Goal: Task Accomplishment & Management: Use online tool/utility

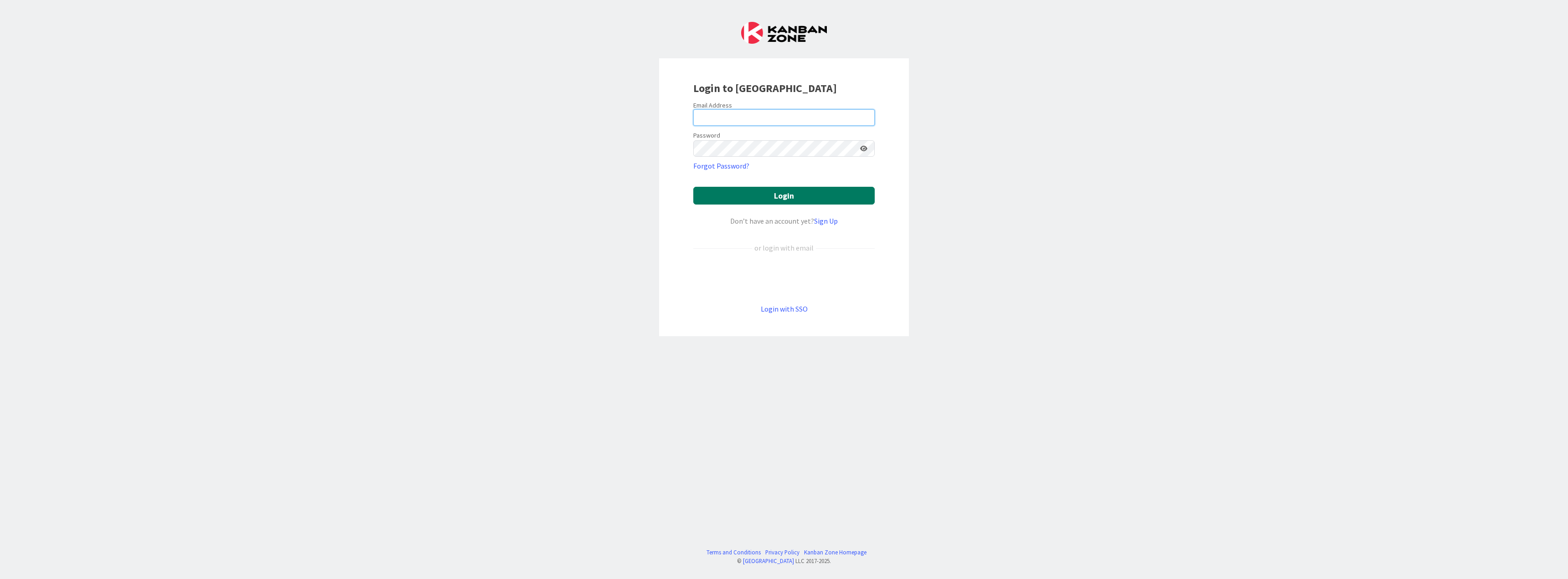
type input "[PERSON_NAME][EMAIL_ADDRESS][DOMAIN_NAME]"
click at [775, 190] on button "Login" at bounding box center [784, 196] width 181 height 18
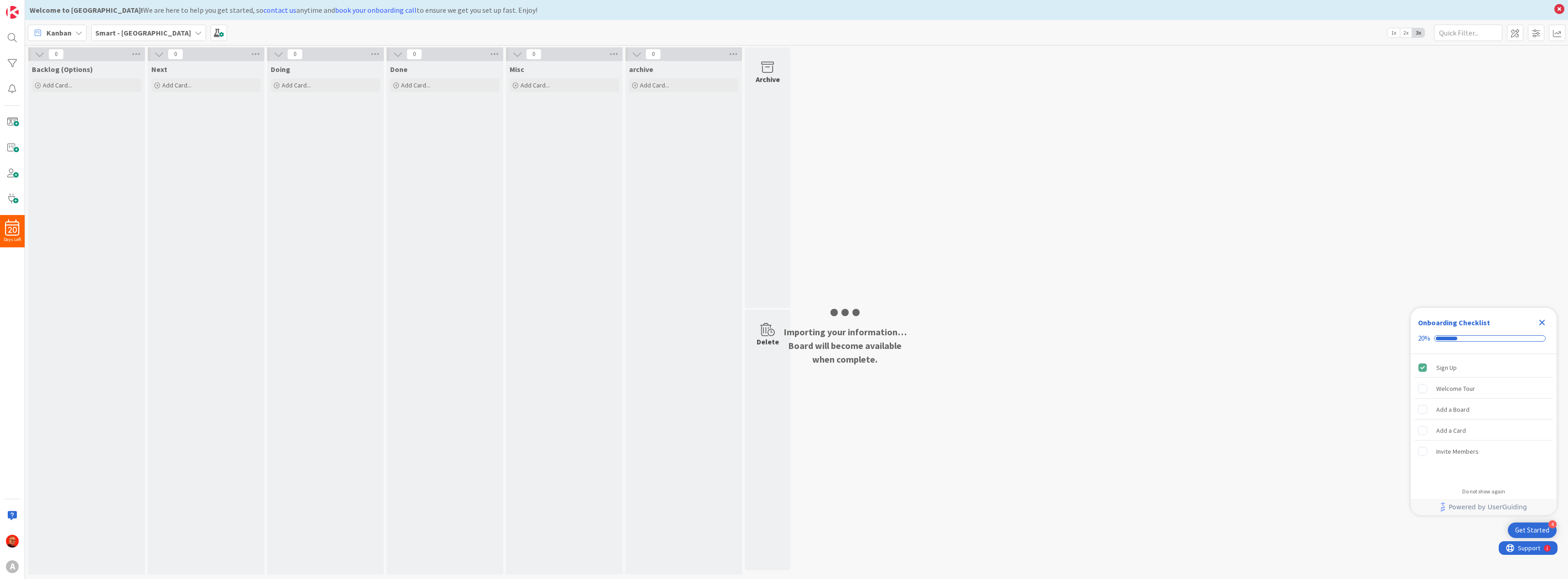
click at [827, 330] on div "Importing your information… Board will become available when complete." at bounding box center [845, 346] width 127 height 41
click at [1545, 323] on icon "Close Checklist" at bounding box center [1542, 322] width 11 height 11
click at [8, 10] on img at bounding box center [12, 12] width 13 height 13
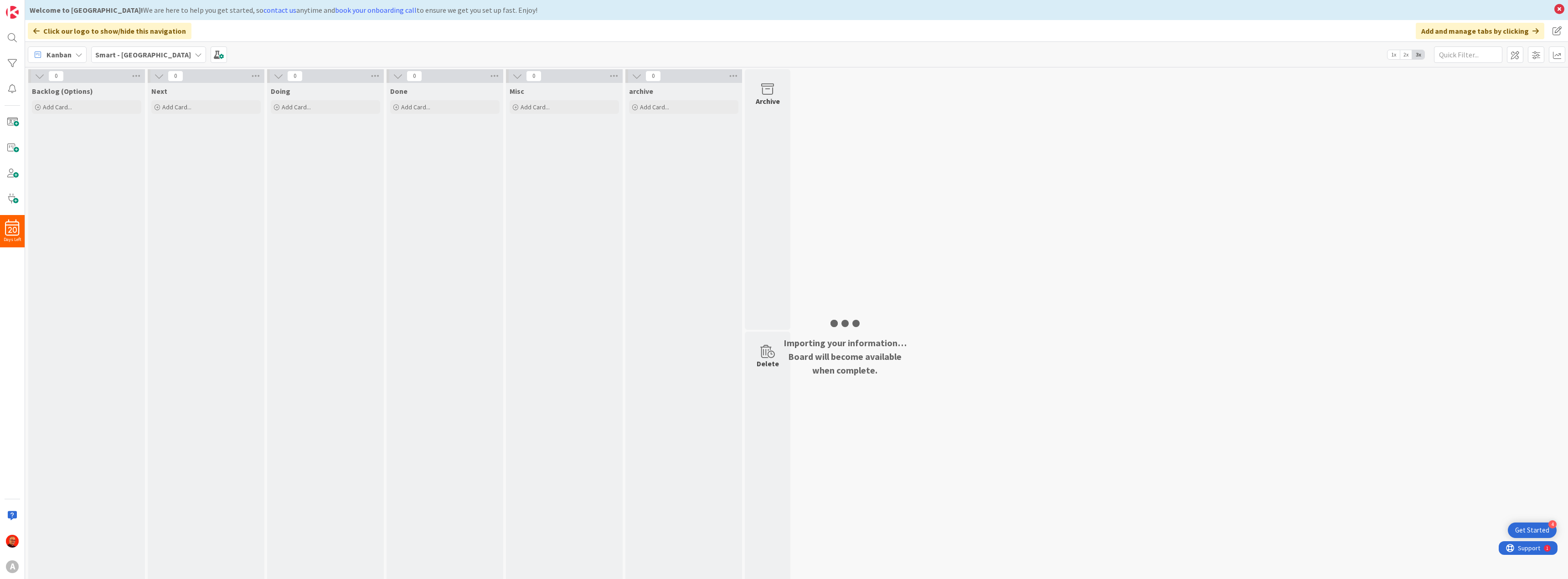
click at [34, 32] on icon at bounding box center [37, 31] width 6 height 7
click at [38, 31] on icon at bounding box center [37, 31] width 6 height 7
click at [64, 58] on span "Kanban" at bounding box center [59, 55] width 25 height 11
click at [118, 51] on b "Smart - [GEOGRAPHIC_DATA]" at bounding box center [143, 55] width 96 height 9
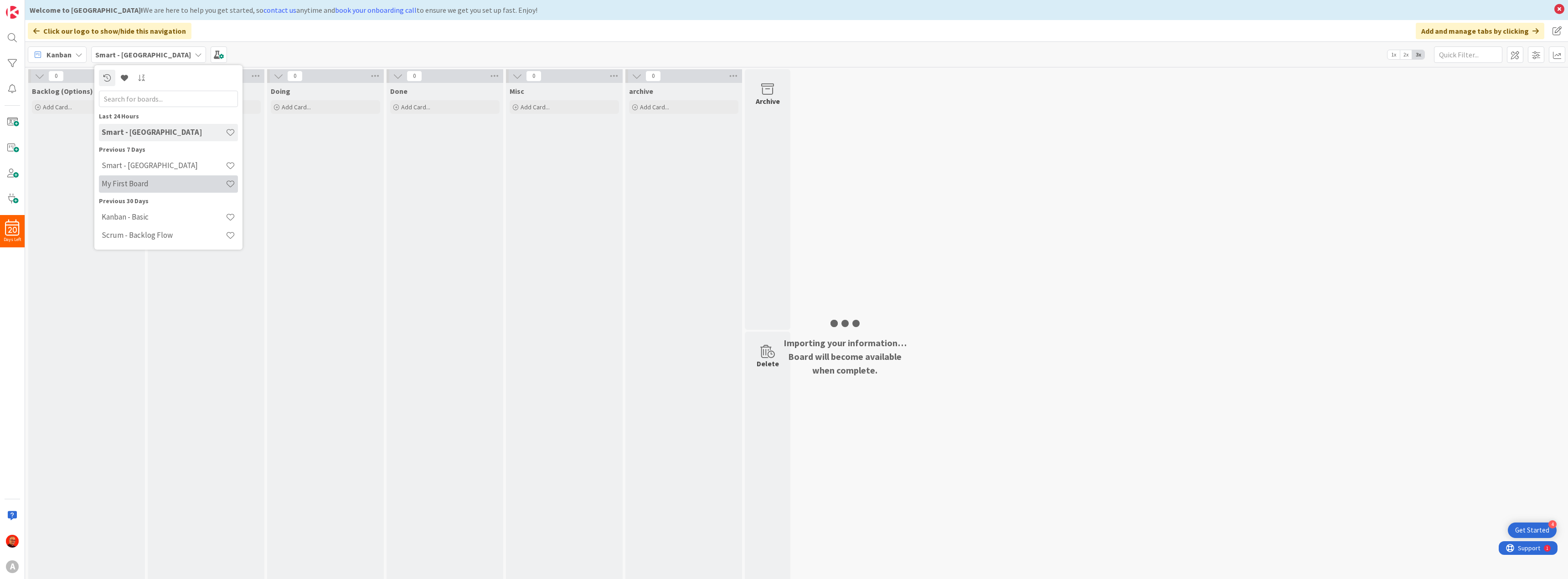
click at [138, 184] on h4 "My First Board" at bounding box center [163, 184] width 124 height 9
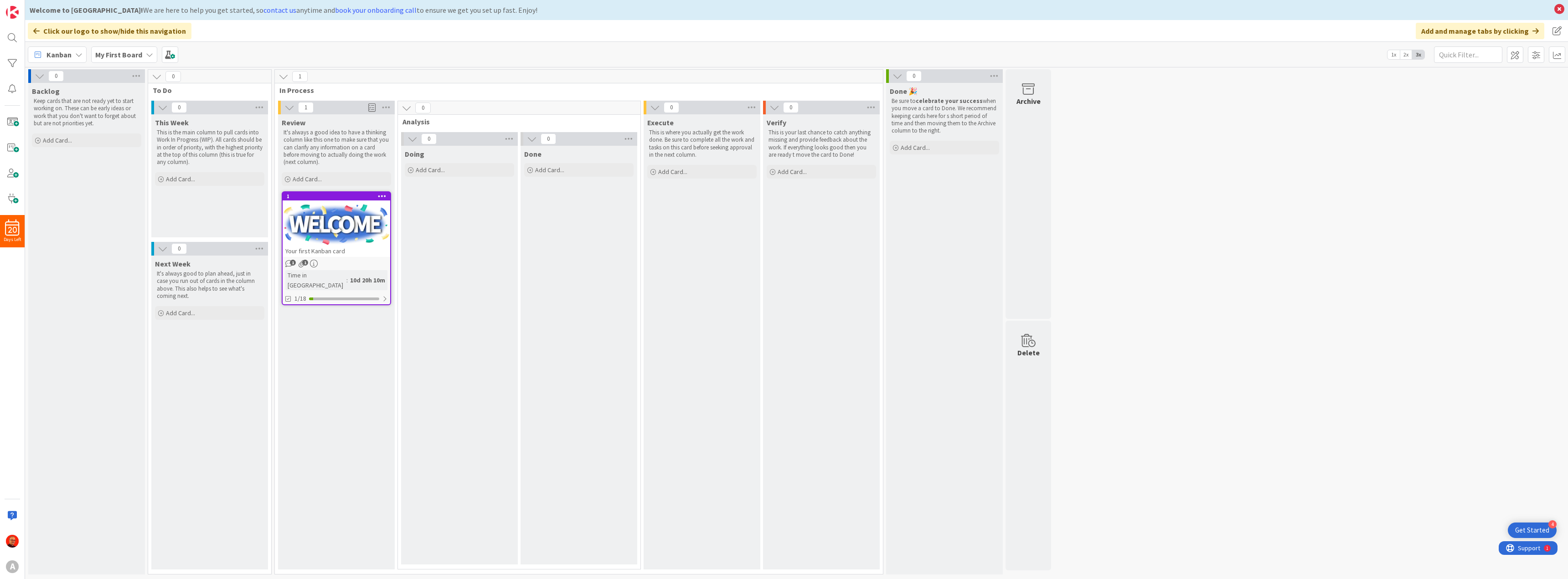
click at [120, 51] on b "My First Board" at bounding box center [118, 55] width 47 height 9
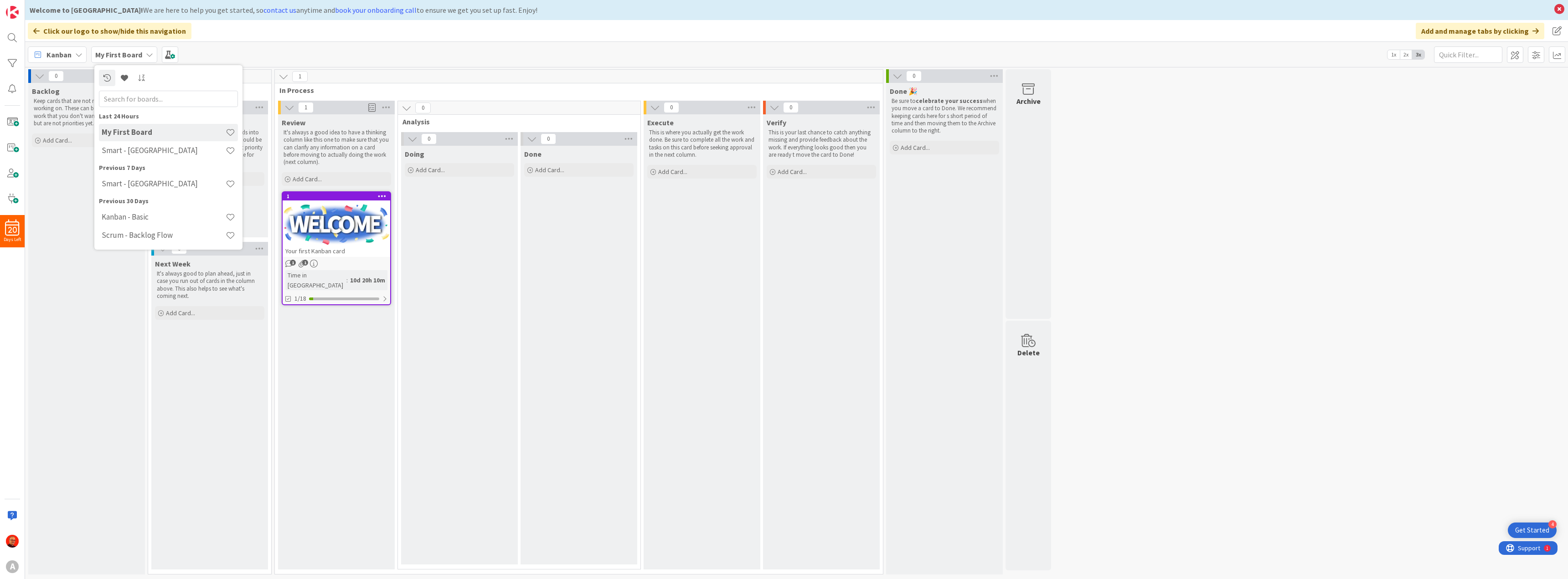
click at [66, 54] on span "Kanban" at bounding box center [59, 55] width 25 height 11
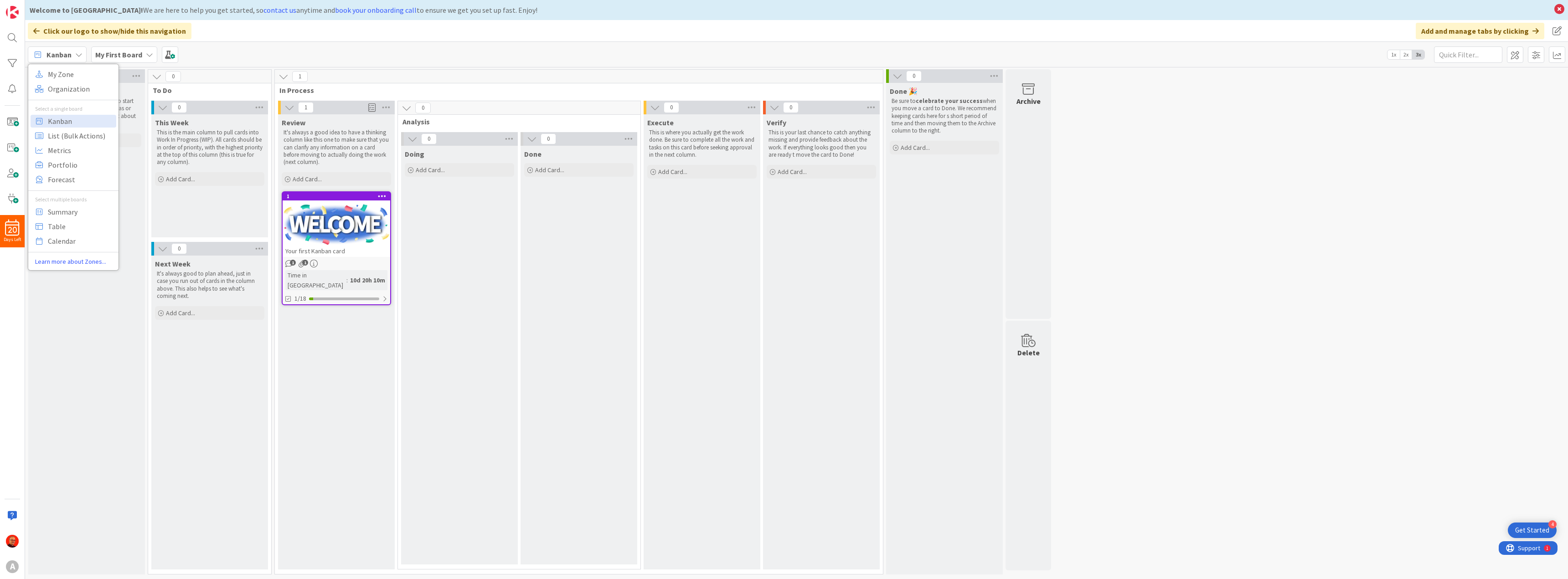
click at [123, 60] on span "My First Board" at bounding box center [118, 55] width 47 height 11
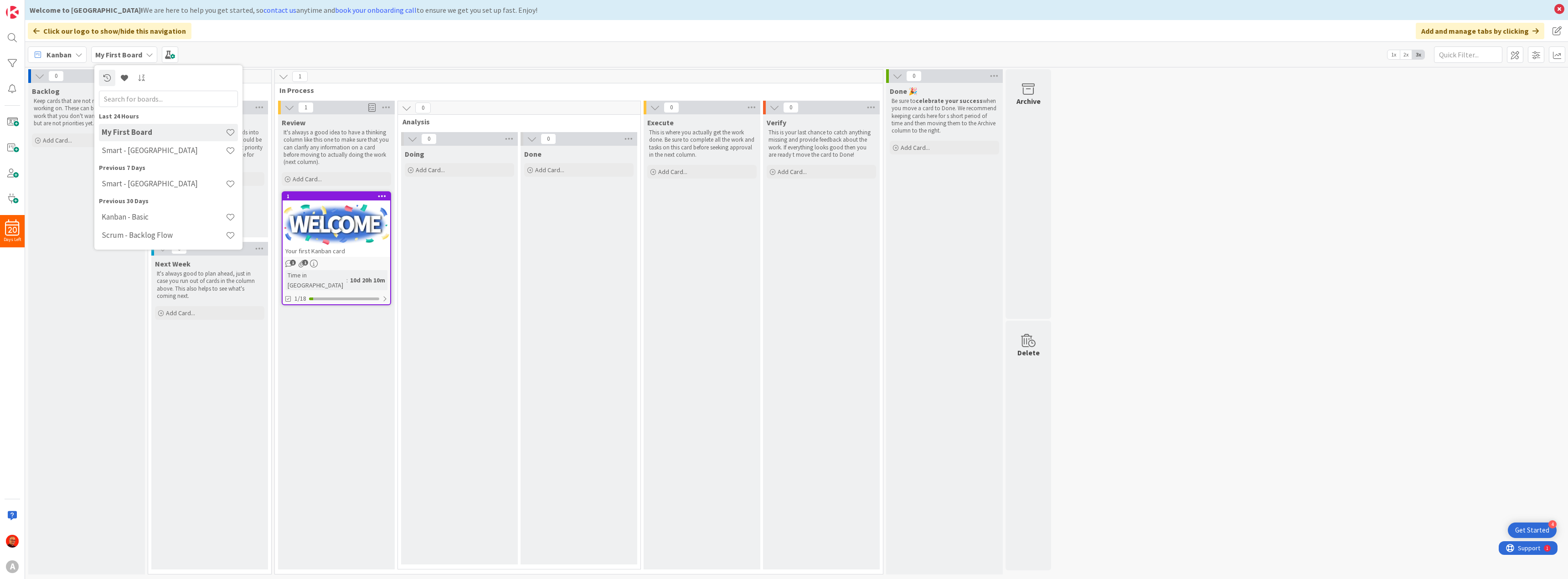
click at [213, 44] on div "Kanban My Zone Organization Select a single board Kanban List (Bulk Actions) Me…" at bounding box center [797, 54] width 1543 height 25
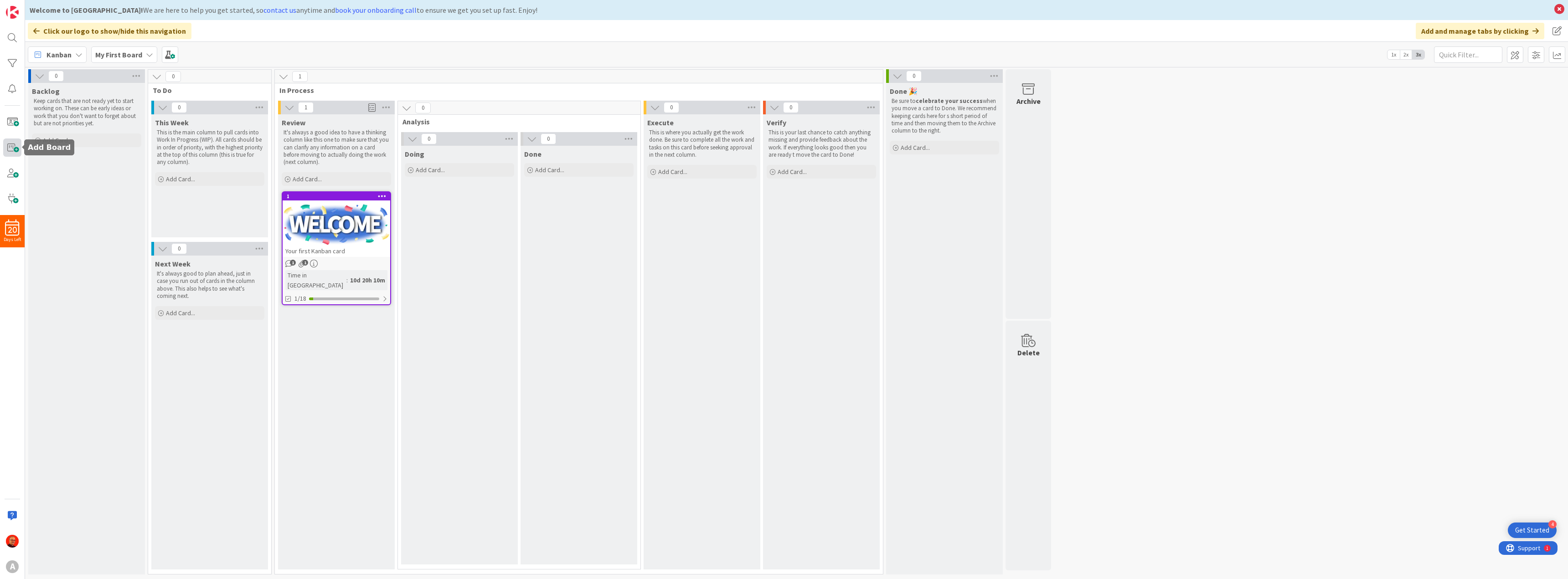
click at [14, 147] on span at bounding box center [12, 147] width 18 height 18
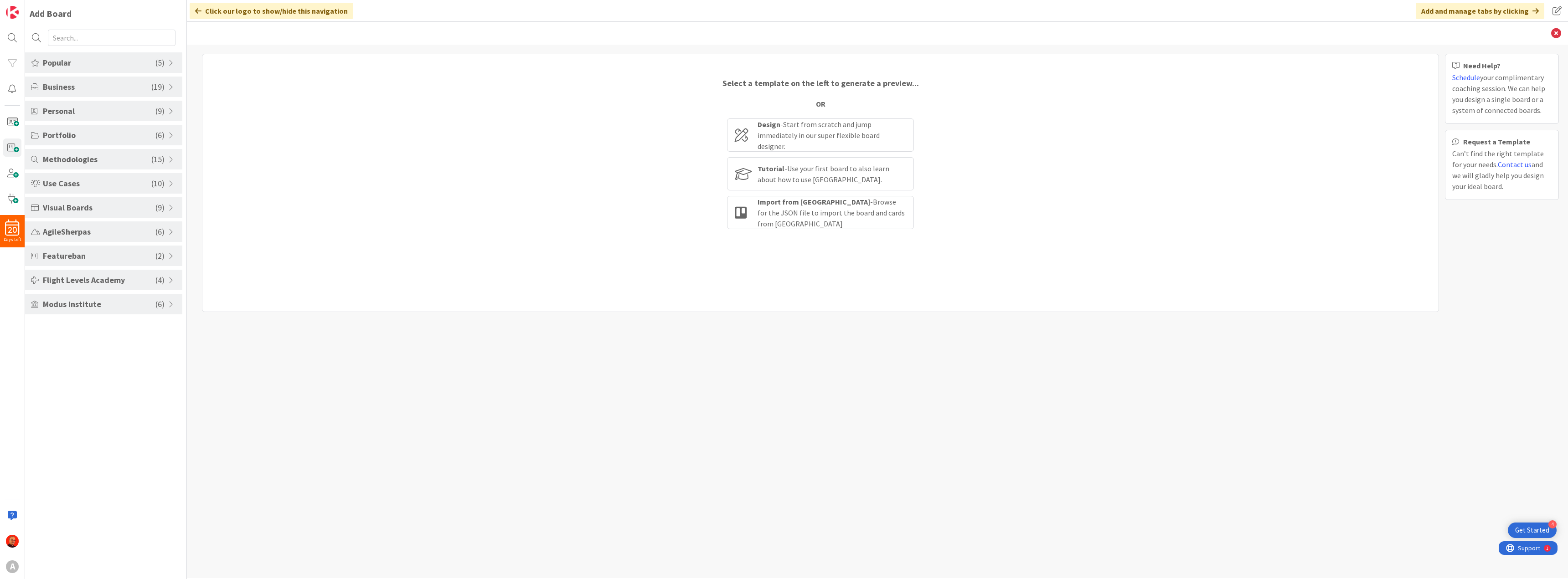
click at [104, 61] on span "Popular" at bounding box center [99, 62] width 113 height 12
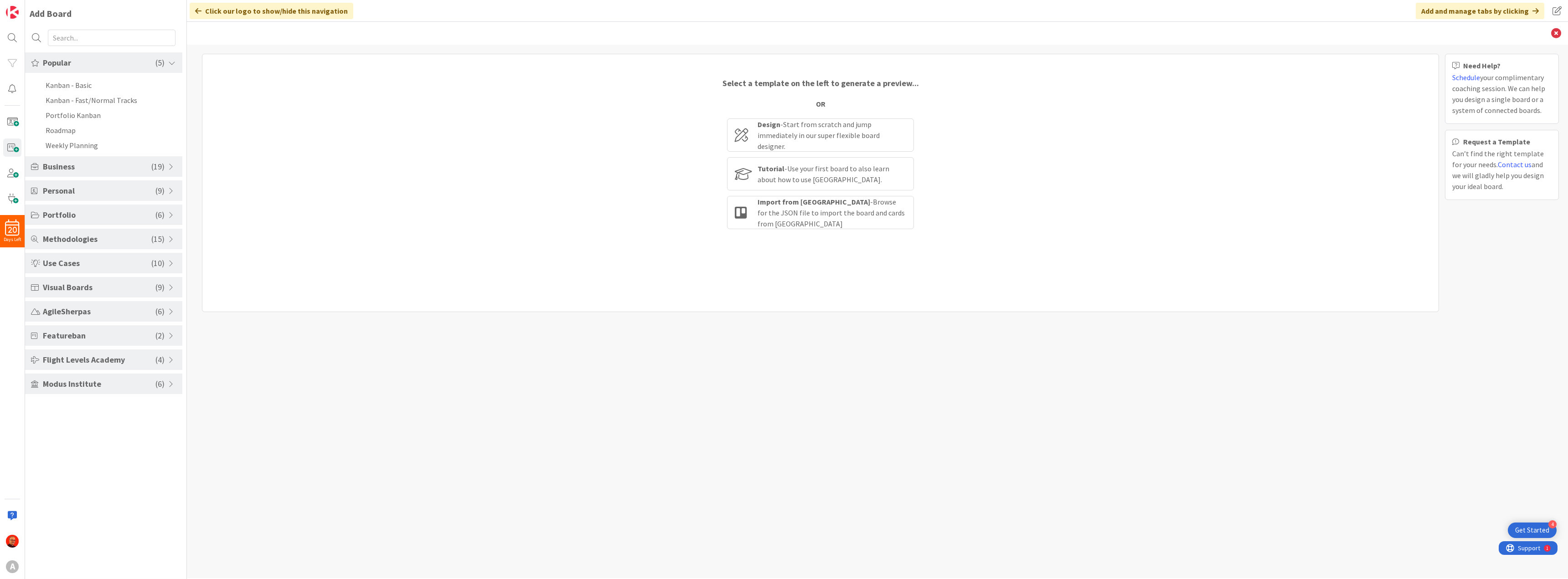
drag, startPoint x: 96, startPoint y: 79, endPoint x: 256, endPoint y: 75, distance: 160.0
click at [256, 76] on div "Select a template on the left to generate a preview... OR Design - Start from s…" at bounding box center [820, 183] width 1237 height 258
click at [73, 188] on span "Personal" at bounding box center [99, 190] width 113 height 12
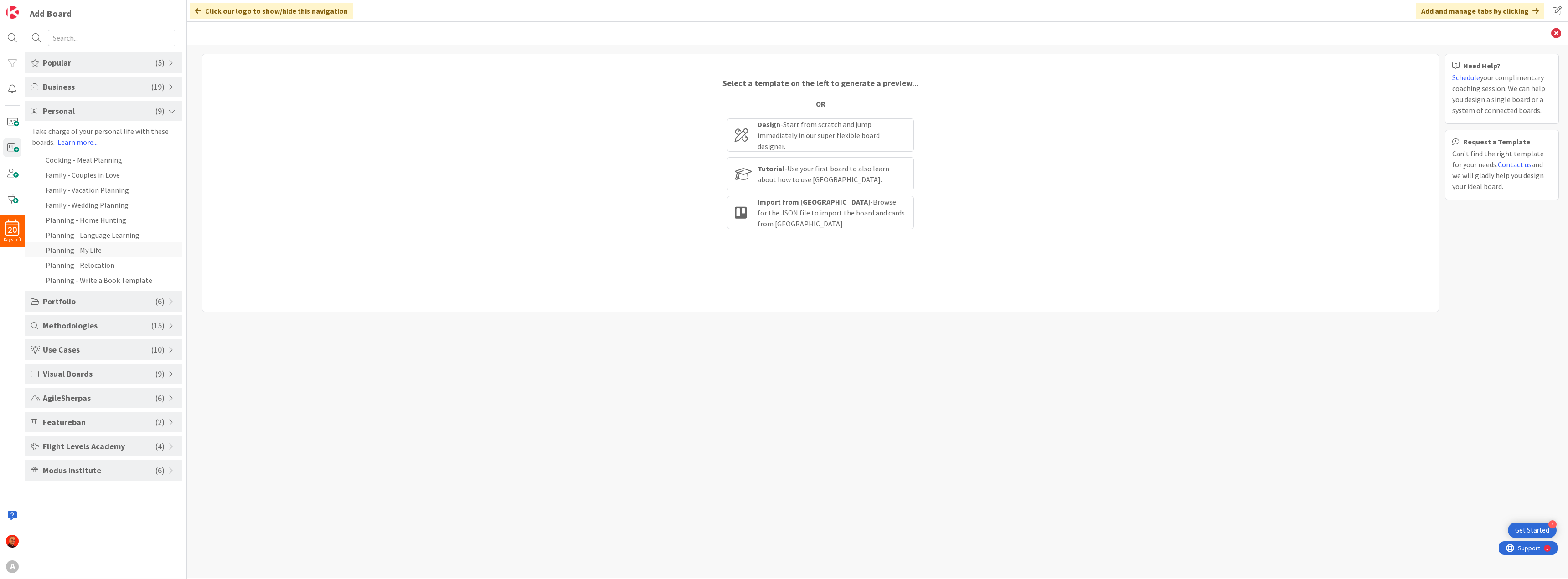
click at [91, 250] on li "Planning - My Life" at bounding box center [104, 249] width 158 height 15
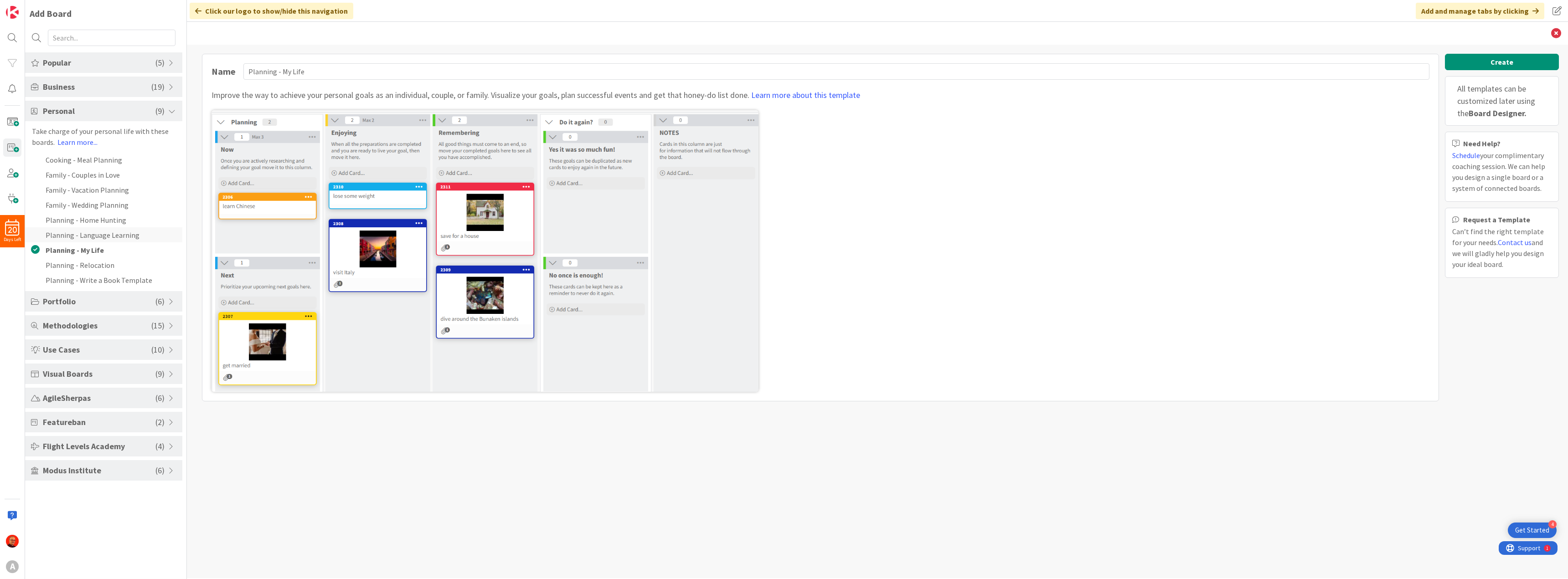
click at [89, 229] on li "Planning - Language Learning" at bounding box center [104, 235] width 158 height 15
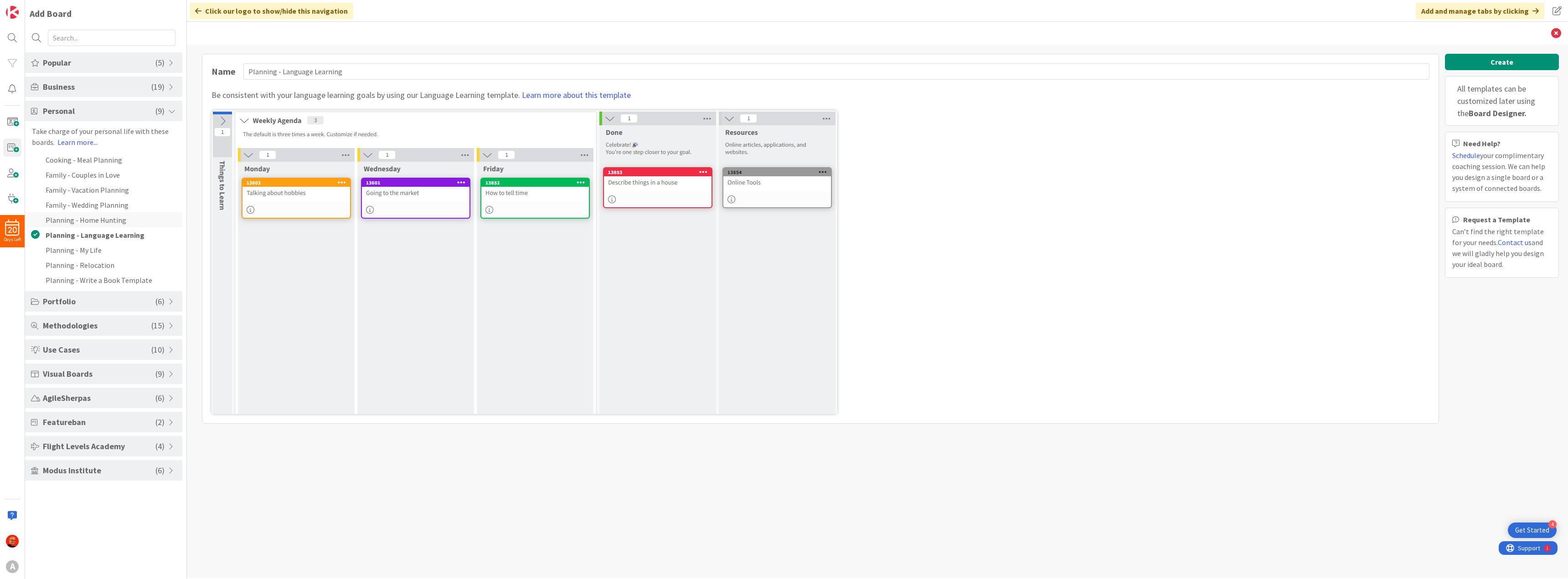
click at [92, 214] on li "Planning - Home Hunting" at bounding box center [104, 219] width 158 height 15
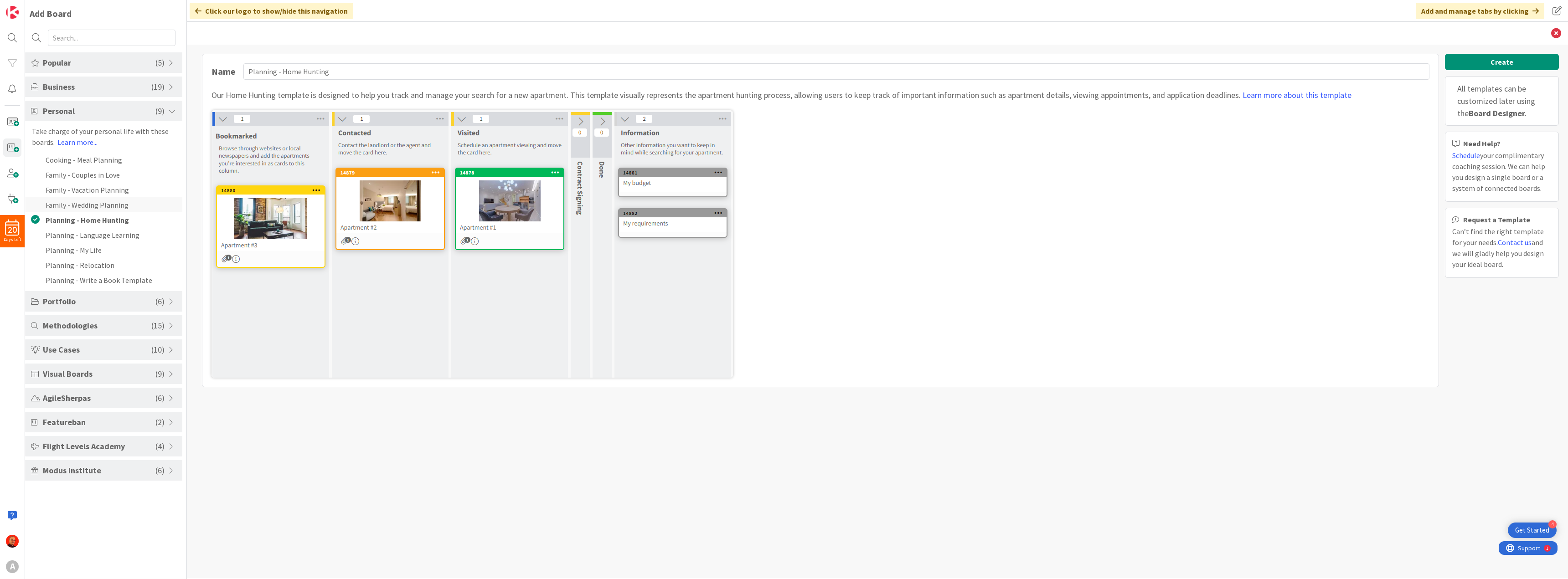
click at [96, 202] on li "Family - Wedding Planning" at bounding box center [104, 204] width 158 height 15
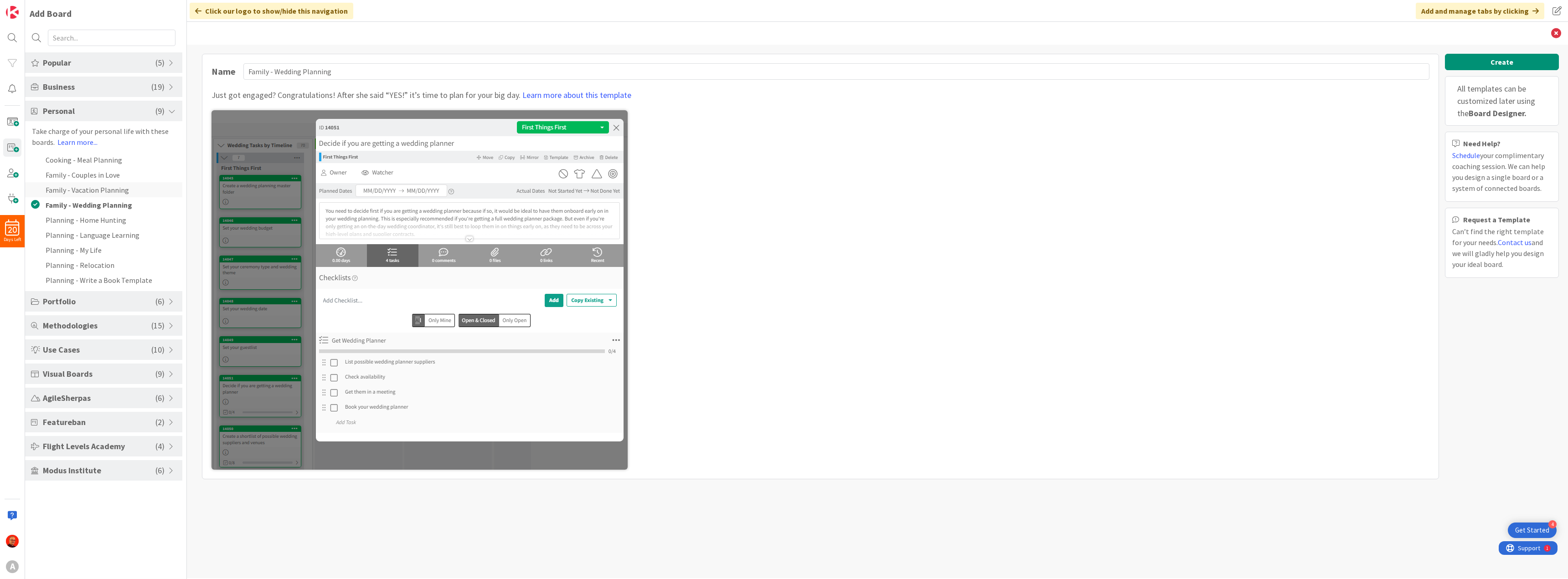
click at [92, 188] on li "Family - Vacation Planning" at bounding box center [104, 190] width 158 height 15
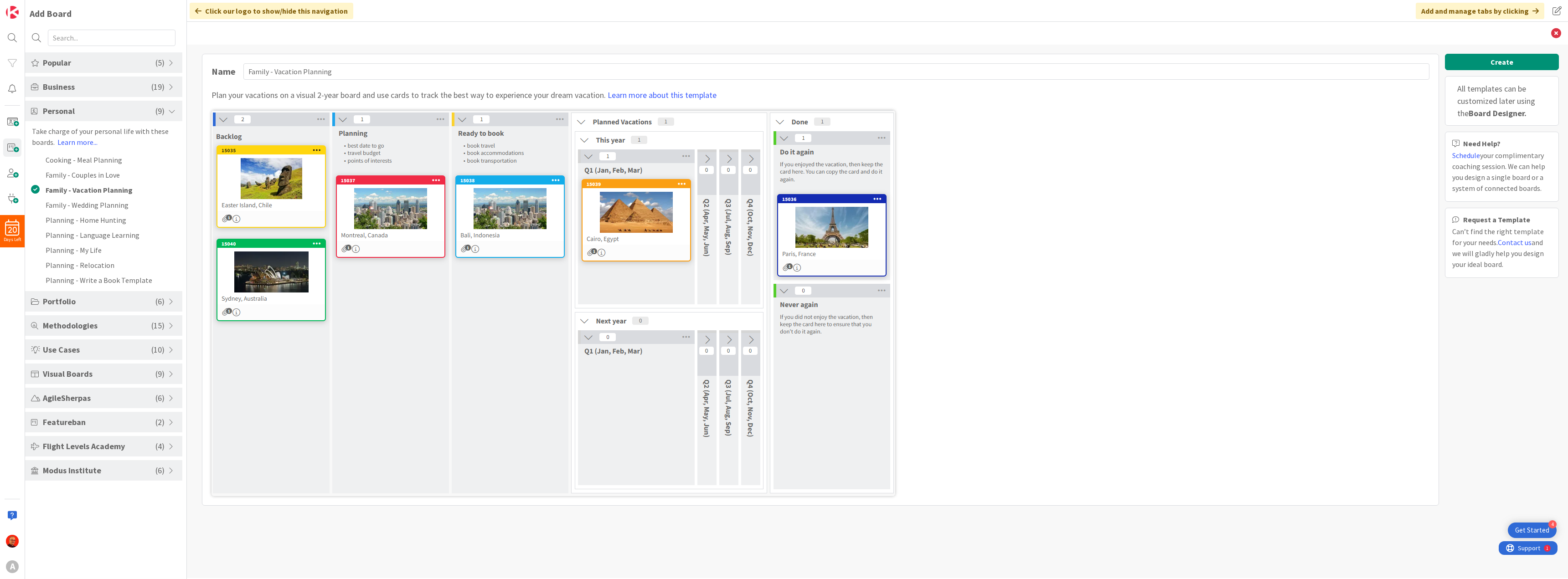
click at [95, 327] on span "Methodologies" at bounding box center [97, 325] width 109 height 12
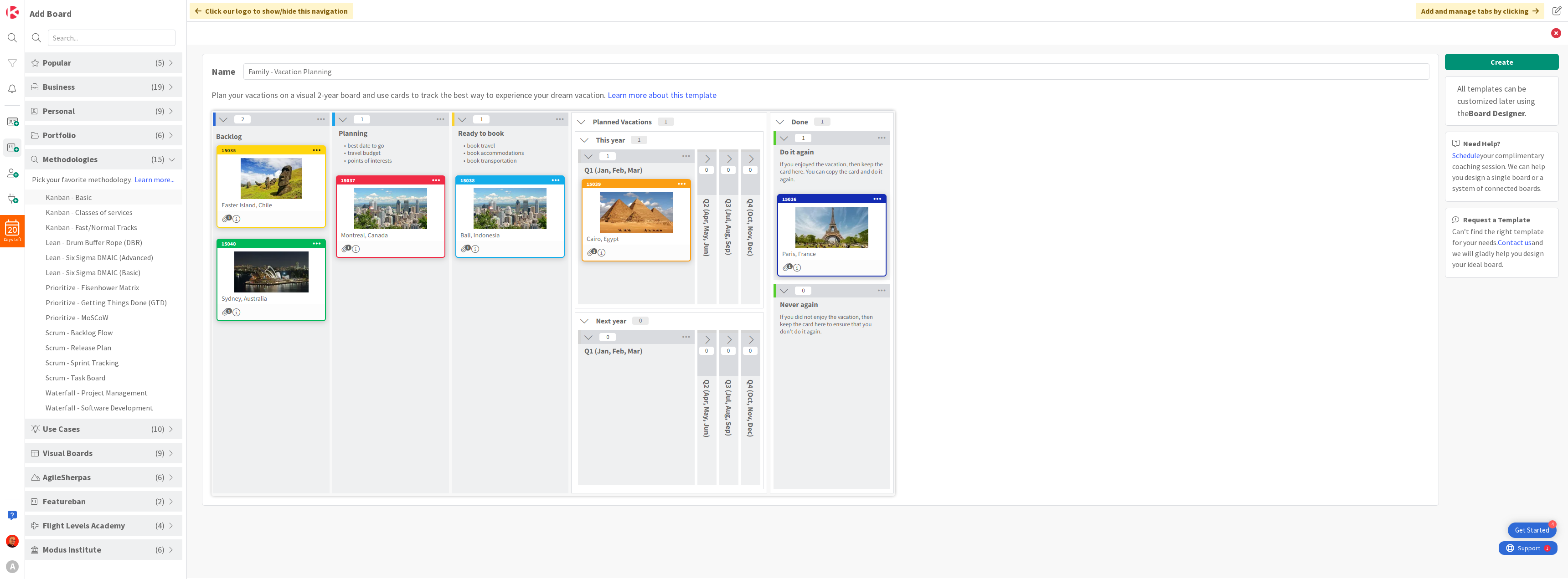
click at [80, 196] on li "Kanban - Basic" at bounding box center [104, 197] width 158 height 15
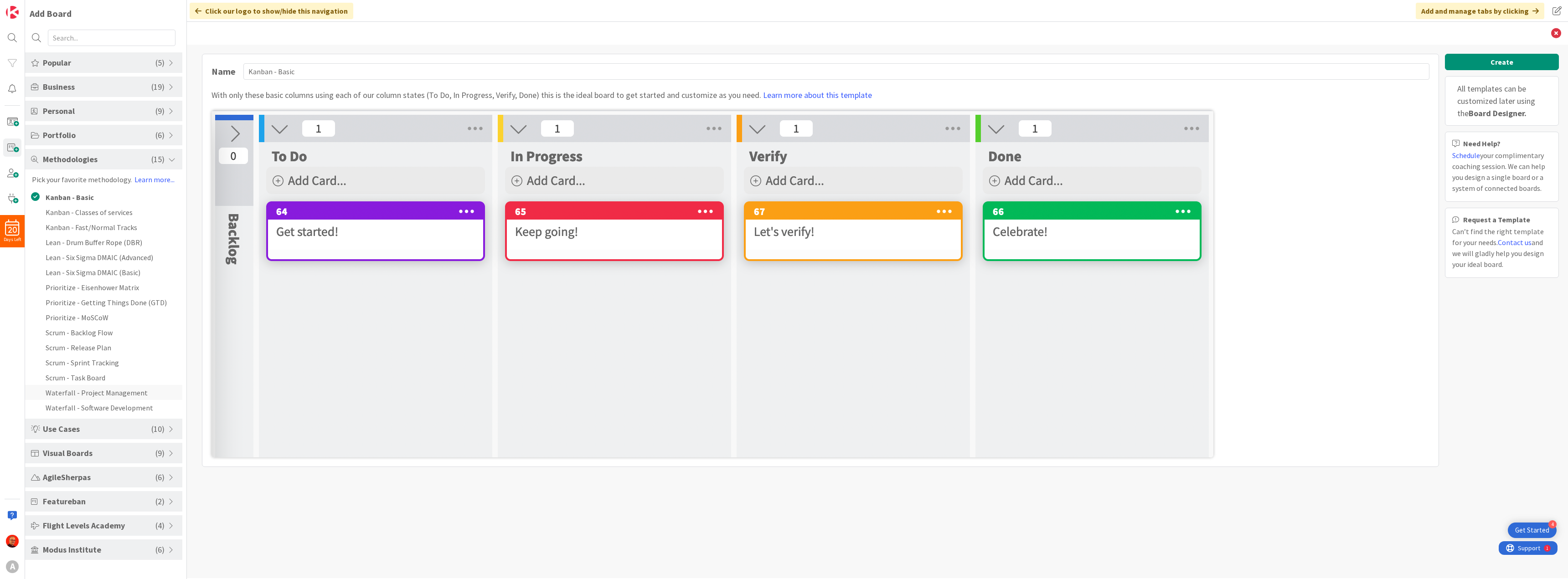
click at [91, 389] on li "Waterfall - Project Management" at bounding box center [104, 392] width 158 height 15
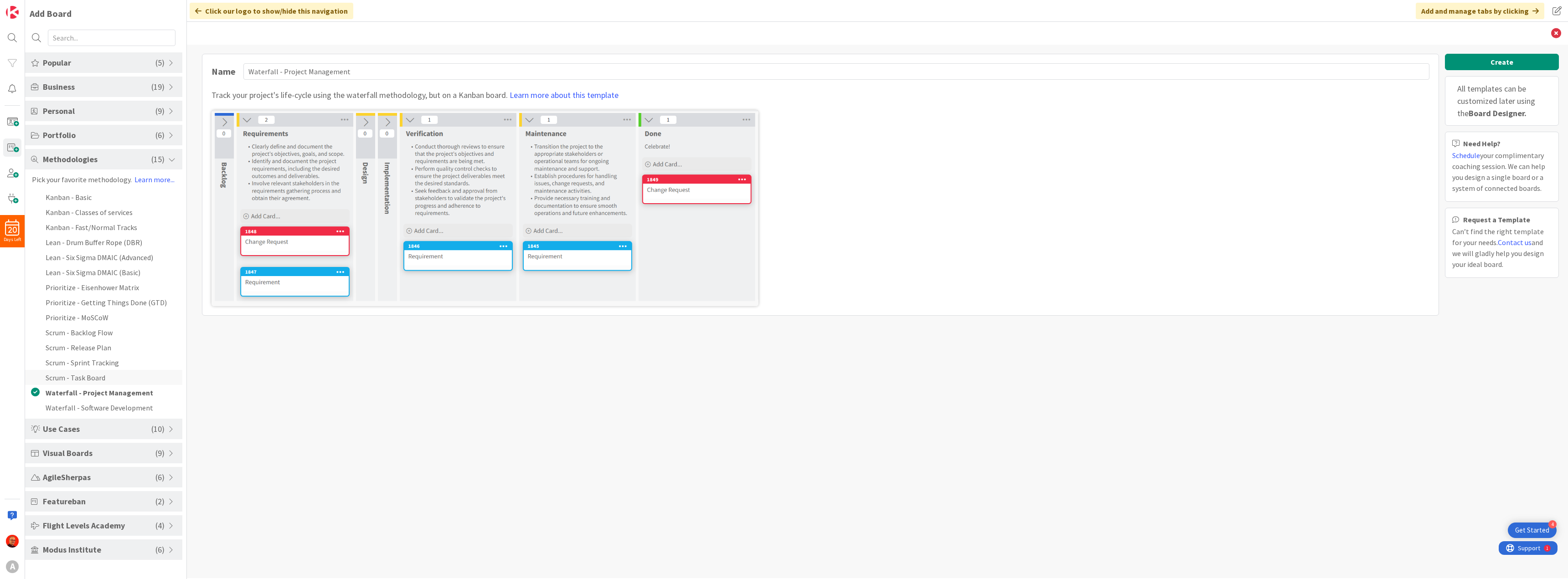
click at [87, 377] on li "Scrum - Task Board" at bounding box center [104, 377] width 158 height 15
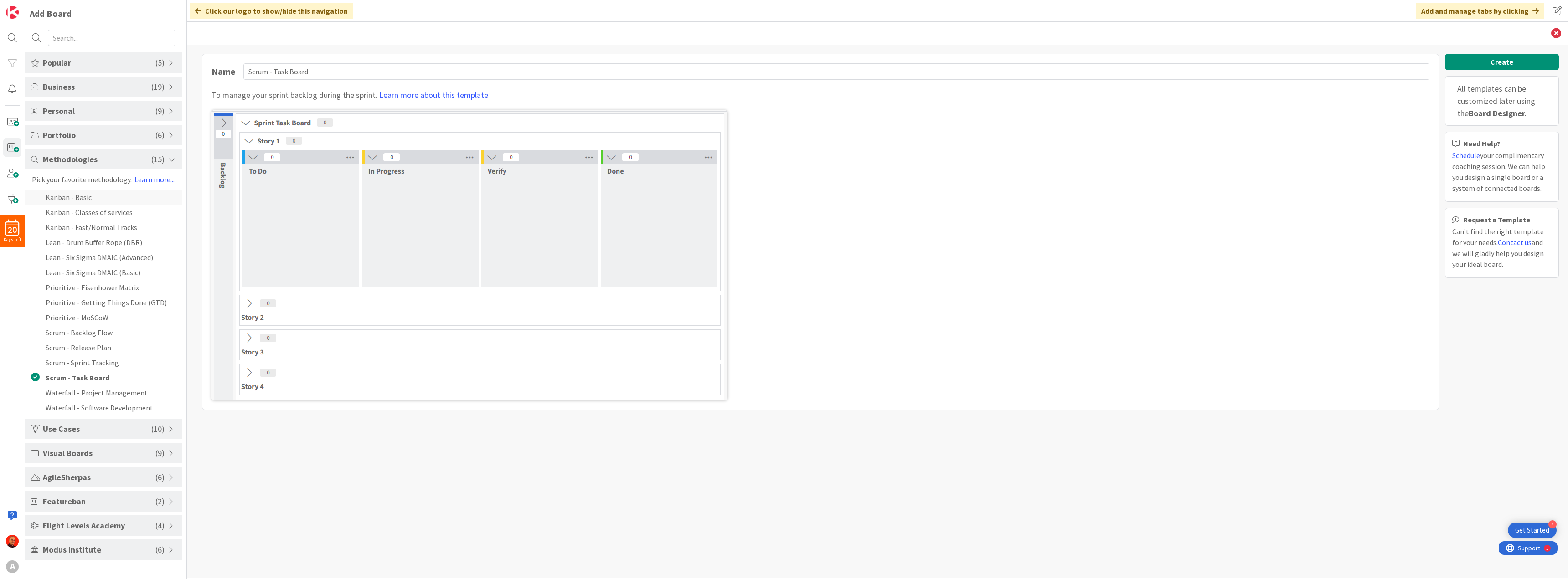
click at [86, 201] on li "Kanban - Basic" at bounding box center [104, 197] width 158 height 15
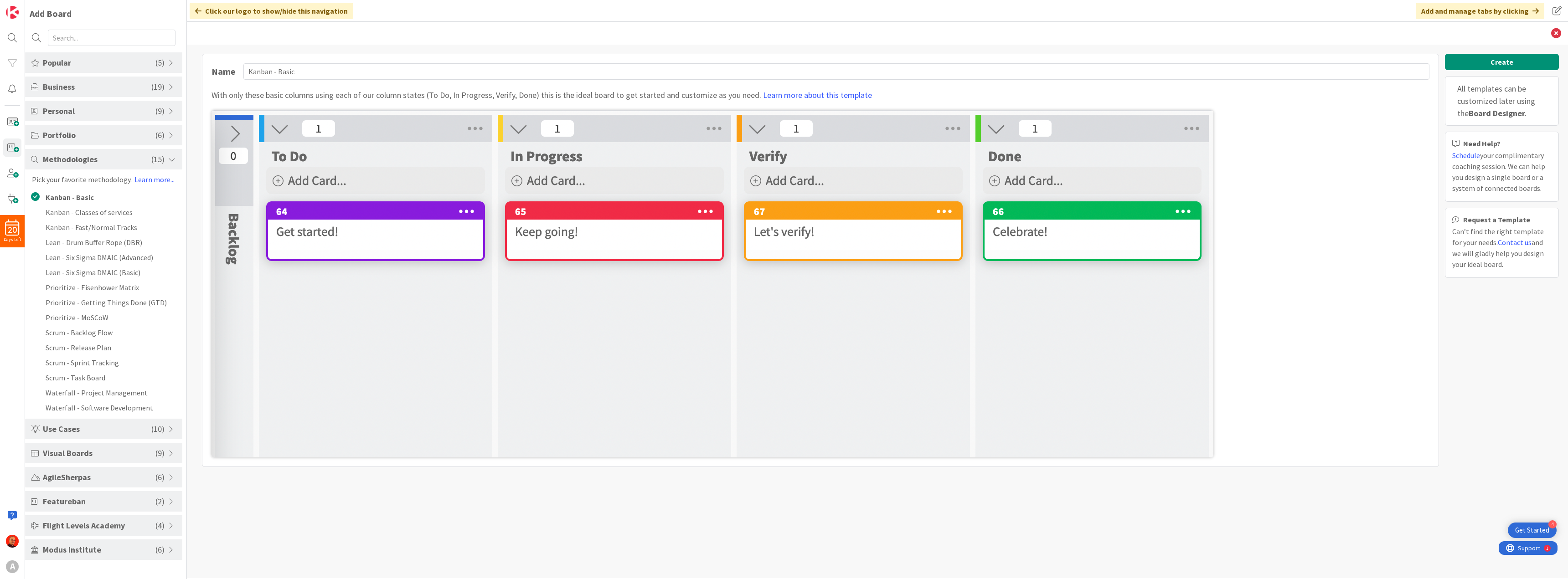
click at [53, 64] on span "Popular" at bounding box center [99, 62] width 113 height 12
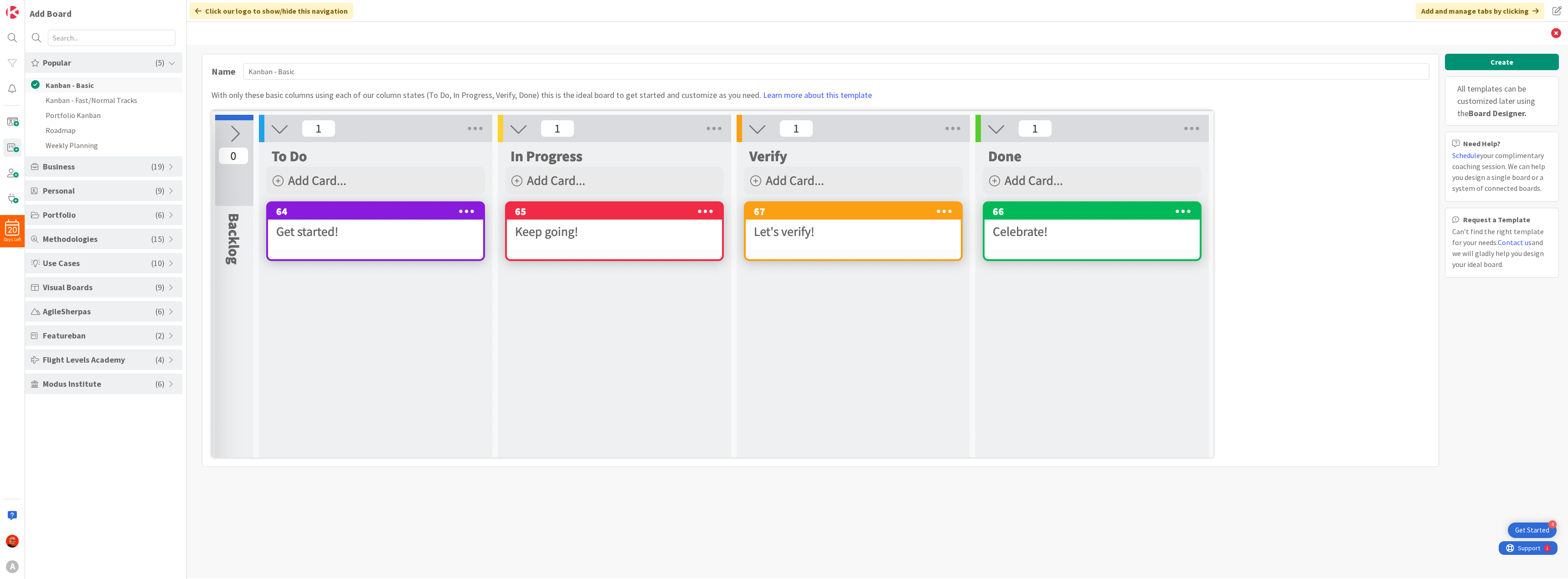
click at [78, 87] on li "Kanban - Basic" at bounding box center [104, 85] width 158 height 15
click at [74, 147] on li "Weekly Planning" at bounding box center [104, 145] width 158 height 15
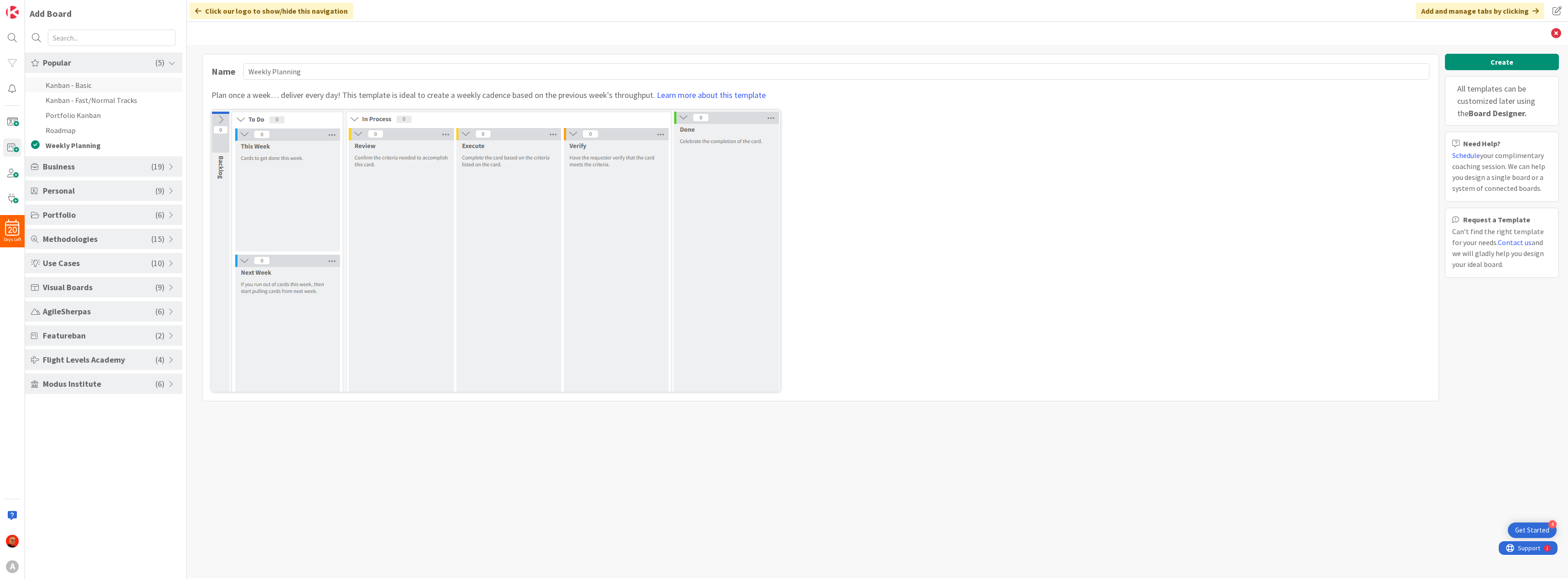
click at [72, 85] on li "Kanban - Basic" at bounding box center [104, 85] width 158 height 15
type input "Kanban - Basic"
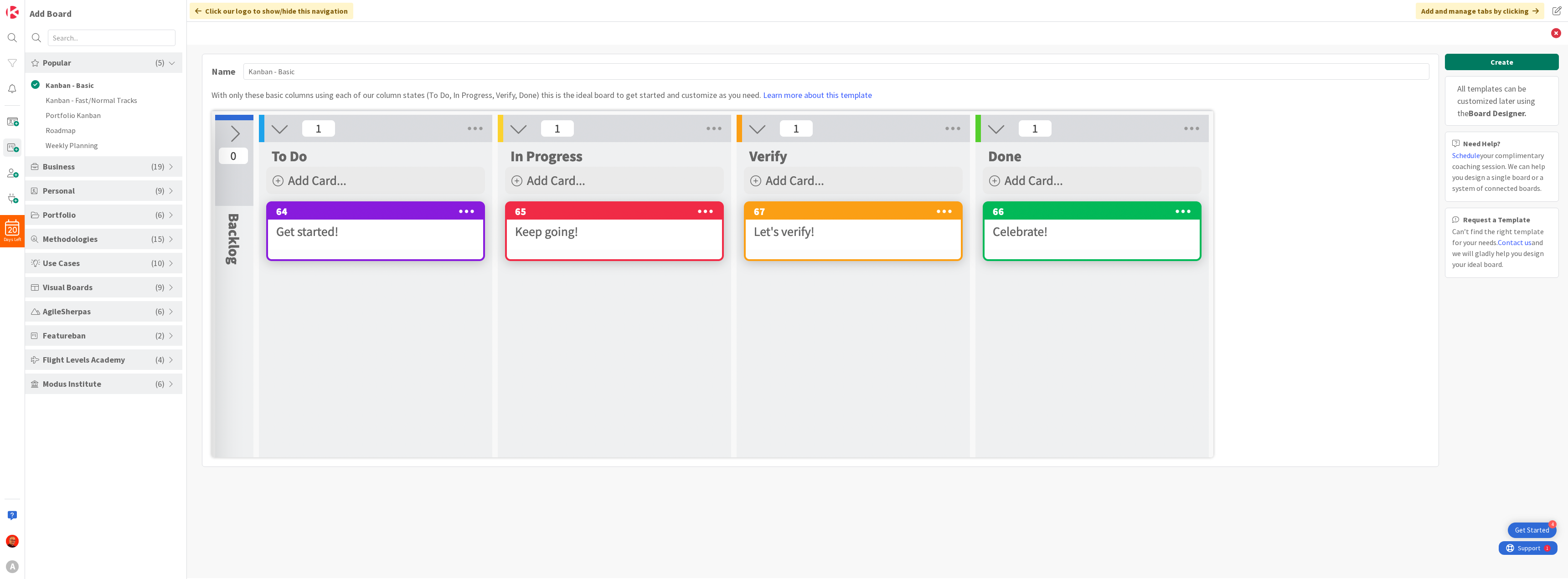
click at [1497, 60] on button "Create" at bounding box center [1501, 62] width 114 height 17
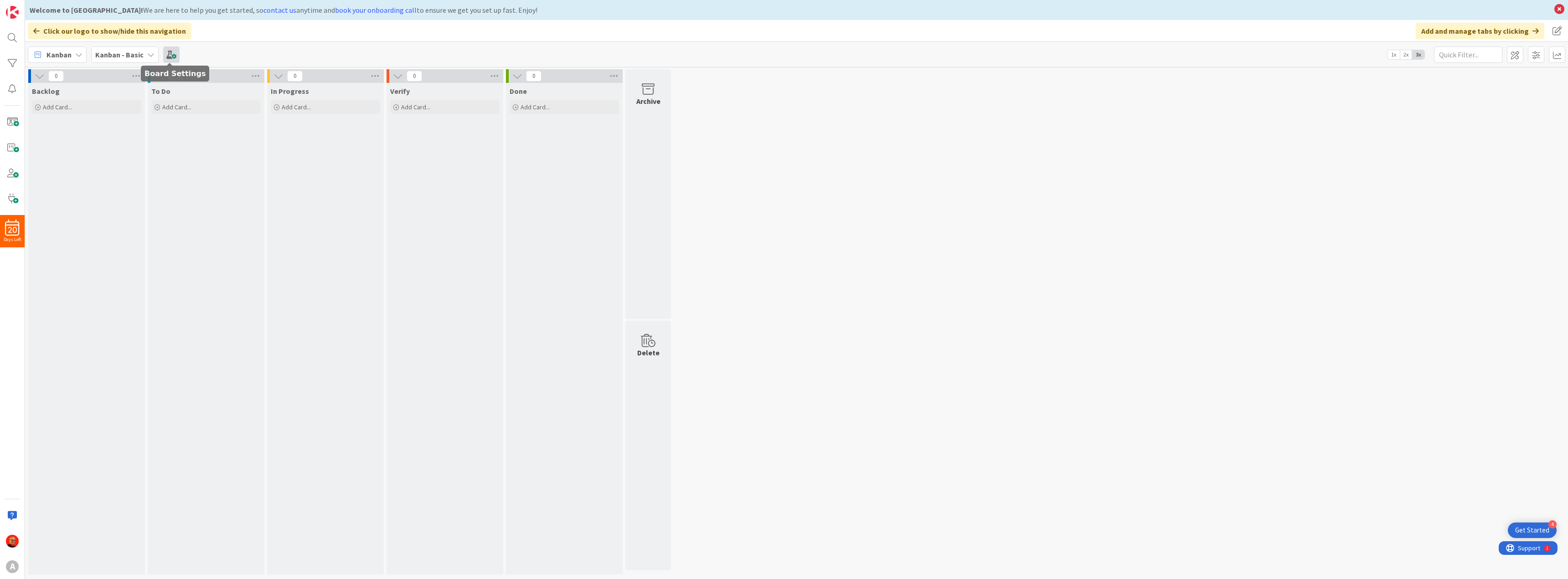
click at [168, 53] on span at bounding box center [172, 55] width 17 height 17
click at [1541, 57] on span at bounding box center [1536, 55] width 17 height 17
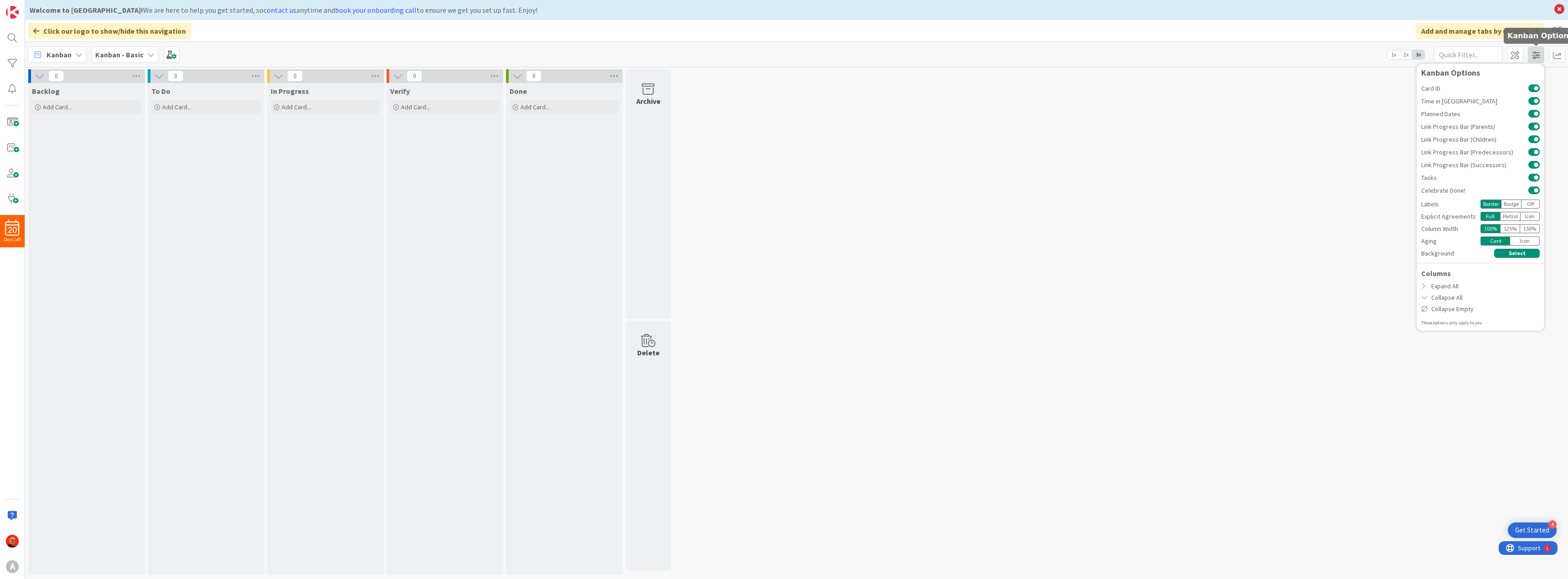
click at [1541, 57] on span at bounding box center [1536, 55] width 17 height 17
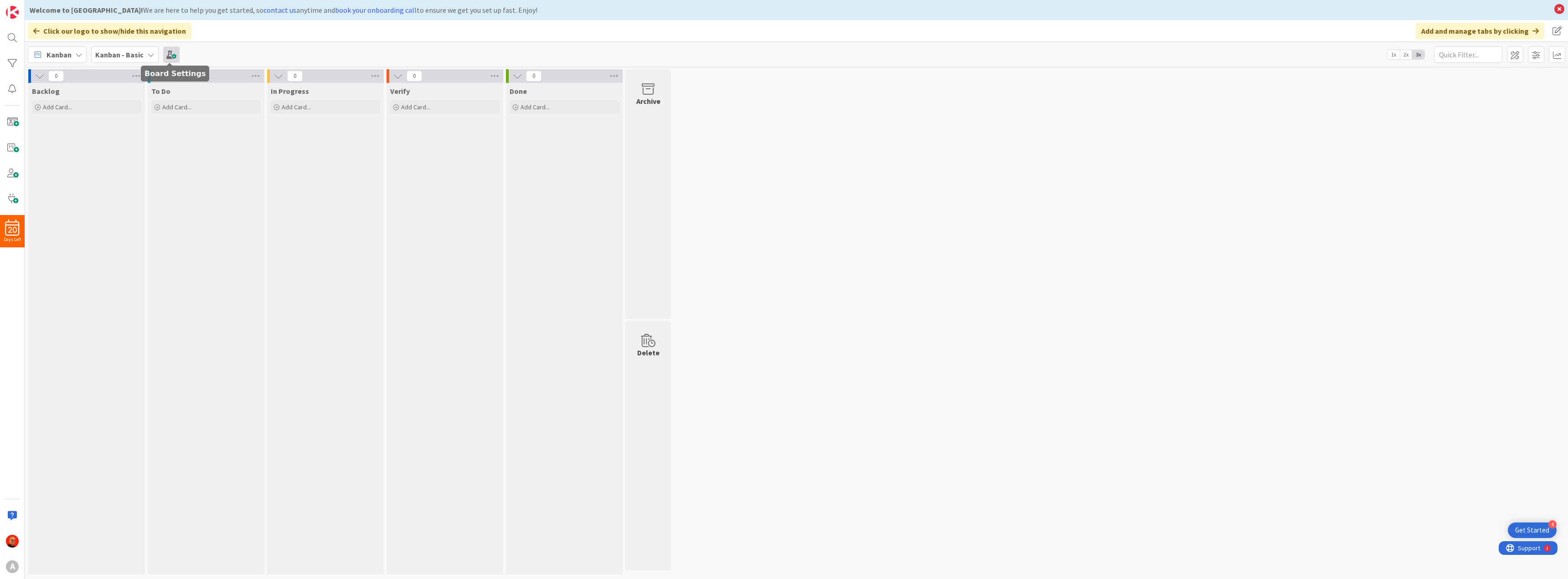
click at [176, 54] on span at bounding box center [172, 55] width 17 height 17
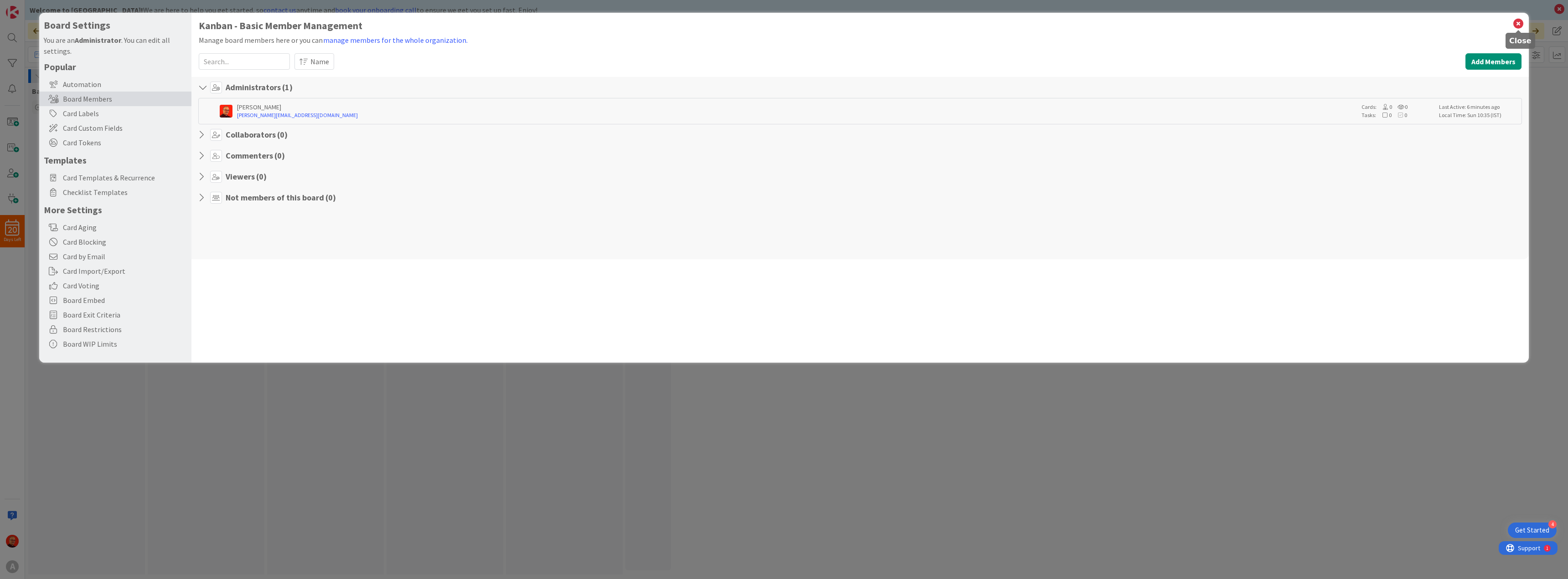
drag, startPoint x: 1520, startPoint y: 22, endPoint x: 1509, endPoint y: 23, distance: 11.0
click at [1518, 22] on icon at bounding box center [1518, 24] width 12 height 13
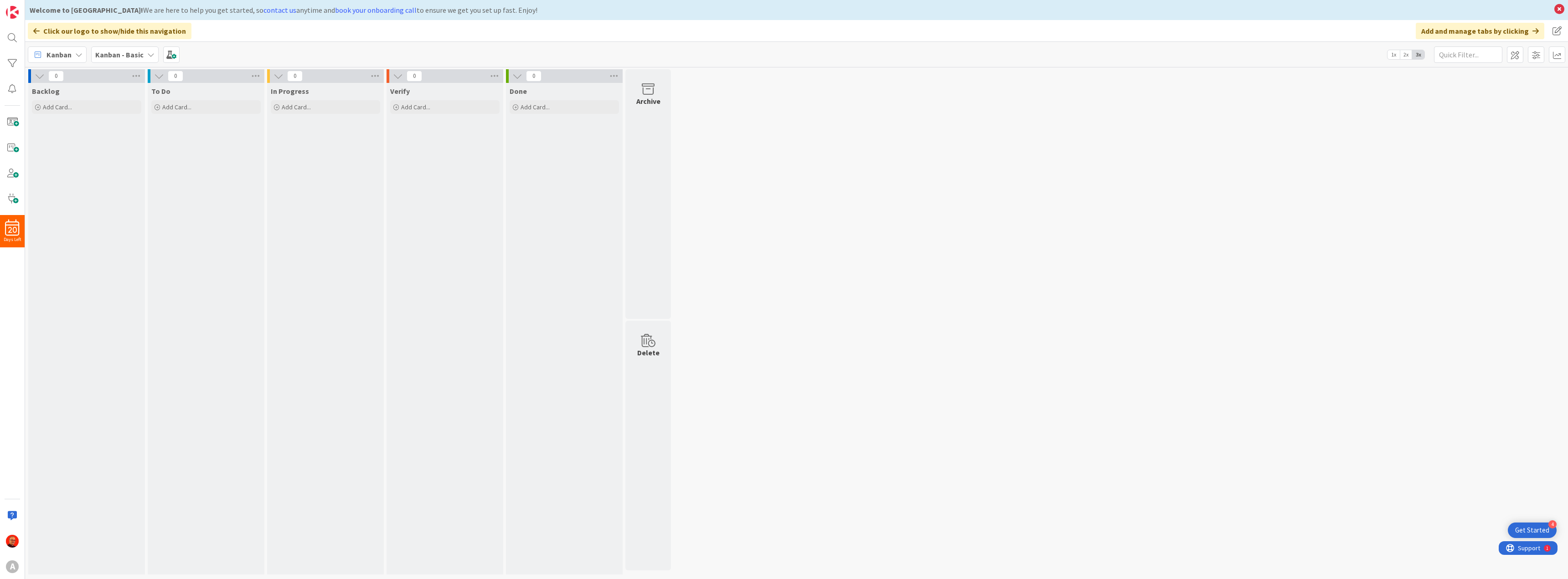
click at [78, 55] on icon at bounding box center [78, 54] width 7 height 7
click at [152, 55] on div "Kanban - Basic" at bounding box center [125, 55] width 68 height 17
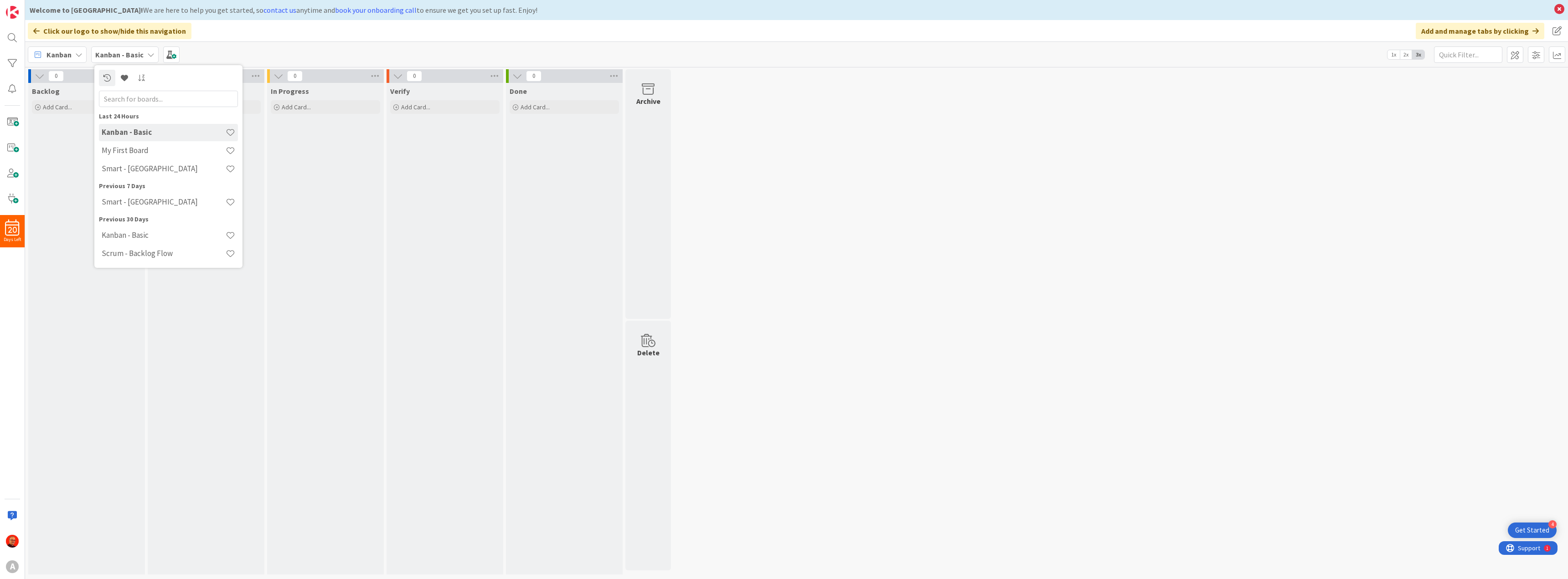
click at [151, 51] on icon at bounding box center [150, 54] width 7 height 7
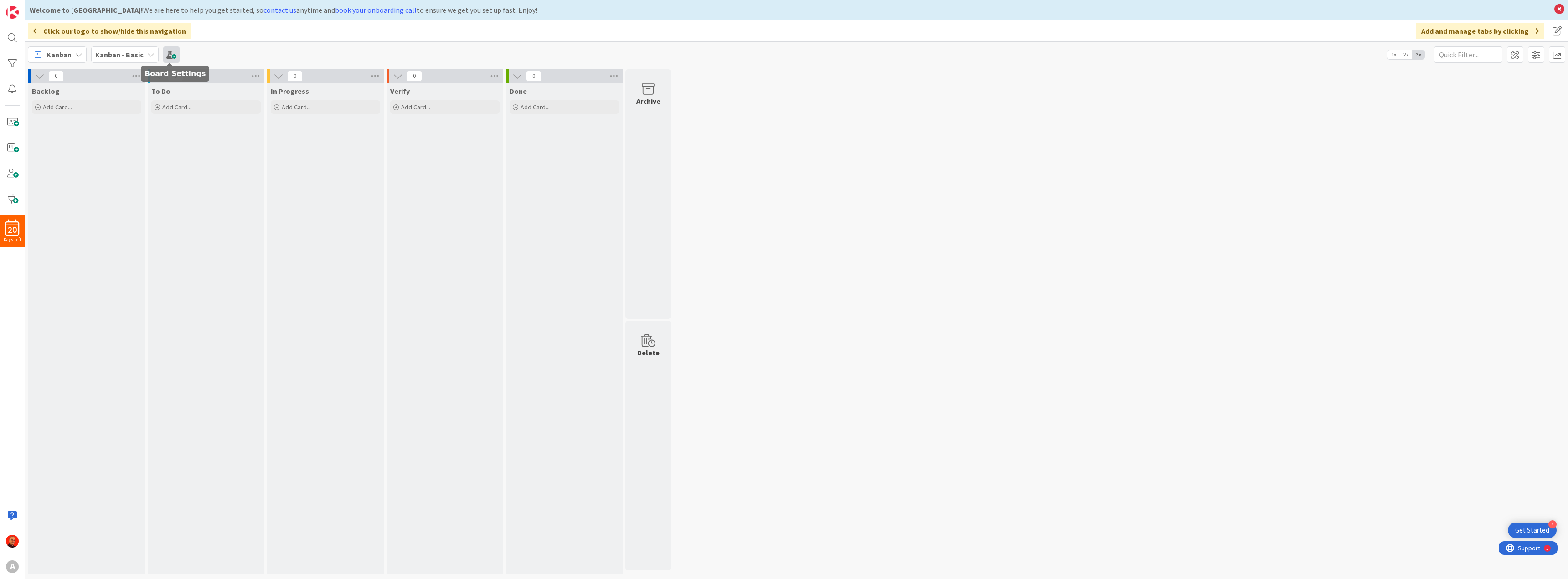
click at [176, 55] on span at bounding box center [172, 55] width 17 height 17
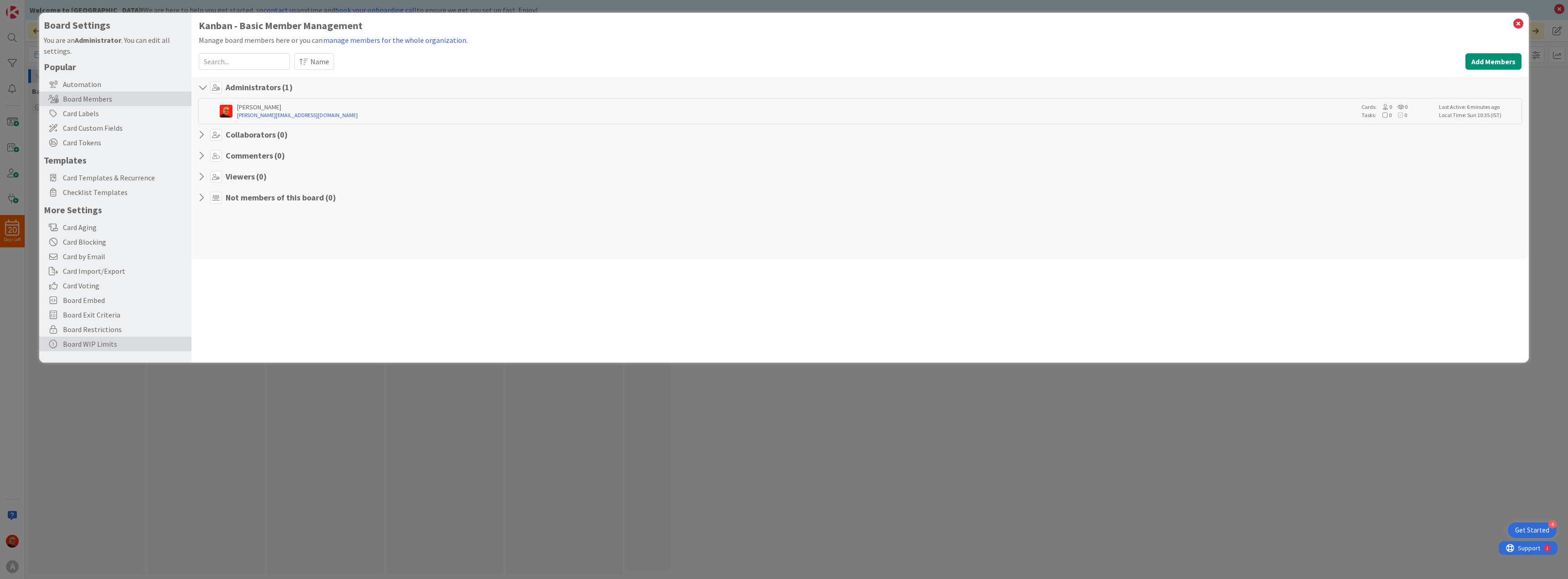
click at [107, 339] on div "Board WIP Limits" at bounding box center [115, 344] width 152 height 15
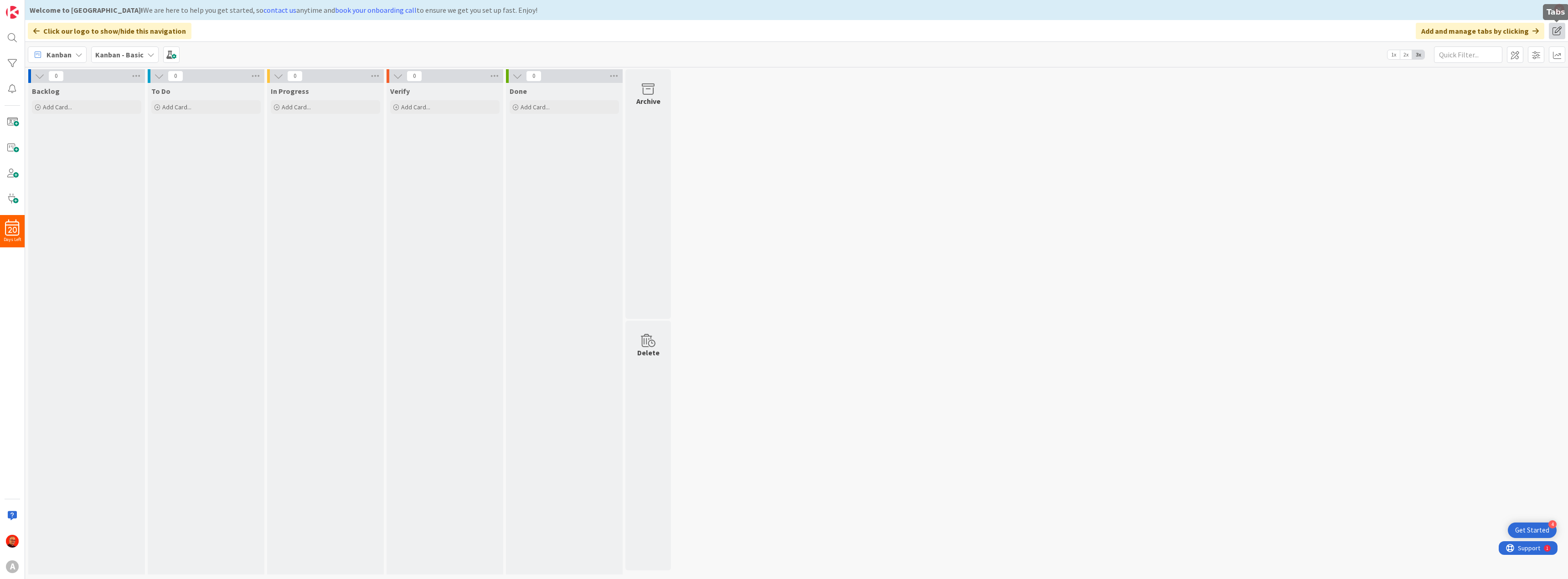
click at [1559, 30] on span at bounding box center [1557, 31] width 17 height 17
click at [1452, 67] on button "Add Tab" at bounding box center [1452, 70] width 38 height 17
click at [1480, 102] on span "Select..." at bounding box center [1488, 103] width 102 height 13
click at [1504, 188] on span "Smart - [GEOGRAPHIC_DATA]" at bounding box center [1497, 190] width 115 height 13
click at [1469, 99] on span "Smart - [GEOGRAPHIC_DATA]" at bounding box center [1488, 103] width 102 height 13
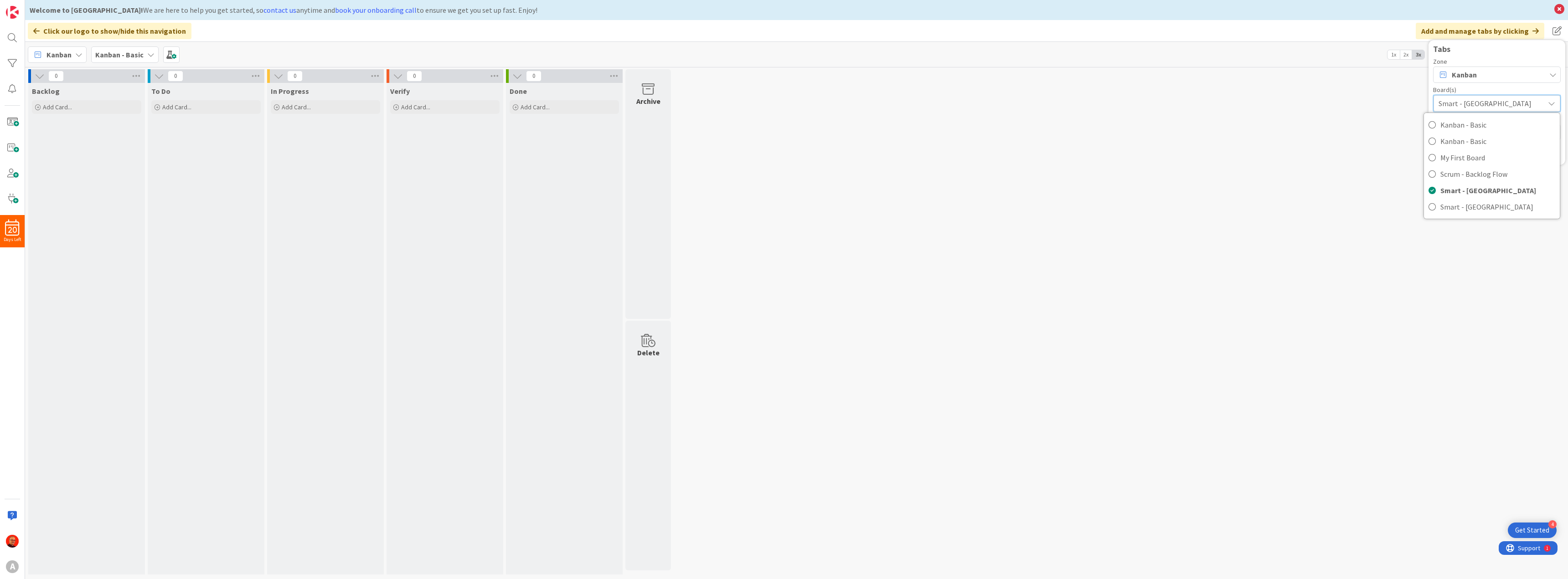
click at [1469, 99] on span "Smart - [GEOGRAPHIC_DATA]" at bounding box center [1488, 103] width 101 height 13
click at [1460, 125] on textarea at bounding box center [1497, 131] width 127 height 17
type textarea "x"
type textarea "S"
type textarea "x"
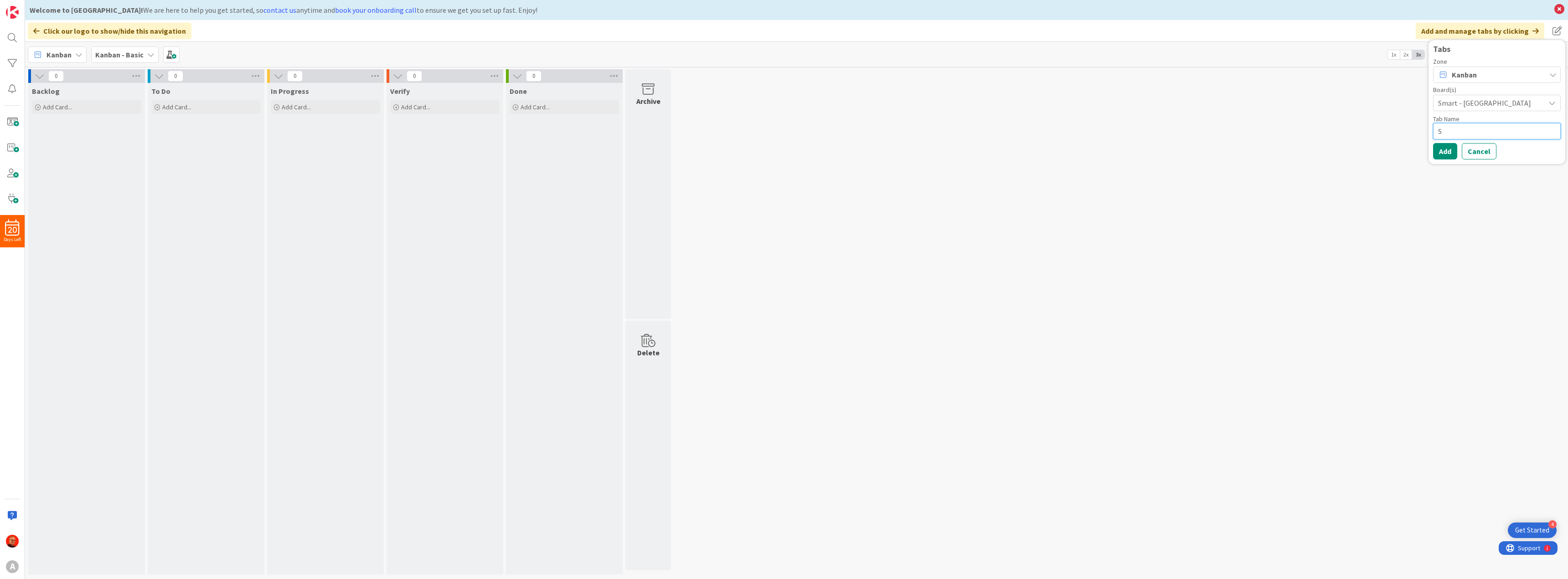
type textarea "SM"
type textarea "x"
type textarea "SM:"
type textarea "x"
type textarea "SM:A"
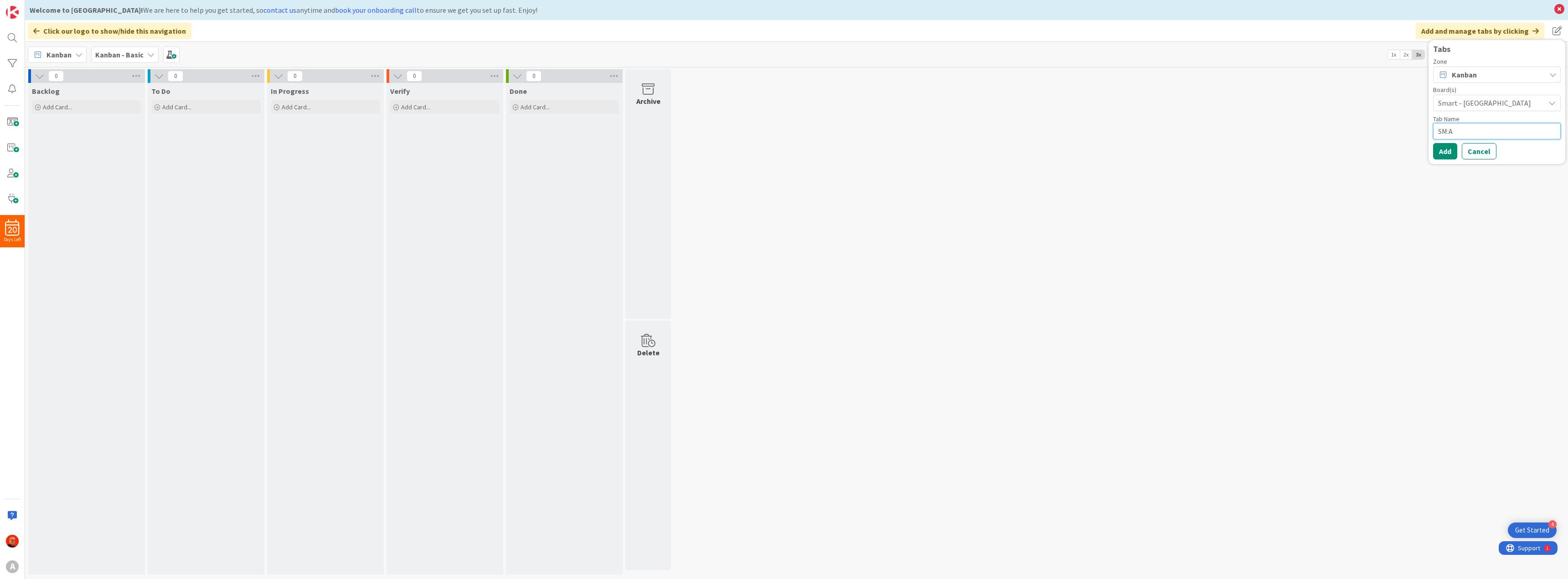
type textarea "x"
type textarea "SM:AR"
type textarea "x"
type textarea "SM:ART"
click at [1445, 148] on button "Add" at bounding box center [1445, 152] width 24 height 17
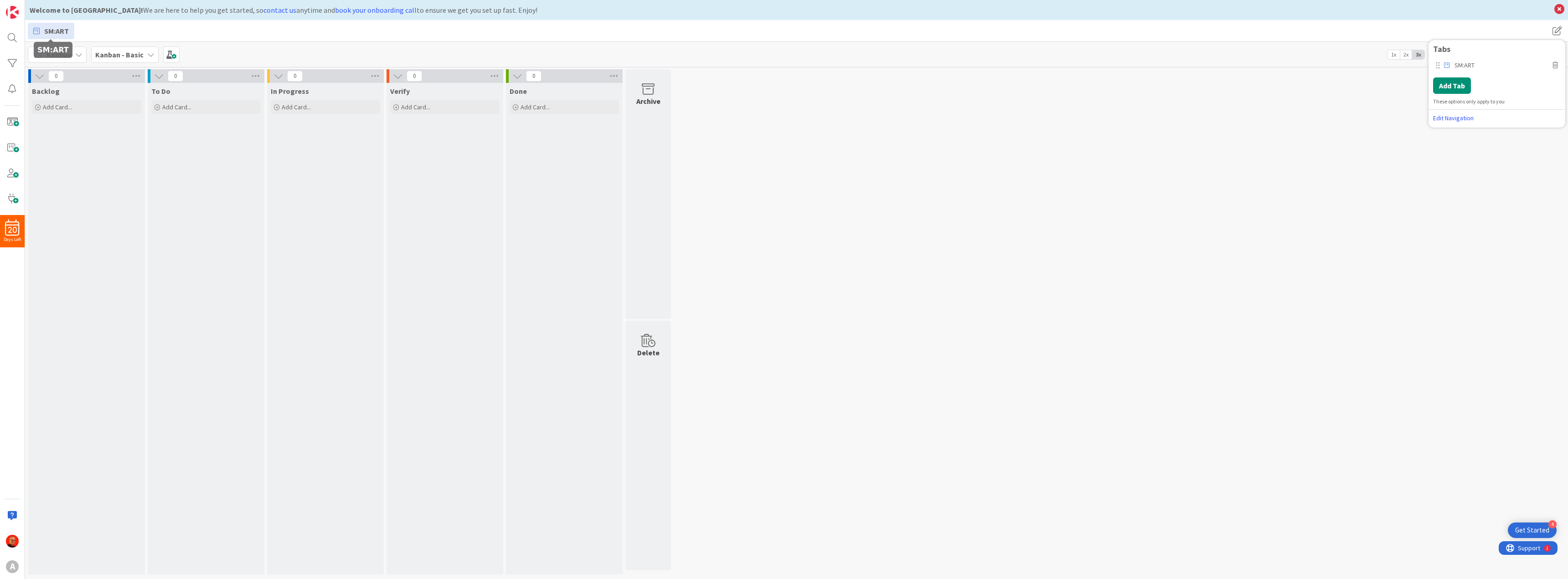
click at [60, 28] on span "SM:ART" at bounding box center [57, 31] width 24 height 11
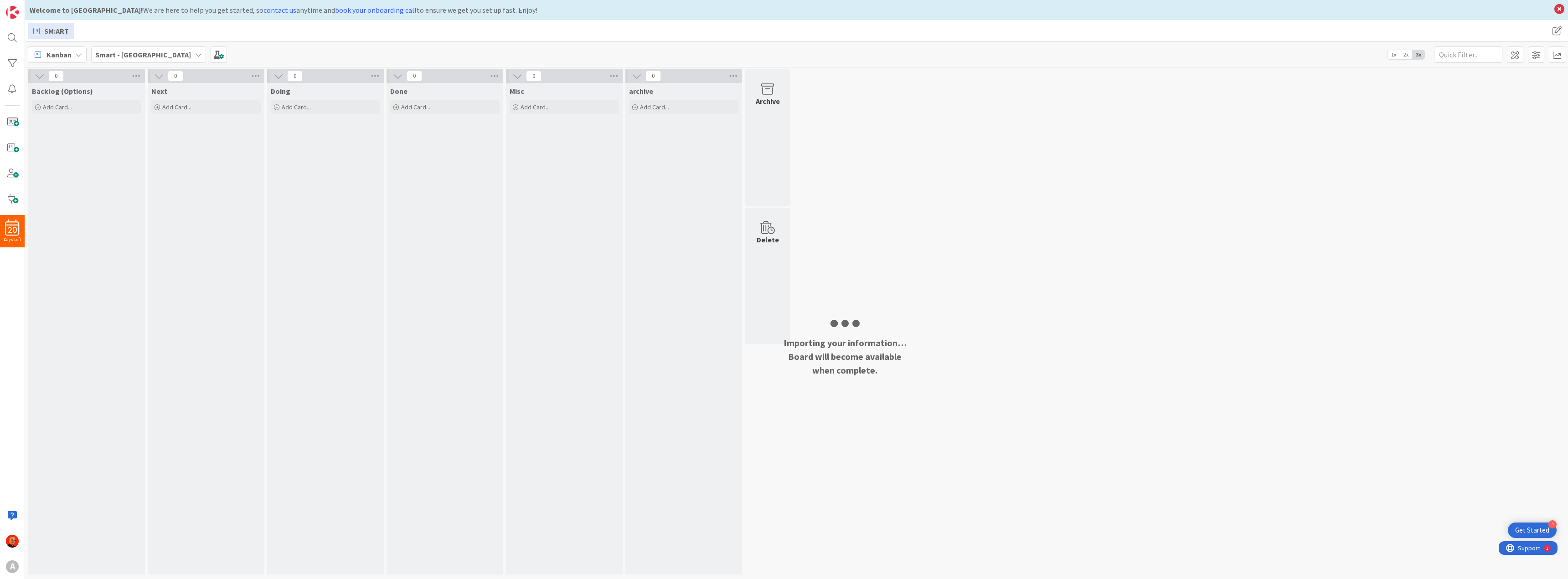
click at [74, 53] on div "Kanban" at bounding box center [57, 55] width 59 height 17
click at [118, 53] on b "Smart - [GEOGRAPHIC_DATA]" at bounding box center [143, 55] width 96 height 9
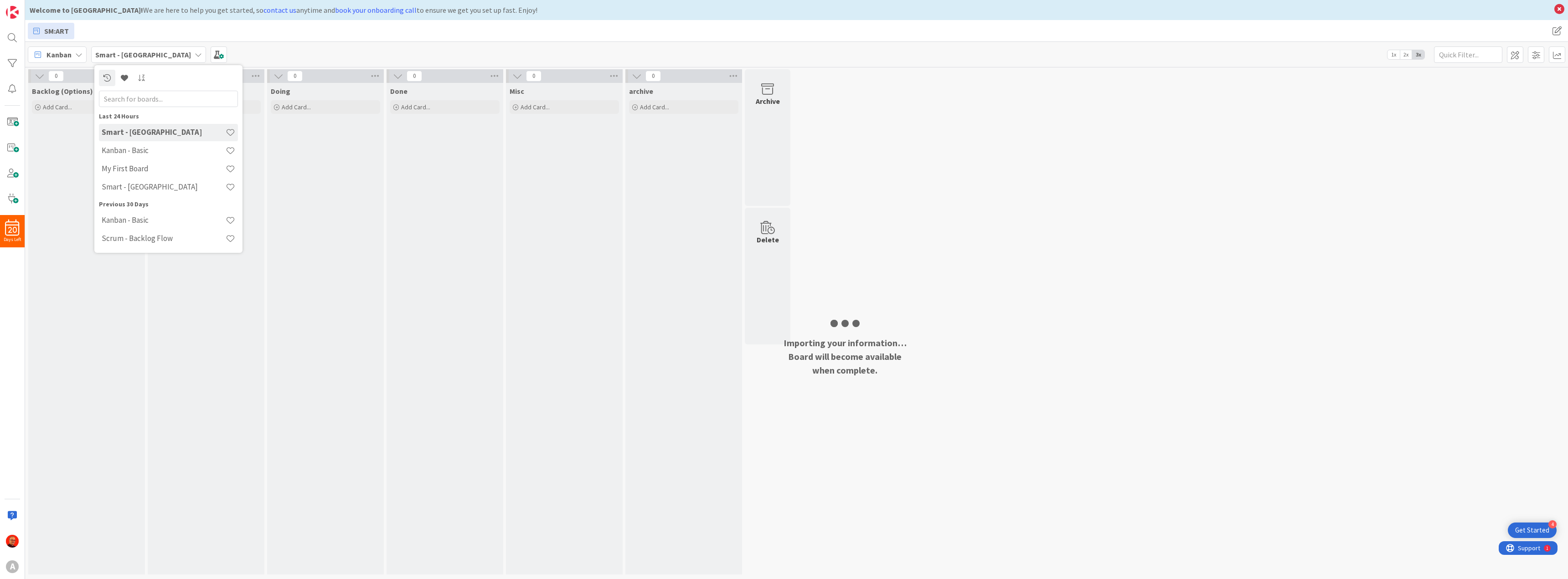
click at [118, 53] on b "Smart - [GEOGRAPHIC_DATA]" at bounding box center [143, 55] width 96 height 9
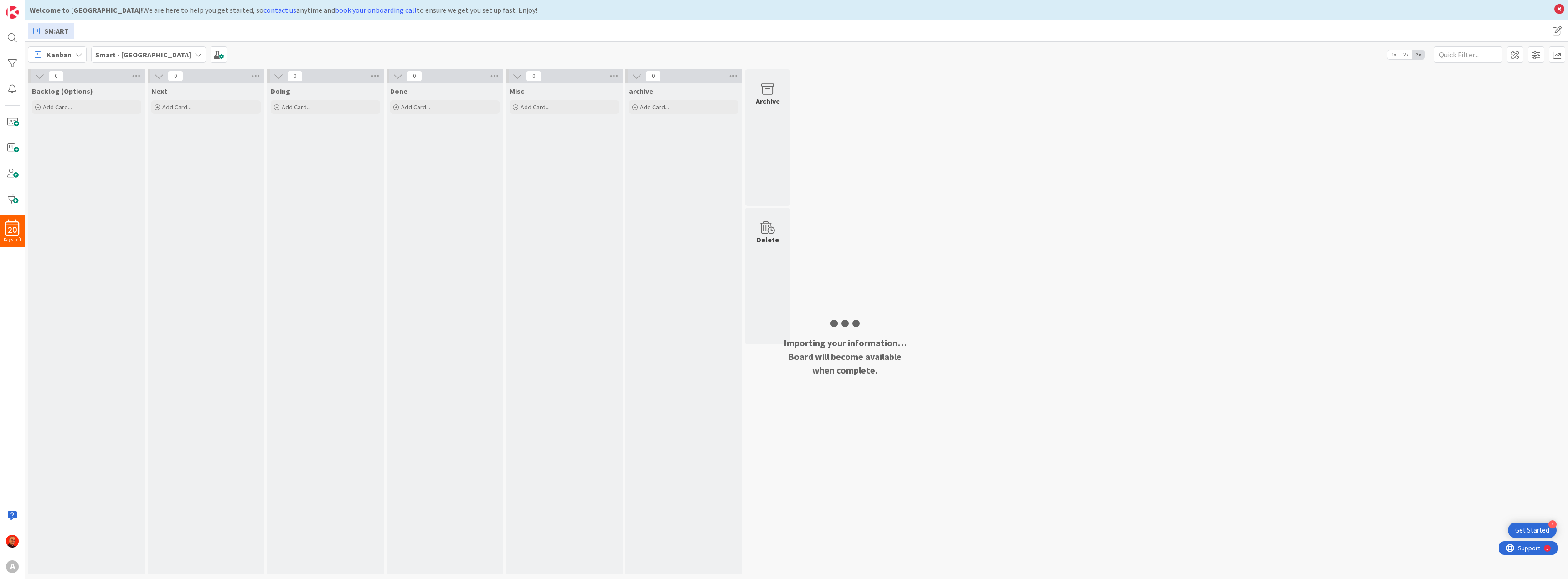
click at [68, 55] on span "Kanban" at bounding box center [59, 55] width 25 height 11
click at [1537, 58] on span at bounding box center [1536, 55] width 17 height 17
click at [1553, 32] on span at bounding box center [1557, 31] width 17 height 17
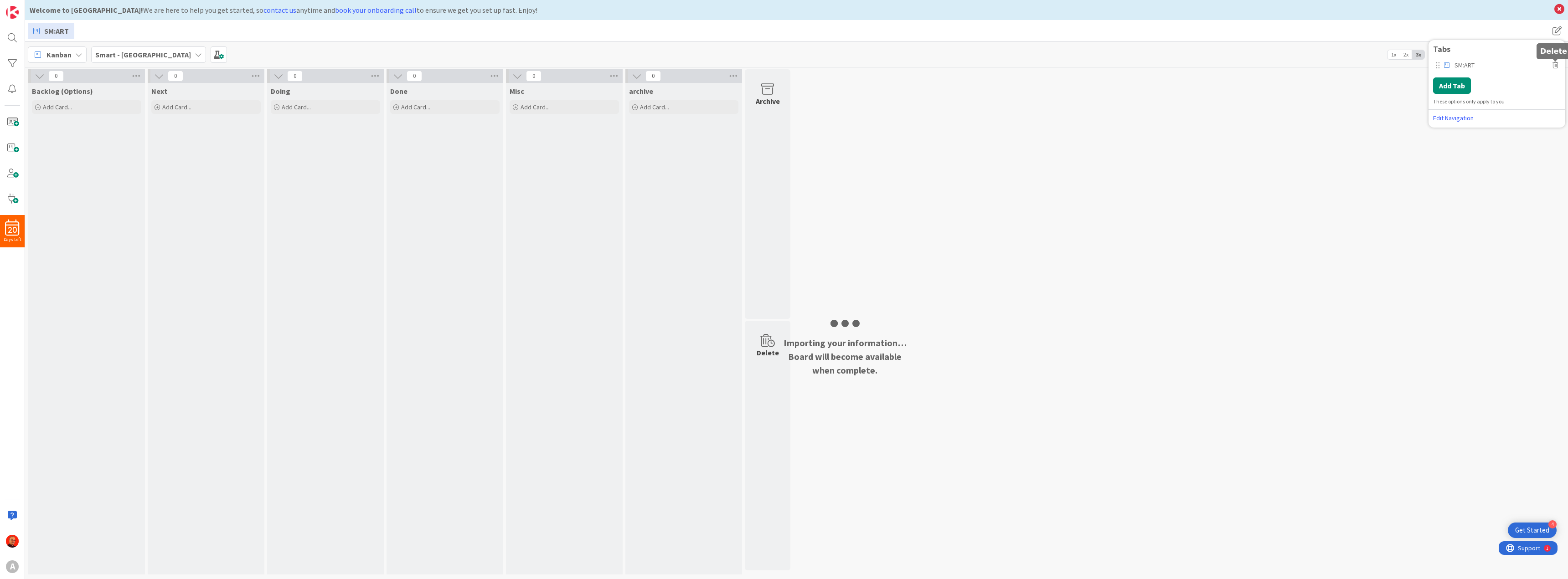
click at [1554, 65] on icon at bounding box center [1554, 65] width 6 height 6
click at [1446, 104] on button "Delete" at bounding box center [1442, 106] width 34 height 17
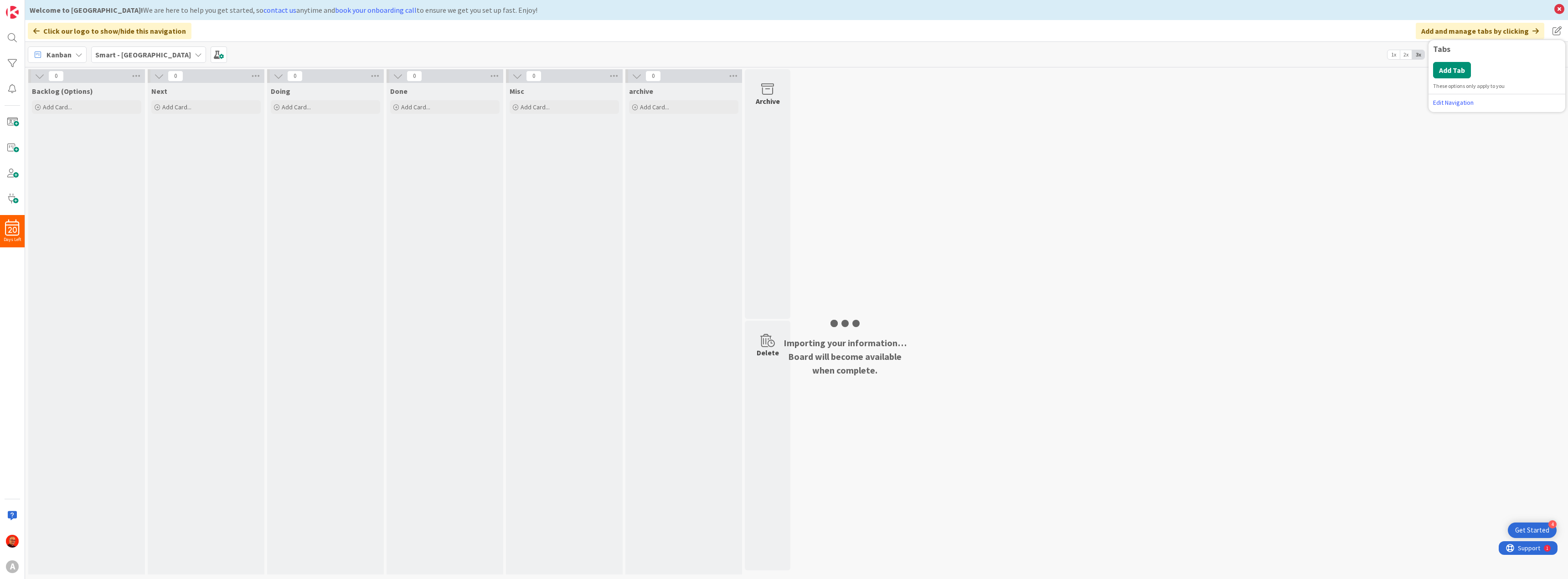
click at [1403, 94] on div "0 Backlog (Options) Add Card... 0 Next Add Card... 0 Doing Add Card... 0 Done A…" at bounding box center [797, 324] width 1539 height 510
click at [1513, 59] on span at bounding box center [1515, 55] width 17 height 17
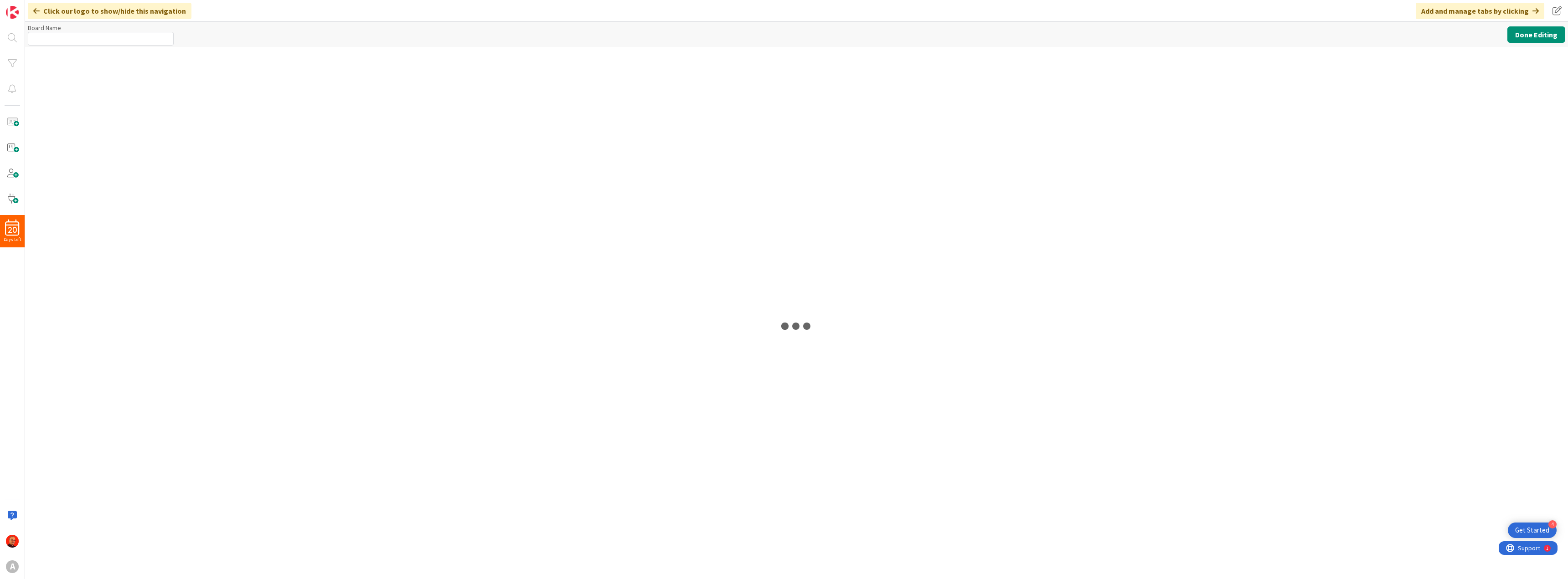
type input "Smart - [GEOGRAPHIC_DATA]"
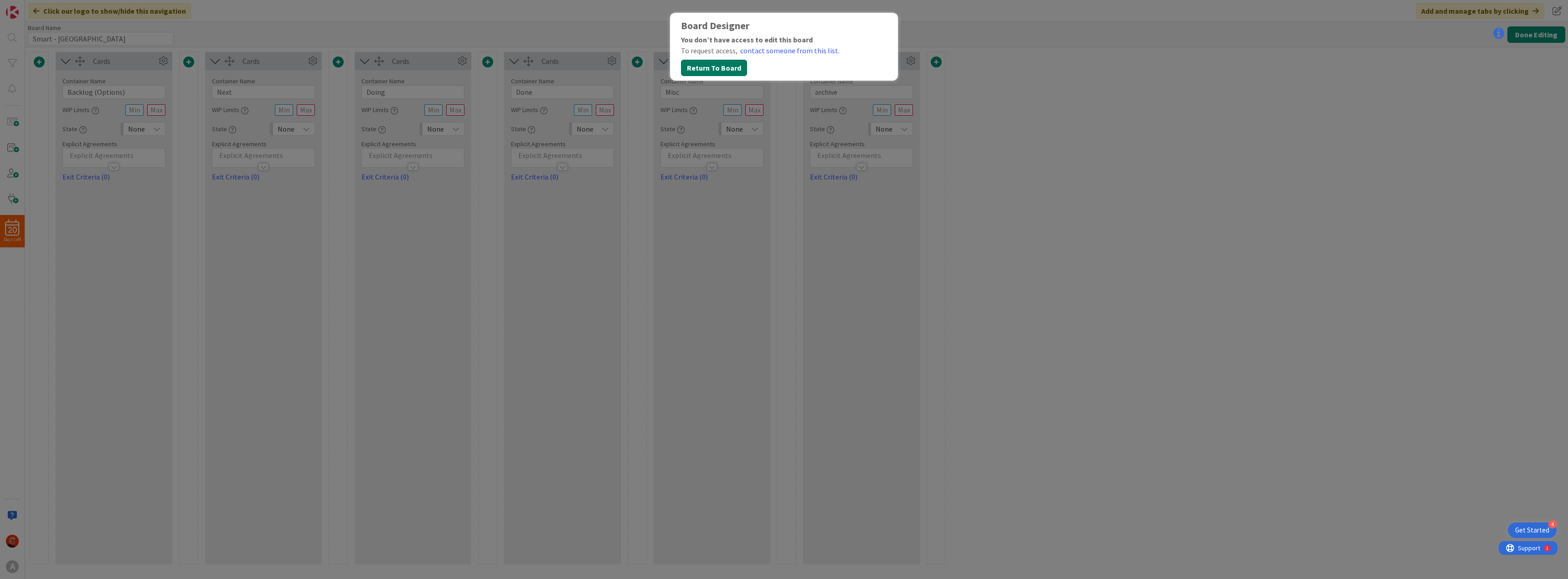
click at [717, 69] on button "Return To Board" at bounding box center [714, 68] width 66 height 17
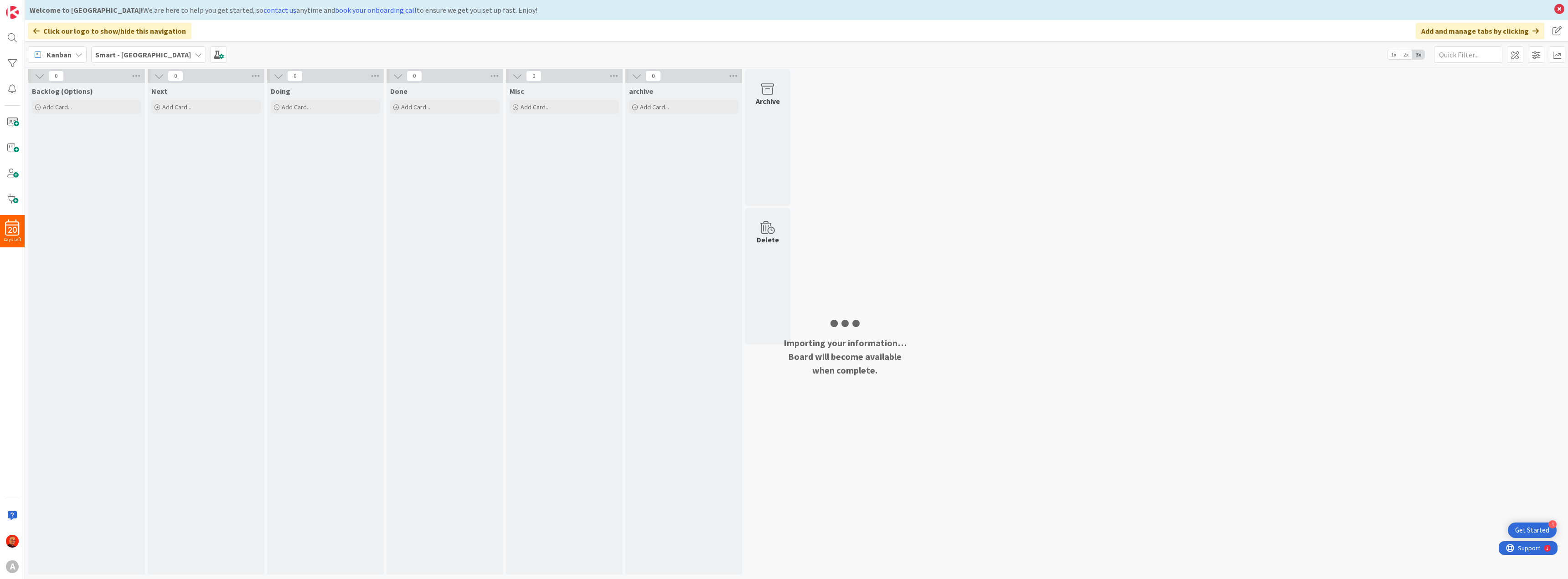
click at [35, 29] on icon at bounding box center [37, 31] width 6 height 7
click at [18, 16] on img at bounding box center [12, 12] width 13 height 13
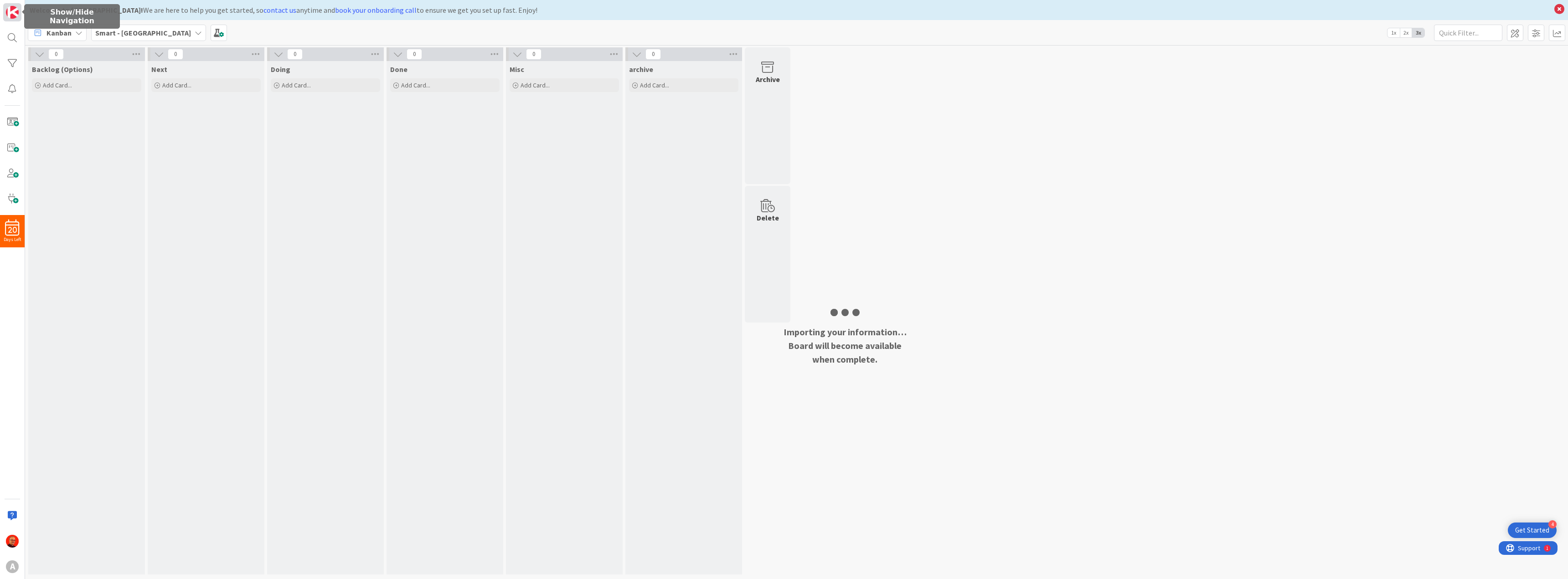
click at [12, 17] on img at bounding box center [12, 12] width 13 height 13
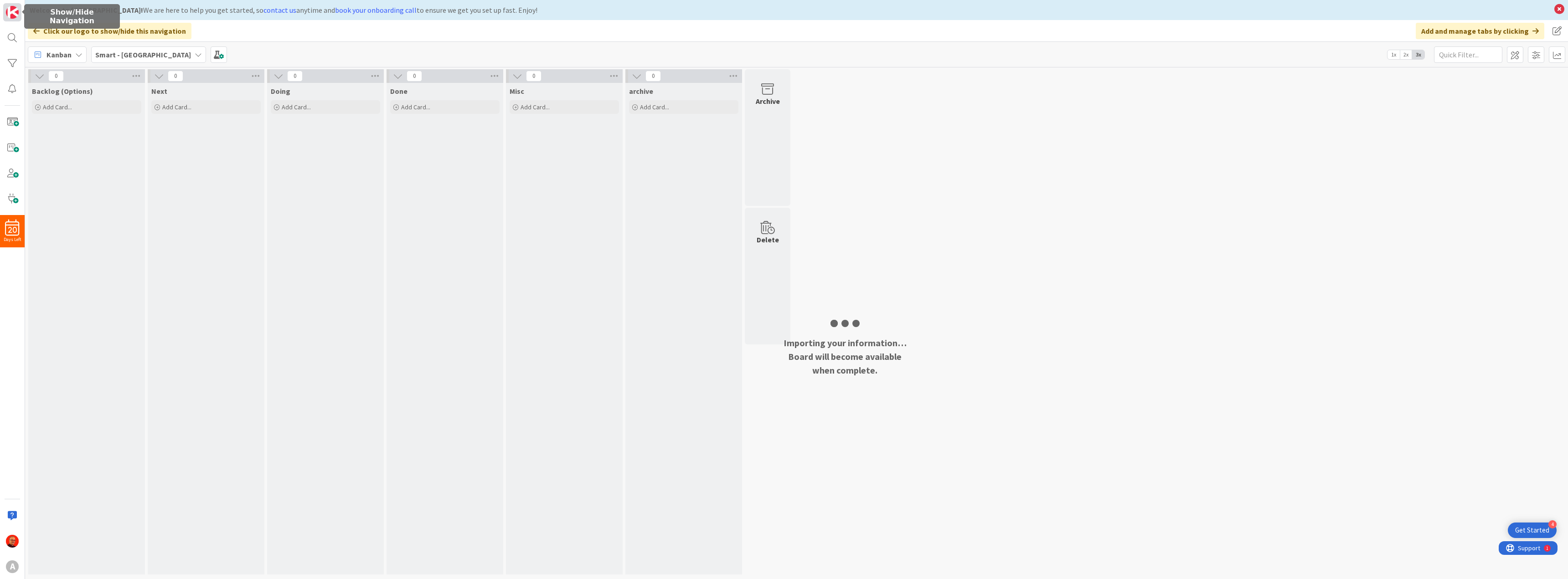
click at [12, 17] on img at bounding box center [12, 12] width 13 height 13
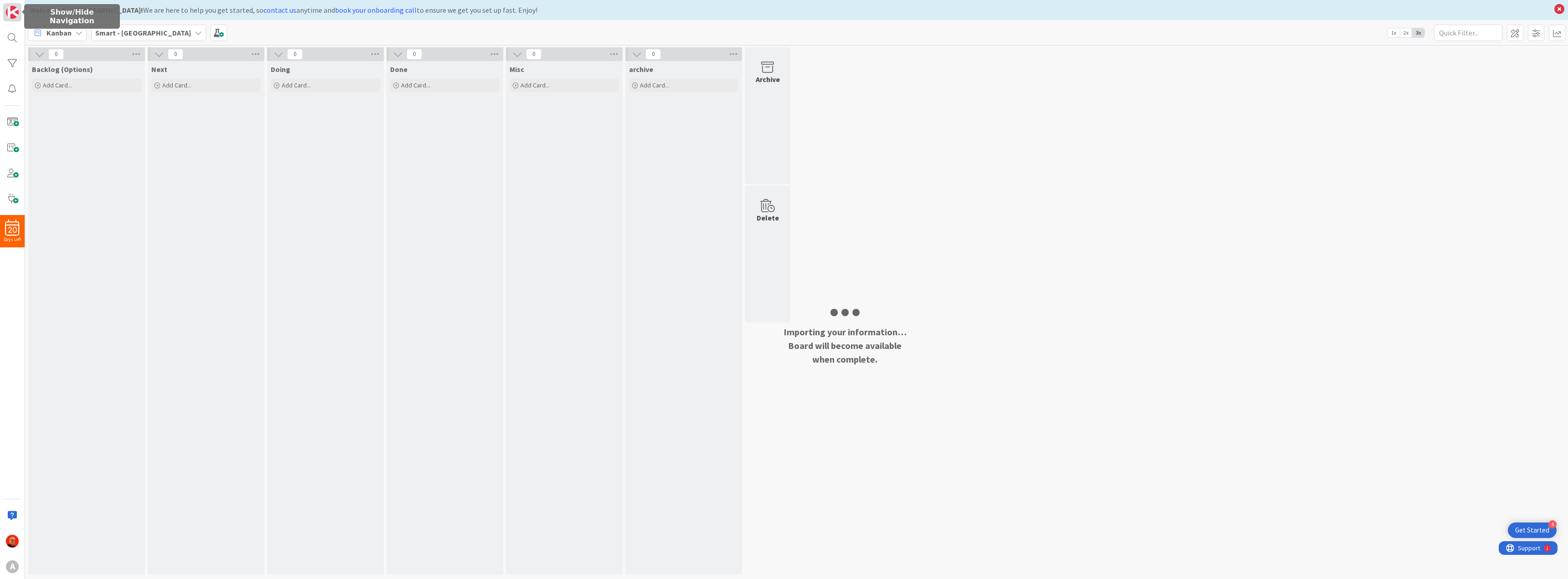
click at [12, 17] on img at bounding box center [12, 12] width 13 height 13
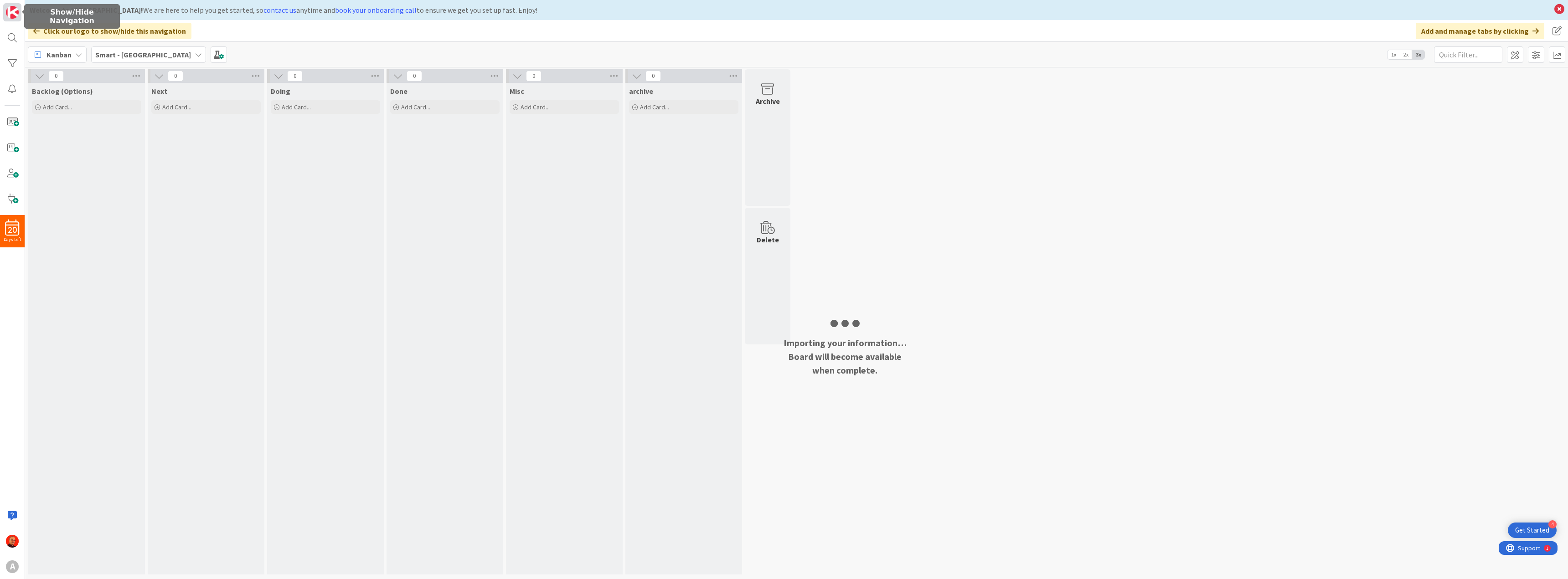
click at [16, 13] on img at bounding box center [12, 12] width 13 height 13
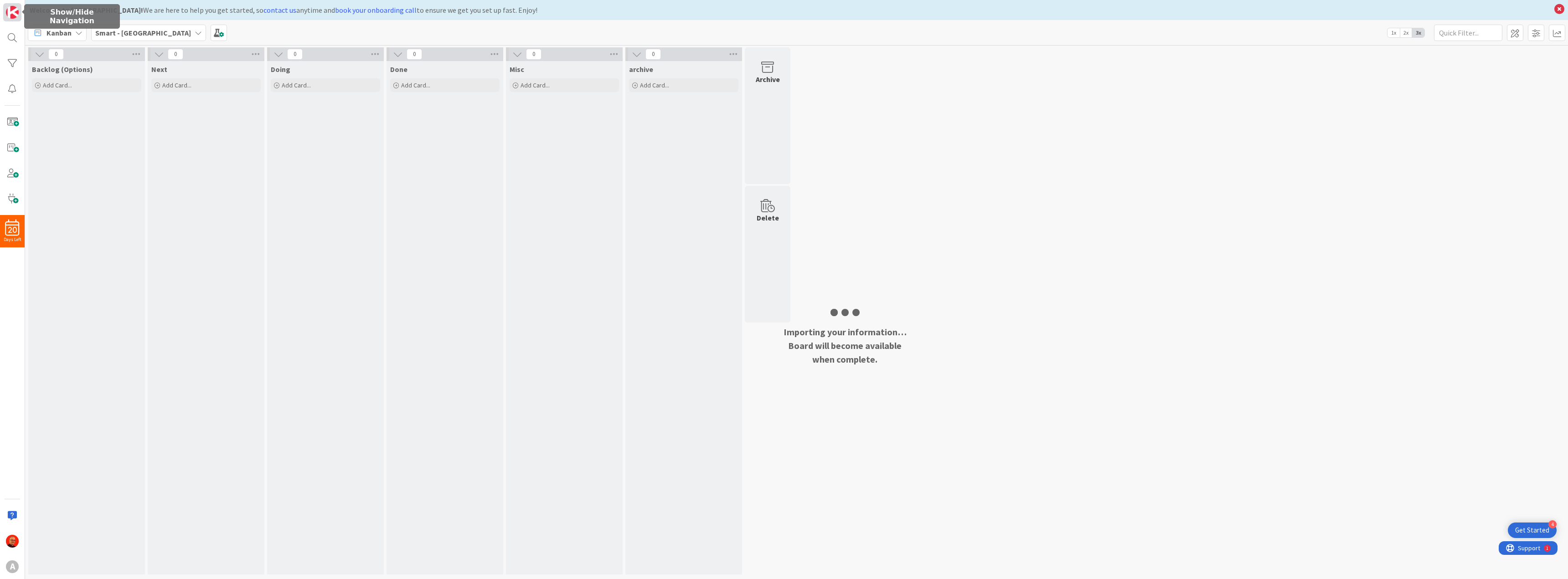
click at [16, 13] on img at bounding box center [12, 12] width 13 height 13
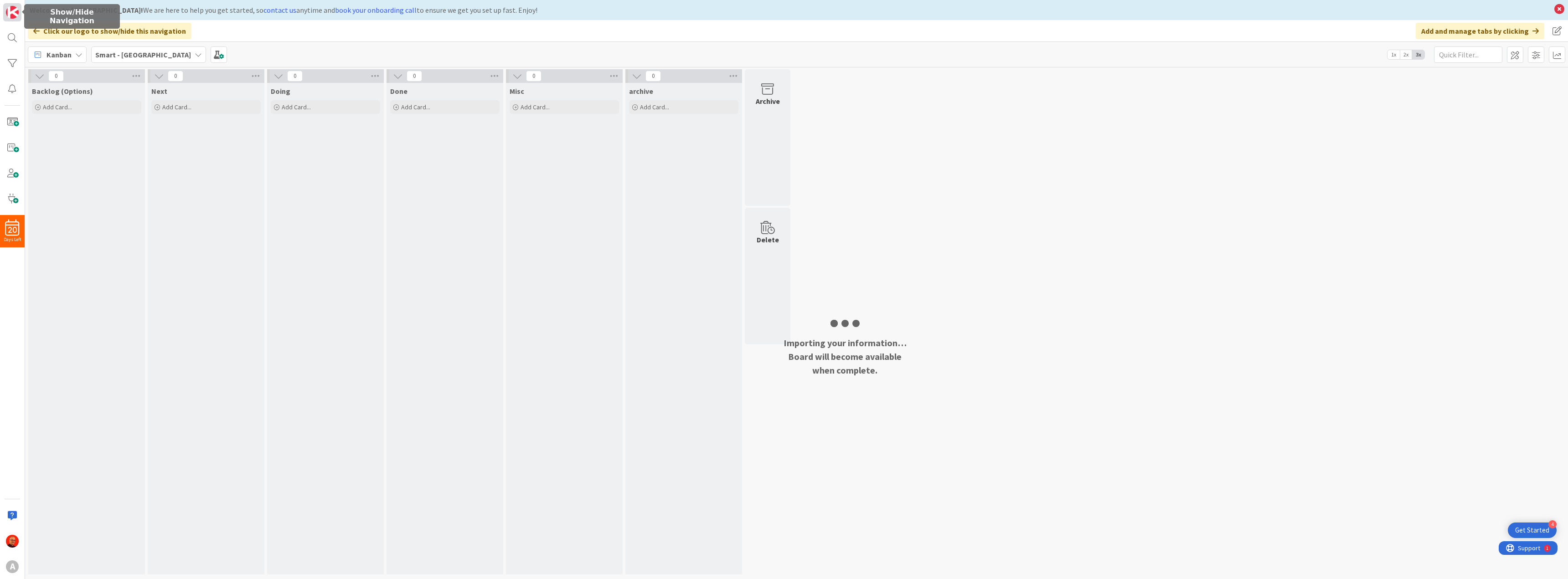
click at [17, 13] on img at bounding box center [12, 12] width 13 height 13
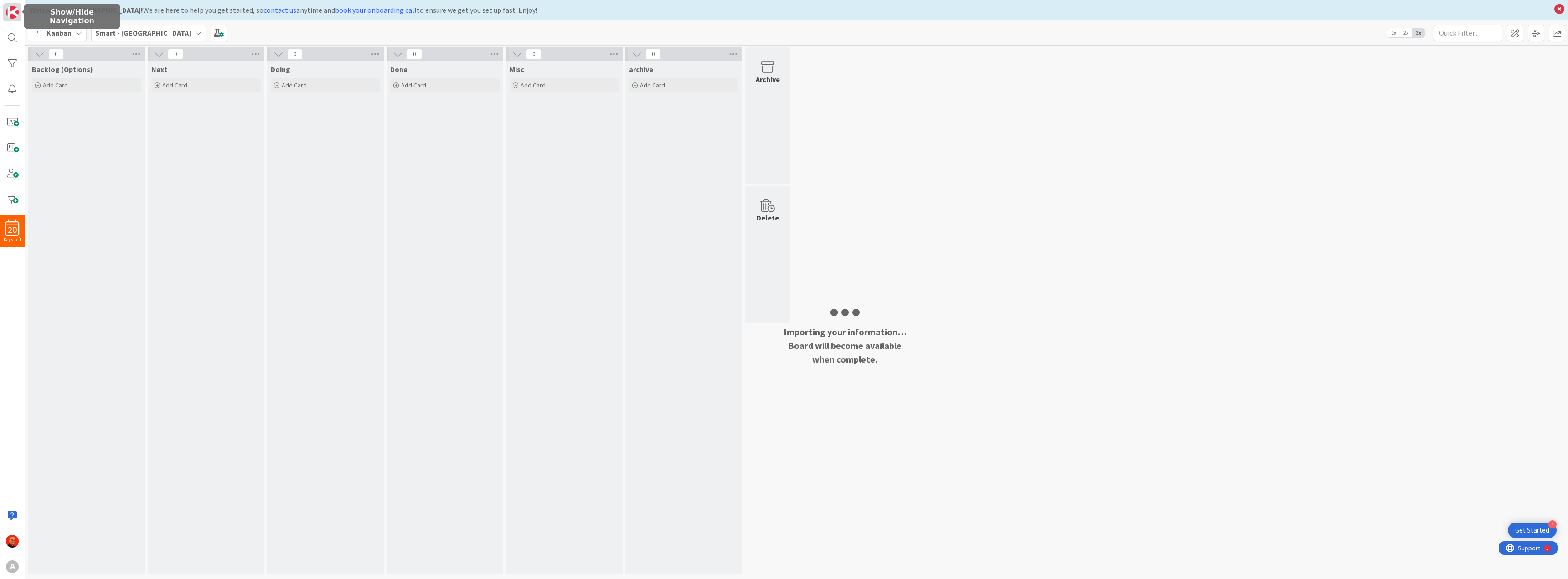
click at [17, 13] on img at bounding box center [12, 12] width 13 height 13
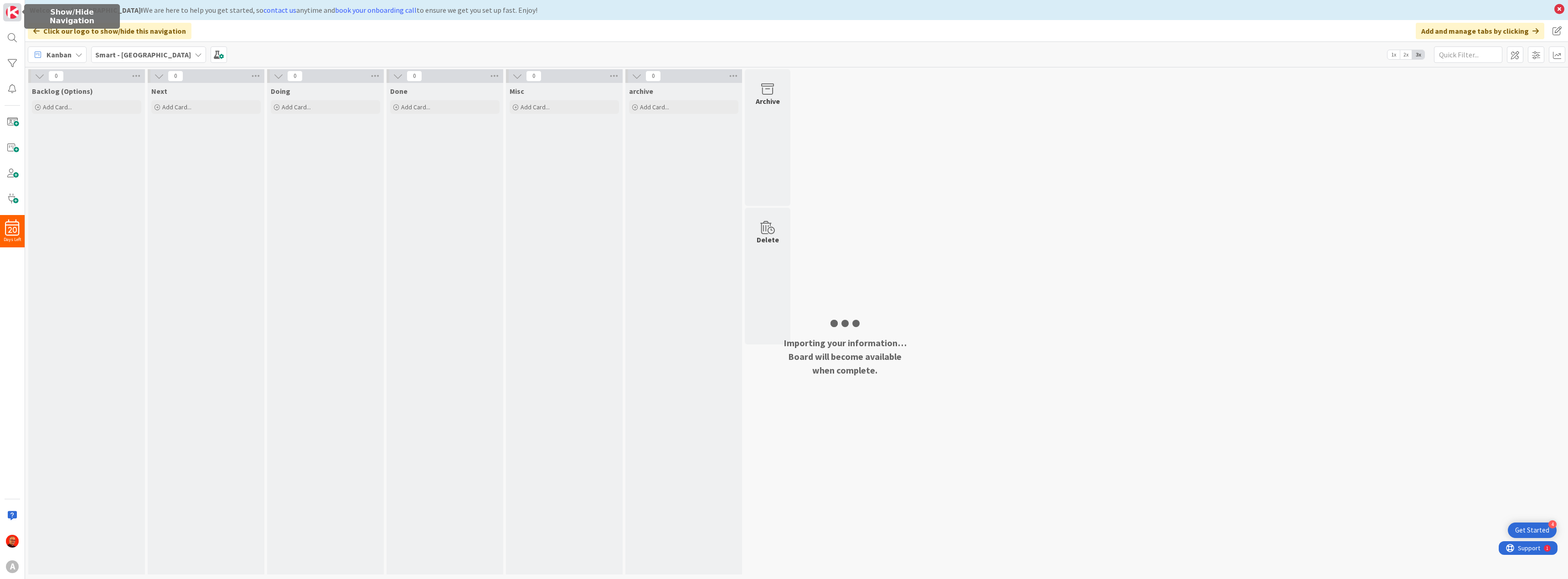
click at [17, 13] on img at bounding box center [12, 12] width 13 height 13
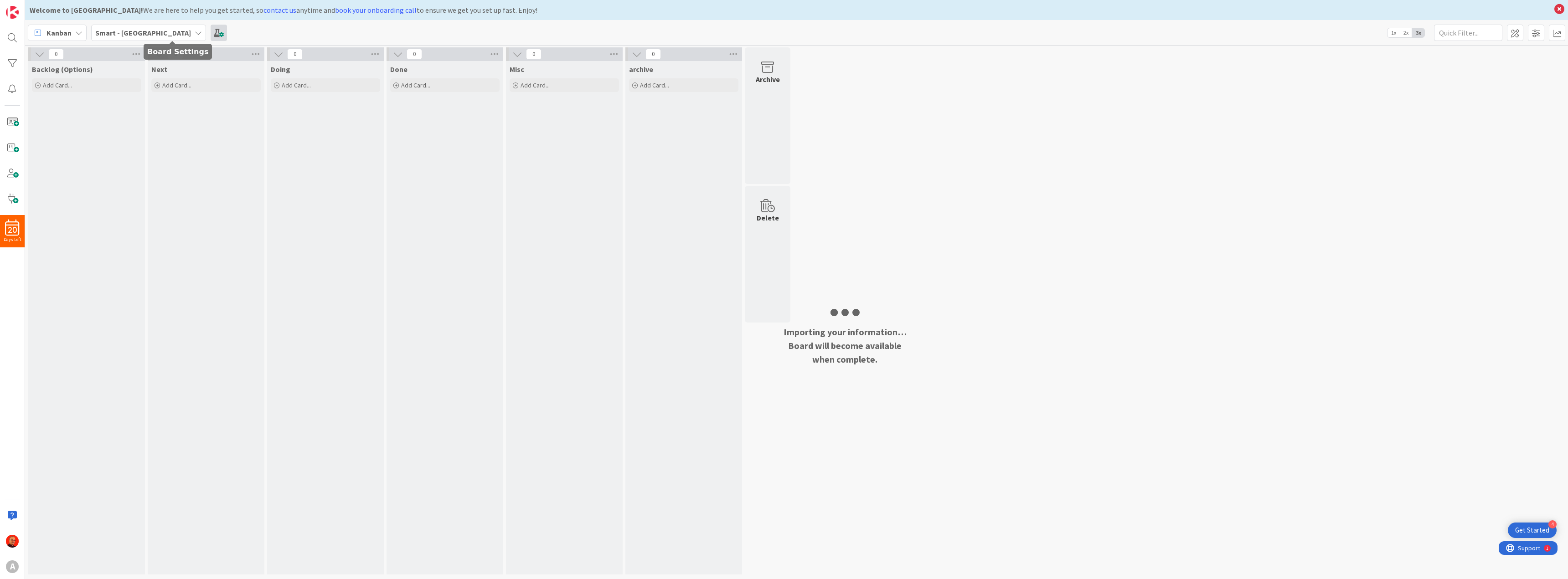
click at [210, 32] on span at bounding box center [219, 33] width 17 height 17
click at [79, 31] on icon at bounding box center [78, 32] width 7 height 7
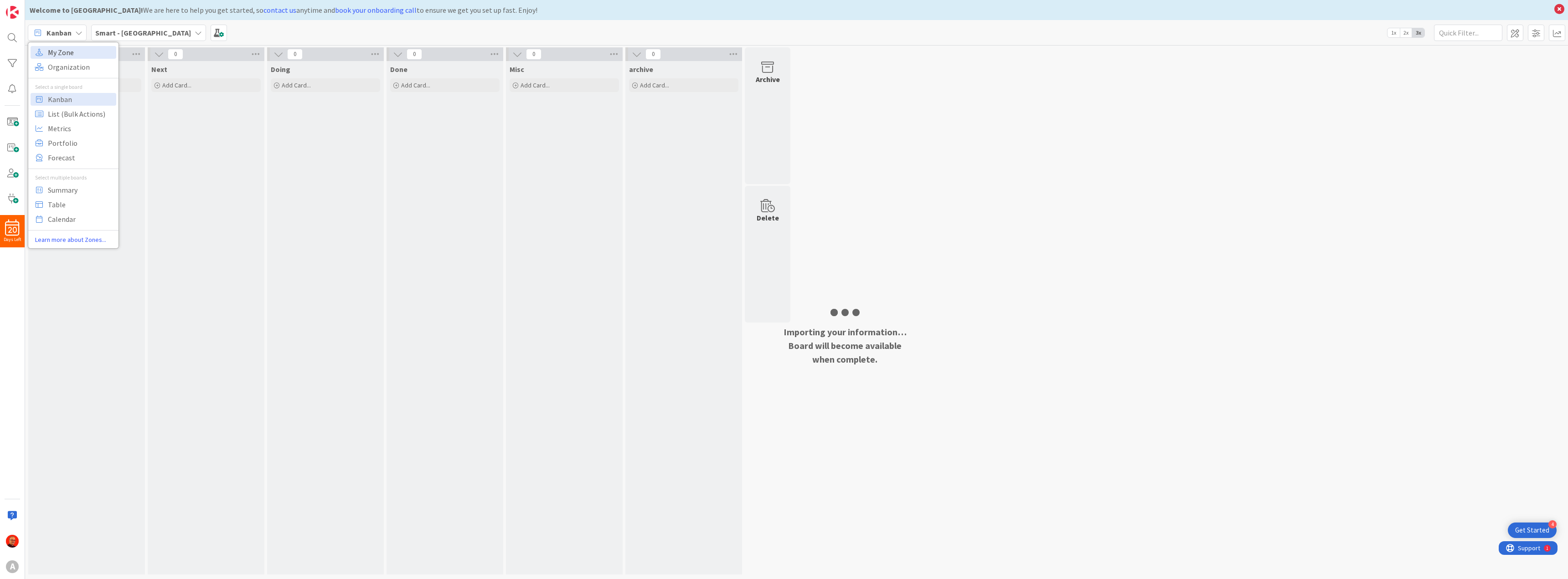
click at [73, 53] on span "My Zone" at bounding box center [80, 52] width 66 height 13
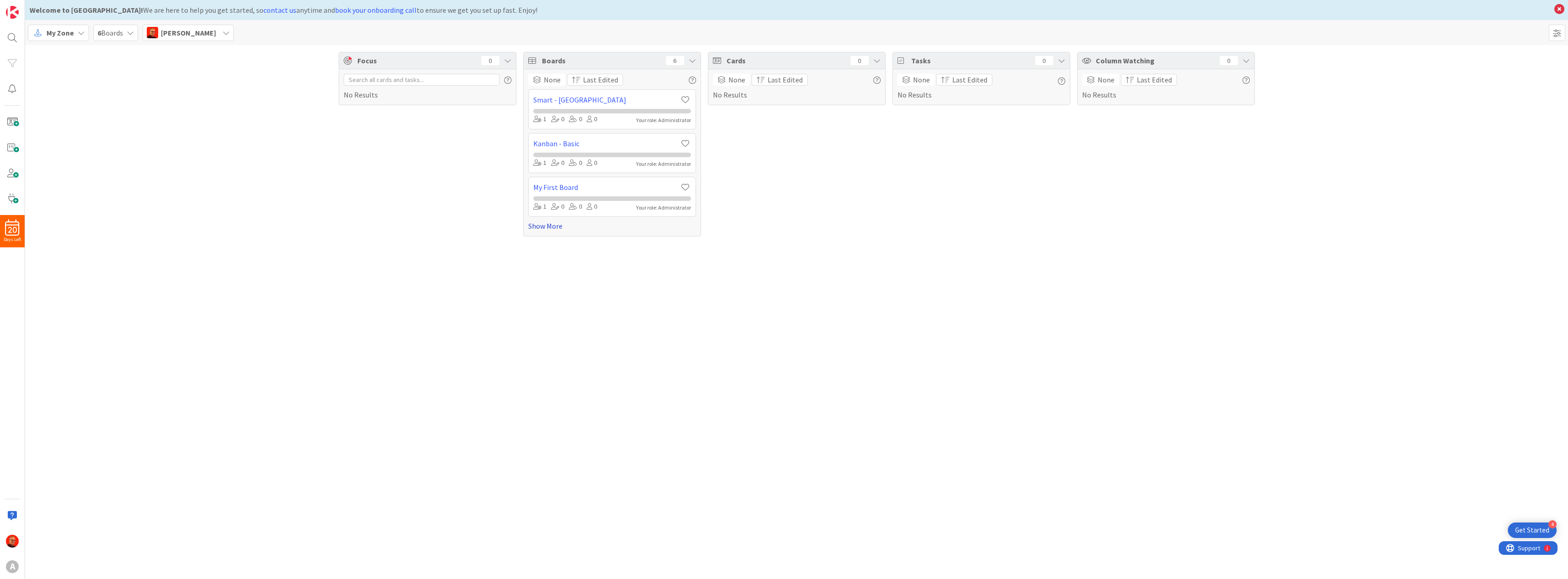
click at [539, 227] on link "Show More" at bounding box center [612, 226] width 168 height 11
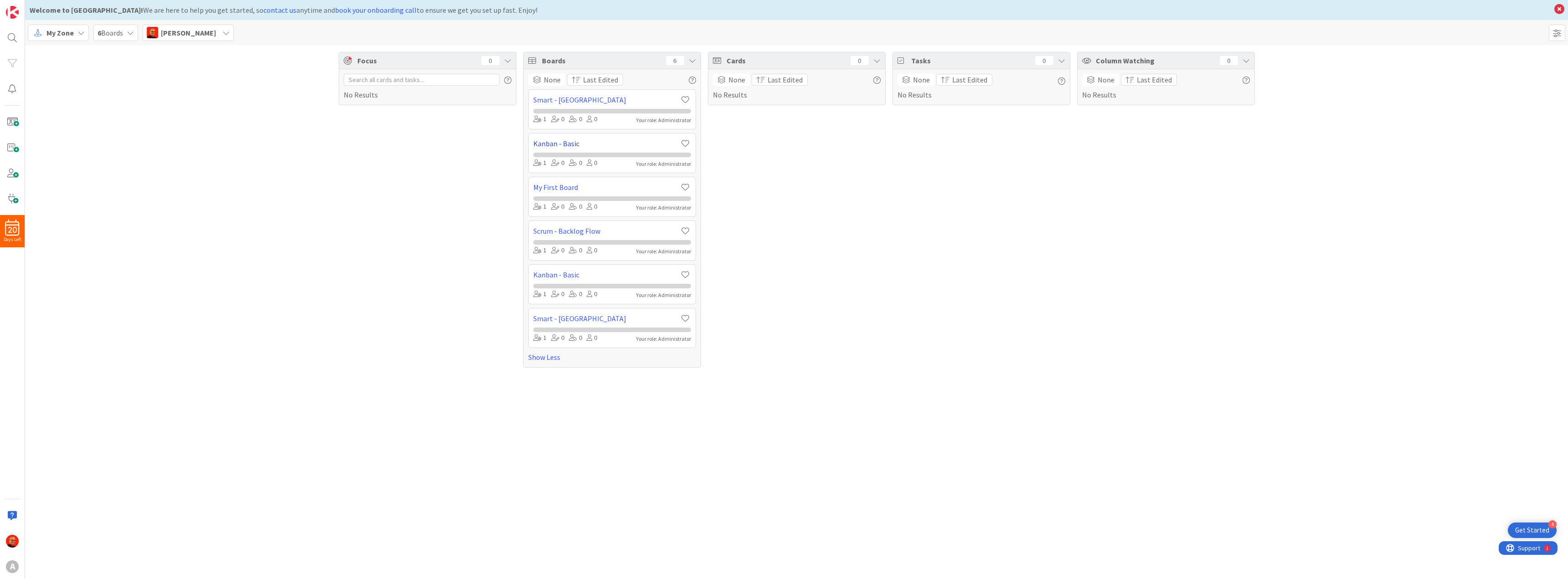
click at [559, 143] on link "Kanban - Basic" at bounding box center [606, 143] width 147 height 11
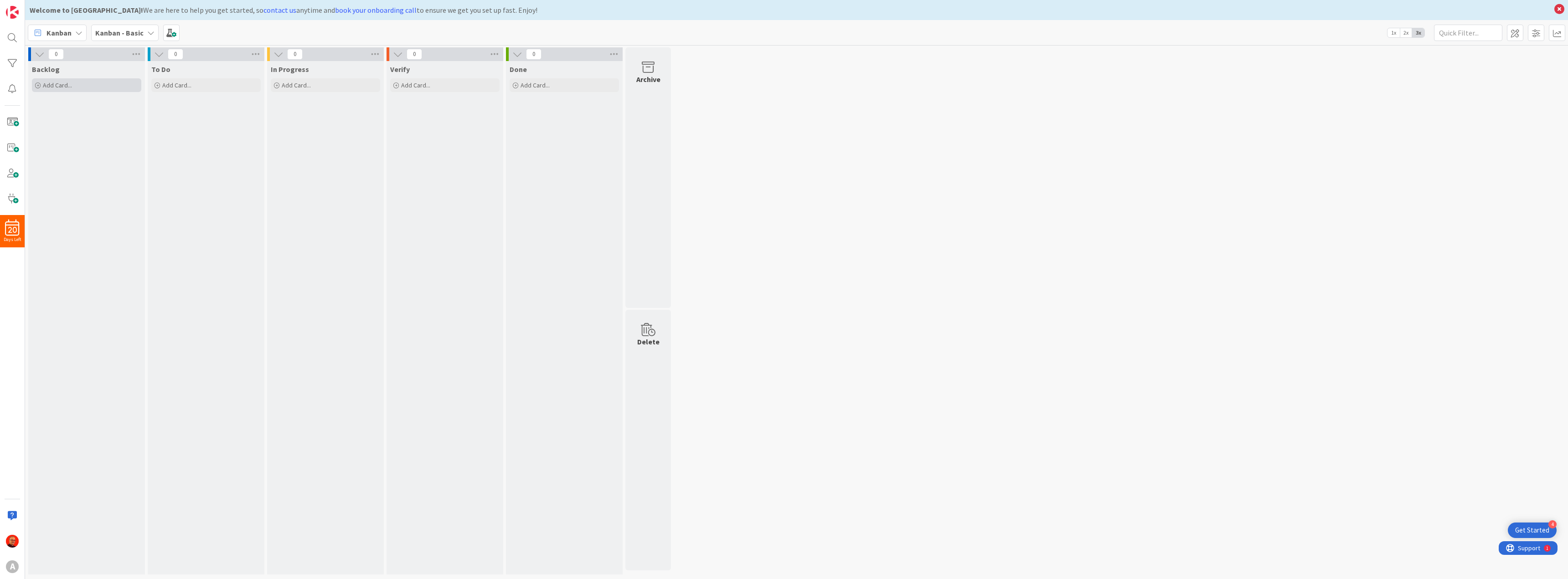
click at [62, 88] on span "Add Card..." at bounding box center [57, 85] width 29 height 8
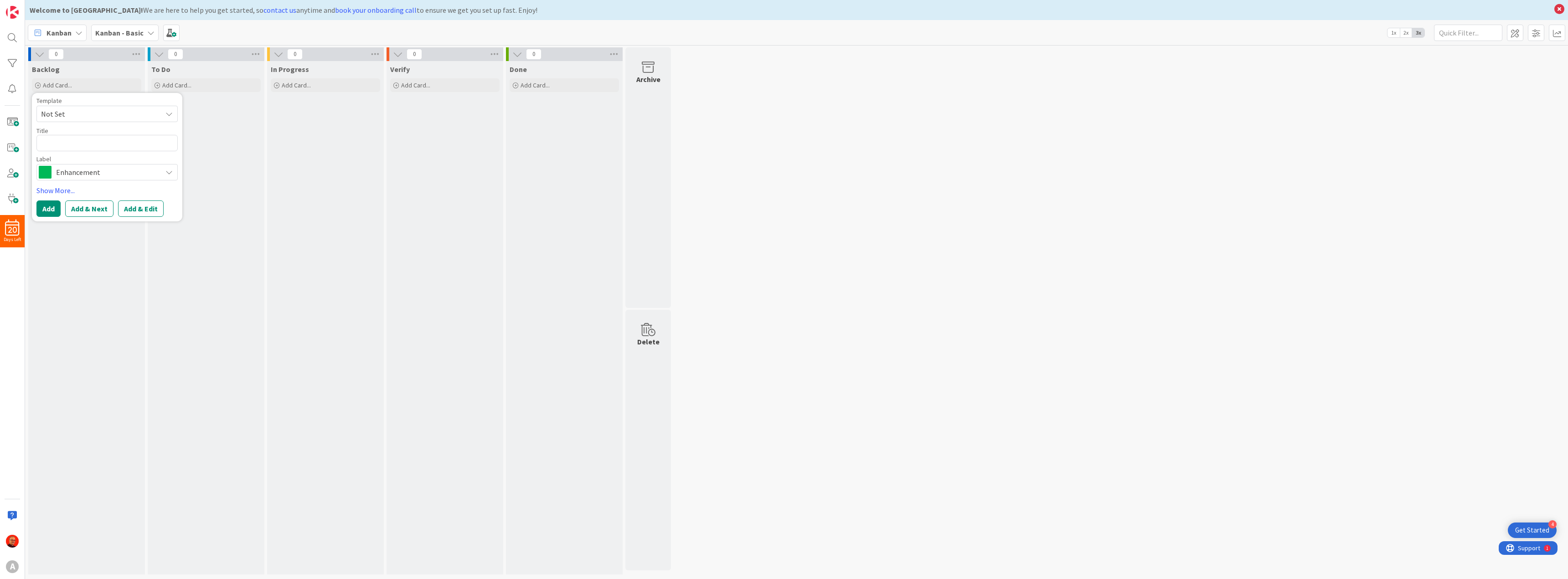
drag, startPoint x: 1120, startPoint y: 93, endPoint x: 964, endPoint y: 113, distance: 157.3
click at [1120, 93] on div "0 Backlog Add Card... Template Not Set Title 0 / 128 Label Enhancement Show Mor…" at bounding box center [797, 313] width 1539 height 531
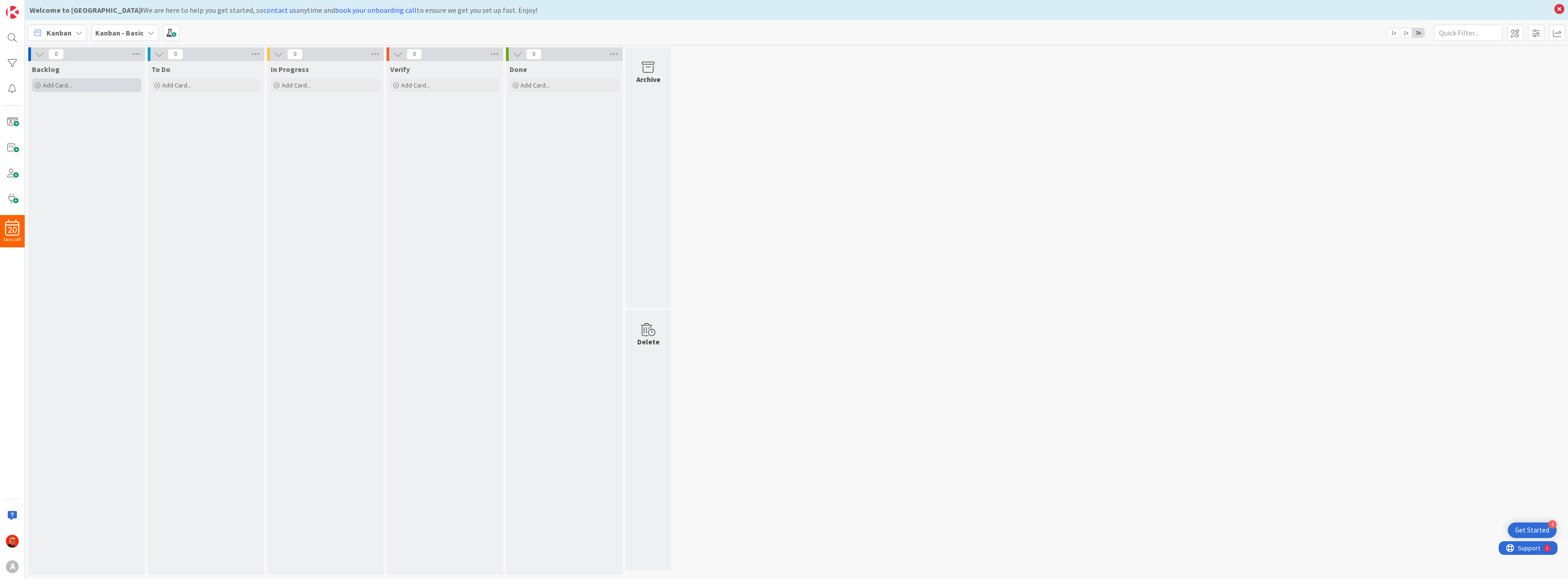
click at [71, 87] on span "Add Card..." at bounding box center [57, 85] width 29 height 8
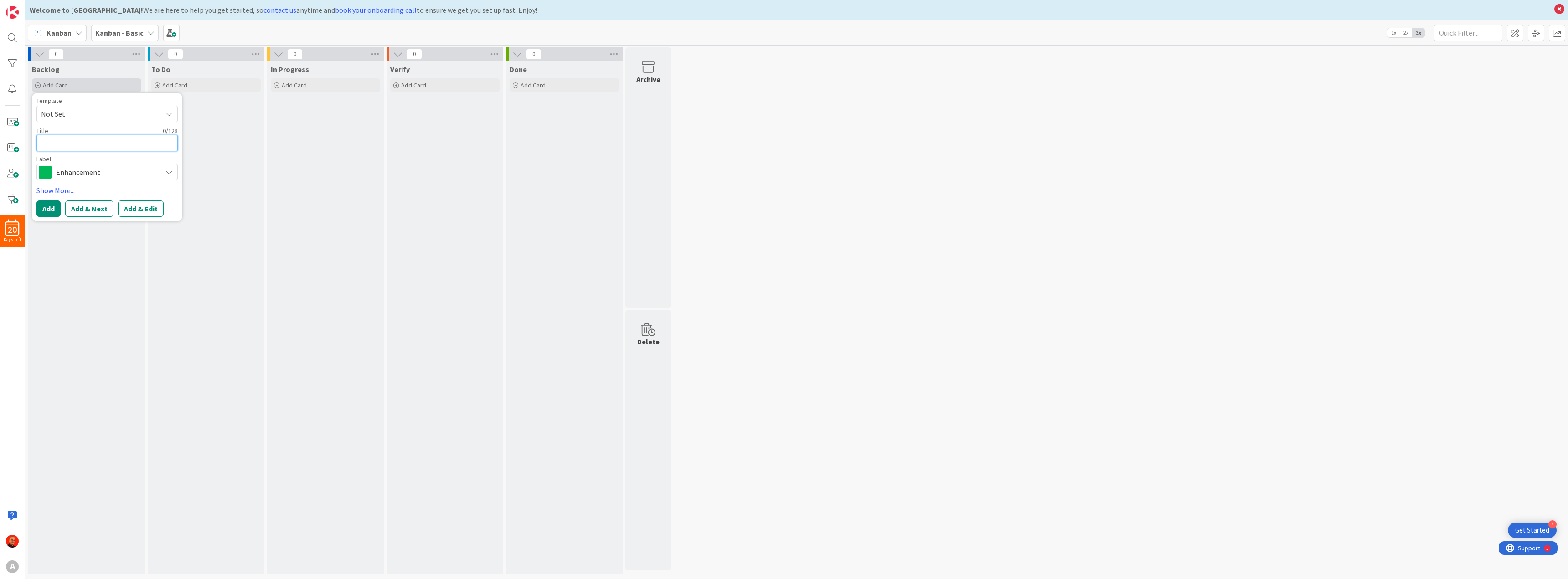
type textarea "x"
type textarea "F"
type textarea "x"
type textarea "Fi"
type textarea "x"
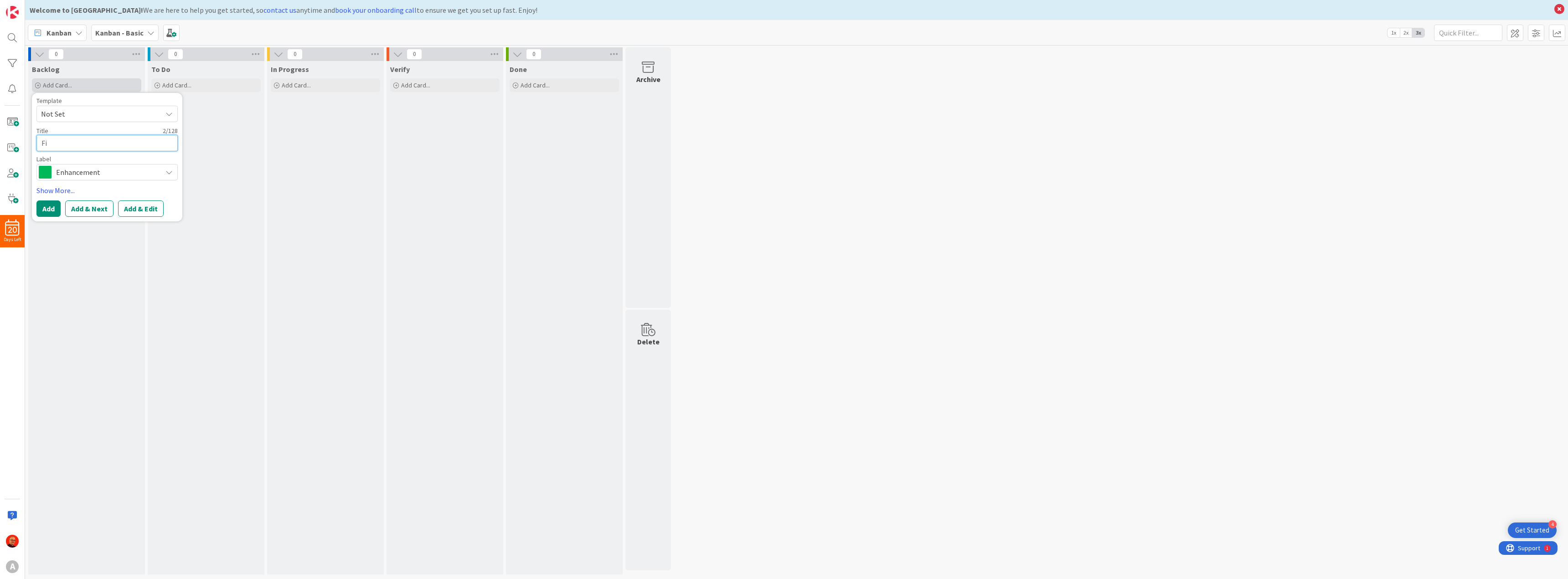
type textarea "Fix"
type textarea "x"
type textarea "Fix"
type textarea "x"
type textarea "Fix C"
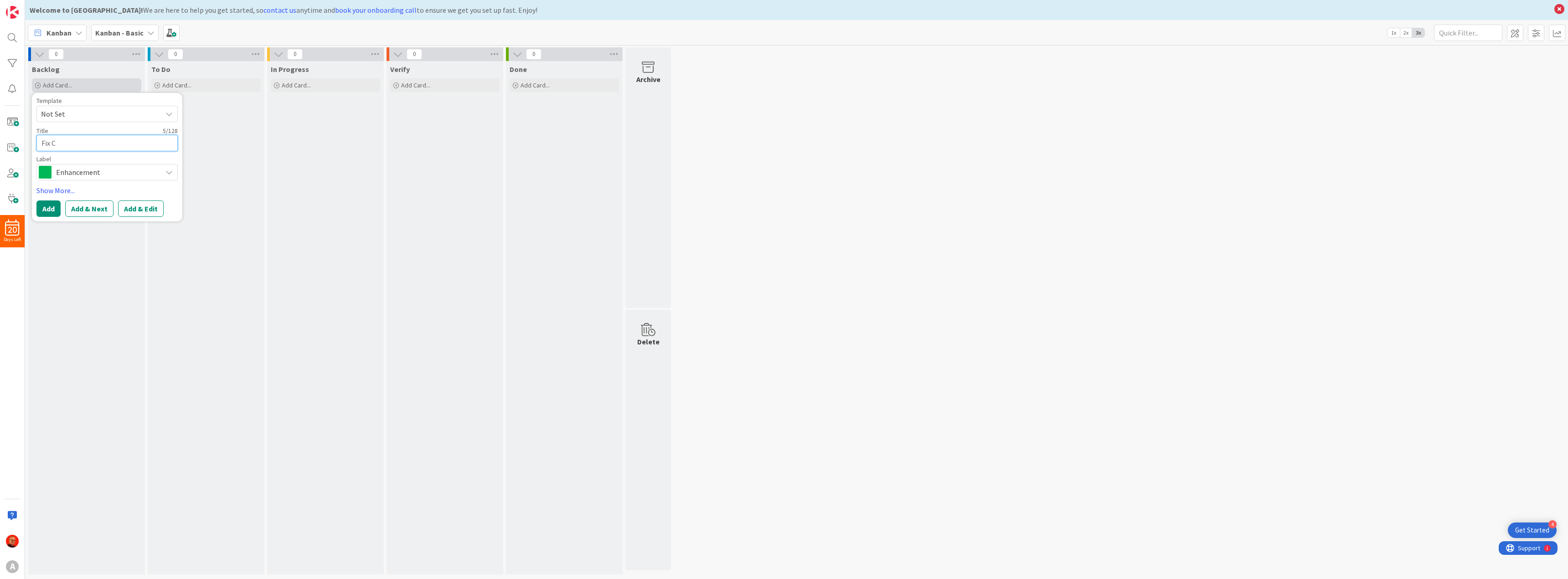
type textarea "x"
type textarea "Fix Ca"
type textarea "x"
type textarea "Fix Cal"
type textarea "x"
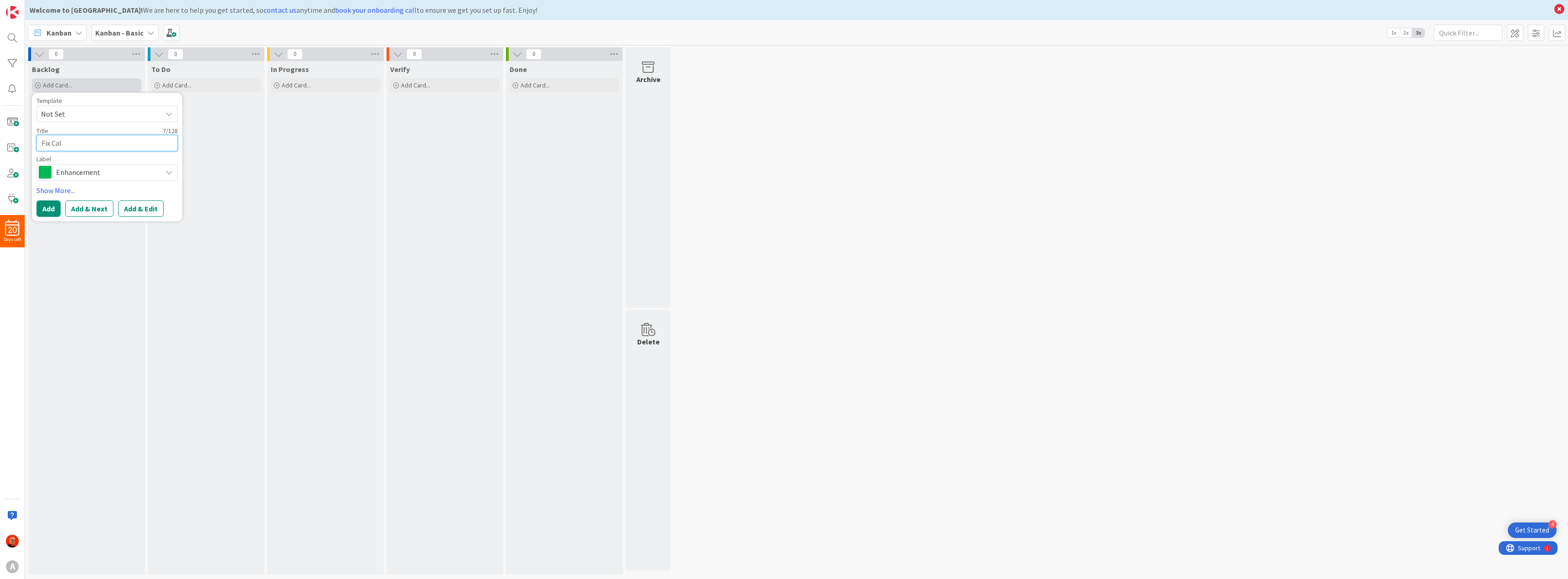
type textarea "Fix Cale"
type textarea "x"
type textarea "Fix Calen"
type textarea "x"
type textarea "Fix Calend"
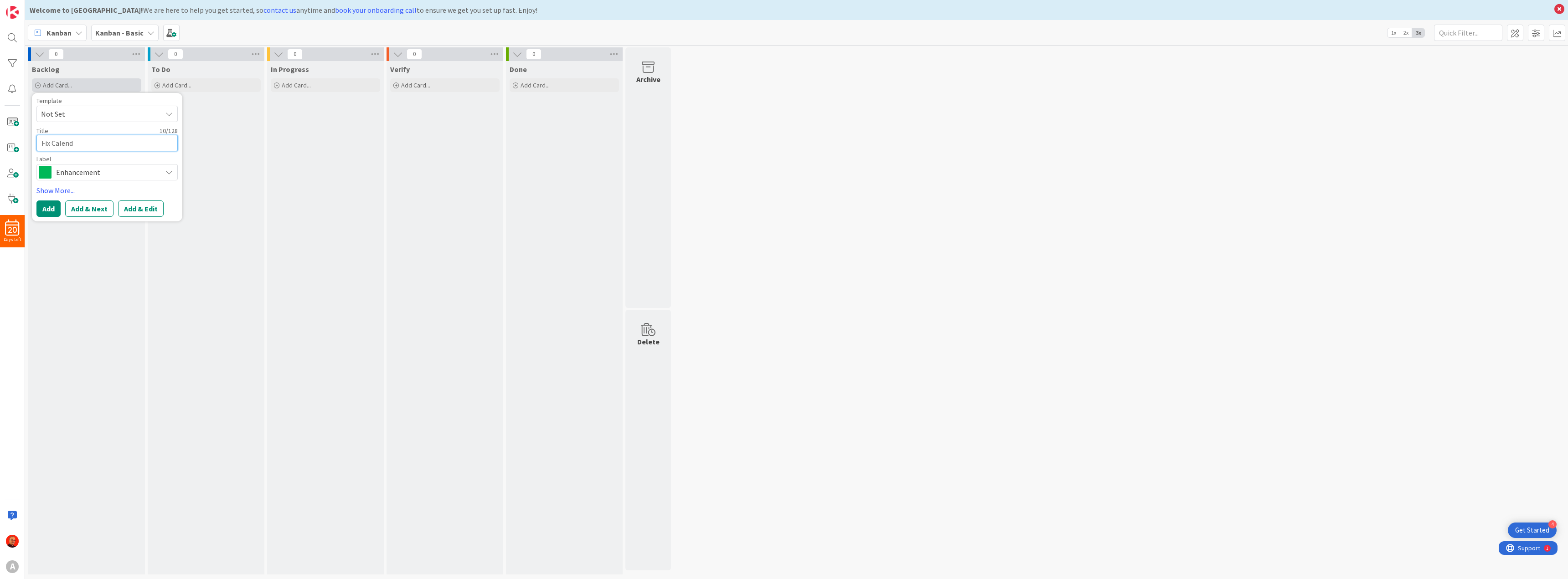
type textarea "x"
type textarea "Fix Calen"
type textarea "x"
type textarea "Fix Cale"
type textarea "x"
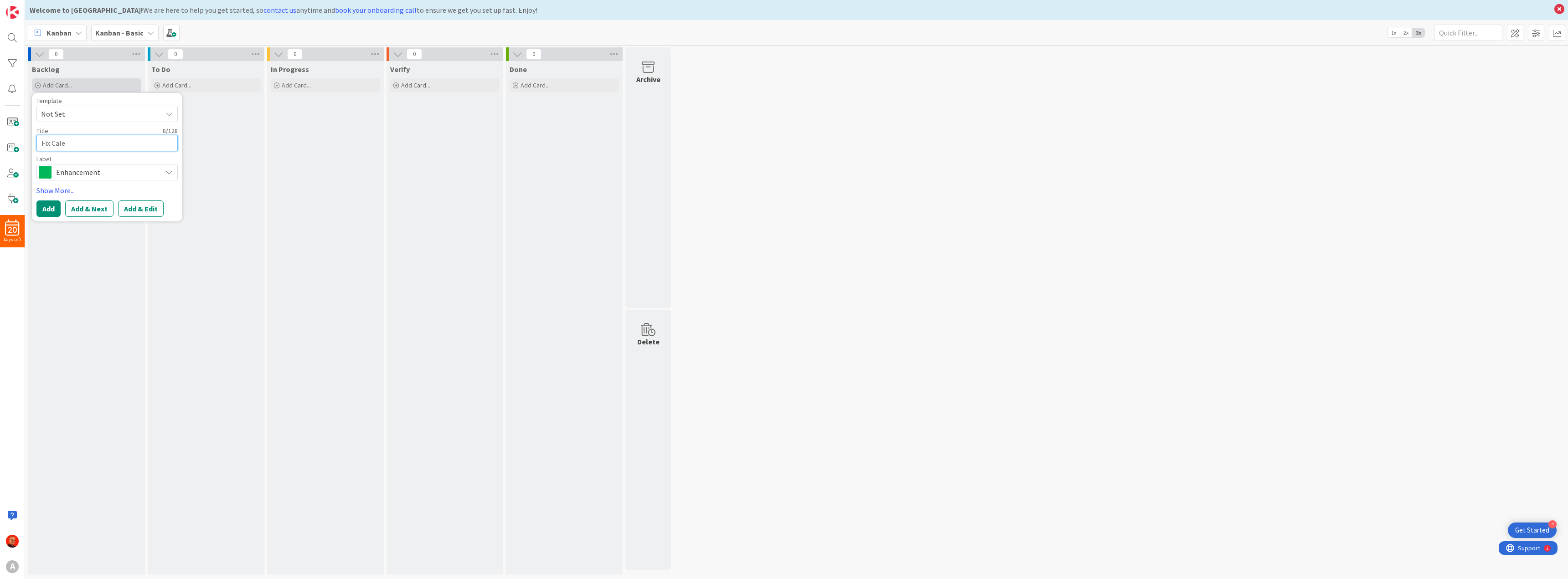
type textarea "Fix Cal"
type textarea "x"
type textarea "Fix Ca"
type textarea "x"
type textarea "Fix C"
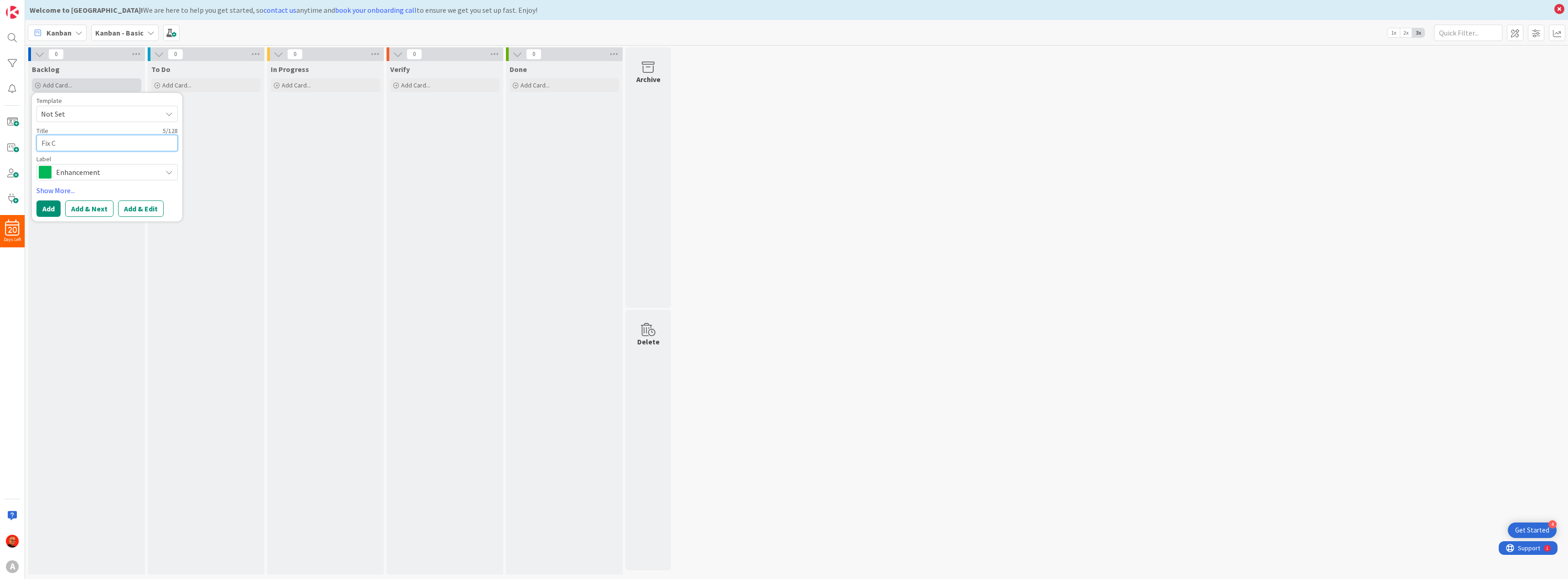
type textarea "x"
type textarea "Fix"
type textarea "x"
type textarea "Fix C"
type textarea "x"
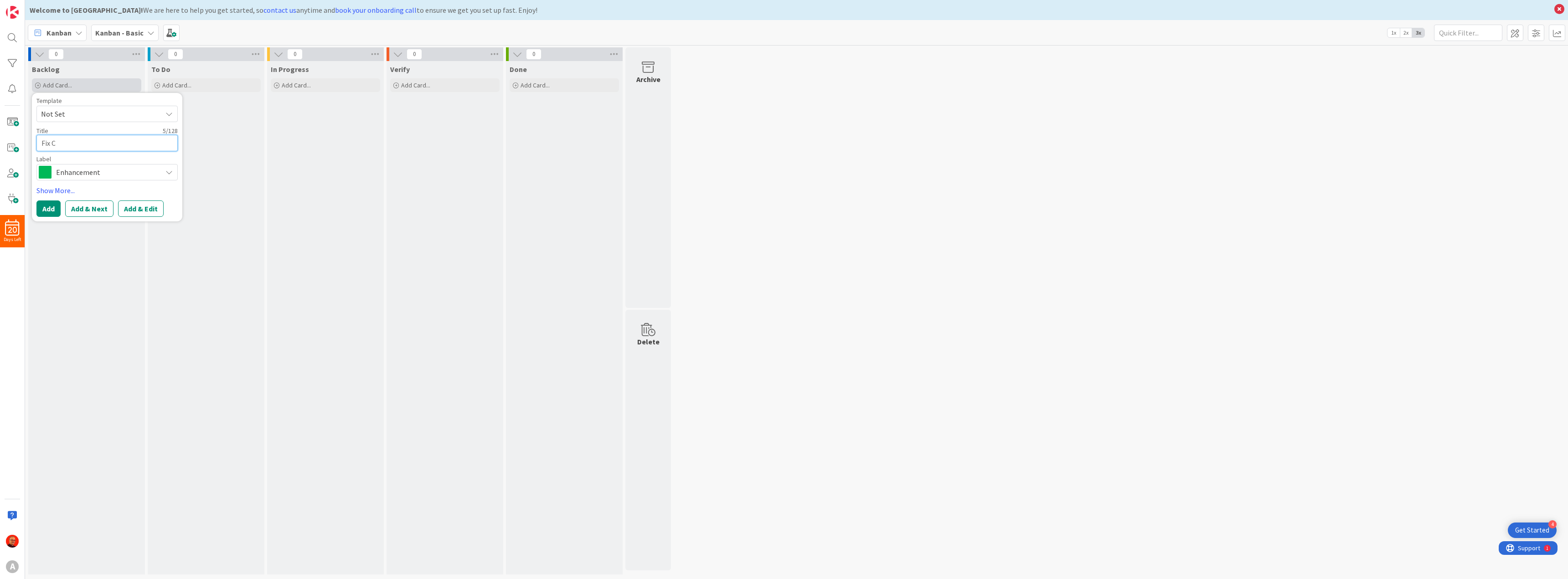
type textarea "Fix Ch"
type textarea "x"
type textarea "Fix Cha"
type textarea "x"
type textarea "Fix Chat"
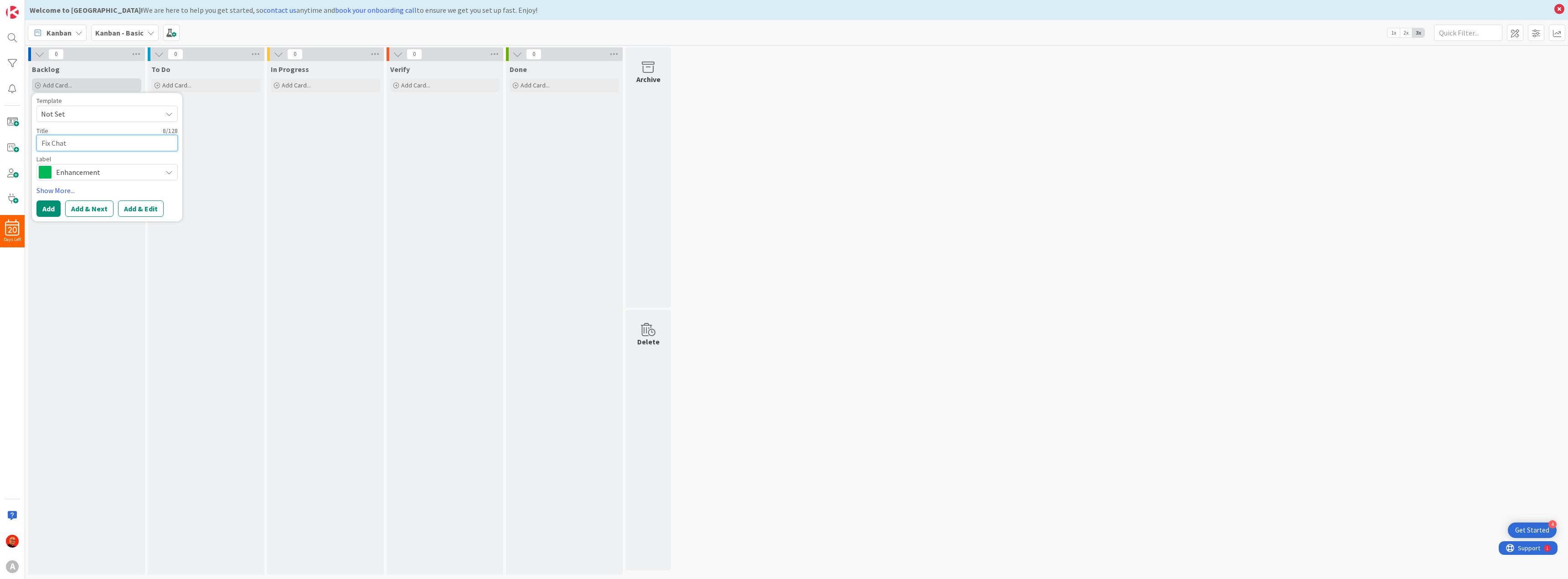
type textarea "x"
type textarea "Fix Chat"
type textarea "x"
type textarea "Fix Chat f"
type textarea "x"
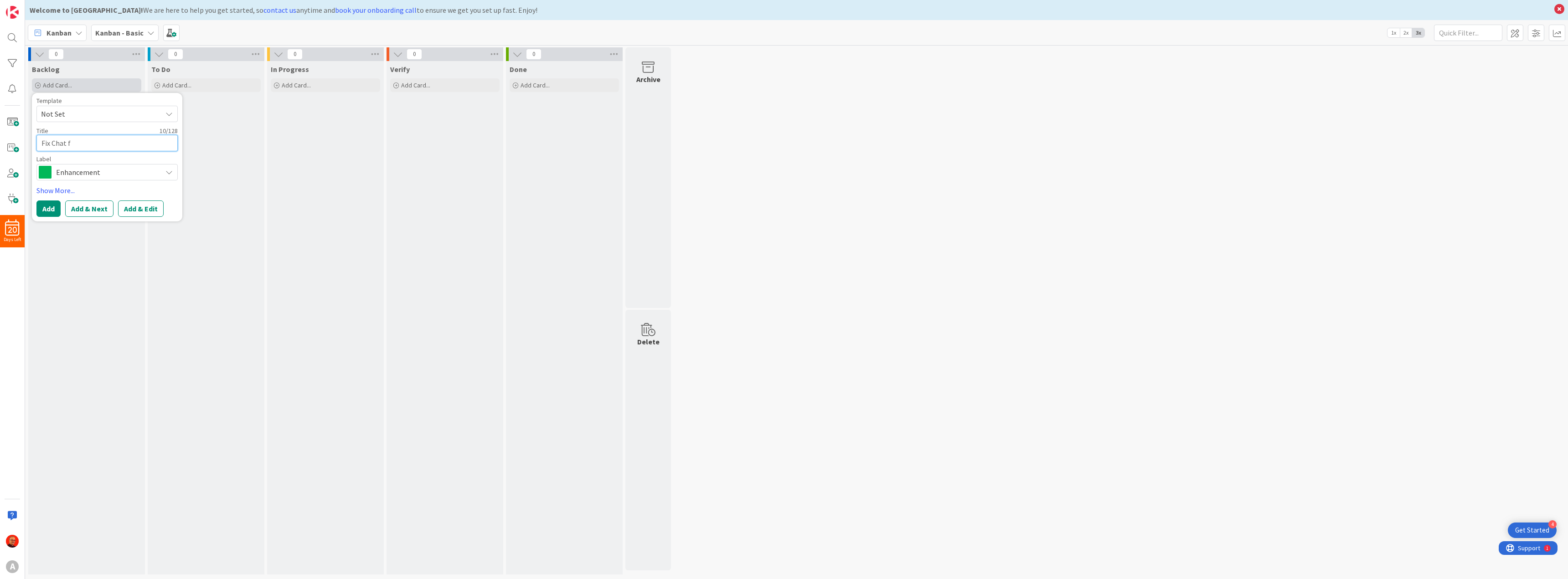
type textarea "Fix Chat fo"
type textarea "x"
type textarea "Fix Chat for"
type textarea "x"
type textarea "Fix Chat for"
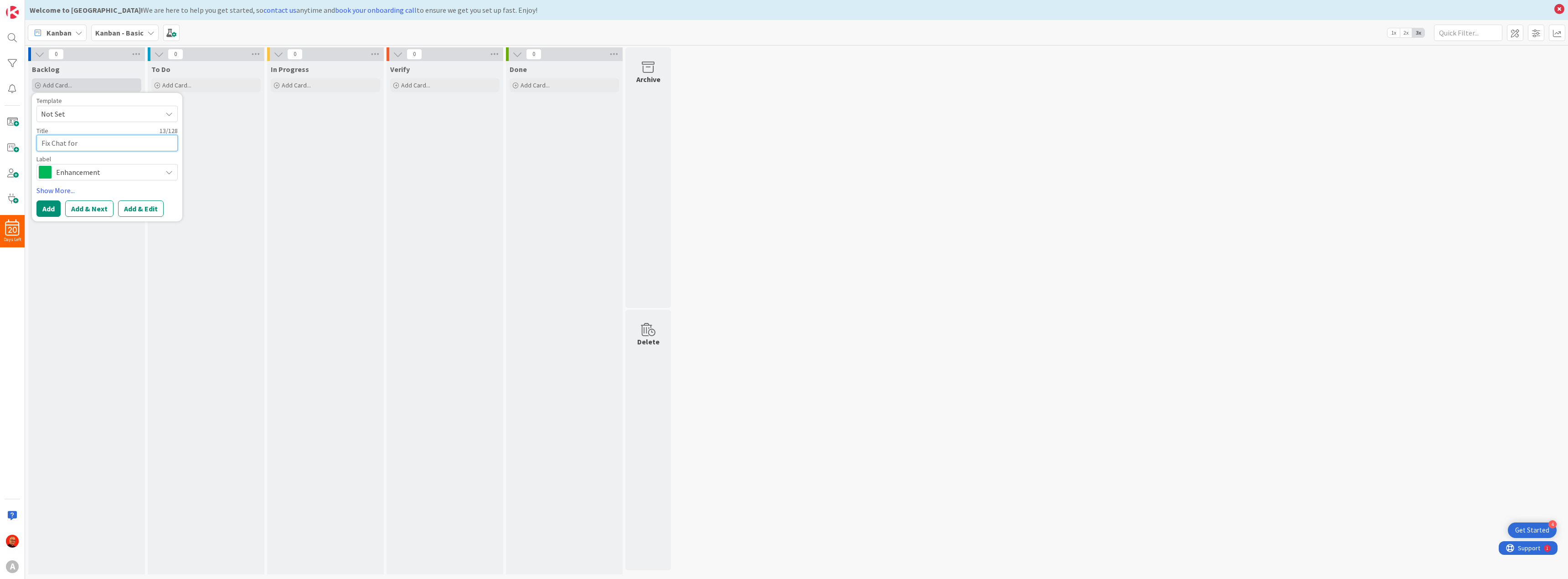
type textarea "x"
type textarea "Fix Chat for l"
type textarea "x"
type textarea "Fix Chat for li"
type textarea "x"
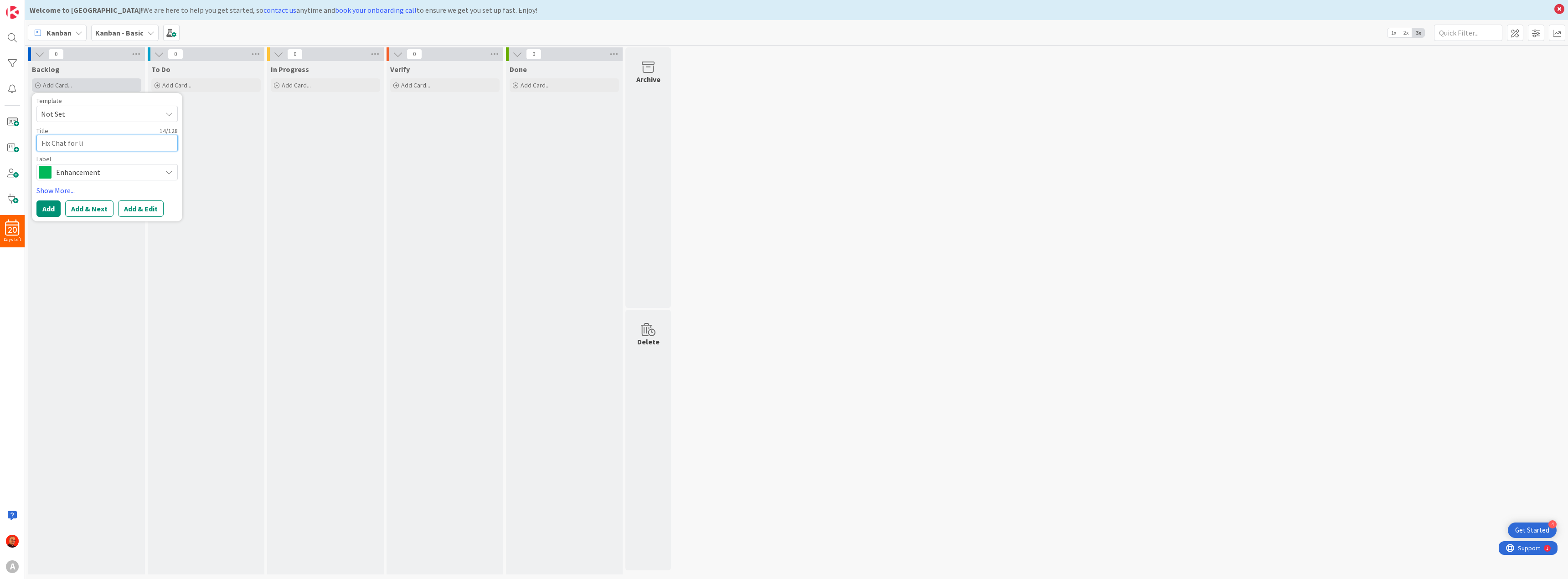
type textarea "Fix Chat for lig"
type textarea "x"
type textarea "Fix Chat for ligh"
type textarea "x"
type textarea "Fix Chat for light"
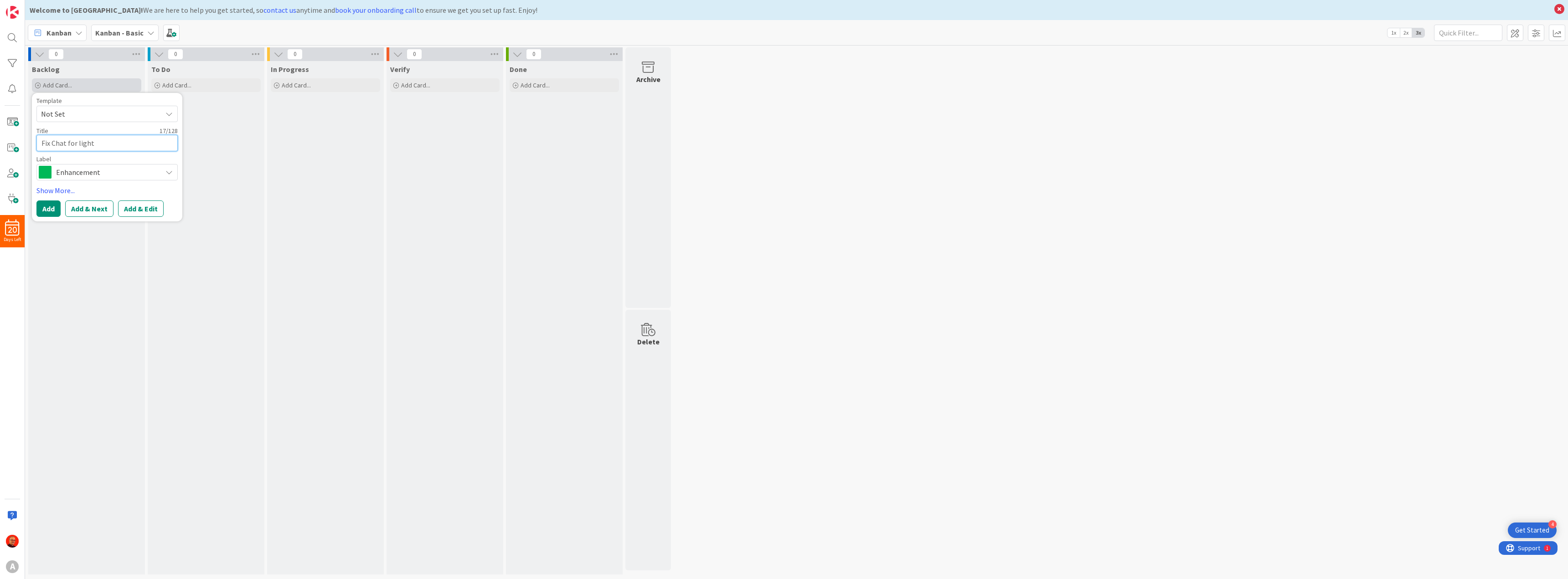
type textarea "x"
type textarea "Fix Chat for light"
type textarea "x"
type textarea "Fix Chat for light t"
type textarea "x"
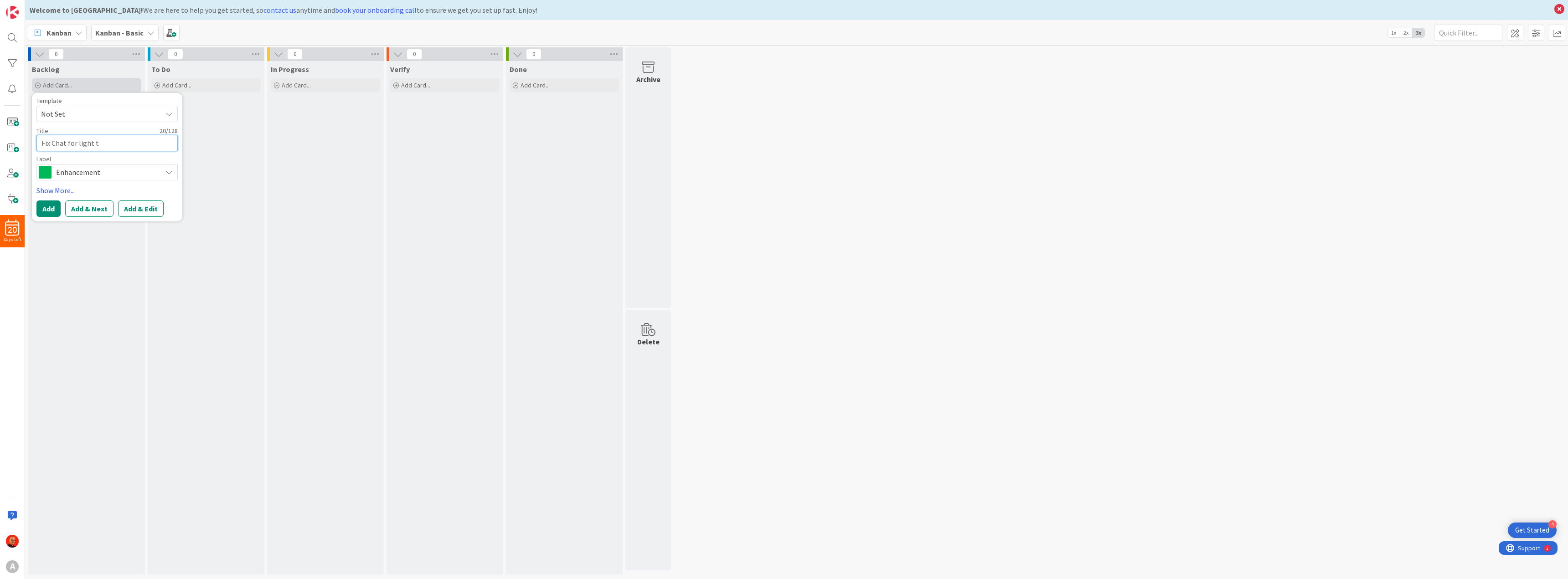
type textarea "Fix Chat for light ti"
type textarea "x"
type textarea "Fix Chat for light t"
type textarea "x"
type textarea "Fix Chat for light th"
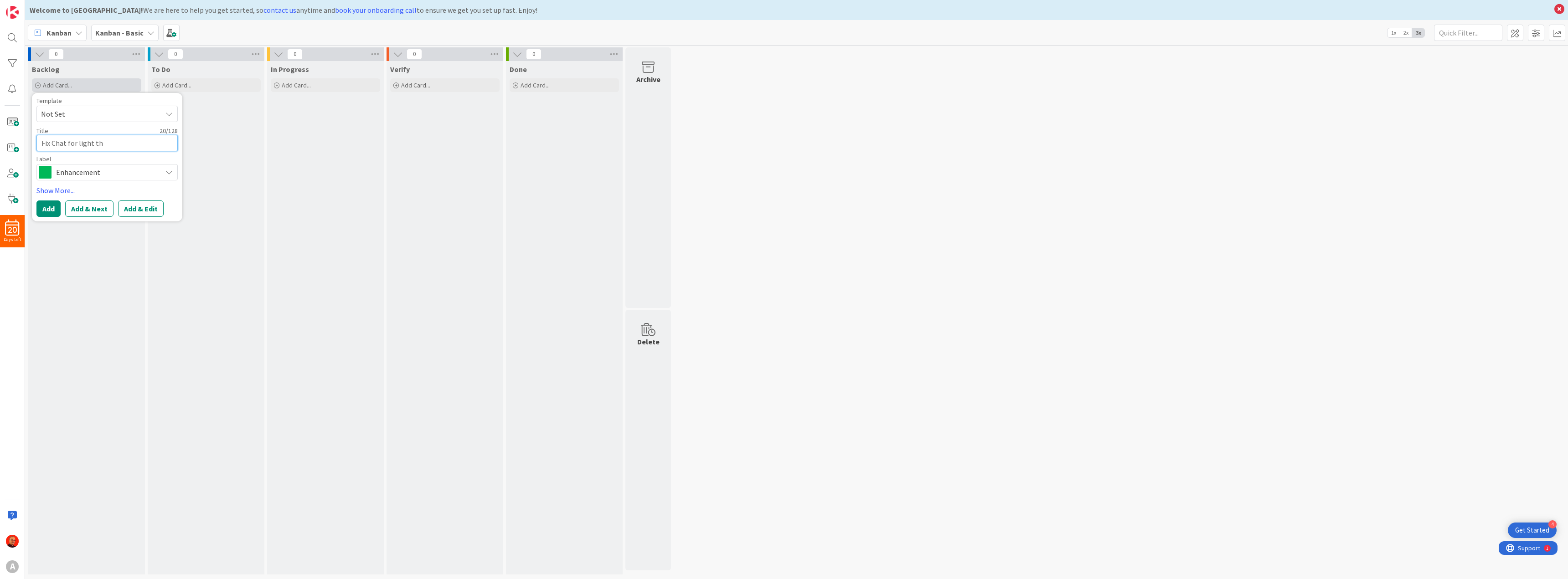
type textarea "x"
type textarea "Fix Chat for light the"
type textarea "x"
type textarea "Fix Chat for light them"
type textarea "x"
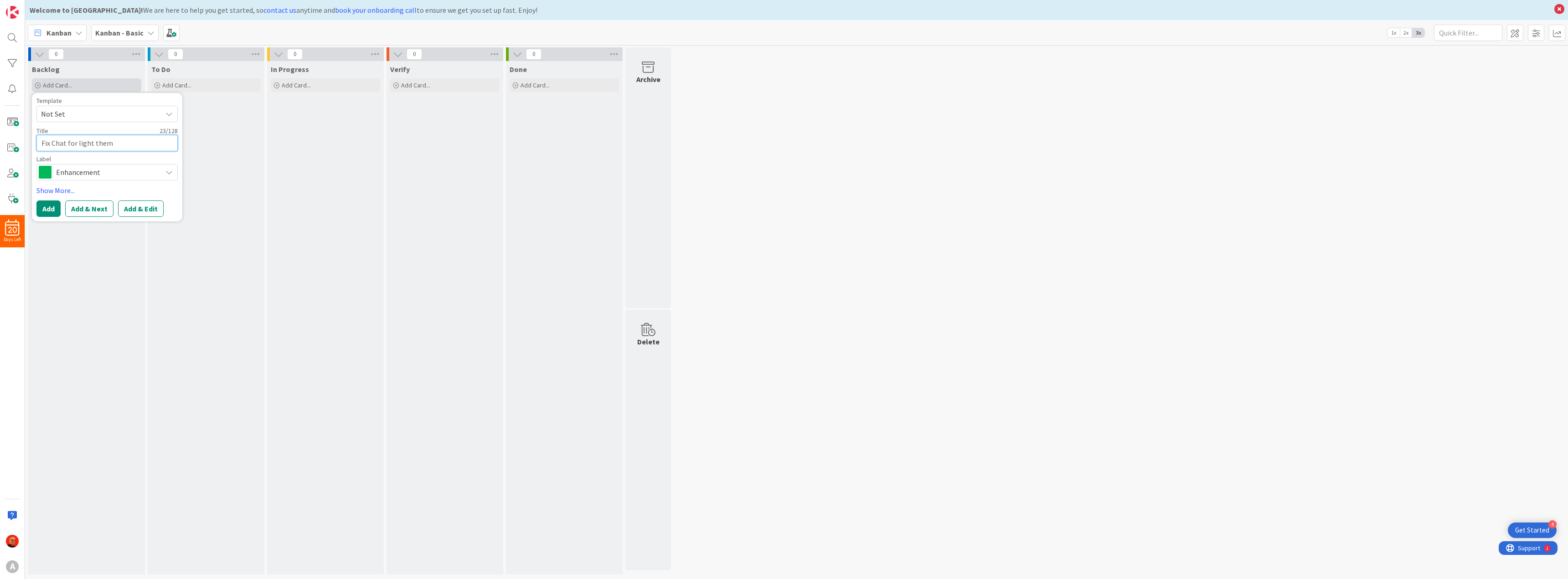
type textarea "Fix Chat for light theme"
type textarea "x"
type textarea "Fix Chat for light theme"
type textarea "x"
type textarea "Fix Chat for light theme ("
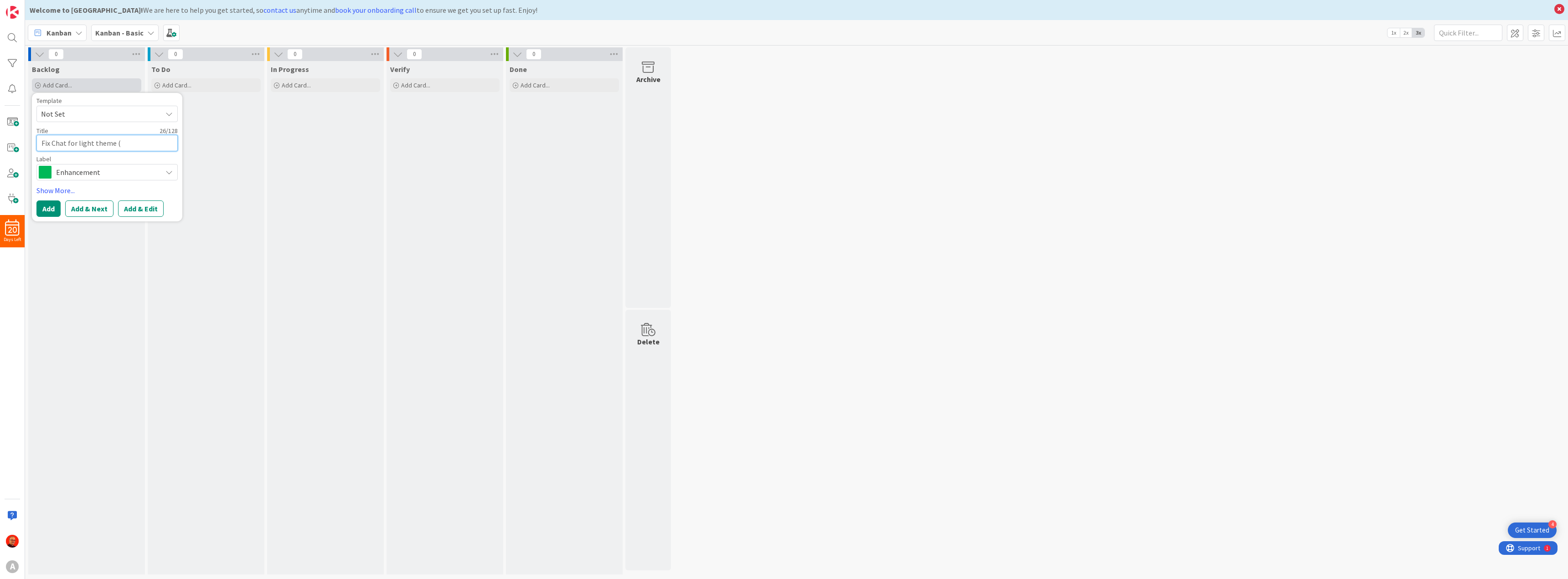
type textarea "x"
type textarea "Fix Chat for light theme (h"
type textarea "x"
type textarea "Fix Chat for light theme (ho"
type textarea "x"
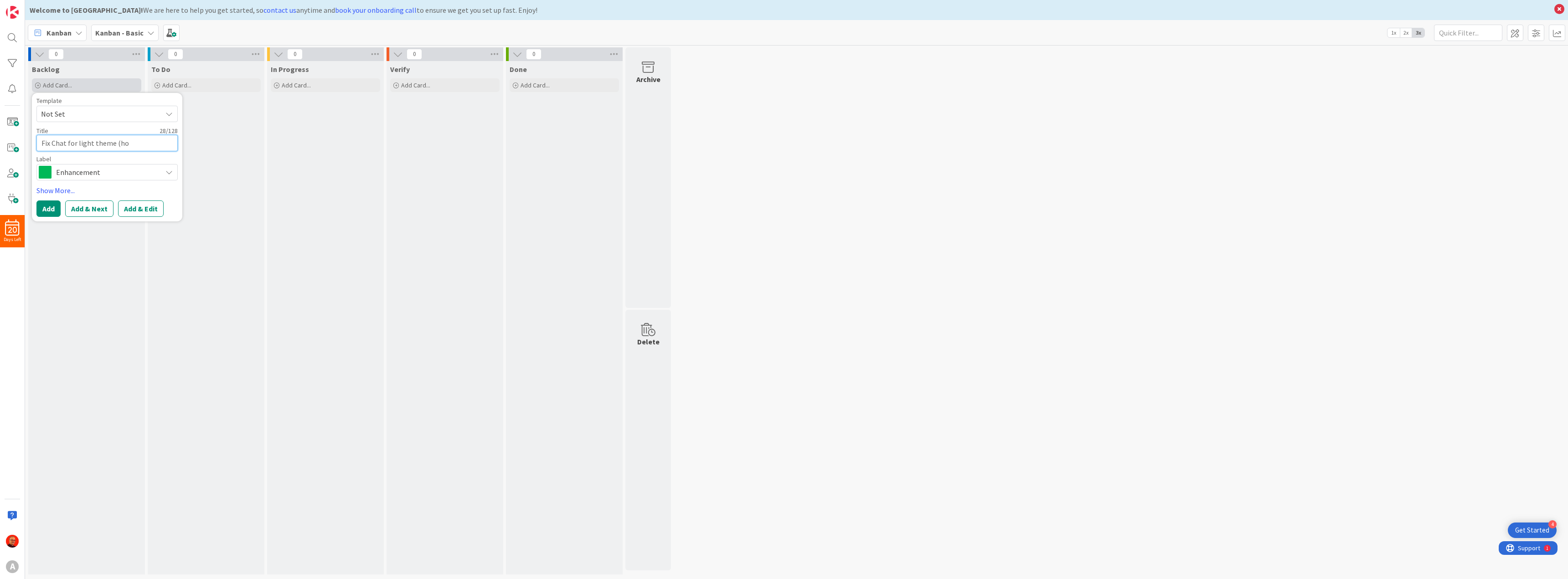
type textarea "Fix Chat for light theme (hot"
type textarea "x"
type textarea "Fix Chat for light theme (ho"
type textarea "x"
type textarea "Fix Chat for light theme (h"
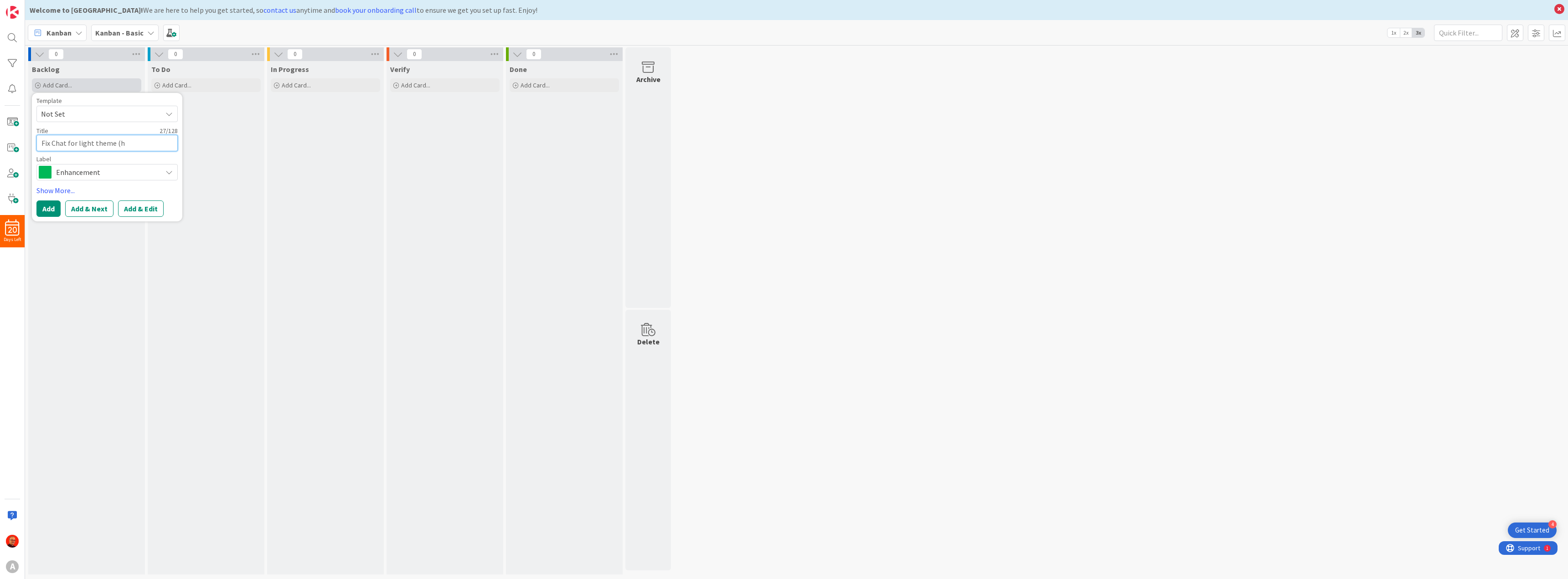
type textarea "x"
type textarea "Fix Chat for light theme ("
type textarea "x"
type textarea "Fix Chat for light theme (p"
type textarea "x"
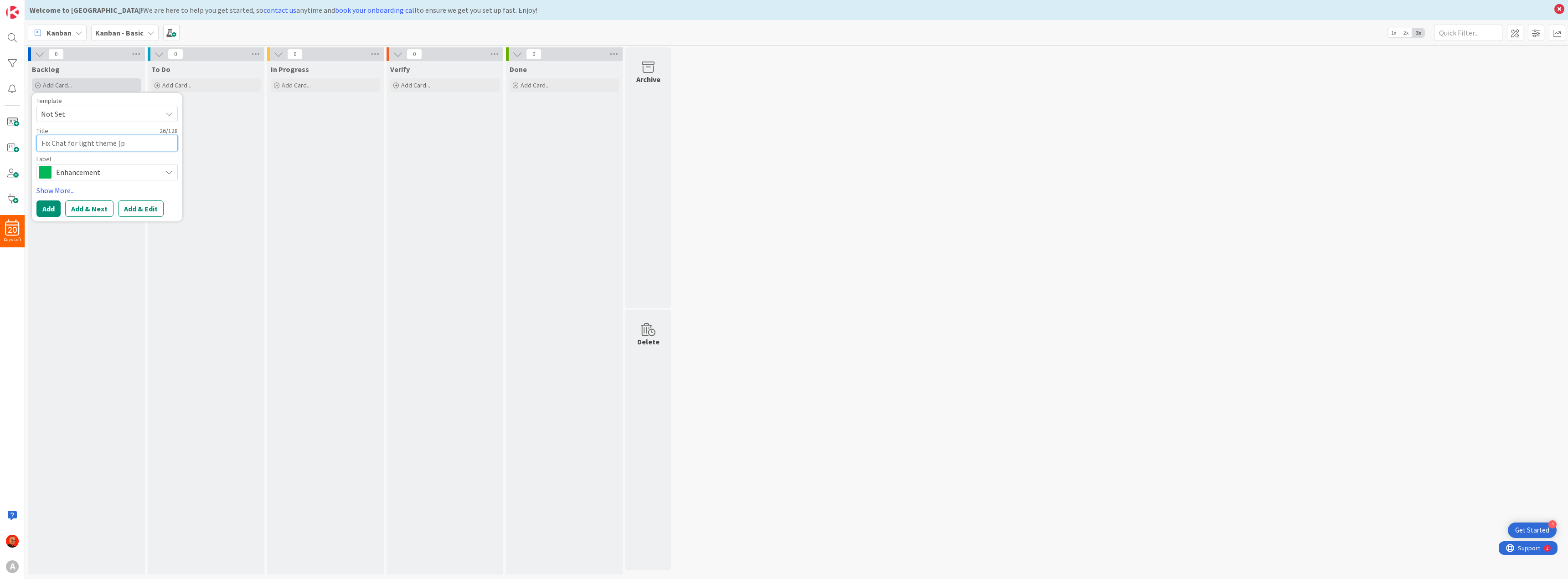
type textarea "Fix Chat for light theme (pa"
type textarea "x"
type textarea "Fix Chat for light theme (pat"
type textarea "x"
type textarea "Fix Chat for light theme (patc"
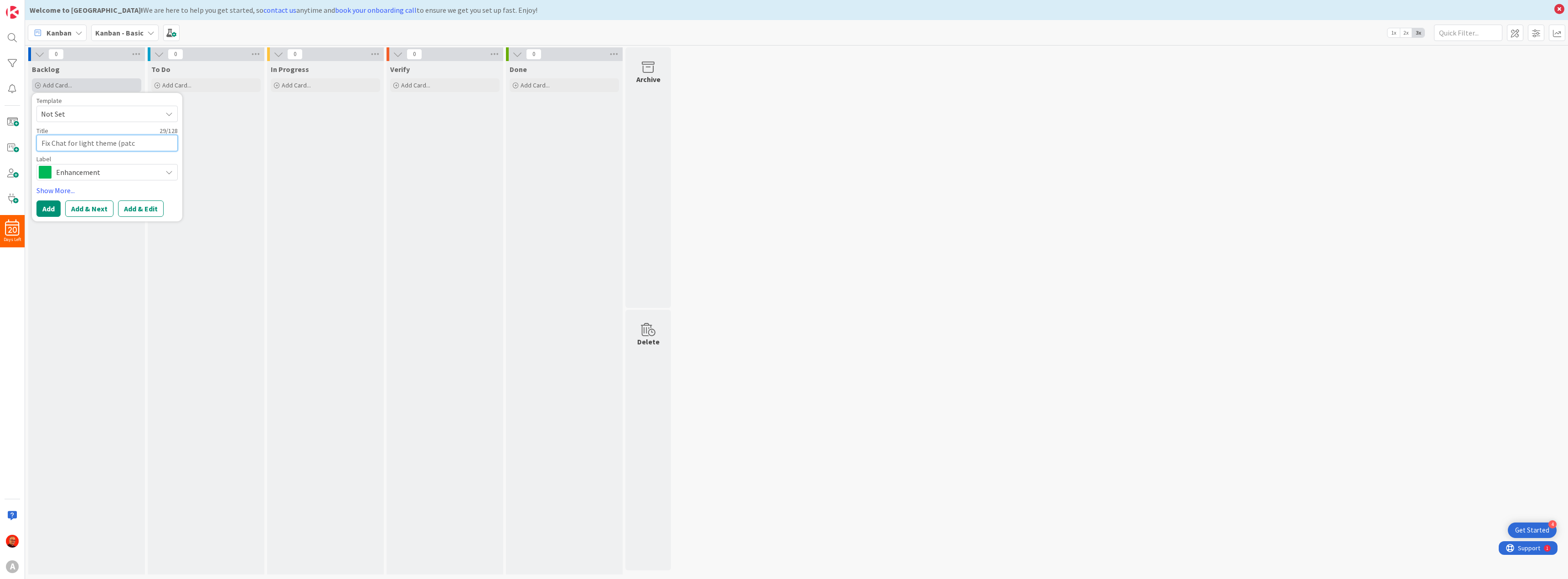
type textarea "x"
type textarea "Fix Chat for light theme (patch"
type textarea "x"
type textarea "Fix Chat for light theme (patch)"
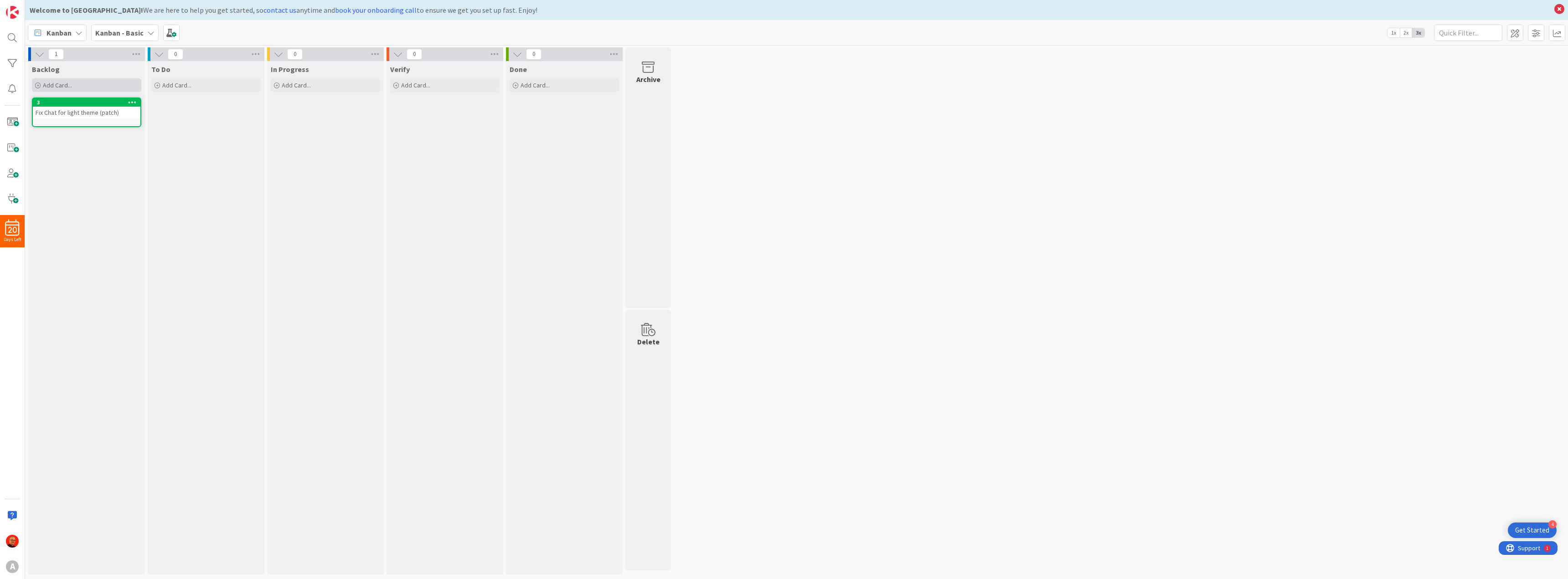
click at [71, 87] on span "Add Card..." at bounding box center [57, 85] width 29 height 8
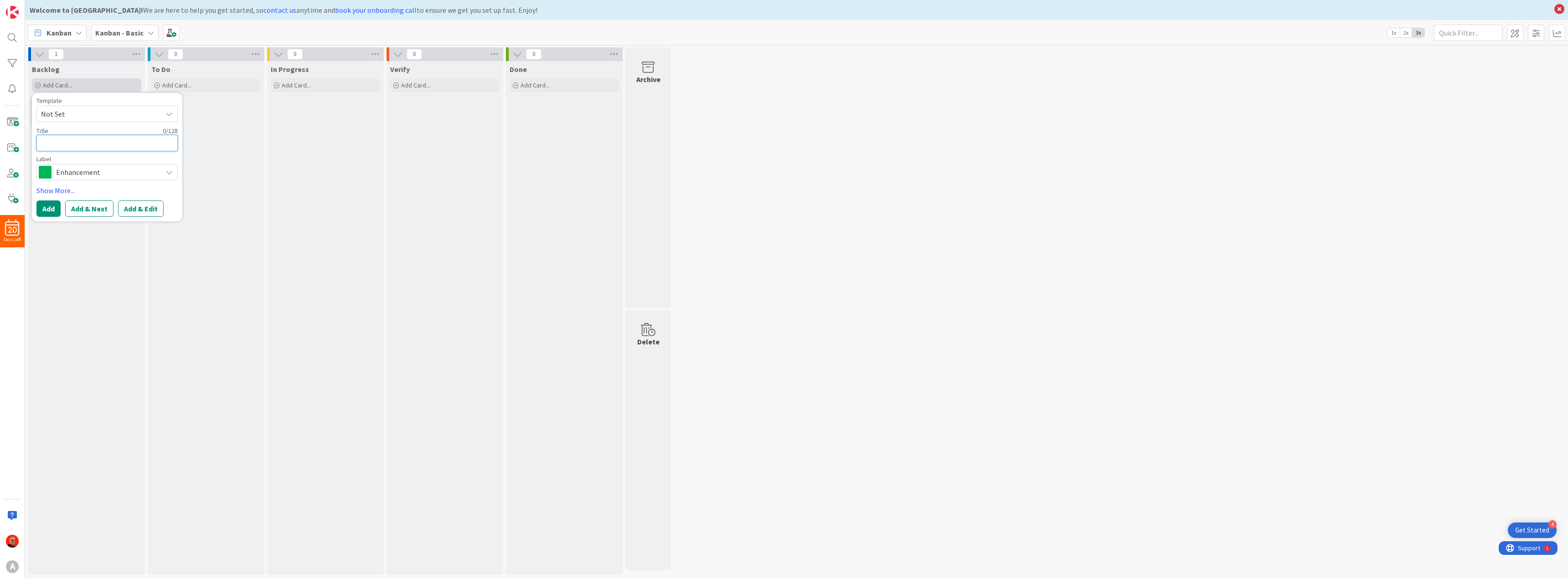
type textarea "x"
type textarea "A"
type textarea "x"
type textarea "Ad"
type textarea "x"
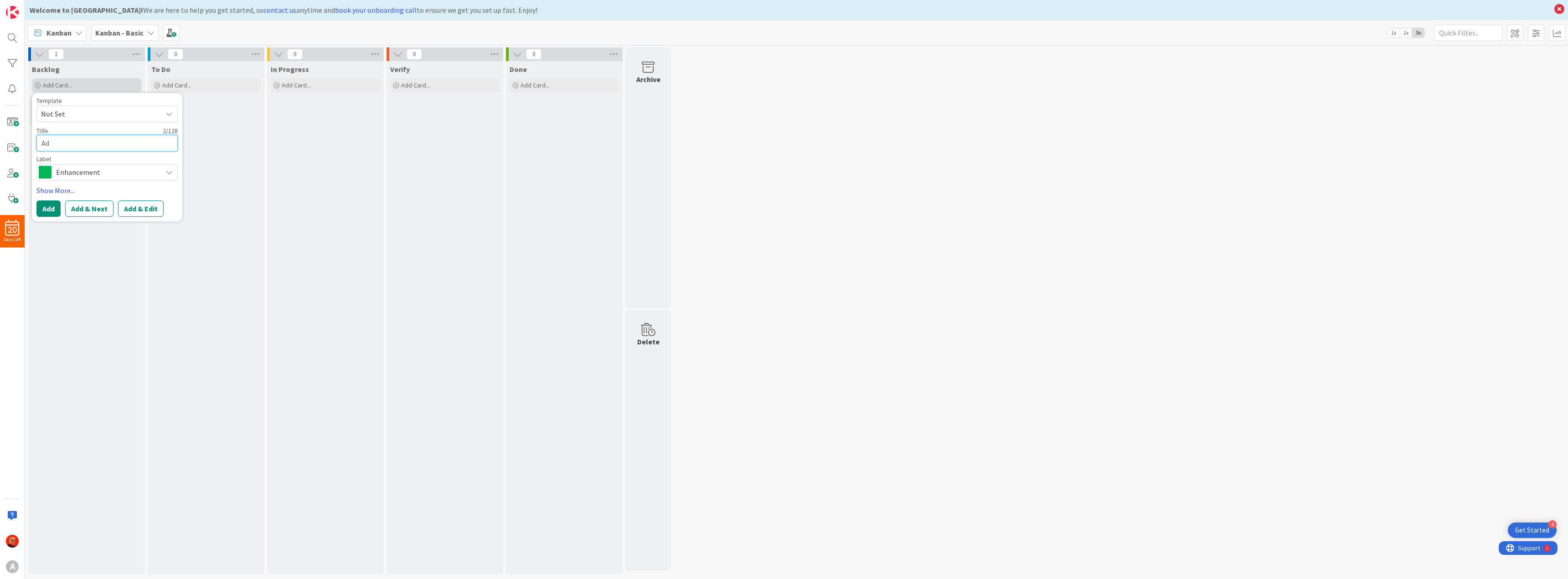
type textarea "Add"
type textarea "x"
type textarea "Ad"
type textarea "x"
type textarea "A"
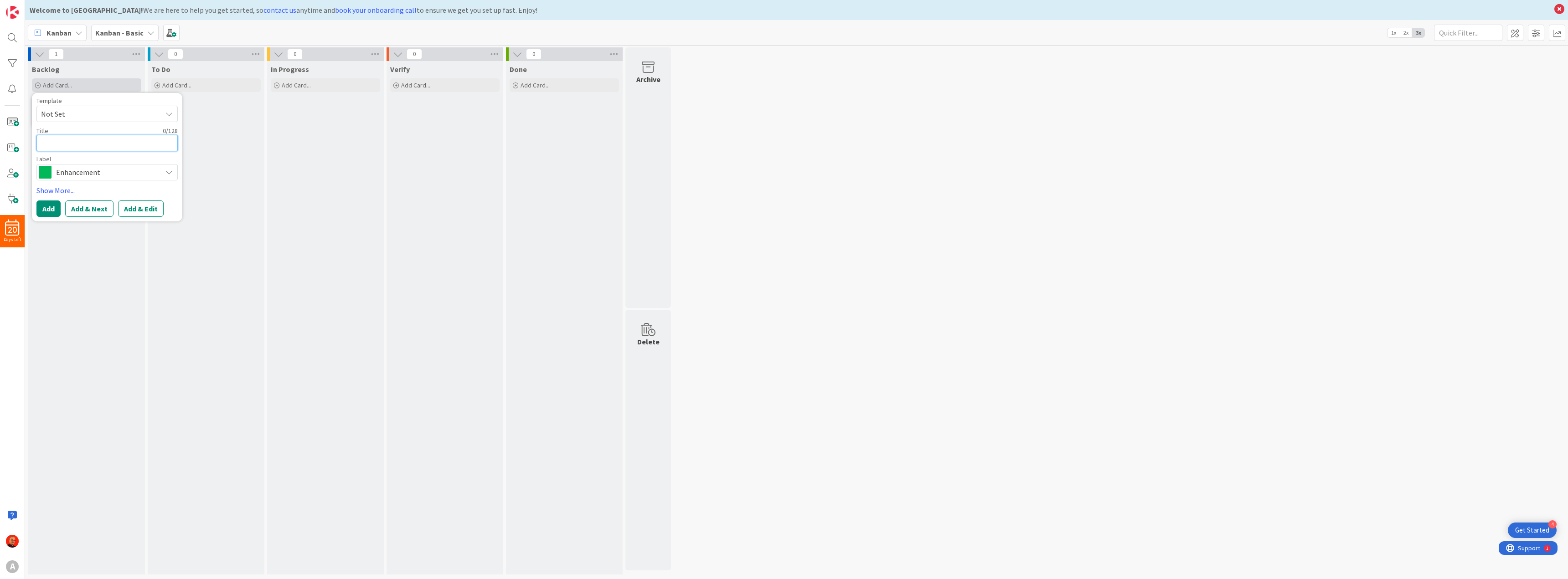
type textarea "x"
type textarea "F"
type textarea "x"
type textarea "Fi"
type textarea "x"
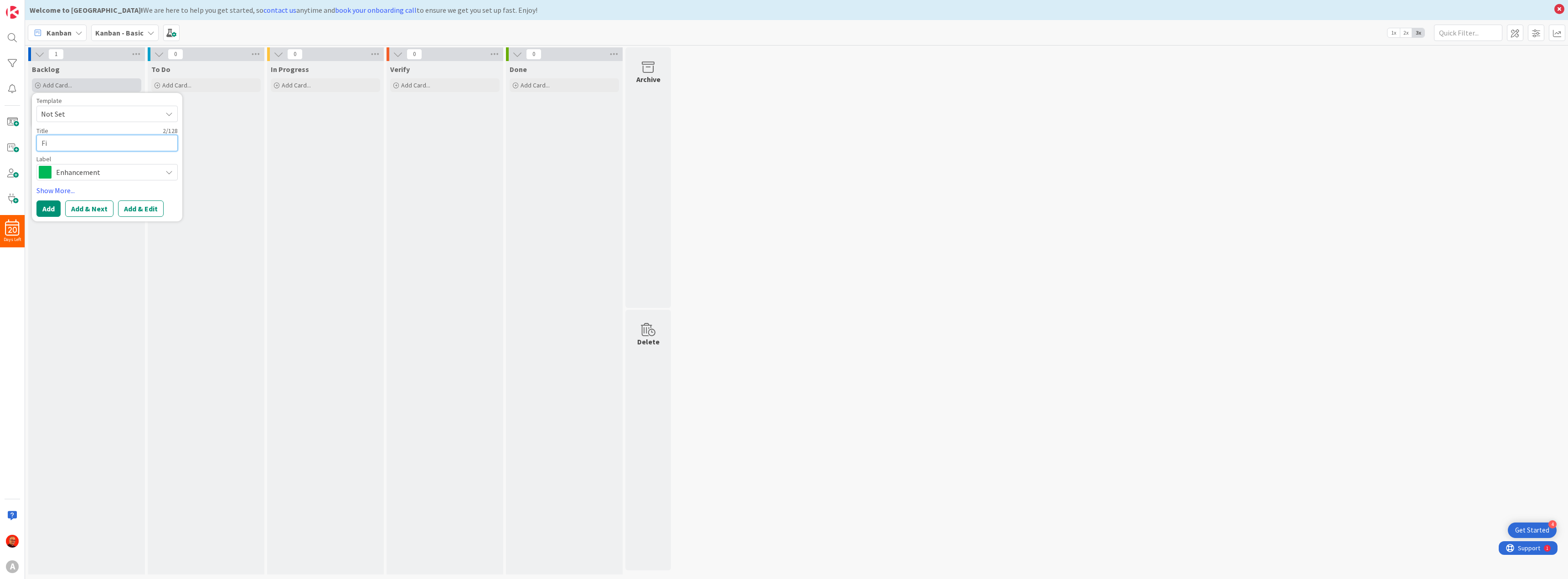
type textarea "Fin"
type textarea "x"
type textarea "Fini"
type textarea "x"
type textarea "Finis"
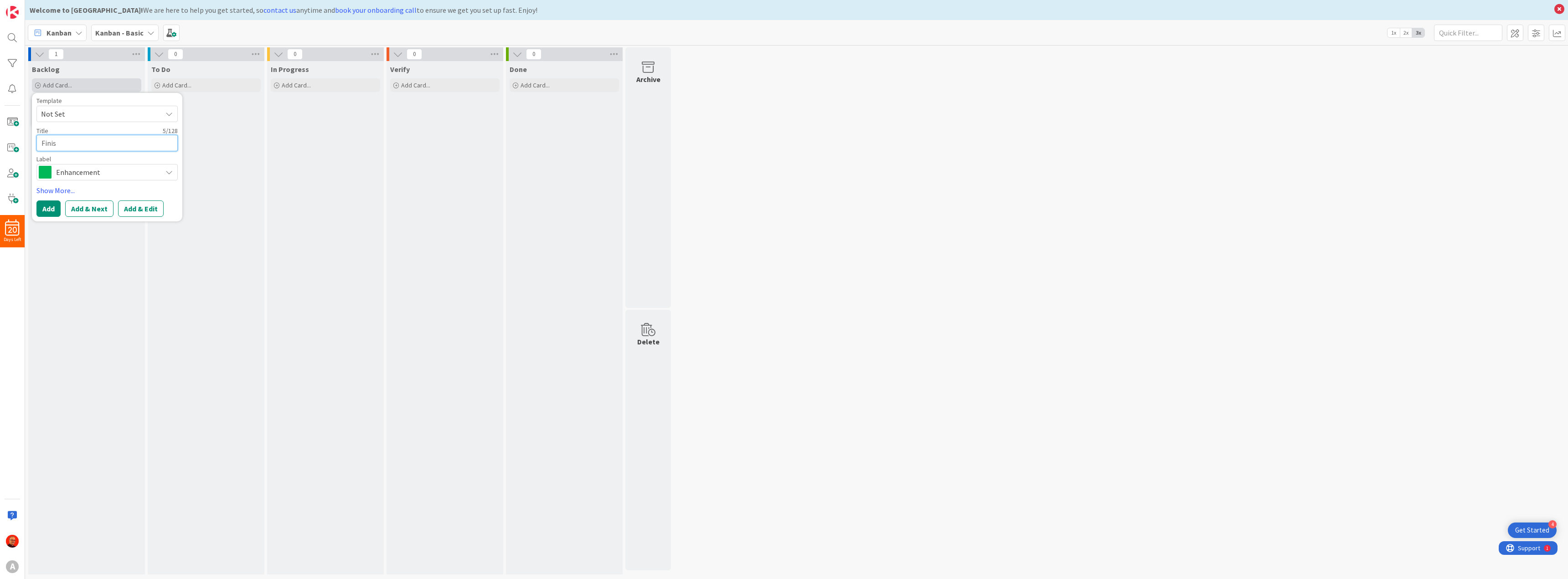
type textarea "x"
type textarea "Finish"
type textarea "x"
type textarea "Finish"
type textarea "x"
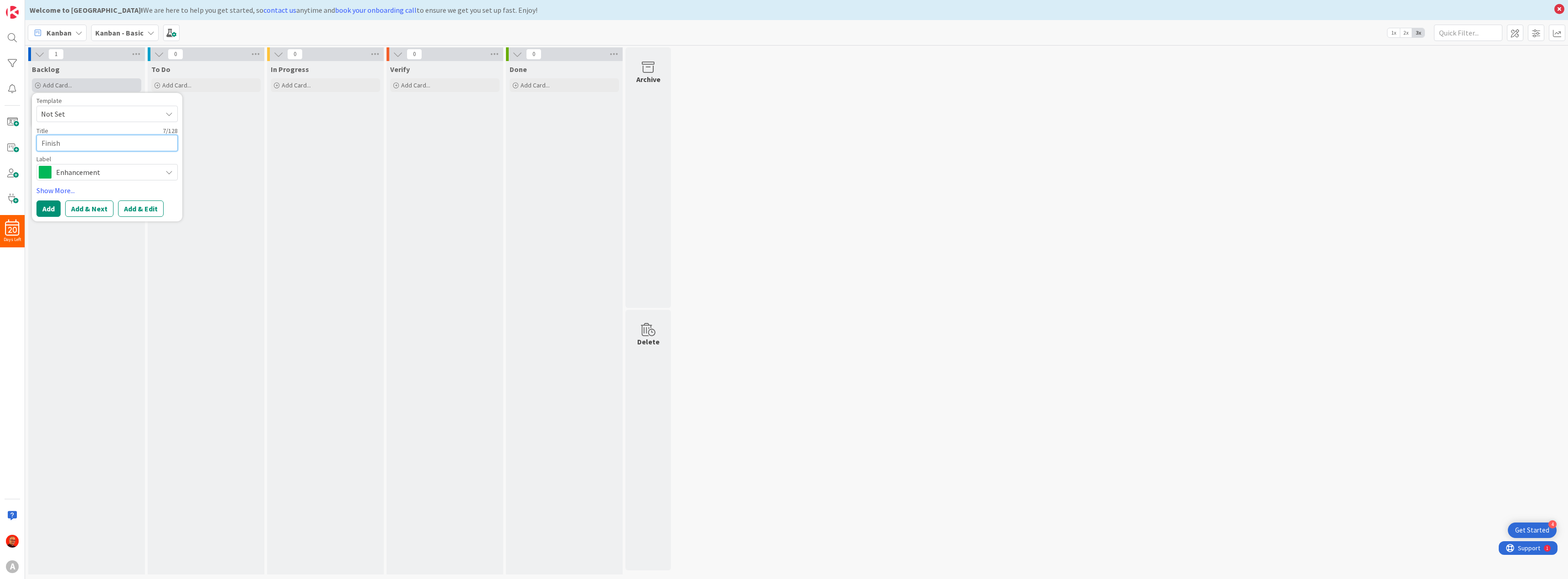
type textarea "Finish V"
type textarea "x"
type textarea "Finish"
type textarea "x"
type textarea "Finish E"
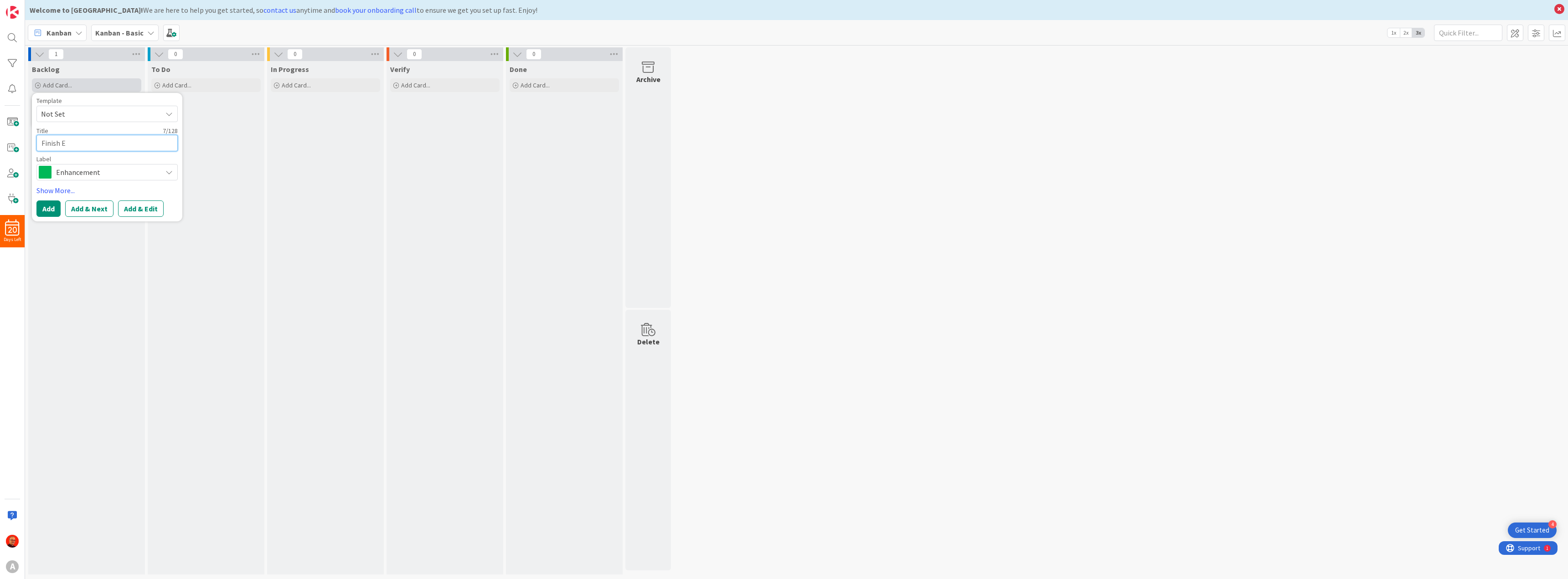
type textarea "x"
type textarea "Finish ER"
type textarea "x"
type textarea "Finish E"
type textarea "x"
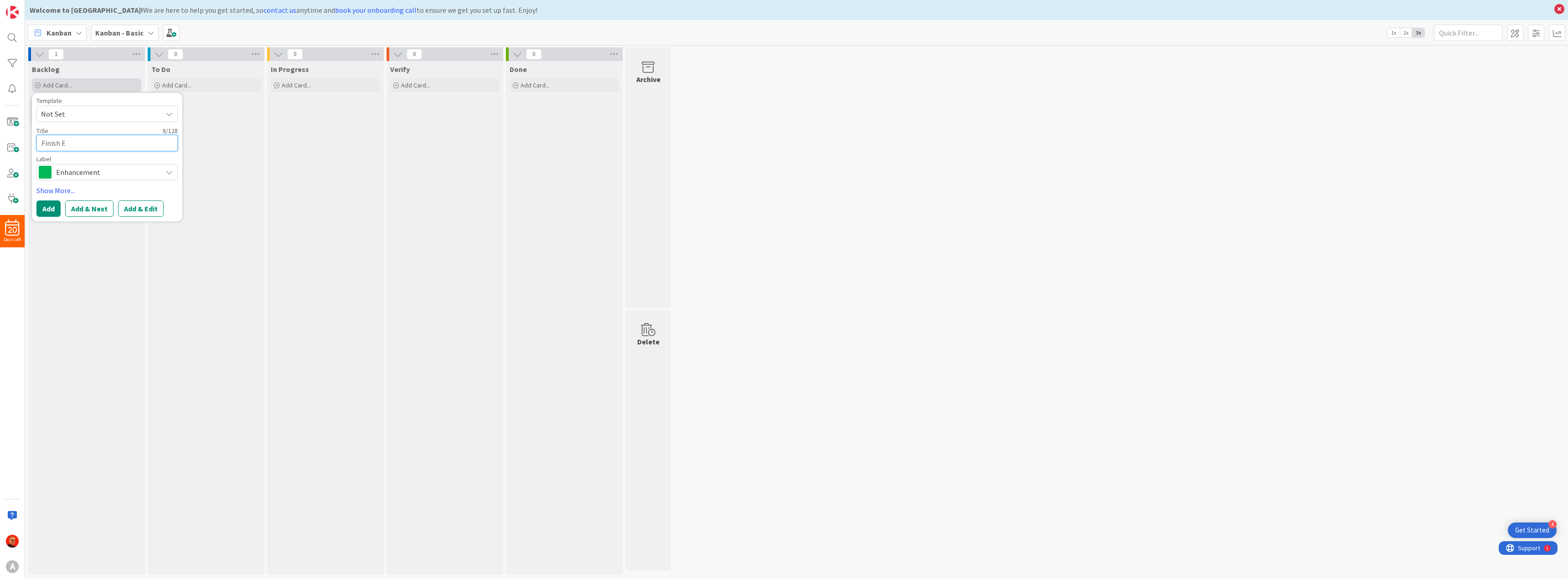
type textarea "Finish Ex"
type textarea "x"
type textarea "Finish Exp"
type textarea "x"
type textarea "Finish Expo"
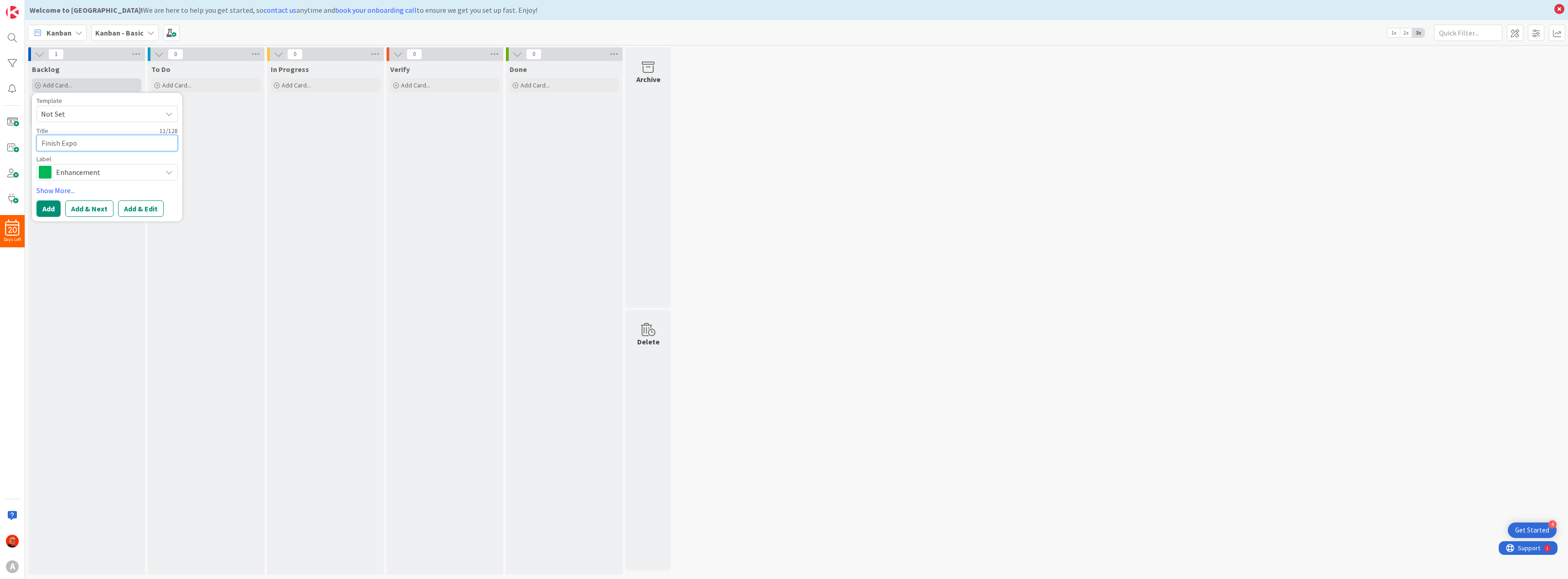
type textarea "x"
type textarea "Finish Expo"
type textarea "x"
type textarea "Finish Expo R"
type textarea "x"
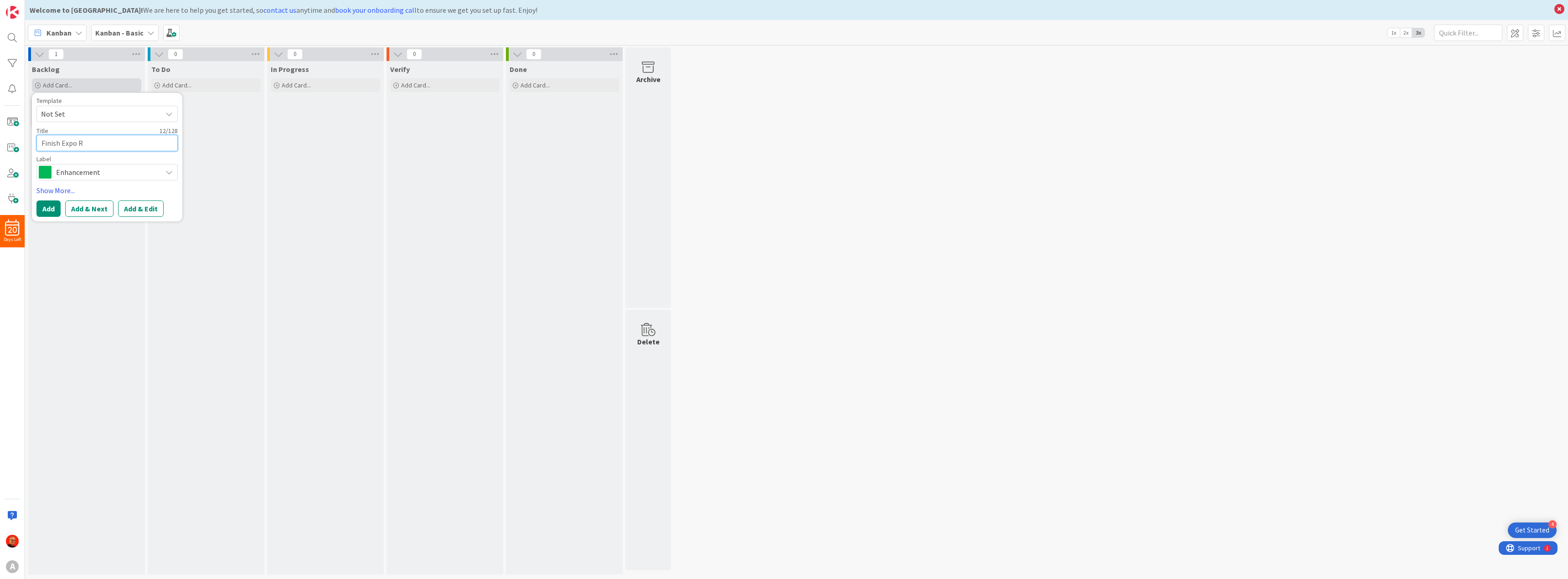
type textarea "Finish Expo RT"
type textarea "x"
type textarea "Finish Expo RTo"
type textarea "x"
type textarea "Finish Expo RToo"
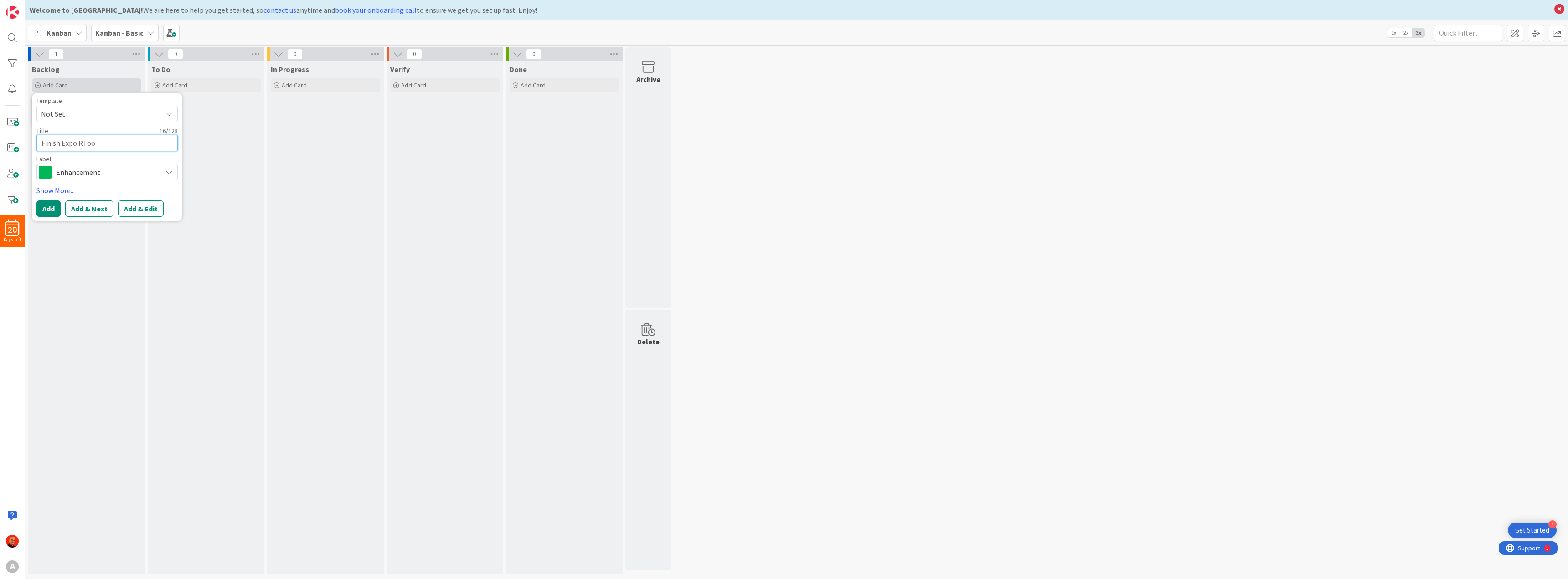
type textarea "x"
type textarea "Finish Expo RToom"
type textarea "x"
type textarea "Finish Expo RToo"
type textarea "x"
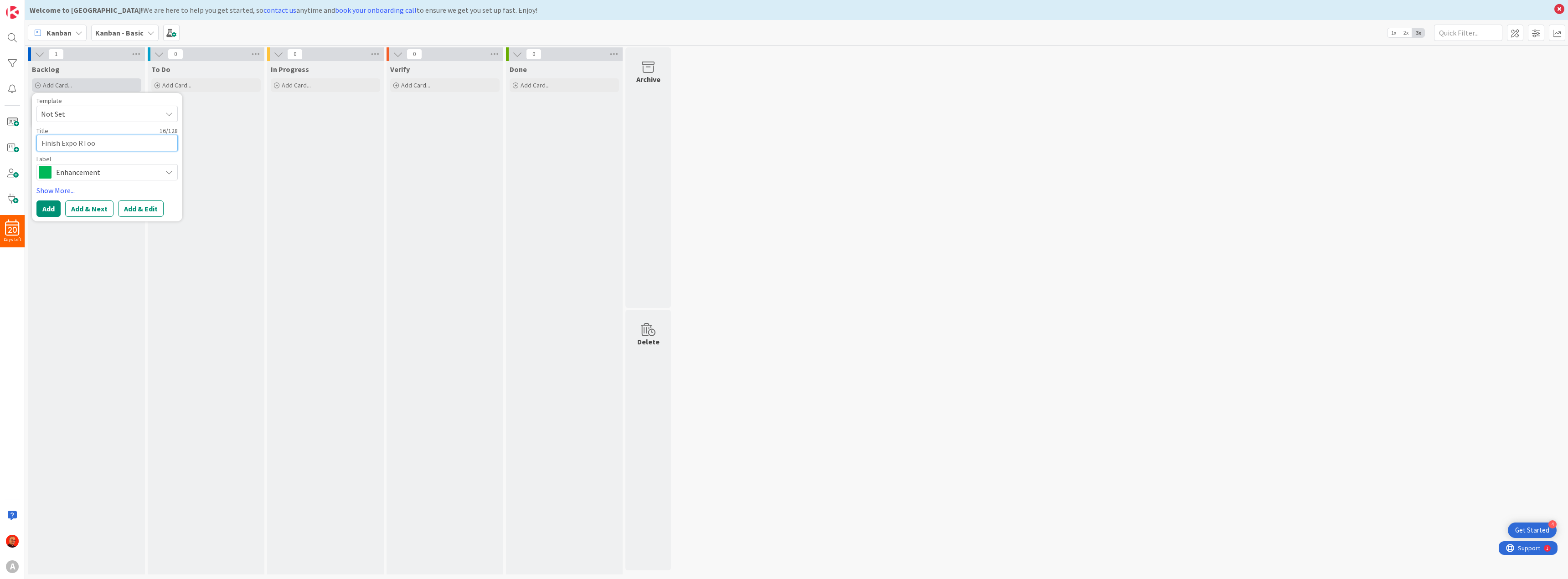
type textarea "Finish Expo RTo"
type textarea "x"
type textarea "Finish Expo RT"
type textarea "x"
type textarea "Finish Expo R"
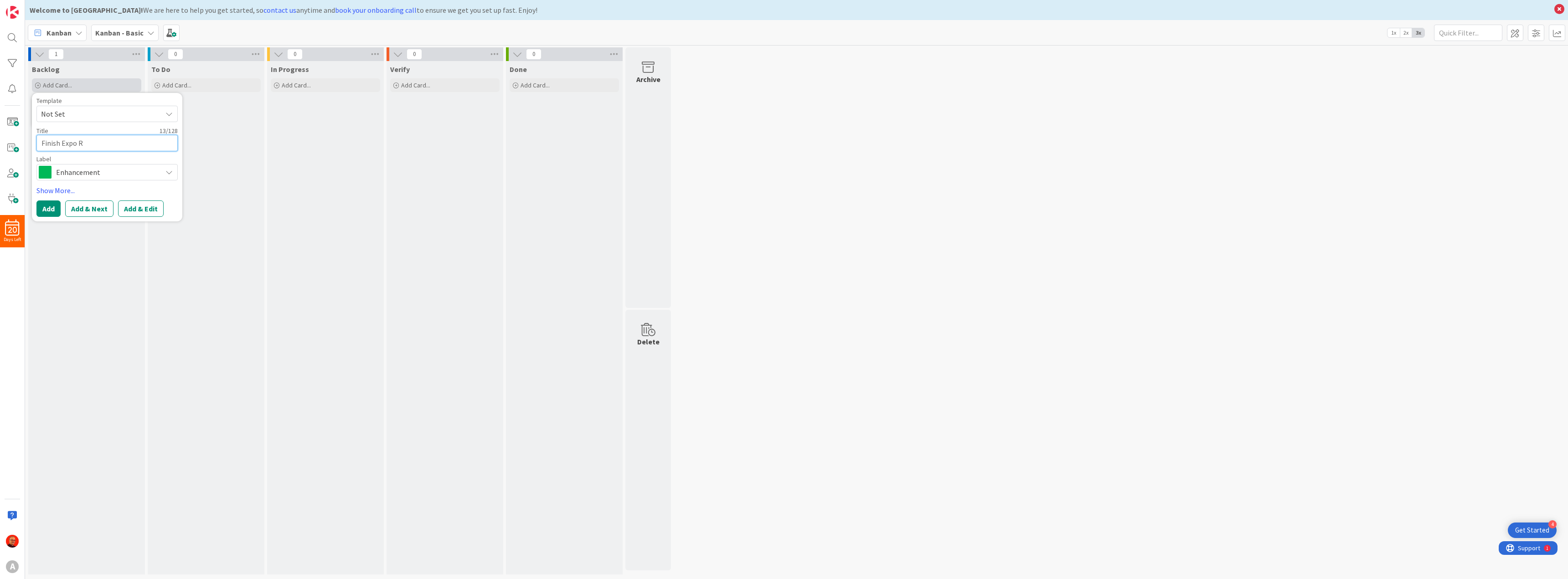
type textarea "x"
type textarea "Finish Expo Ro"
type textarea "x"
type textarea "Finish Expo Roo"
type textarea "x"
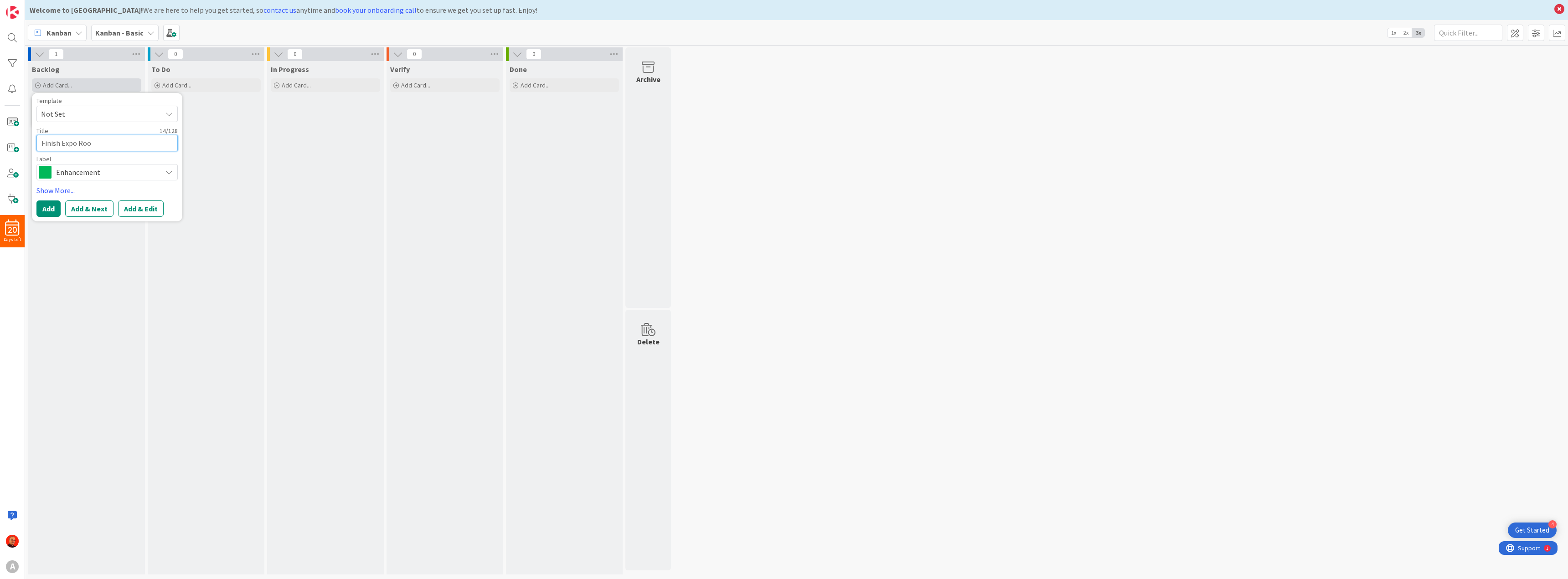
type textarea "Finish Expo Room"
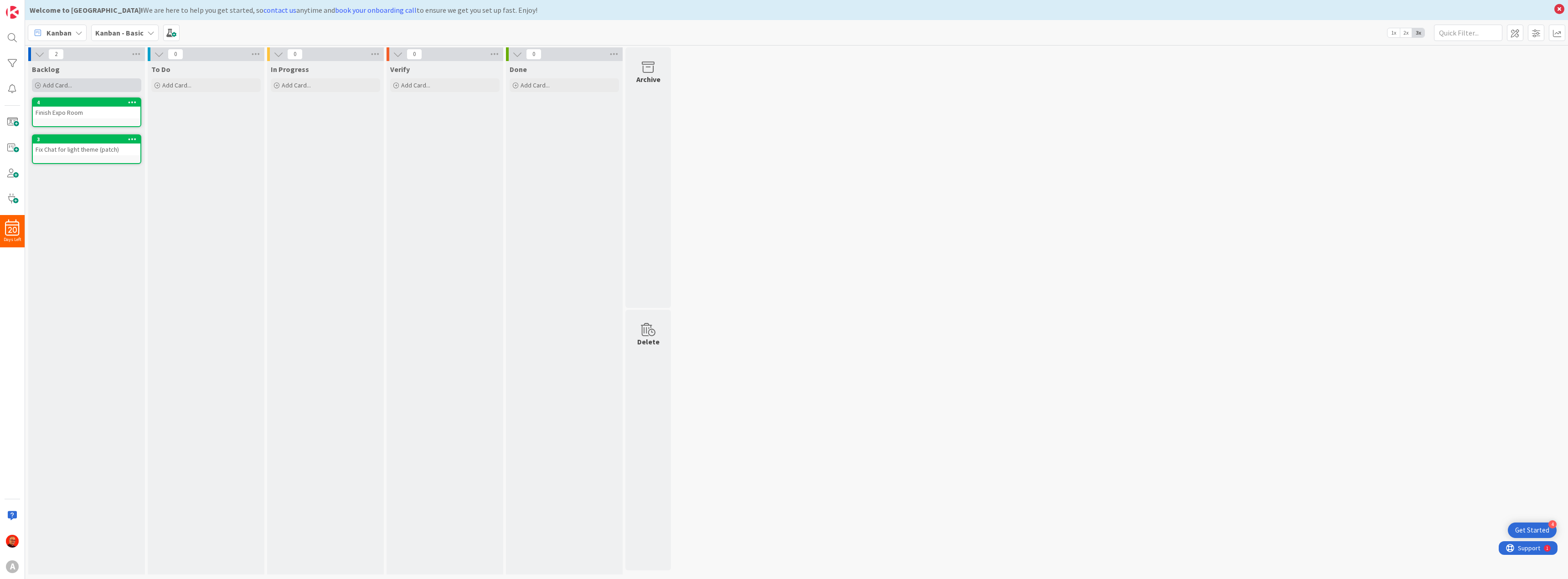
click at [55, 80] on div "Add Card..." at bounding box center [87, 85] width 109 height 13
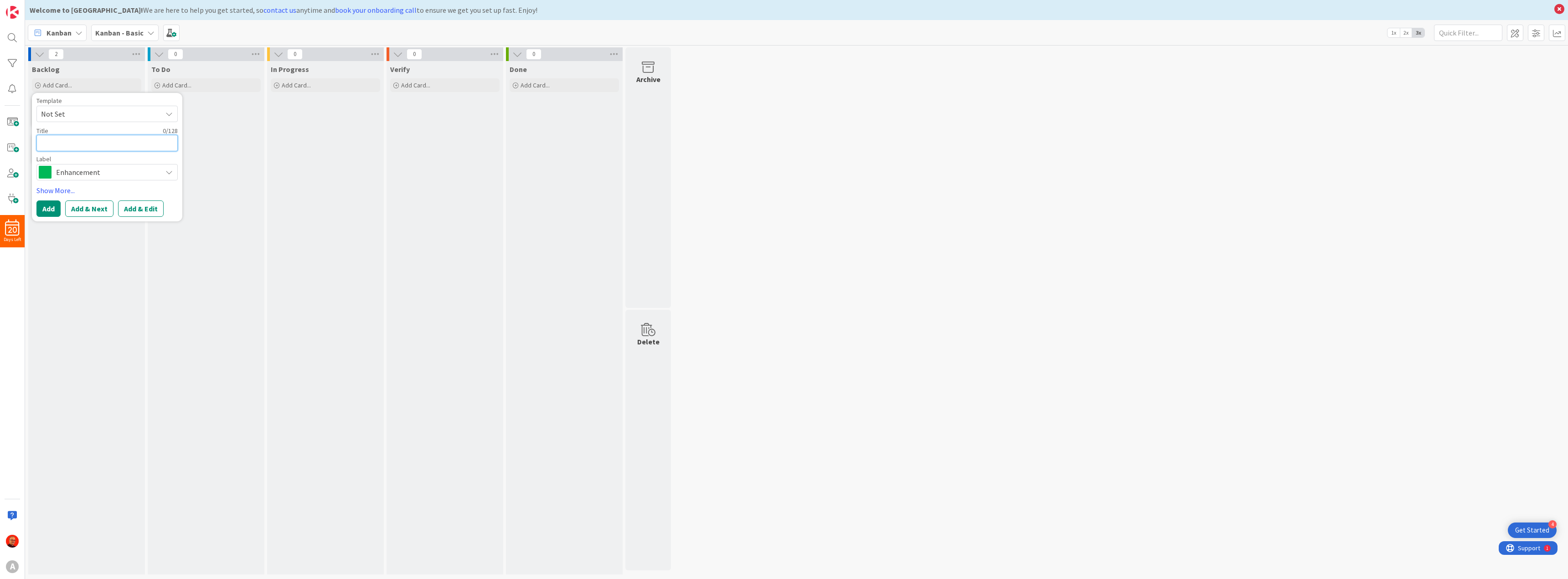
type textarea "x"
type textarea "P"
type textarea "x"
type textarea "Pr"
type textarea "x"
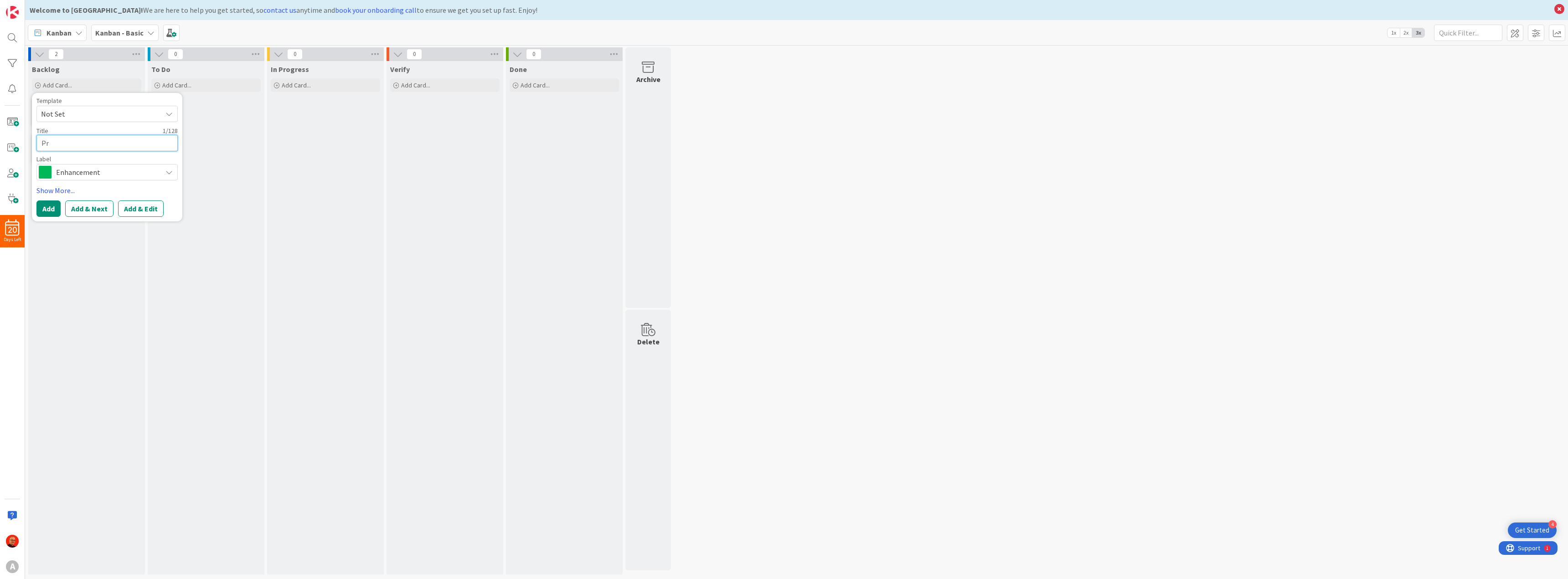
type textarea "Pre"
type textarea "x"
type textarea "Prep"
type textarea "x"
type textarea "Prepa"
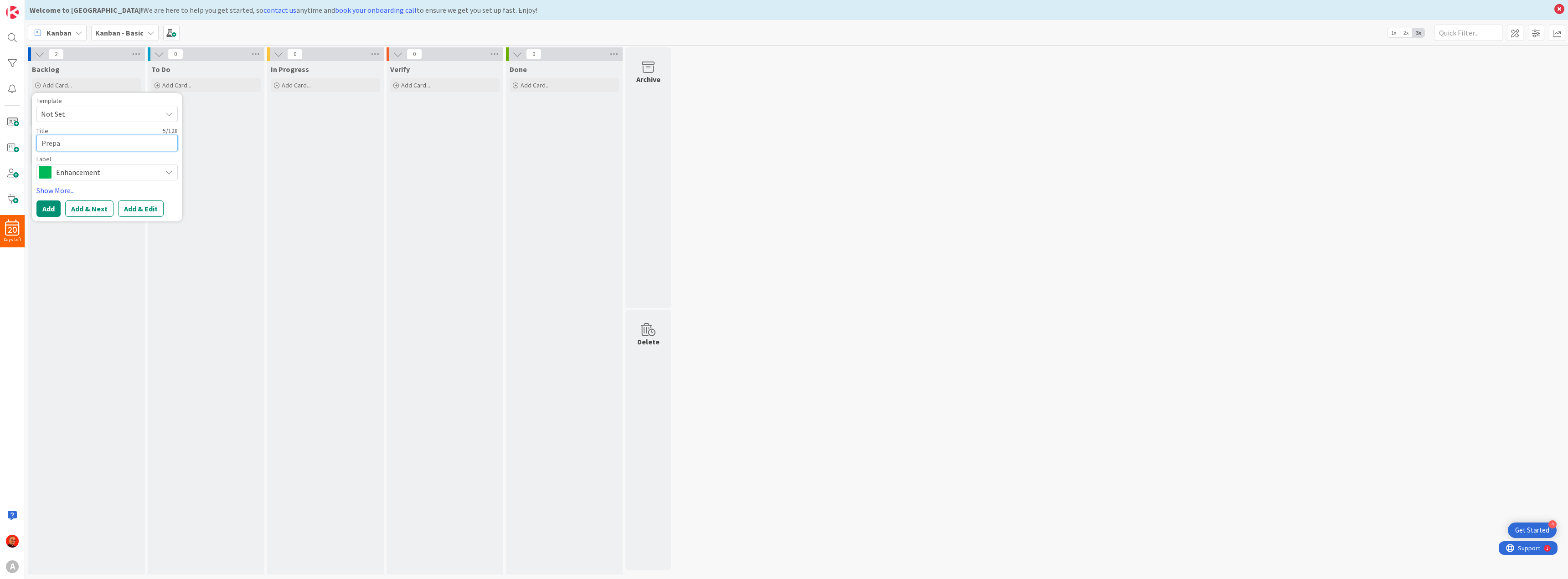
type textarea "x"
type textarea "Prepar"
type textarea "x"
type textarea "Prepare"
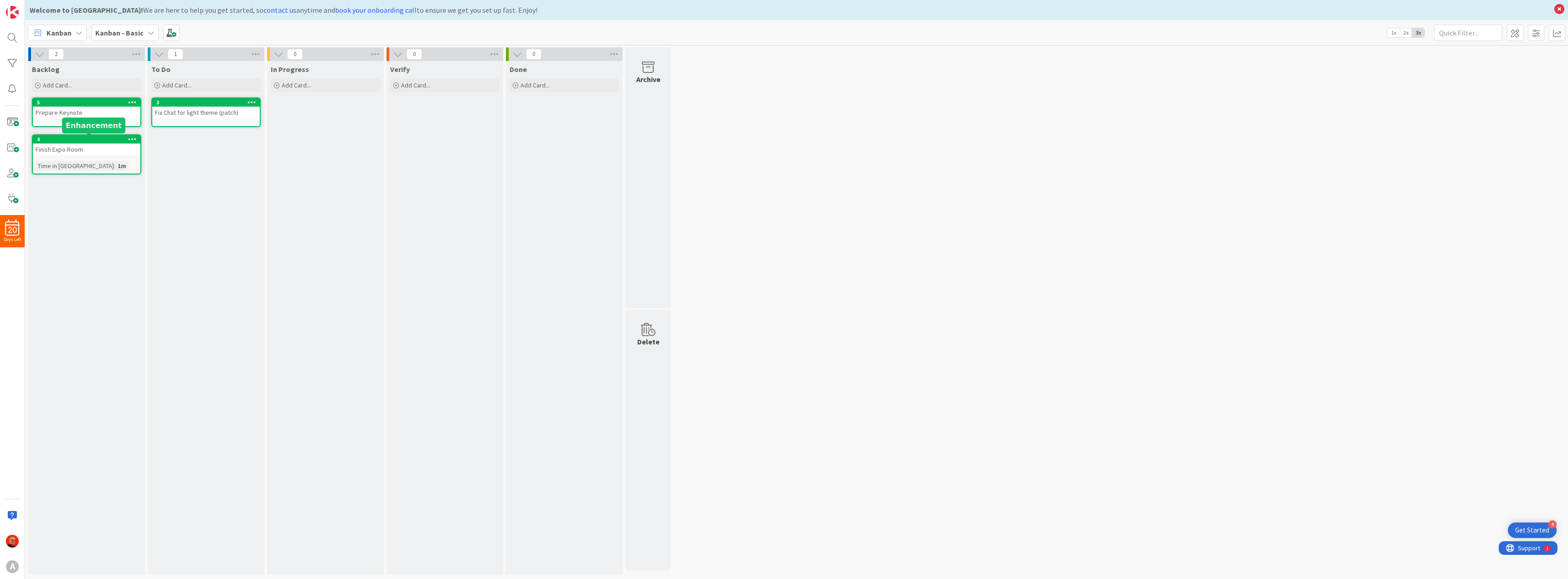
click at [80, 142] on div "4" at bounding box center [88, 139] width 104 height 6
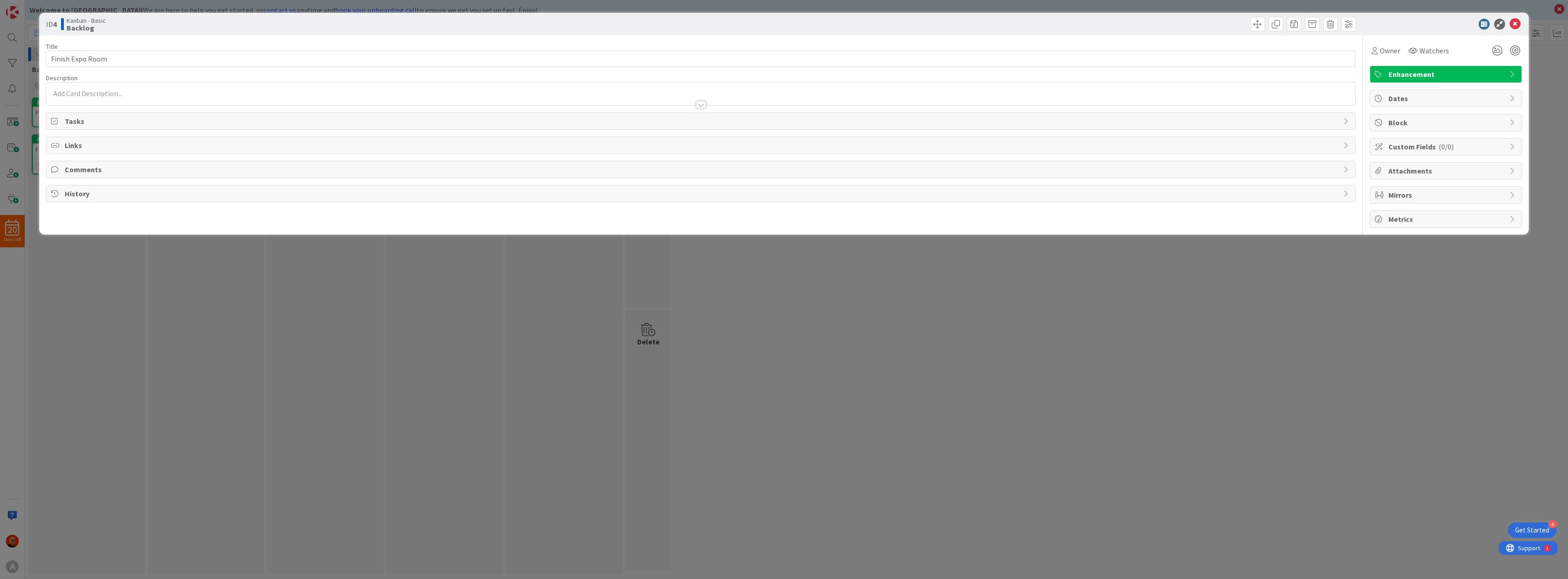
click at [93, 116] on span "Tasks" at bounding box center [701, 121] width 1274 height 11
click at [99, 141] on button "Add Checklist" at bounding box center [82, 143] width 64 height 17
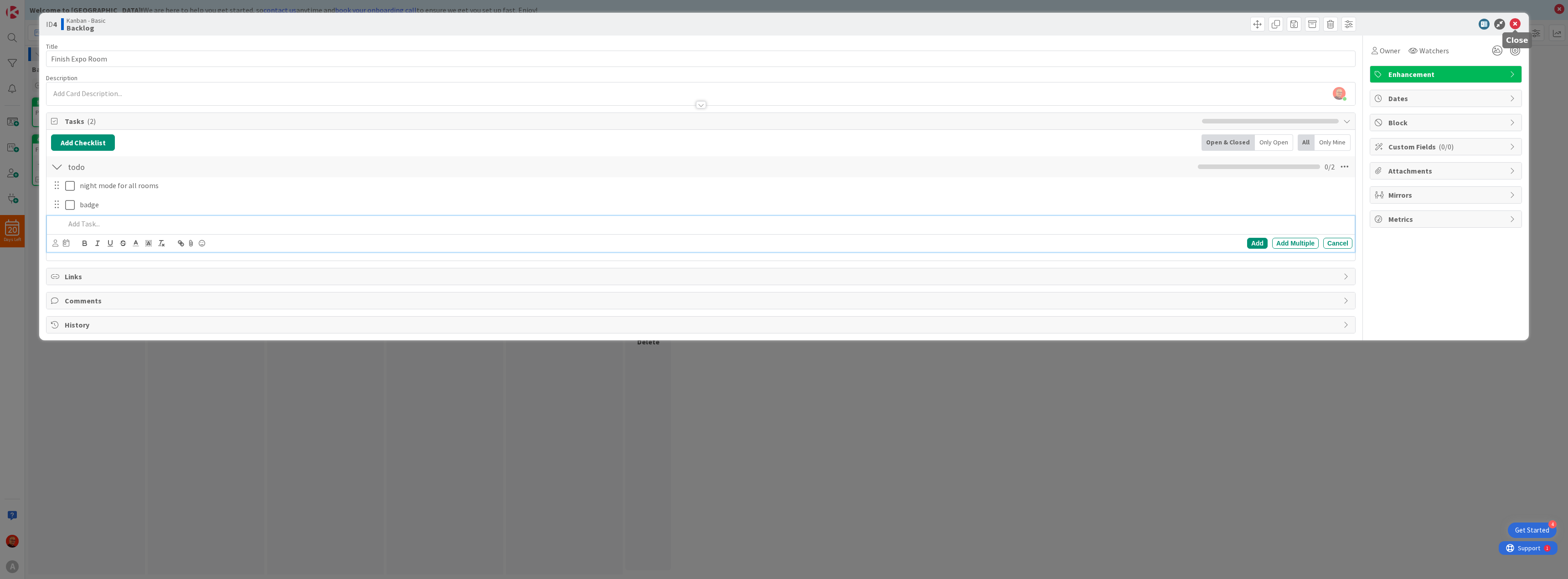
click at [1517, 21] on icon at bounding box center [1515, 24] width 11 height 11
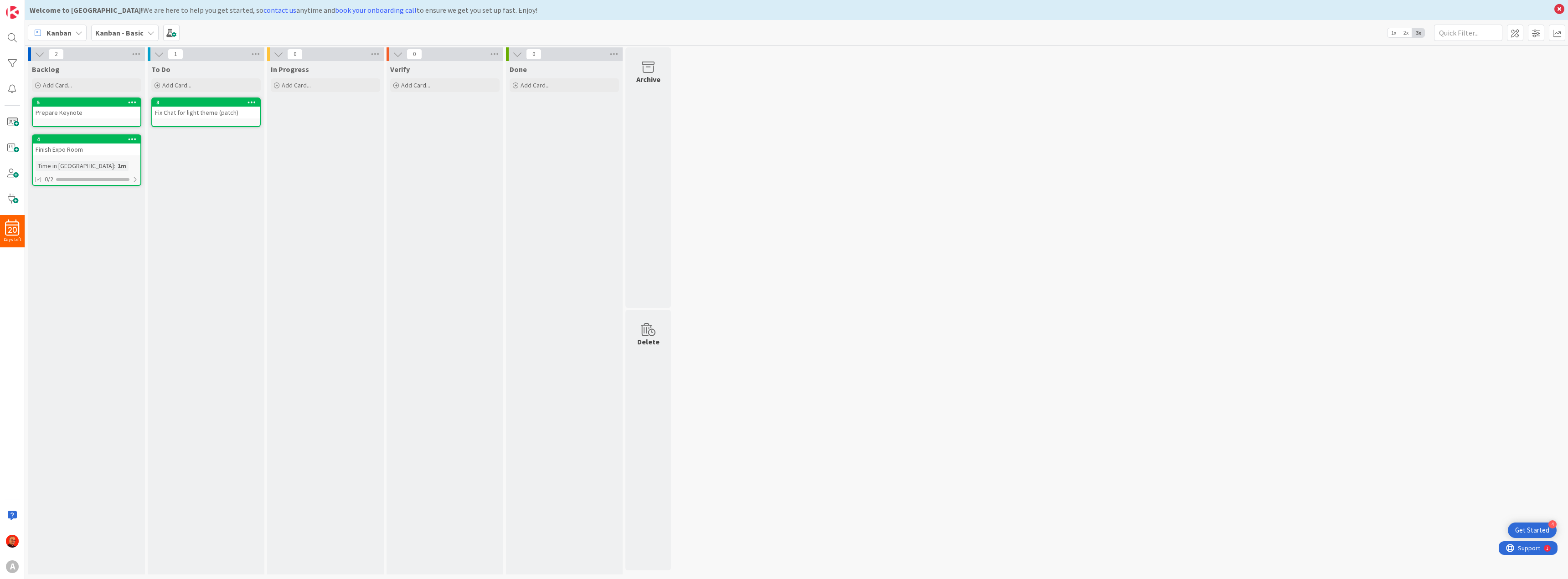
click at [72, 205] on div "Backlog Add Card... Template Not Set Title 0 / 128 Label Enhancement Show More.…" at bounding box center [86, 317] width 116 height 513
drag, startPoint x: 72, startPoint y: 205, endPoint x: 55, endPoint y: 206, distance: 17.0
click at [55, 206] on div "Backlog Add Card... Template Not Set Title 0 / 128 Label Enhancement Show More.…" at bounding box center [86, 317] width 116 height 513
click at [62, 161] on div "Time in [GEOGRAPHIC_DATA]" at bounding box center [75, 166] width 78 height 10
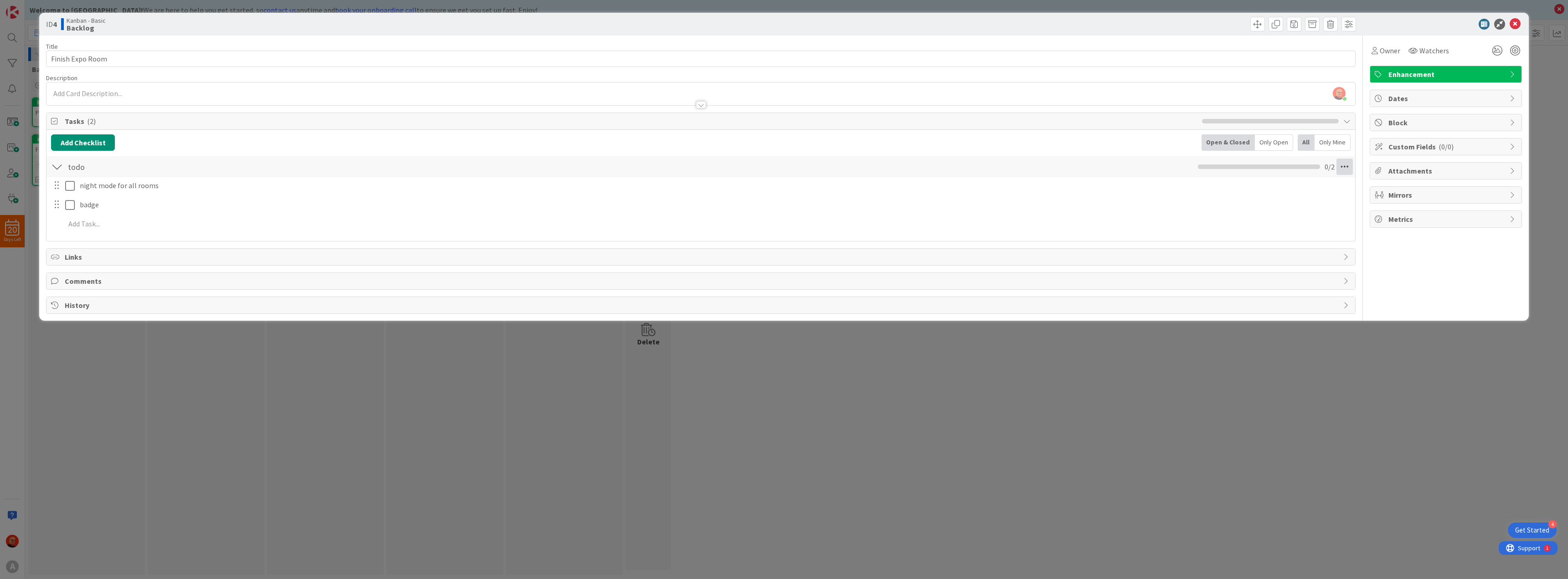
click at [1347, 166] on icon at bounding box center [1344, 167] width 17 height 17
click at [1263, 235] on link "Delete Checklist" at bounding box center [1282, 240] width 137 height 13
click at [1245, 208] on button "Delete" at bounding box center [1239, 211] width 34 height 17
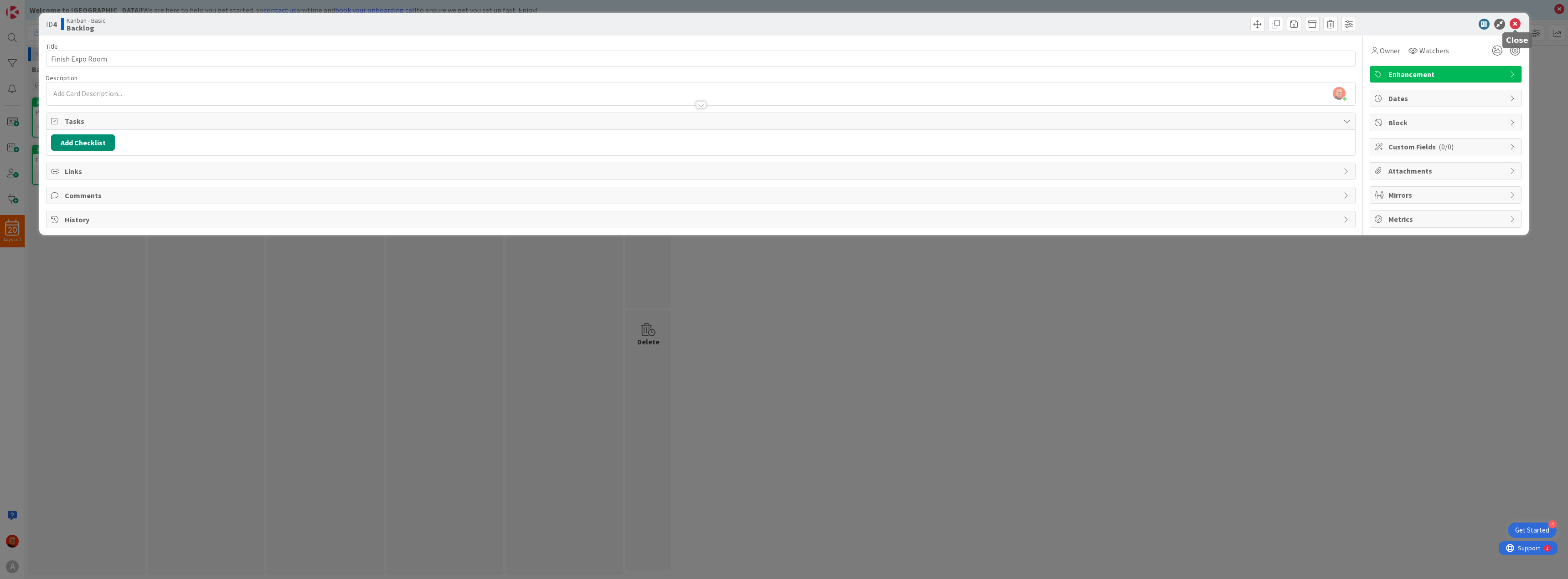
click at [1518, 26] on icon at bounding box center [1515, 24] width 11 height 11
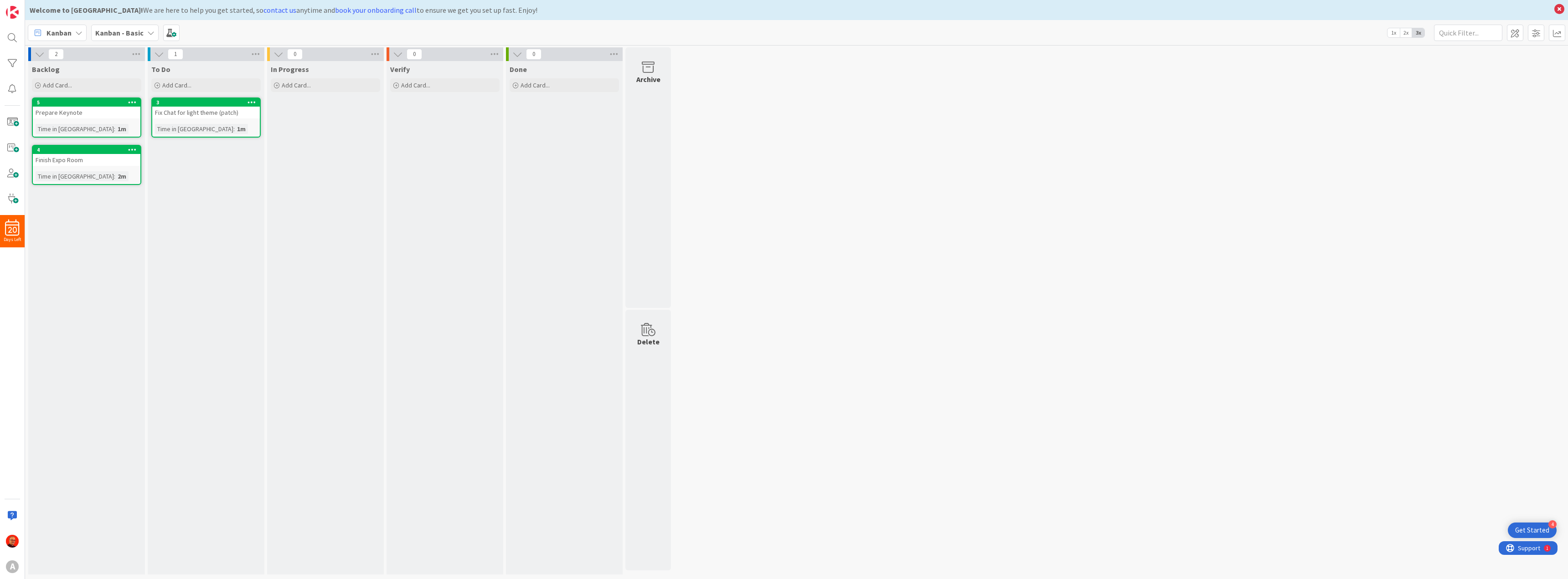
drag, startPoint x: 65, startPoint y: 208, endPoint x: 59, endPoint y: 198, distance: 11.7
click at [59, 198] on div "Backlog Add Card... Template Not Set Title 0 / 128 Label Enhancement Show More.…" at bounding box center [86, 317] width 116 height 513
click at [48, 79] on div "Add Card..." at bounding box center [87, 85] width 109 height 13
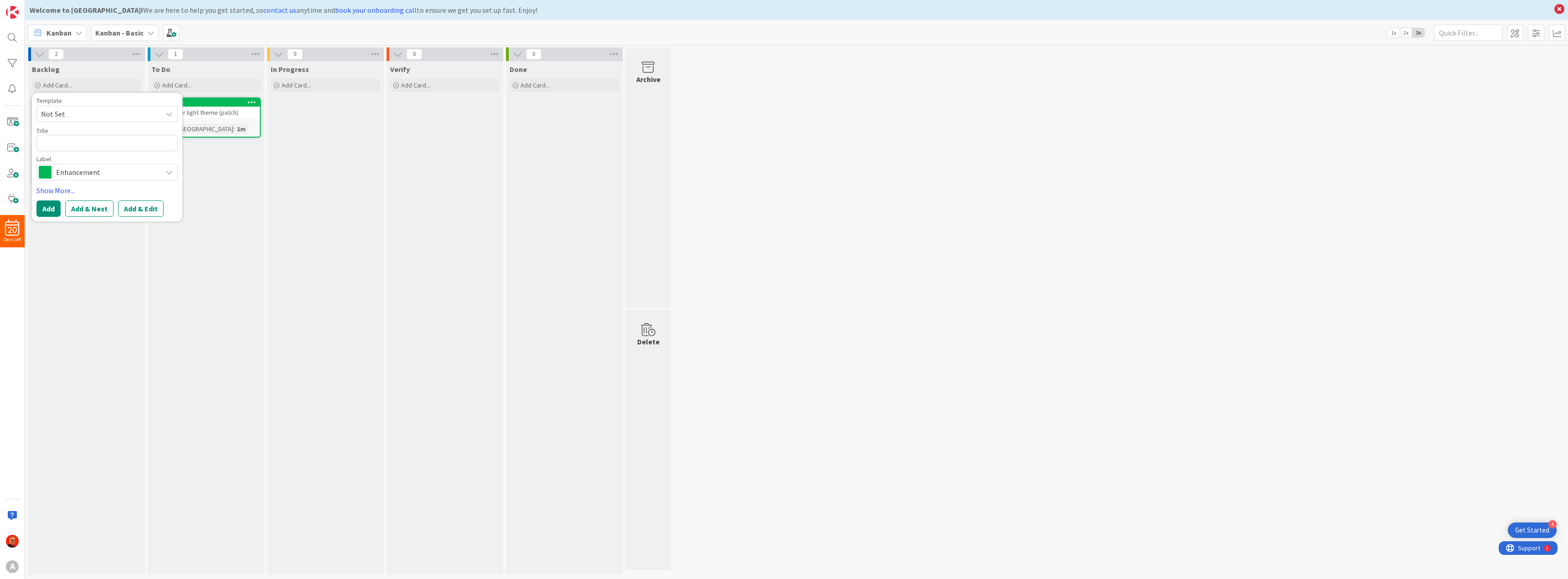
click at [80, 168] on span "Enhancement" at bounding box center [106, 172] width 101 height 13
click at [90, 309] on div "Backlog Add Card... Template Not Set Title 0 / 128 Label Enhancement Enhancemen…" at bounding box center [86, 317] width 116 height 513
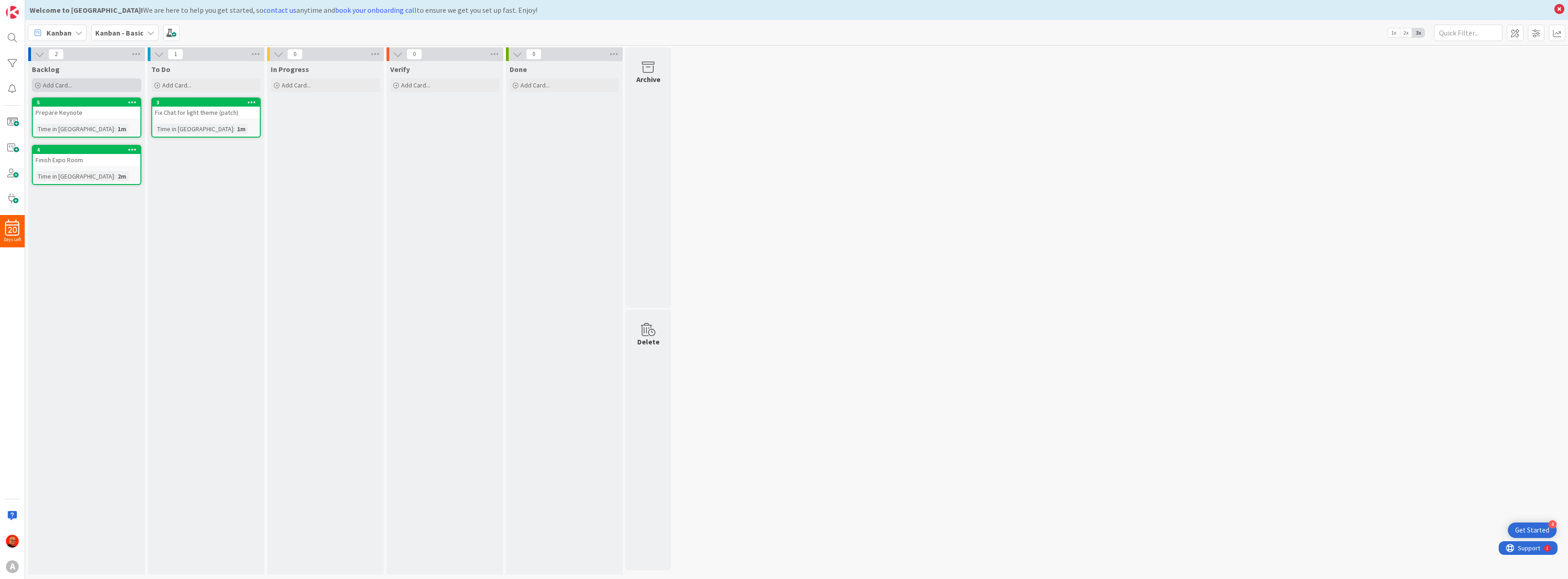
click at [77, 85] on div "Add Card..." at bounding box center [87, 85] width 109 height 13
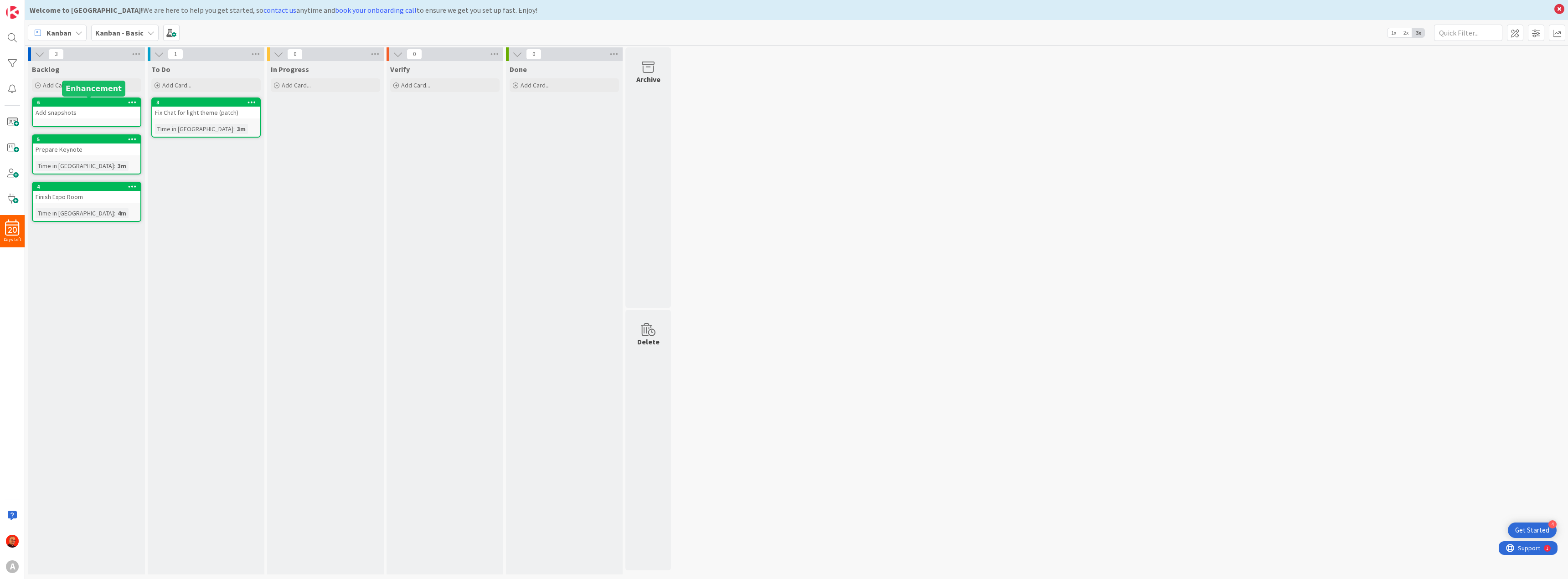
drag, startPoint x: 59, startPoint y: 104, endPoint x: 44, endPoint y: 111, distance: 16.6
click at [44, 111] on div "Add snapshots" at bounding box center [86, 112] width 107 height 12
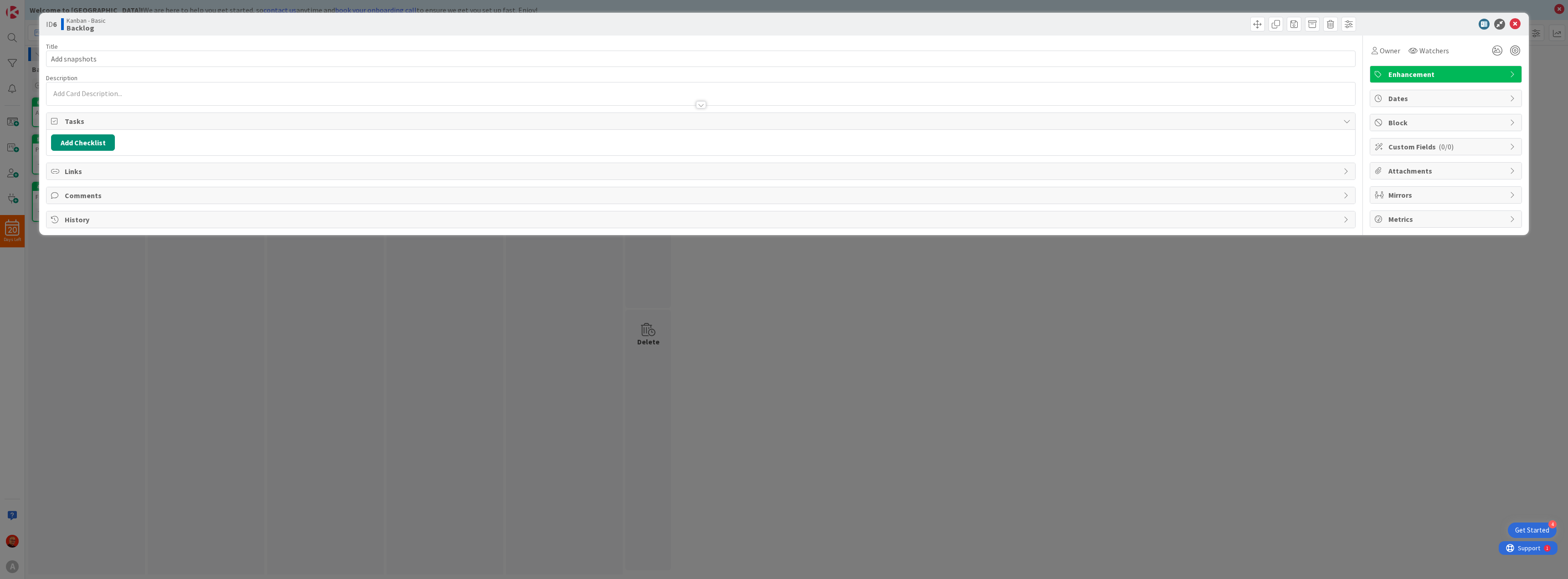
click at [89, 171] on span "Links" at bounding box center [701, 171] width 1274 height 11
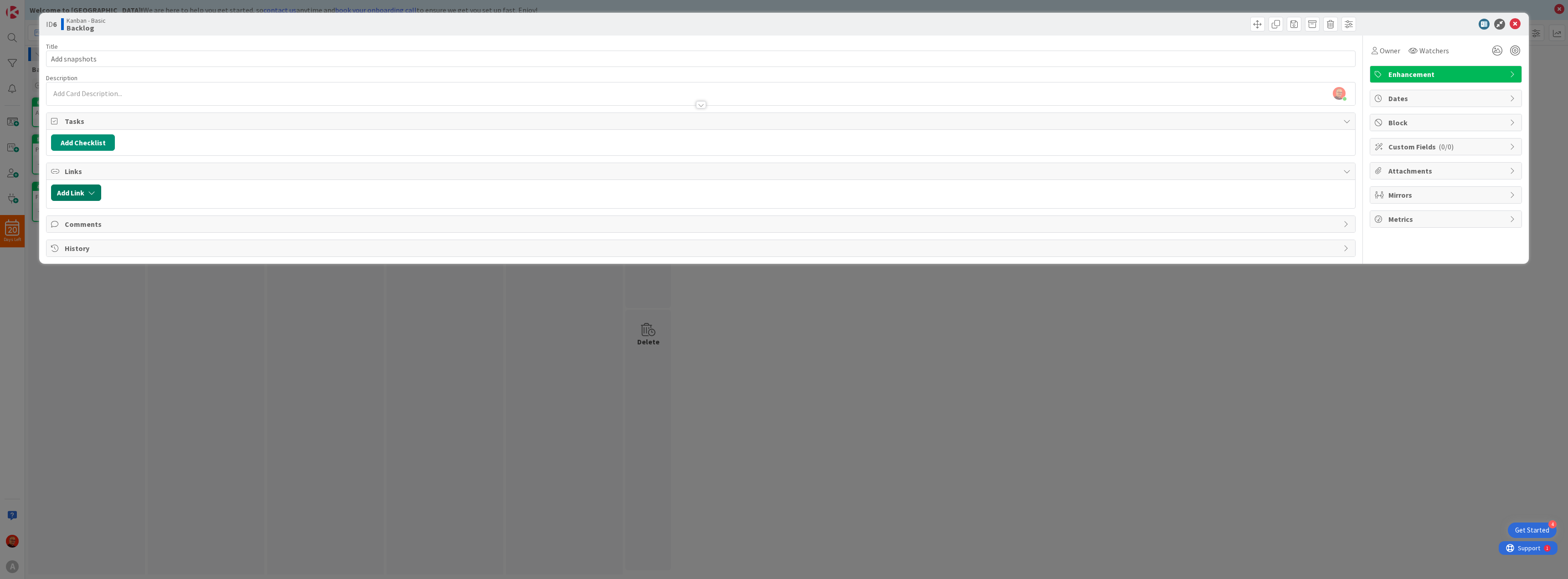
click at [83, 192] on button "Add Link" at bounding box center [76, 193] width 50 height 17
click at [142, 244] on span "Current Board" at bounding box center [111, 249] width 102 height 13
click at [132, 269] on span "Current Board" at bounding box center [123, 270] width 127 height 13
click at [129, 270] on input "text" at bounding box center [119, 271] width 127 height 17
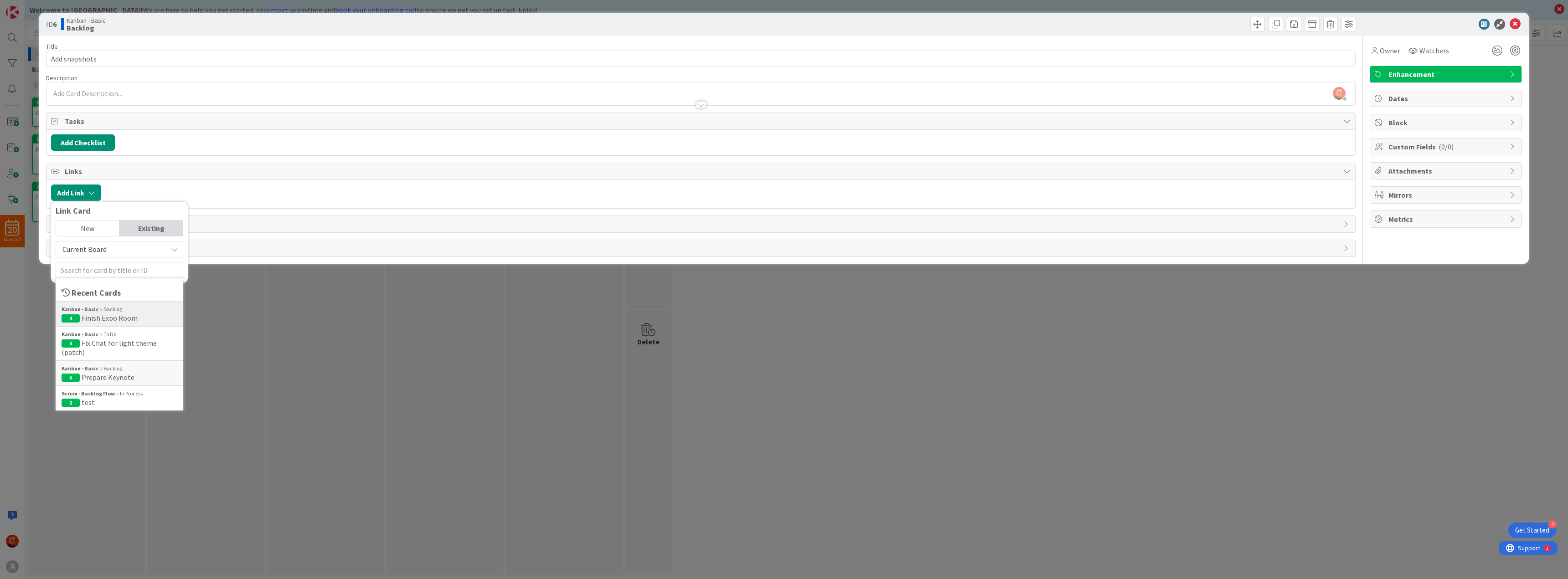
click at [134, 314] on span "Finish Expo Room" at bounding box center [109, 318] width 56 height 9
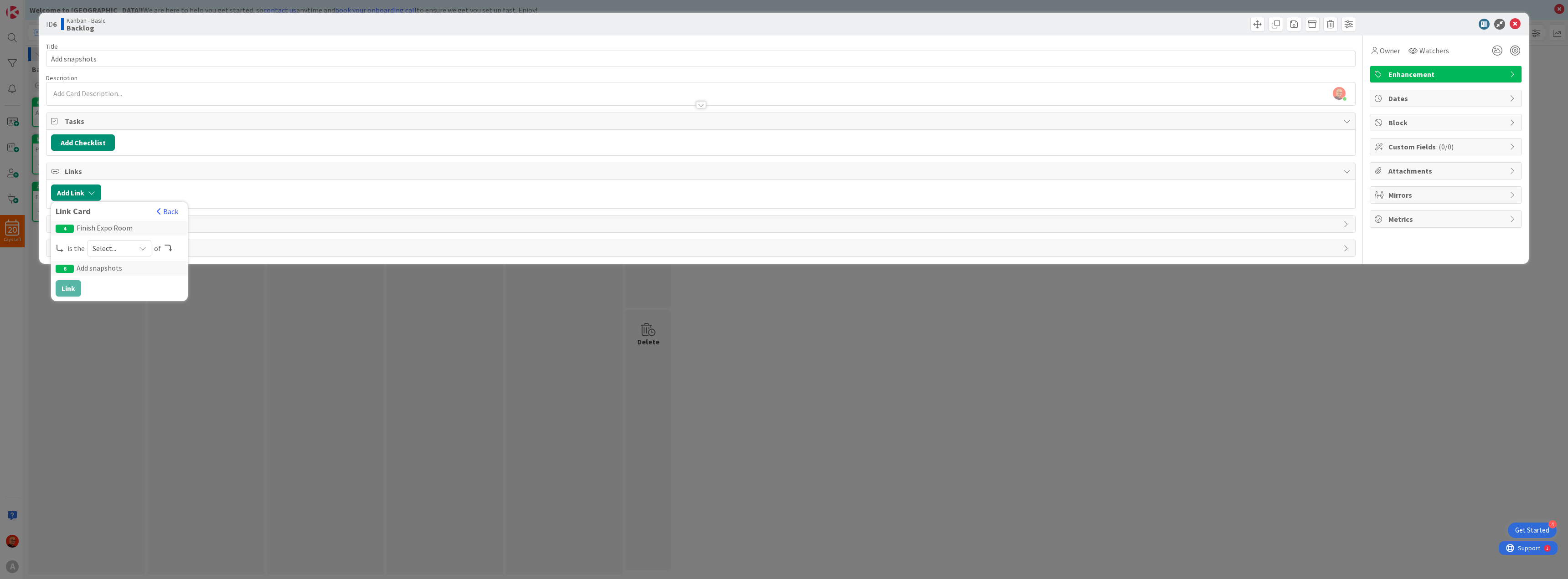
click at [141, 246] on icon at bounding box center [142, 248] width 7 height 7
click at [132, 268] on span "parent" at bounding box center [168, 269] width 103 height 13
click at [73, 292] on button "Link" at bounding box center [68, 289] width 26 height 17
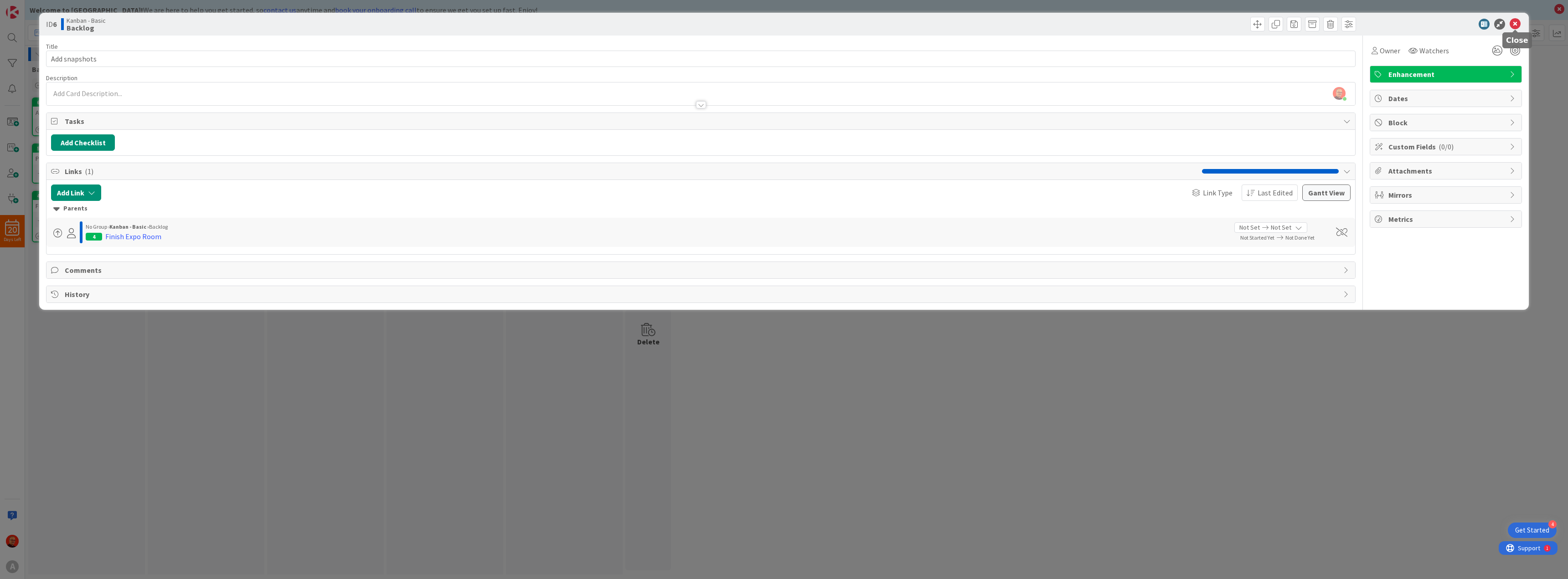
click at [1515, 26] on icon at bounding box center [1515, 24] width 11 height 11
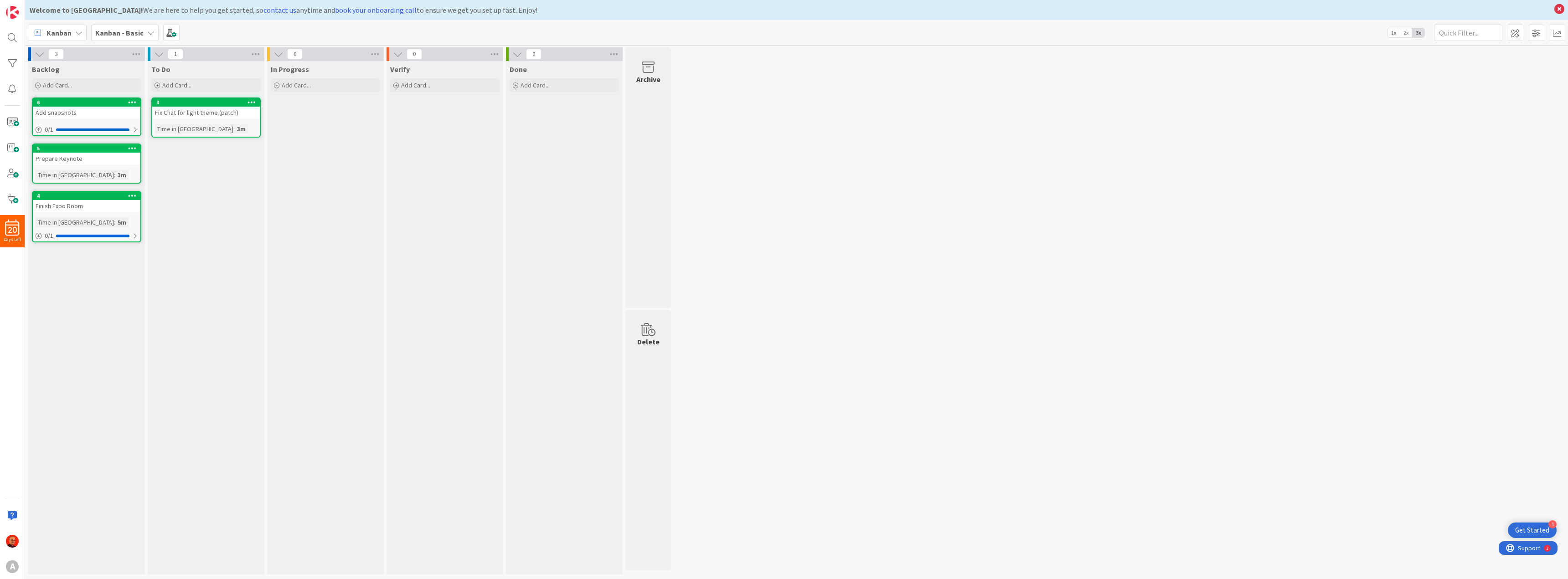
click at [131, 100] on icon at bounding box center [132, 102] width 8 height 6
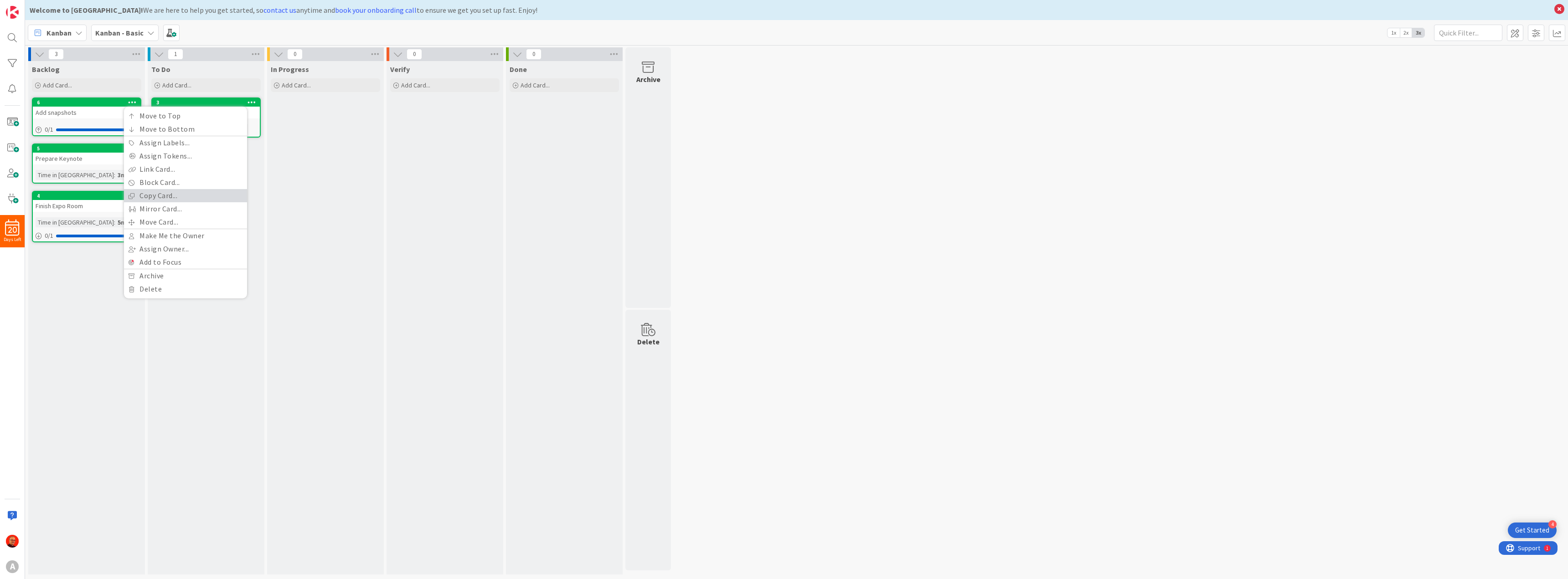
click at [170, 192] on link "Copy Card..." at bounding box center [185, 195] width 123 height 13
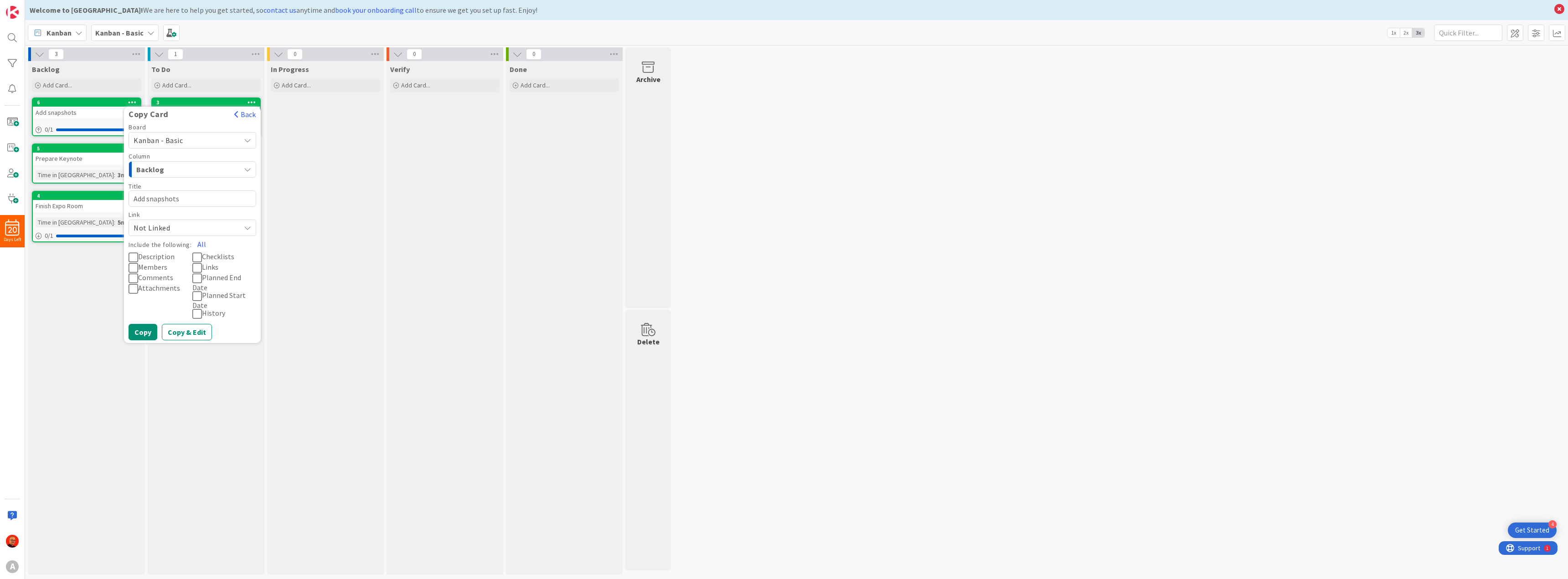
click at [198, 267] on icon at bounding box center [197, 267] width 10 height 11
click at [163, 223] on span "Not Linked" at bounding box center [185, 228] width 102 height 13
click at [162, 196] on textarea "Add snapshots" at bounding box center [192, 199] width 127 height 17
click at [183, 324] on button "Copy & Edit" at bounding box center [187, 332] width 50 height 17
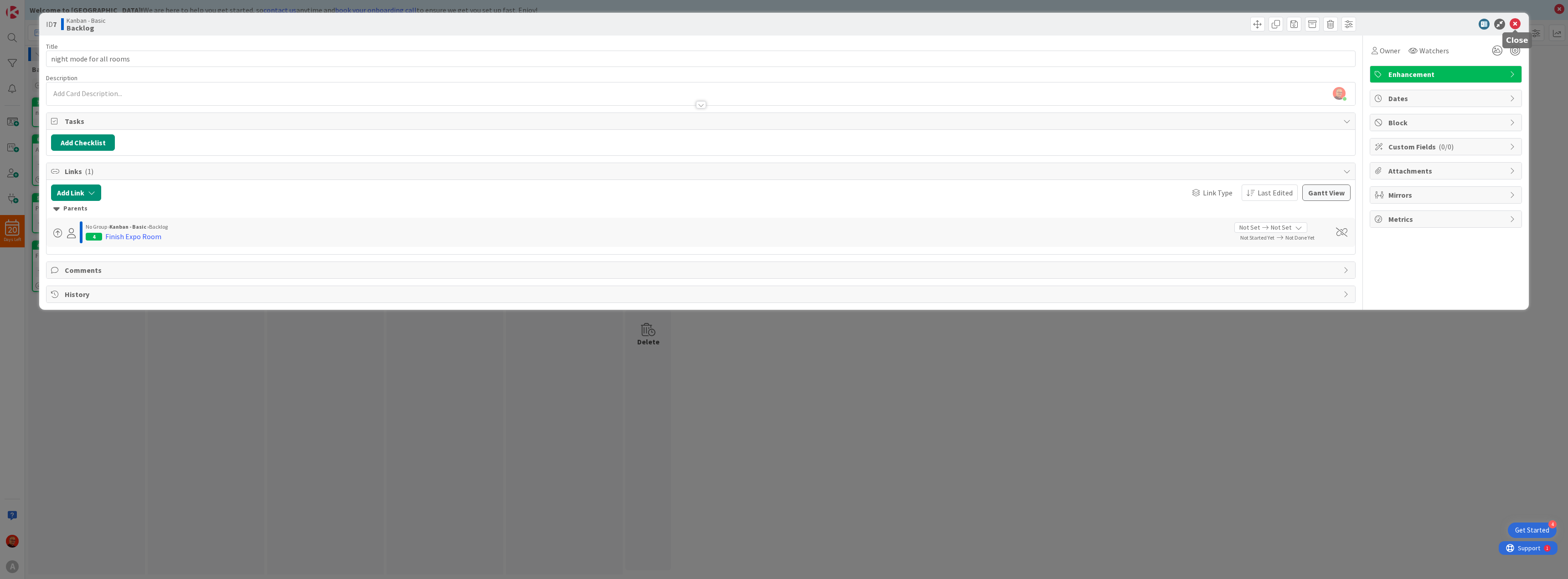
click at [1515, 20] on icon at bounding box center [1515, 24] width 11 height 11
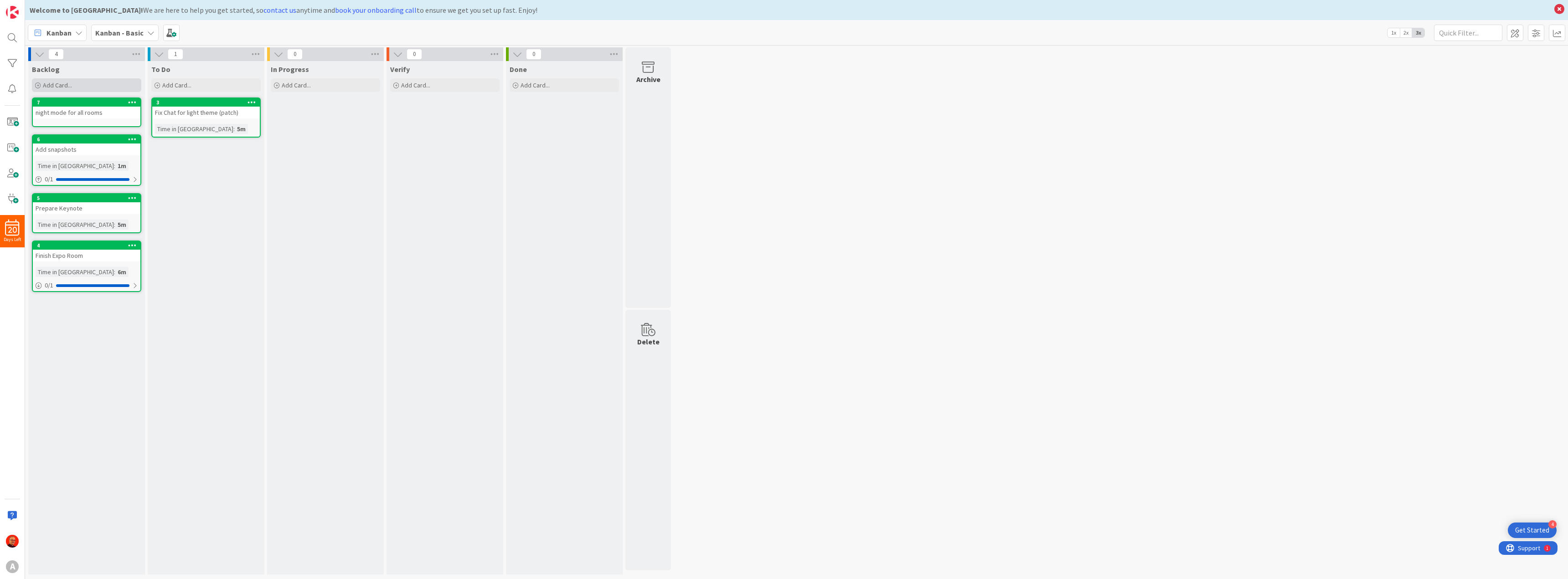
click at [64, 83] on span "Add Card..." at bounding box center [57, 85] width 29 height 8
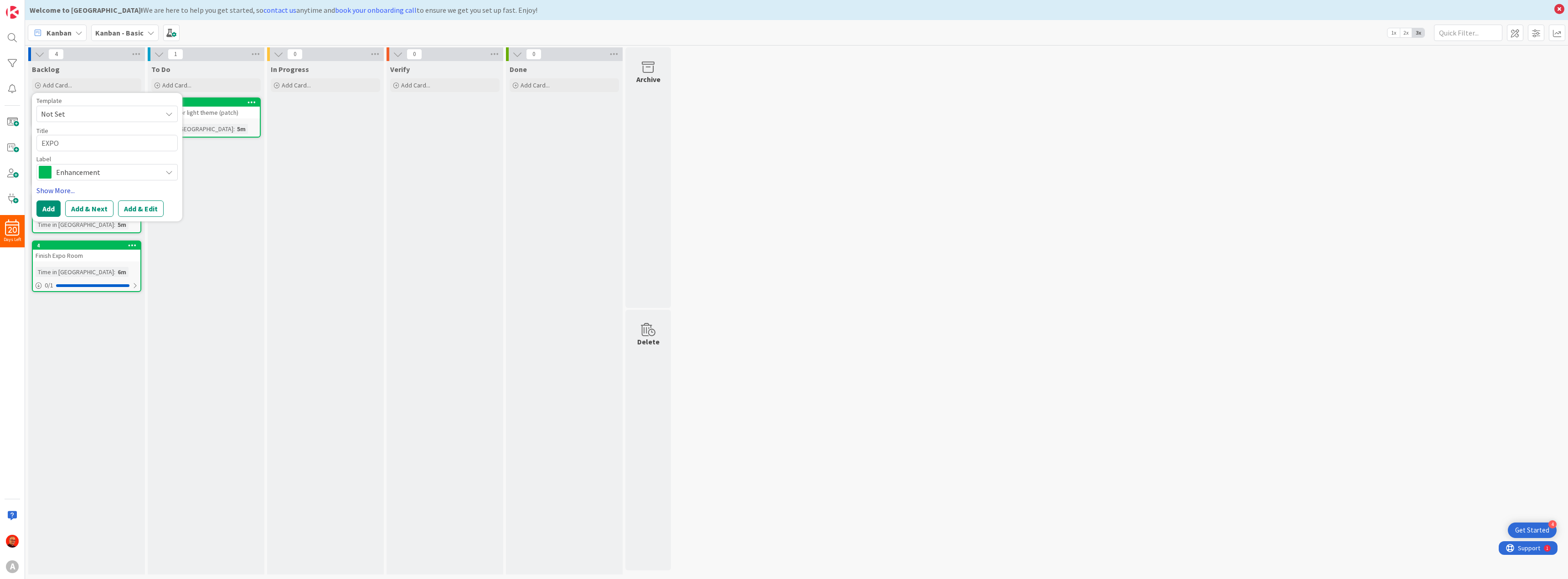
click at [65, 187] on link "Show More..." at bounding box center [107, 190] width 141 height 11
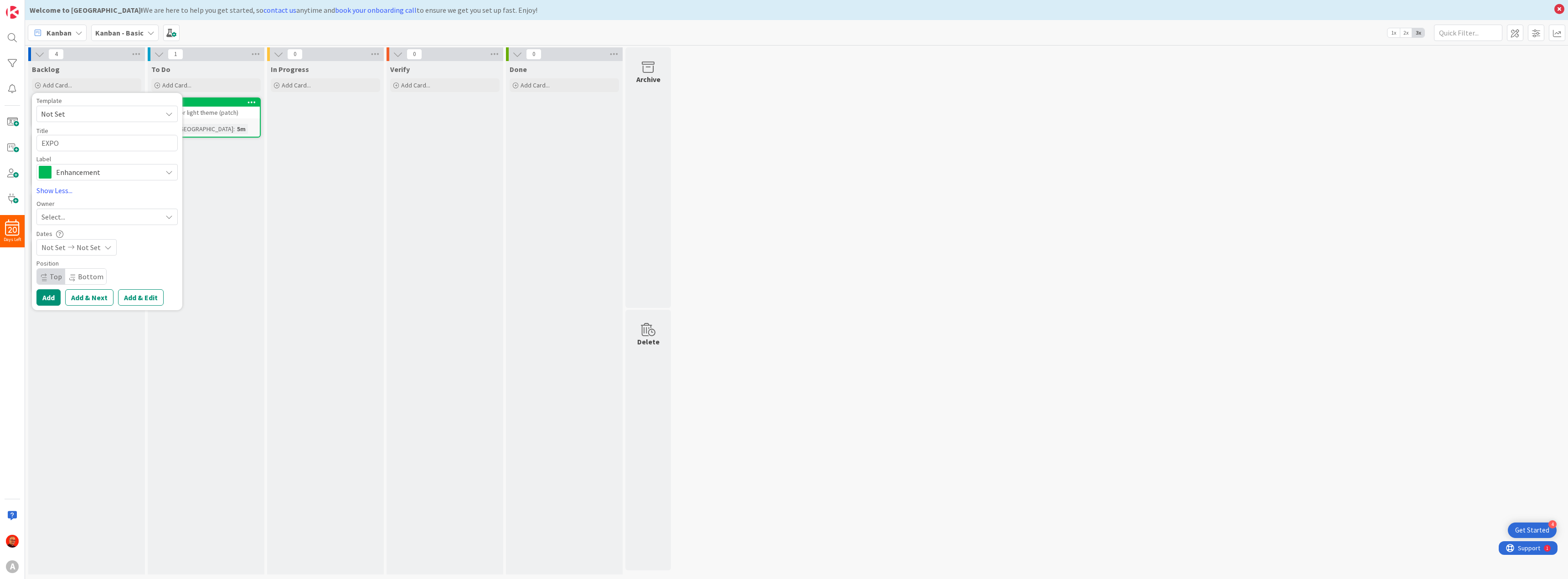
click at [122, 294] on button "Add & Edit" at bounding box center [141, 298] width 46 height 17
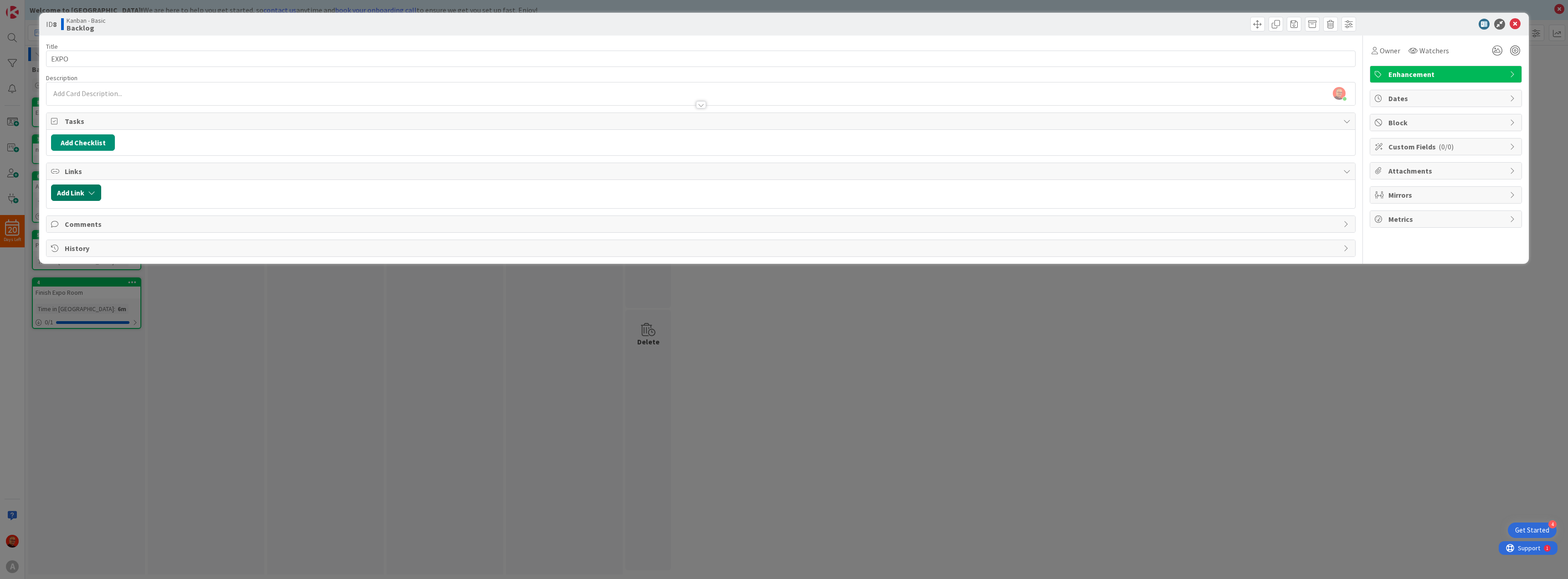
click at [78, 191] on button "Add Link" at bounding box center [76, 193] width 50 height 17
click at [134, 248] on span "Current Board" at bounding box center [111, 249] width 102 height 13
click at [109, 278] on link "Current Board" at bounding box center [123, 271] width 136 height 17
click at [107, 272] on input "text" at bounding box center [119, 271] width 127 height 17
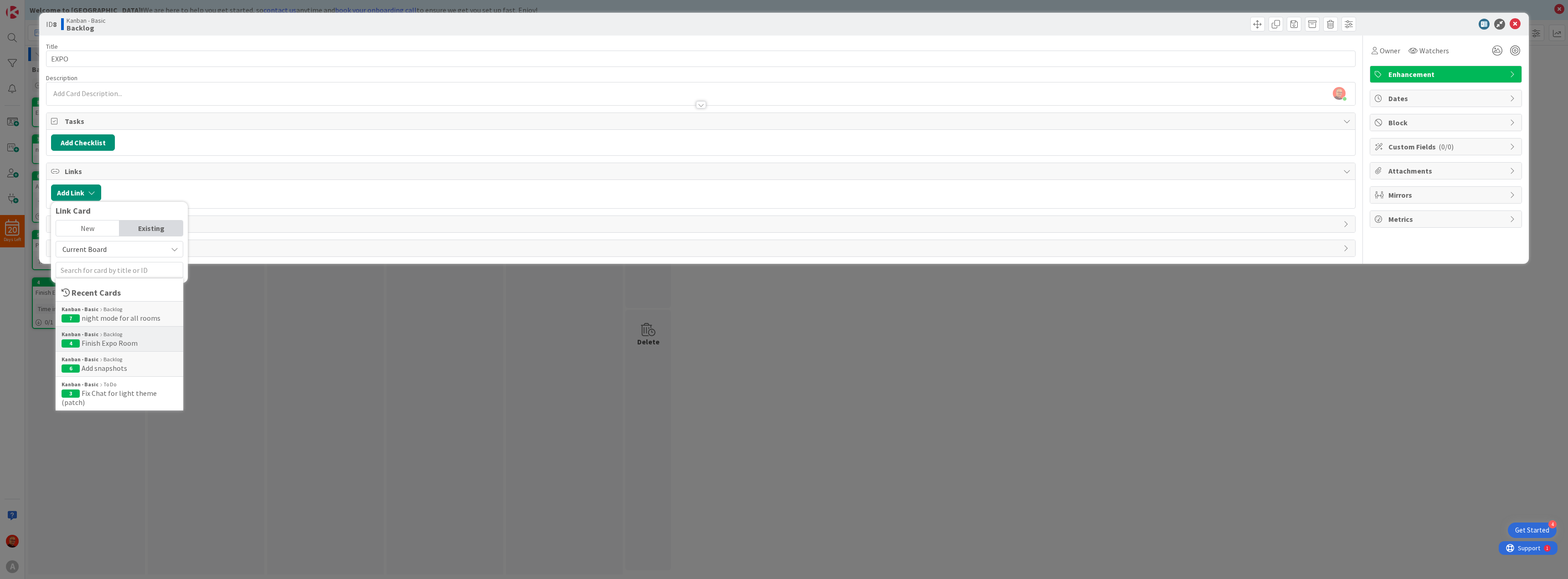
click at [132, 334] on div "Kanban - Basic Backlog" at bounding box center [120, 334] width 116 height 8
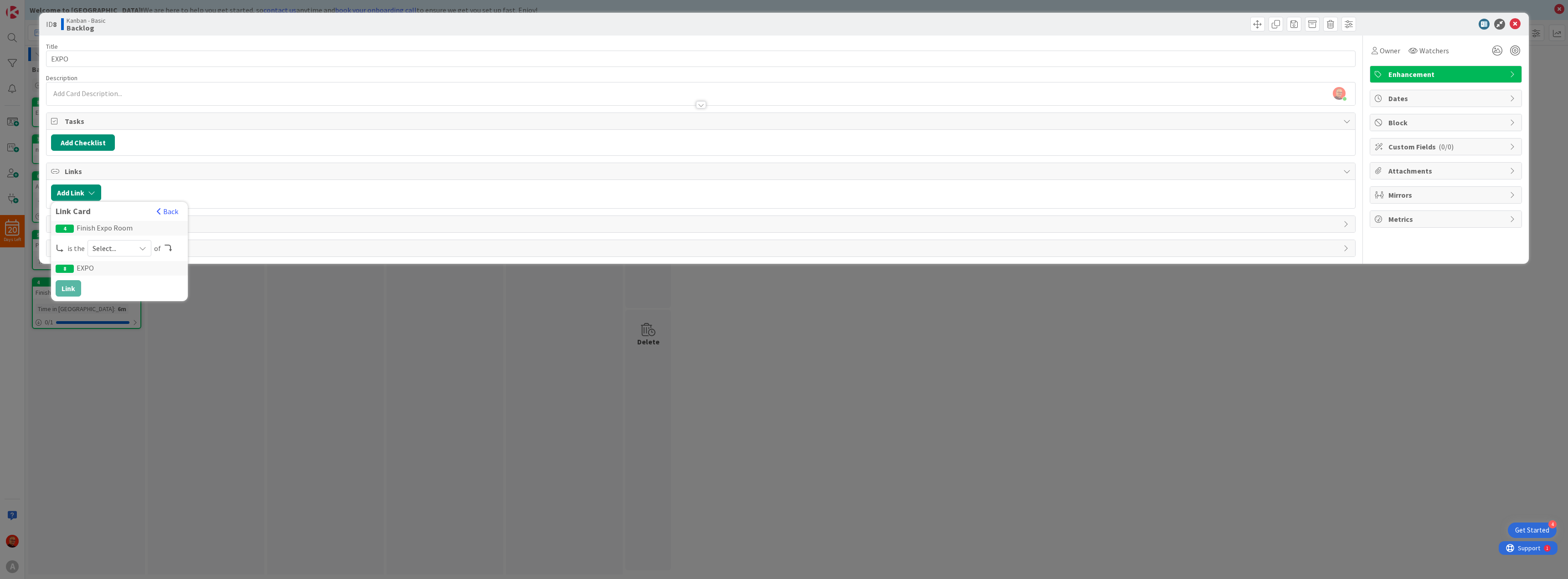
click at [83, 267] on div "8 EXPO" at bounding box center [119, 268] width 137 height 15
click at [117, 245] on span "Select..." at bounding box center [112, 248] width 39 height 13
click at [123, 267] on span "parent" at bounding box center [168, 269] width 103 height 13
click at [64, 290] on button "Link" at bounding box center [68, 289] width 26 height 17
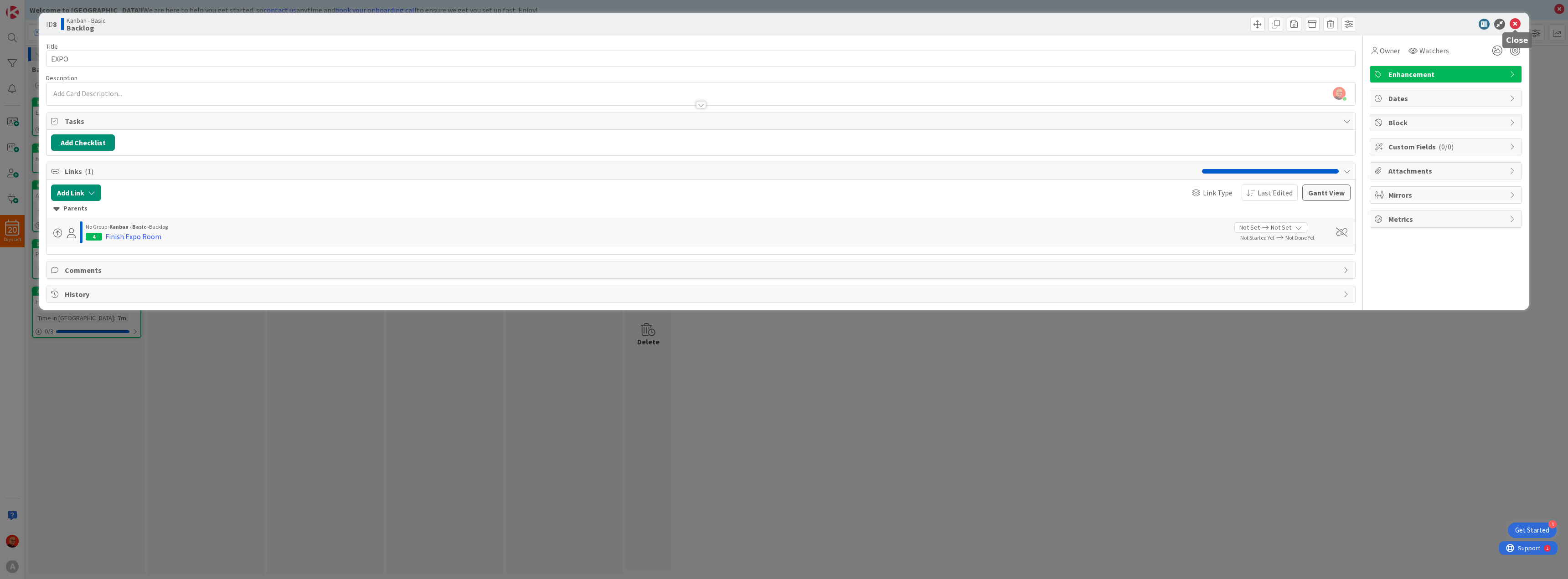
click at [1515, 19] on icon at bounding box center [1515, 24] width 11 height 11
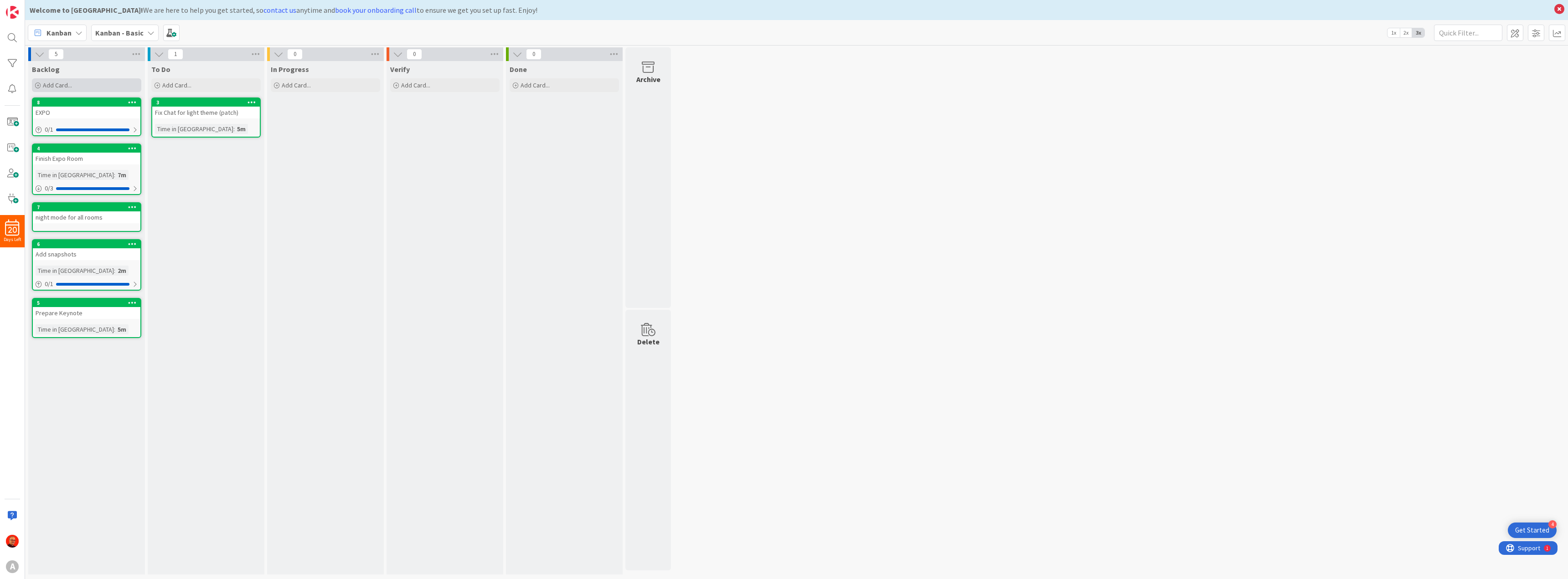
click at [66, 84] on span "Add Card..." at bounding box center [57, 85] width 29 height 8
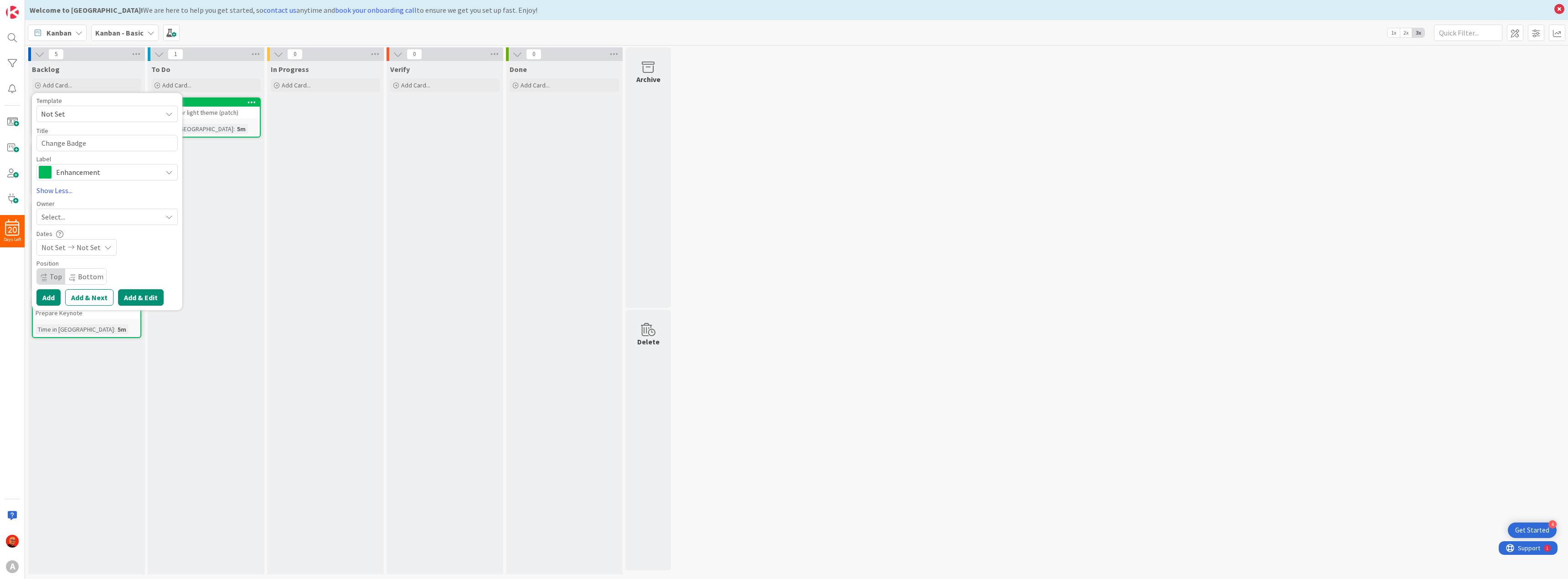
click at [145, 298] on button "Add & Edit" at bounding box center [141, 298] width 46 height 17
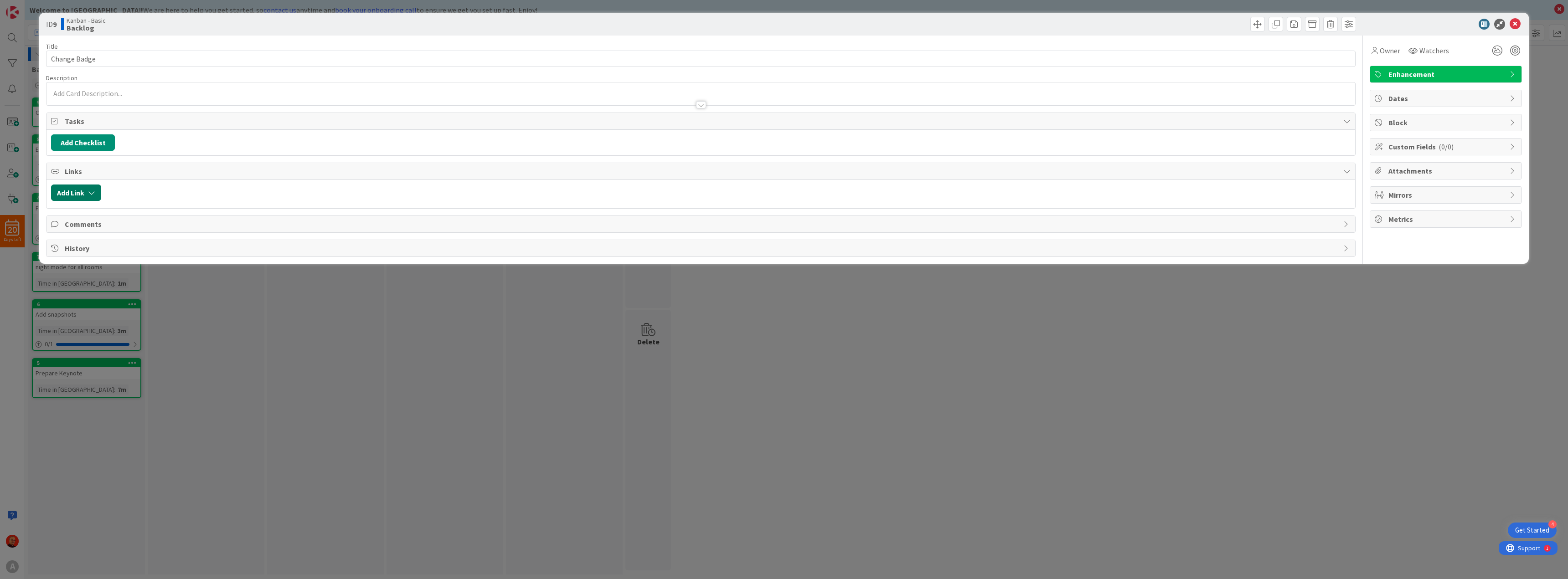
click at [87, 192] on button "Add Link" at bounding box center [76, 193] width 50 height 17
click at [154, 246] on span "Current Board" at bounding box center [111, 249] width 102 height 13
click at [126, 263] on link "Current Board" at bounding box center [123, 271] width 136 height 17
click at [126, 263] on input "text" at bounding box center [119, 271] width 127 height 17
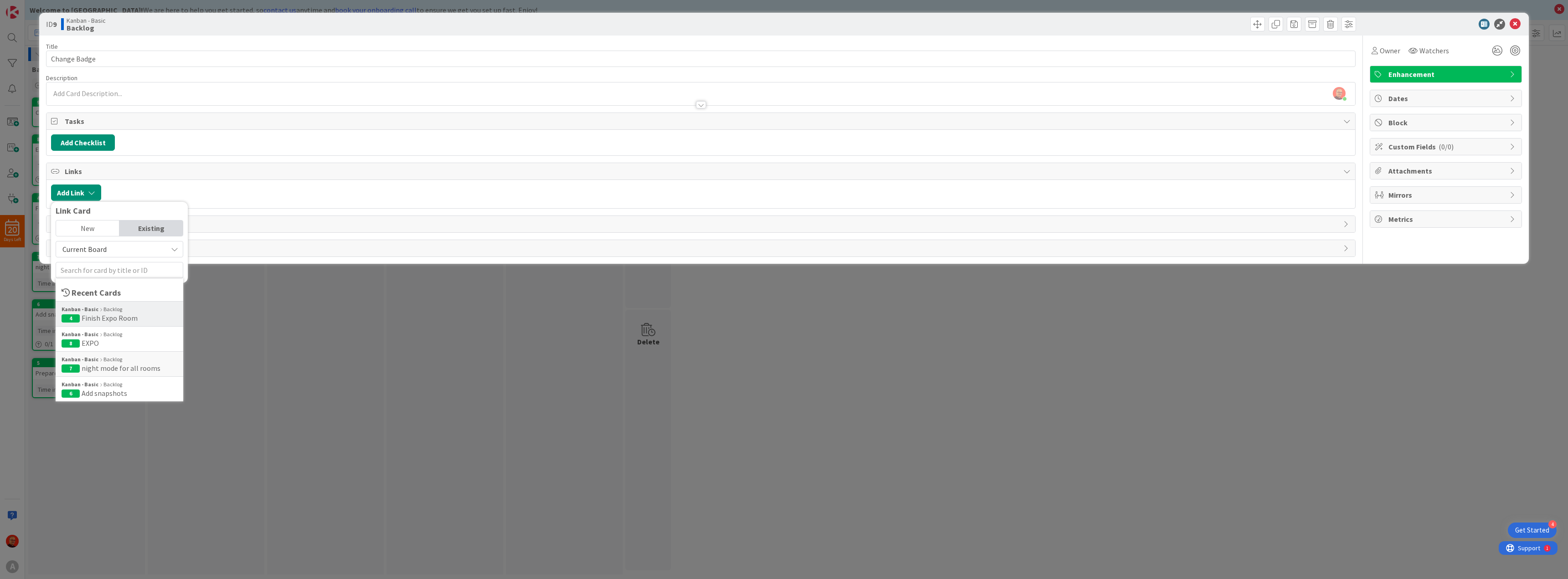
click at [137, 318] on span "4 Finish Expo Room" at bounding box center [120, 318] width 116 height 9
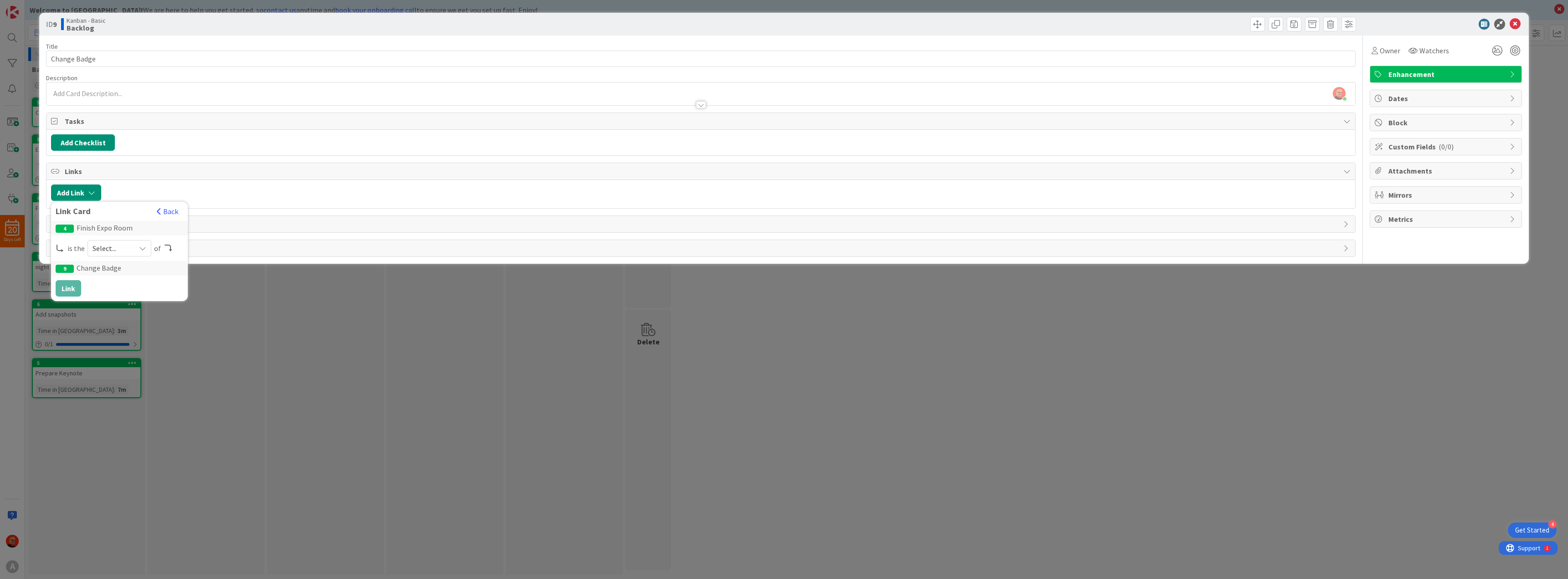
click at [126, 248] on span "Select..." at bounding box center [112, 248] width 39 height 13
click at [135, 271] on span "parent" at bounding box center [168, 269] width 103 height 13
click at [73, 287] on button "Link" at bounding box center [68, 289] width 26 height 17
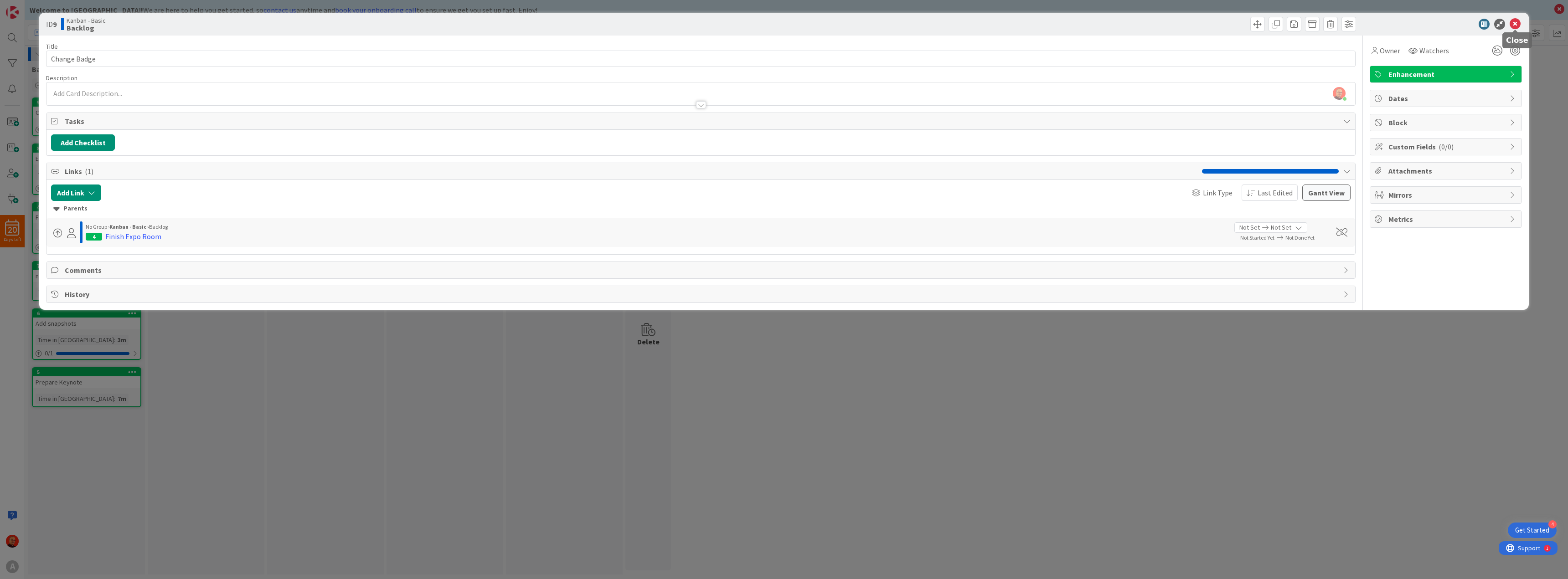
click at [1517, 24] on icon at bounding box center [1515, 24] width 11 height 11
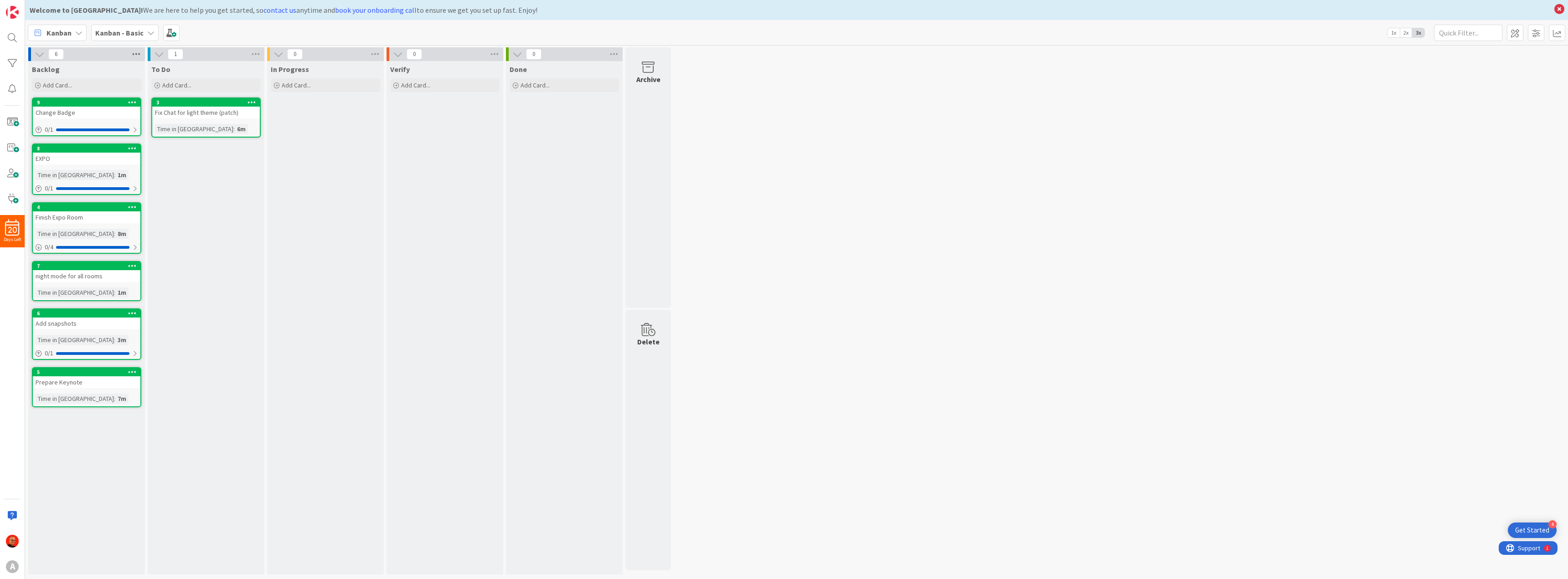
click at [136, 54] on icon at bounding box center [136, 54] width 12 height 13
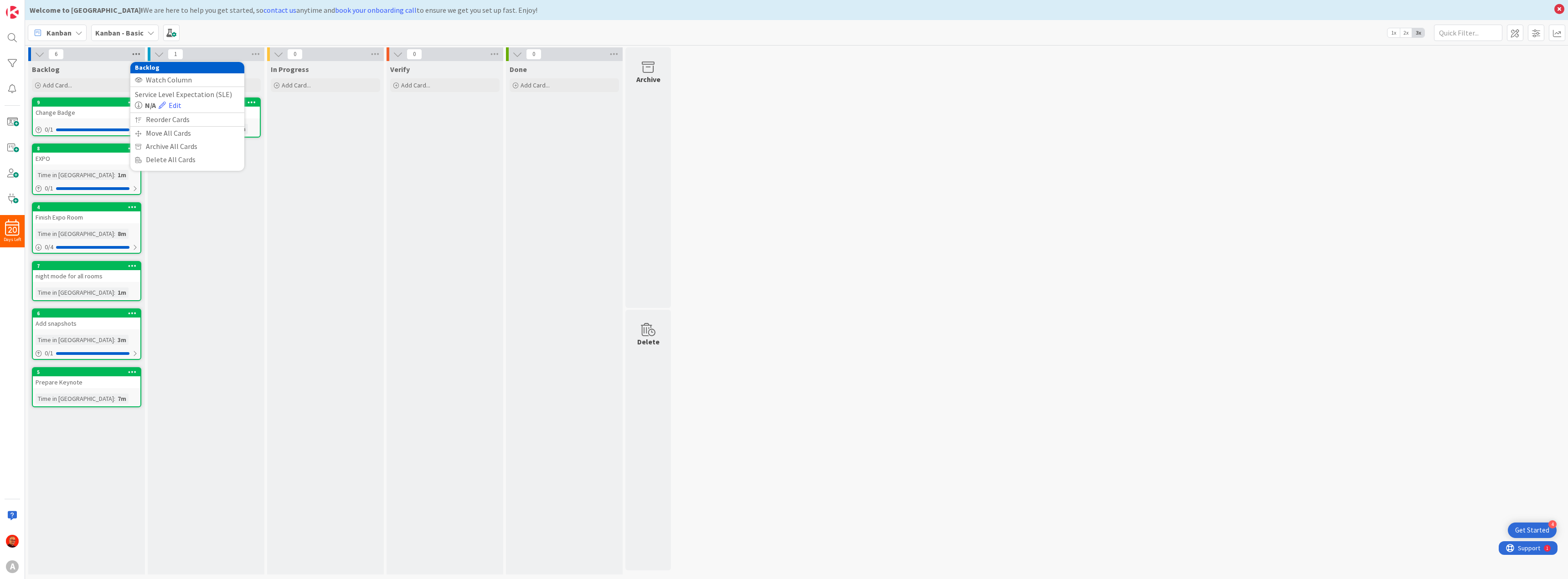
click at [136, 55] on icon at bounding box center [136, 54] width 12 height 13
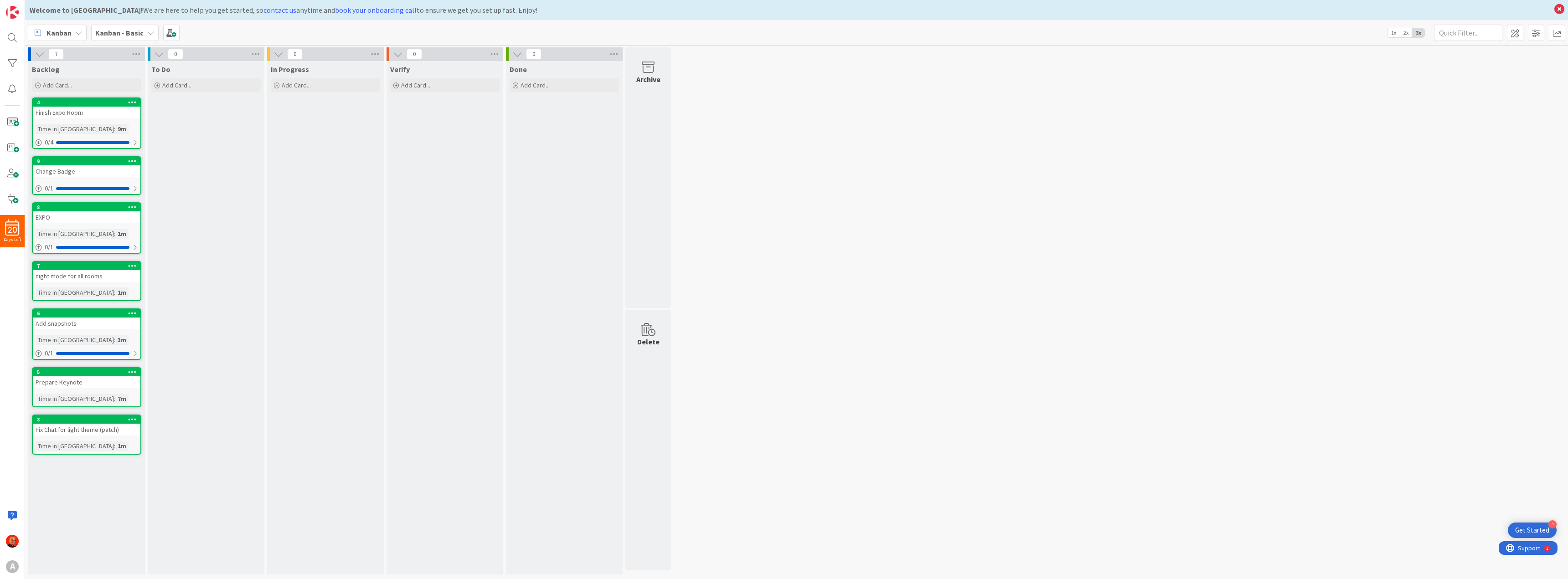
click at [130, 371] on icon at bounding box center [132, 371] width 8 height 6
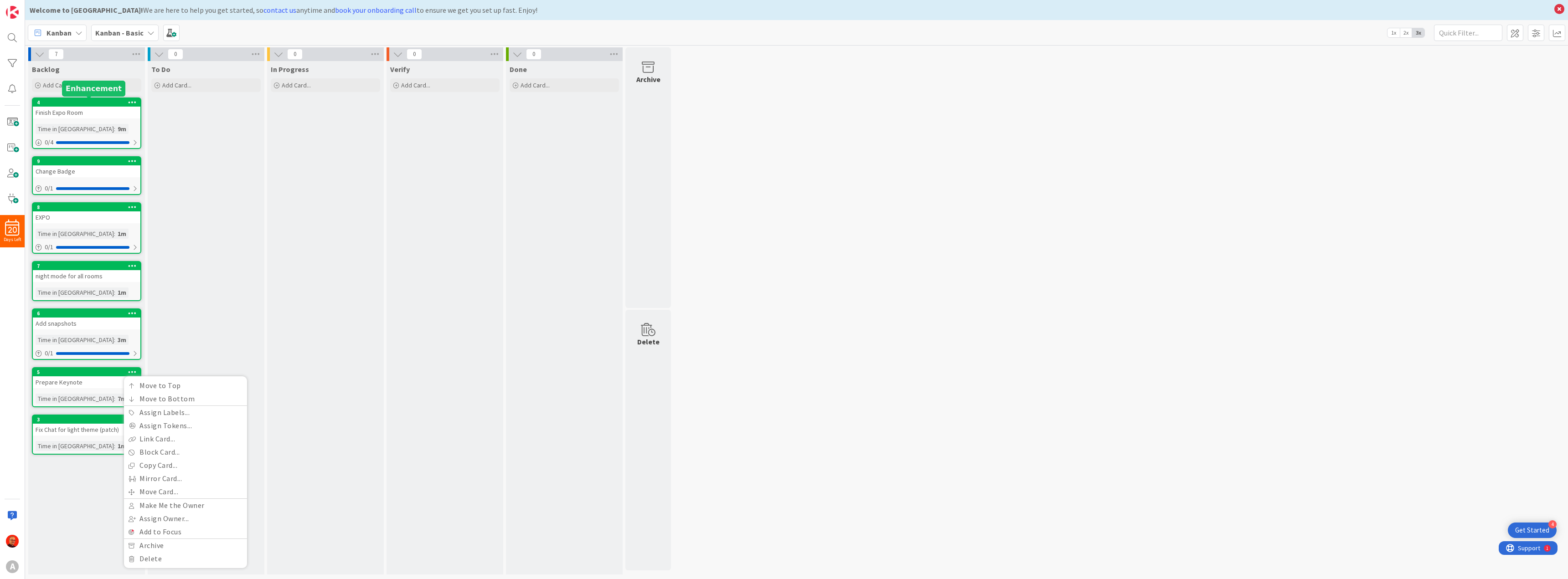
click at [71, 101] on div "4" at bounding box center [88, 103] width 104 height 6
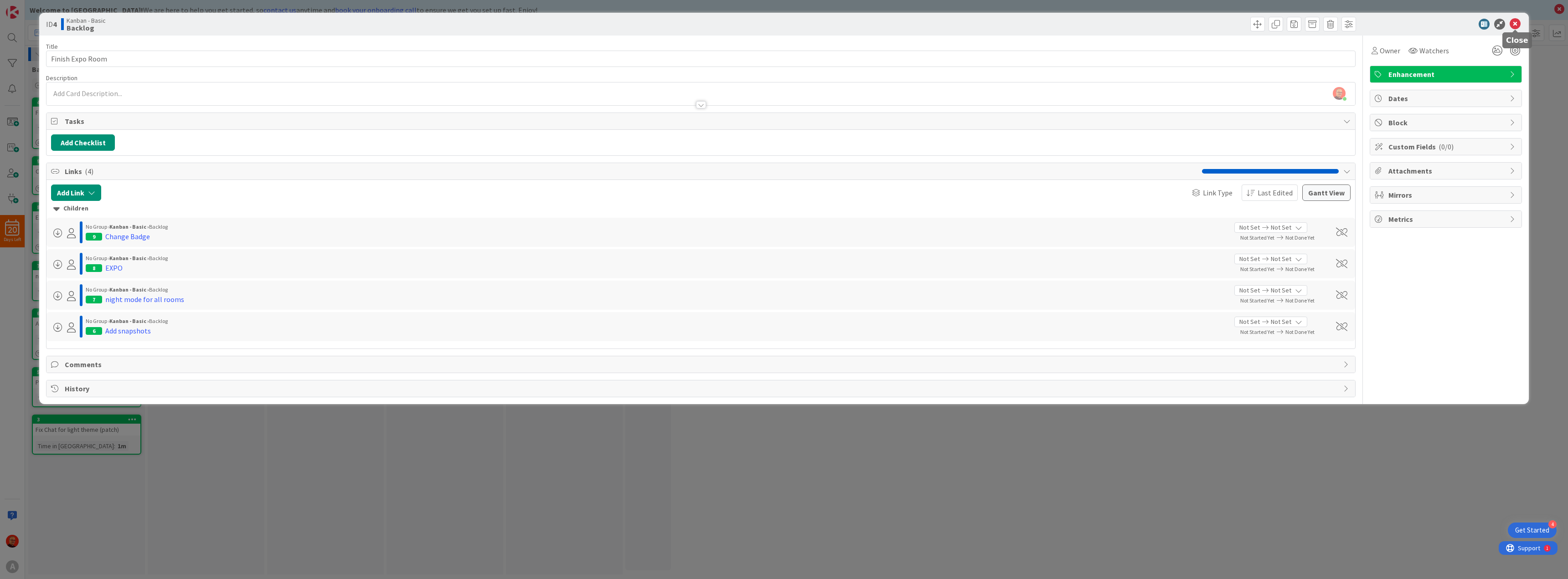
click at [1516, 22] on icon at bounding box center [1515, 24] width 11 height 11
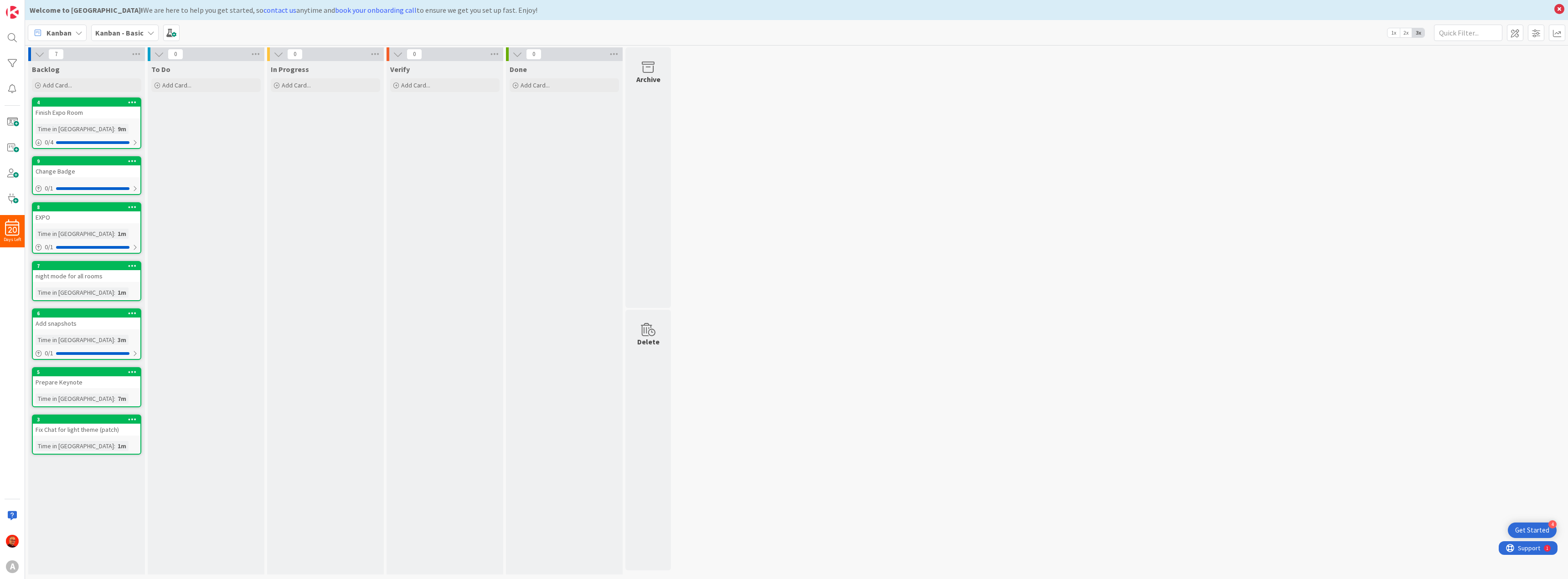
click at [136, 100] on icon at bounding box center [132, 102] width 8 height 6
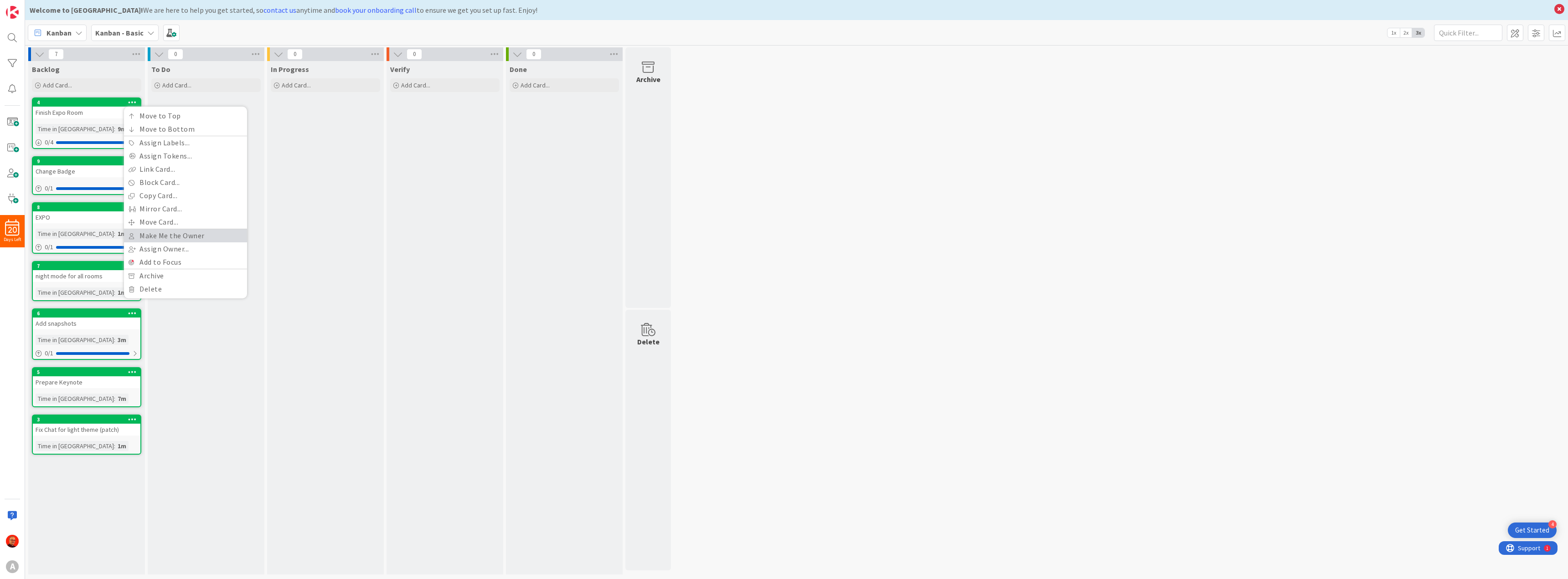
click at [174, 238] on link "Make Me the Owner" at bounding box center [185, 236] width 123 height 13
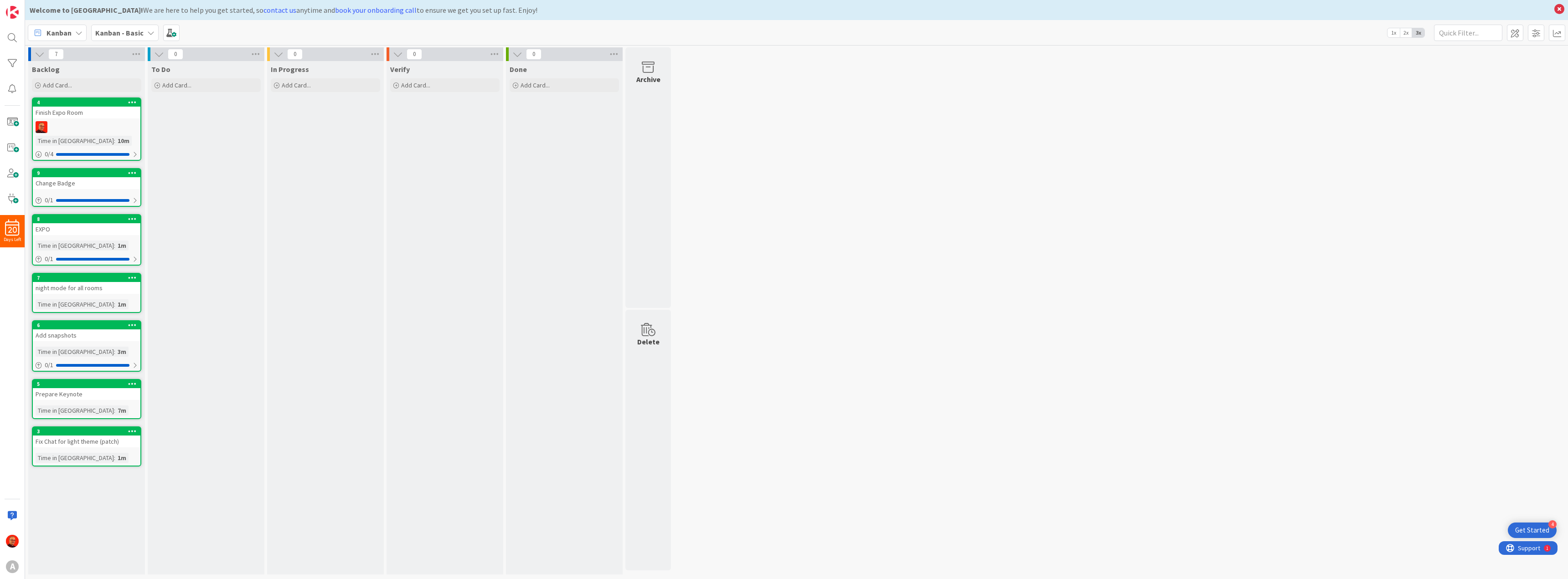
click at [132, 100] on icon at bounding box center [132, 102] width 8 height 6
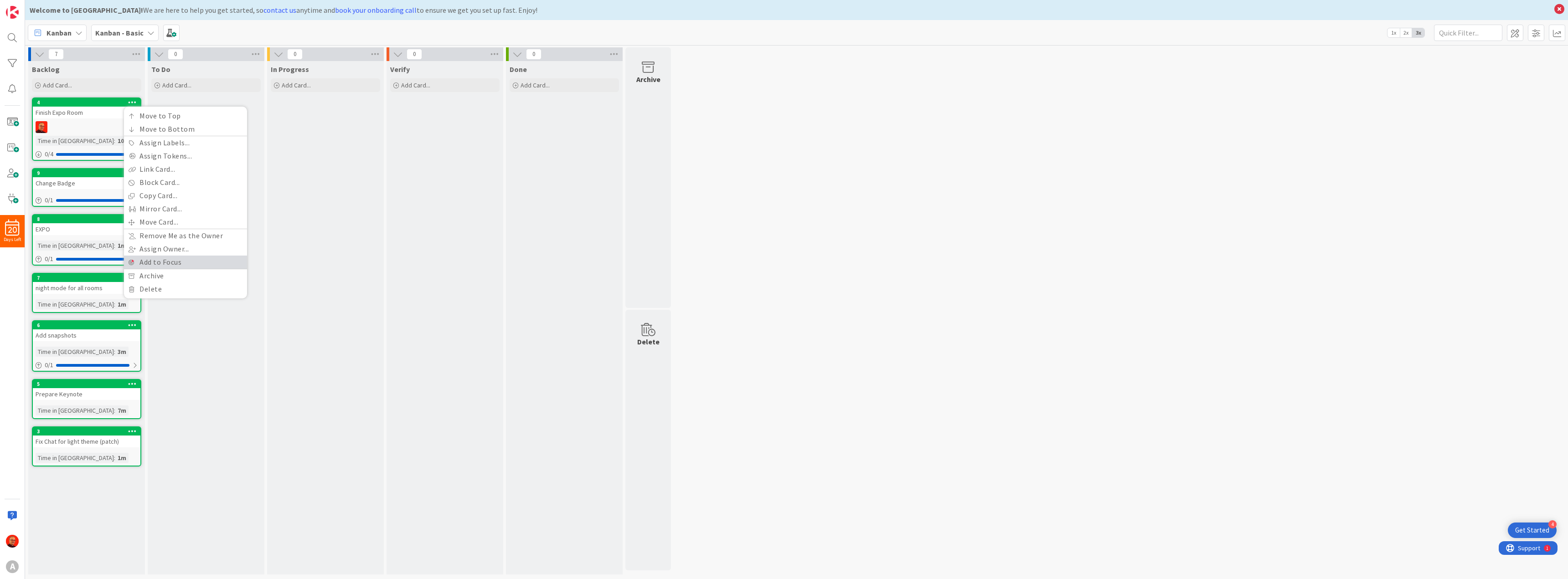
click at [206, 257] on link "Add to Focus" at bounding box center [185, 262] width 123 height 13
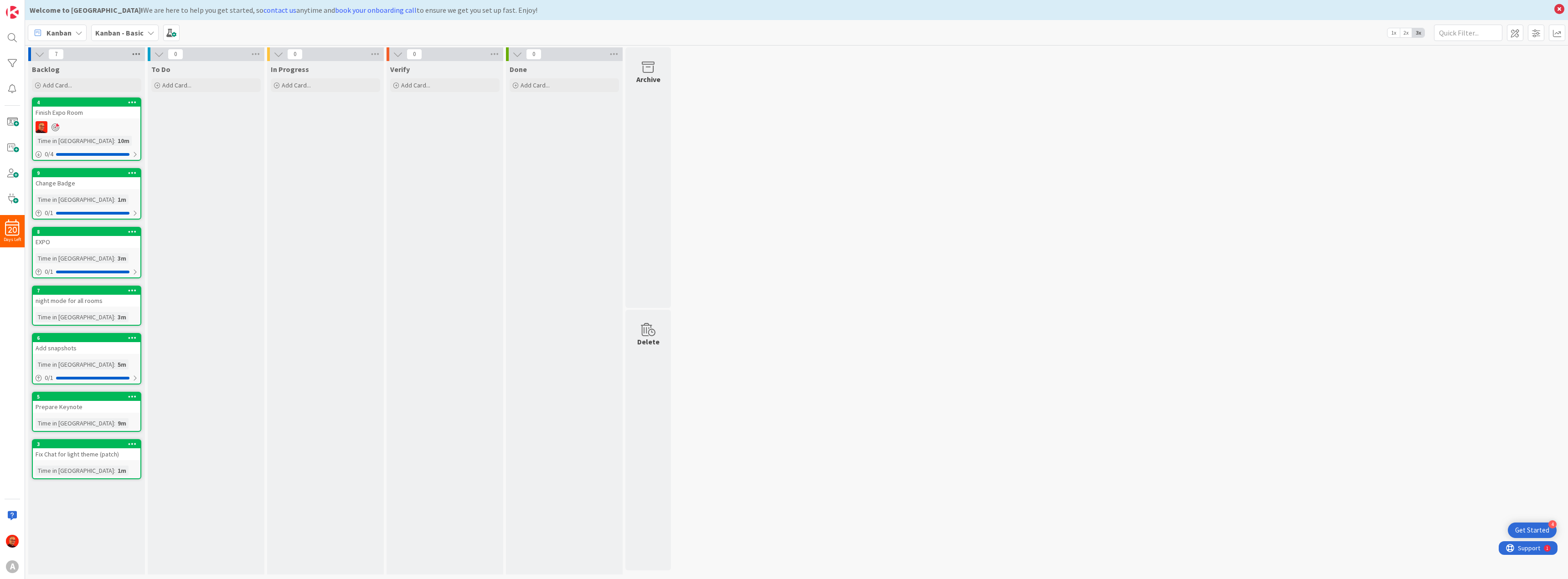
click at [141, 51] on icon at bounding box center [136, 54] width 12 height 13
click at [94, 53] on div "7 Backlog Watch Column Service Level Expectation (SLE) N/A Edit Reorder Cards M…" at bounding box center [86, 54] width 116 height 13
click at [130, 337] on icon at bounding box center [132, 337] width 8 height 6
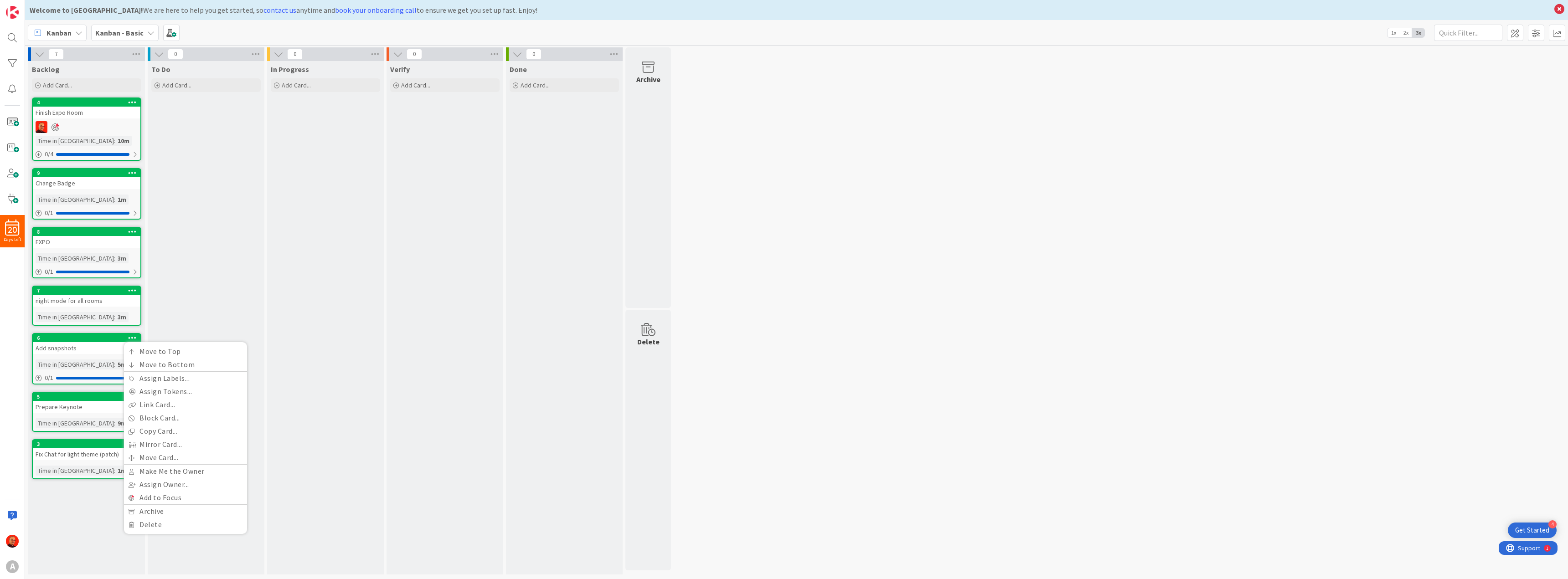
click at [96, 494] on div "Backlog Add Card... Template Not Set Title 0 / 128 Label Enhancement Enhancemen…" at bounding box center [86, 317] width 116 height 513
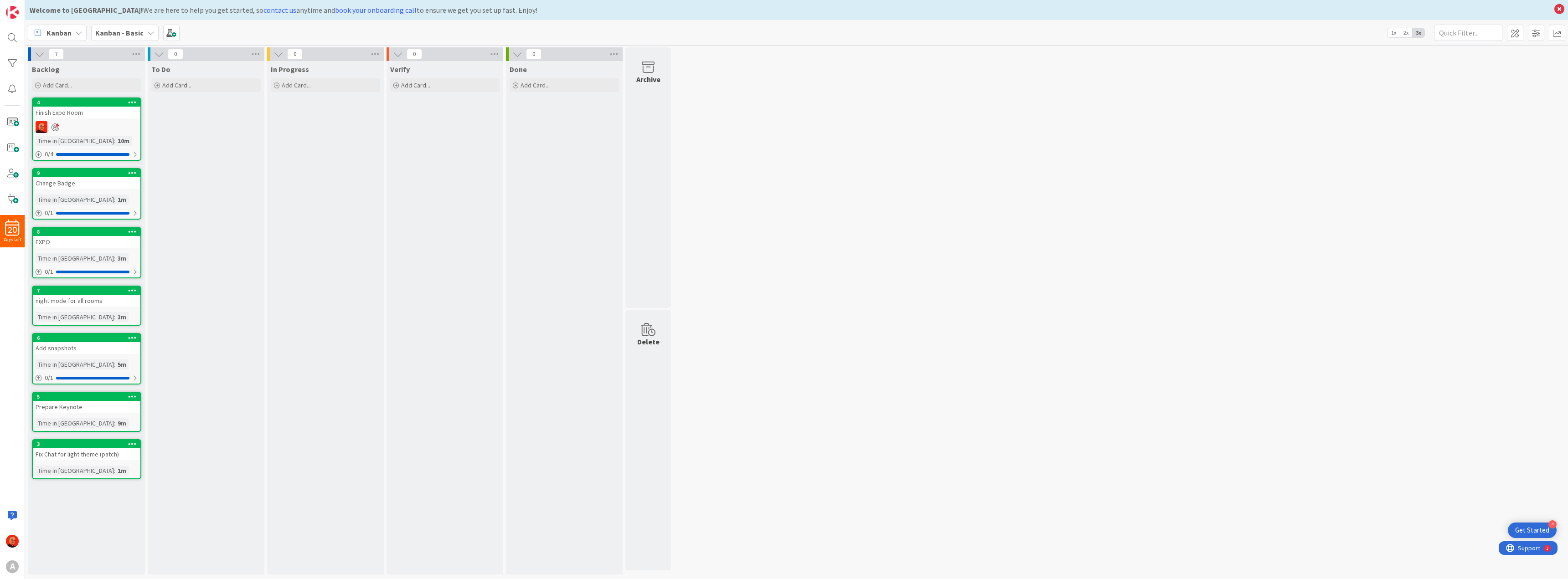
click at [104, 119] on link "4 Move to Top Move to Bottom Assign Labels... Assign Tokens... Link Card... Blo…" at bounding box center [87, 129] width 109 height 64
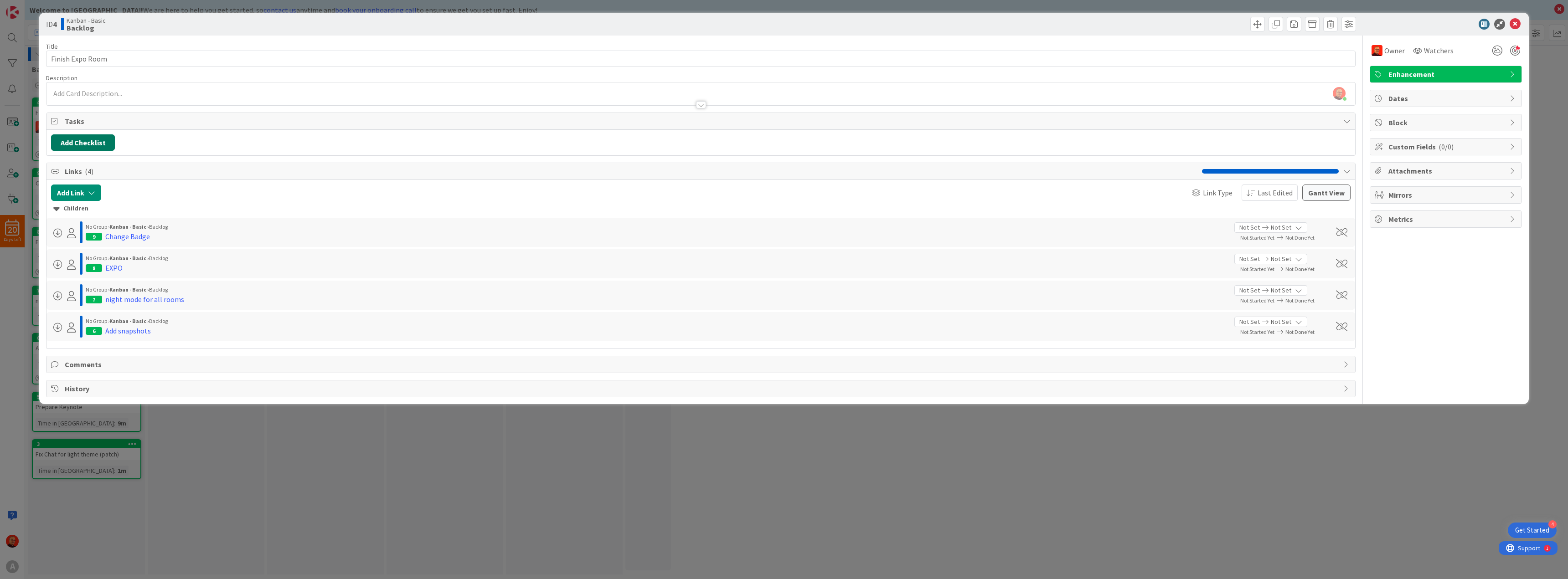
click at [95, 141] on button "Add Checklist" at bounding box center [82, 143] width 64 height 17
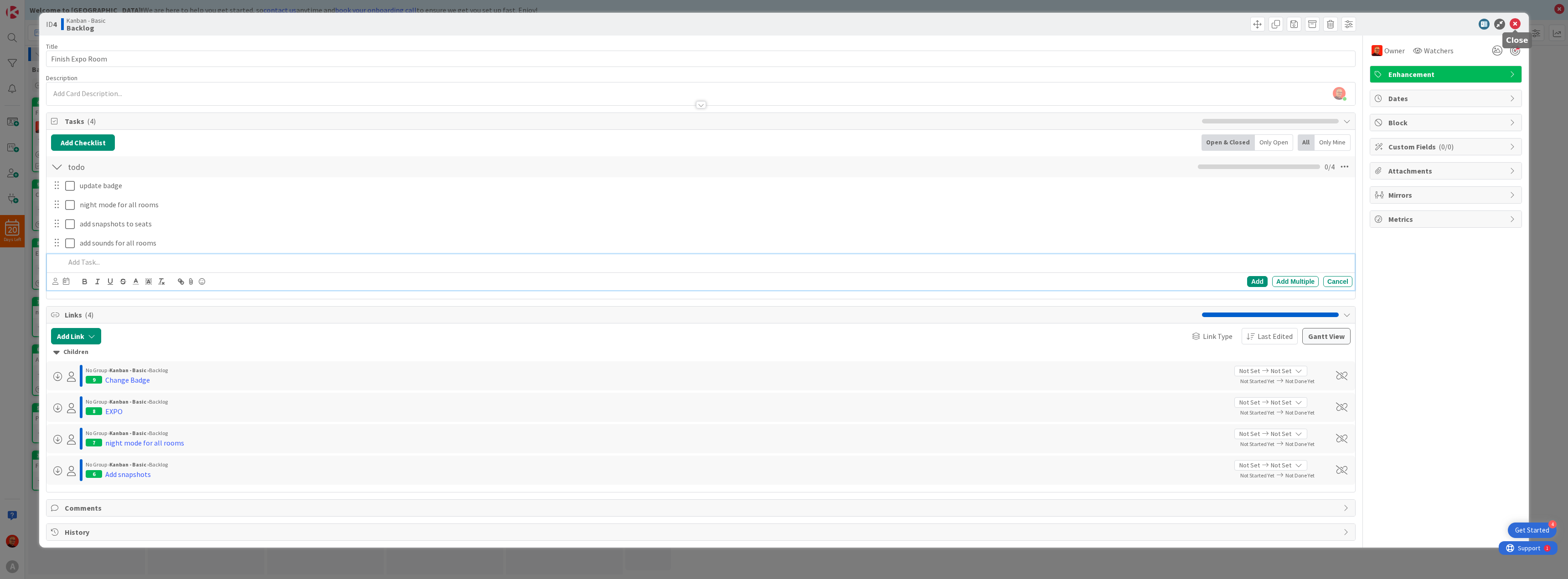
click at [1516, 24] on icon at bounding box center [1515, 24] width 11 height 11
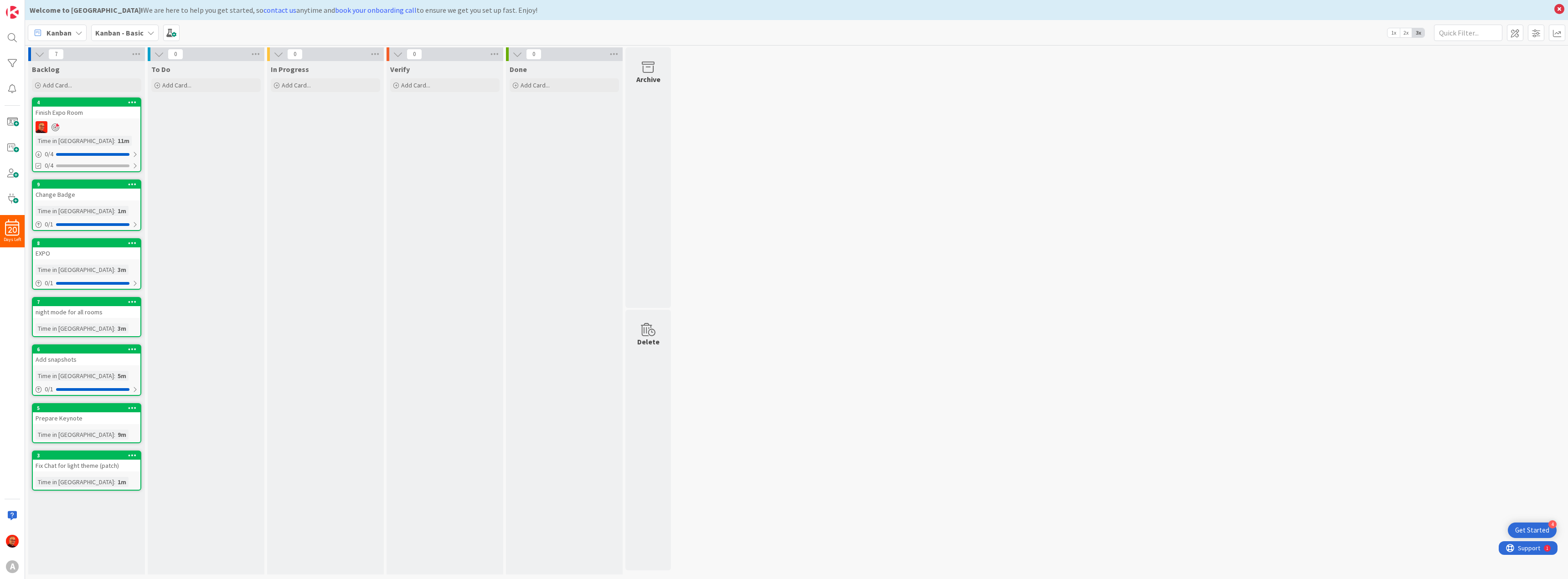
click at [132, 301] on icon at bounding box center [132, 301] width 8 height 6
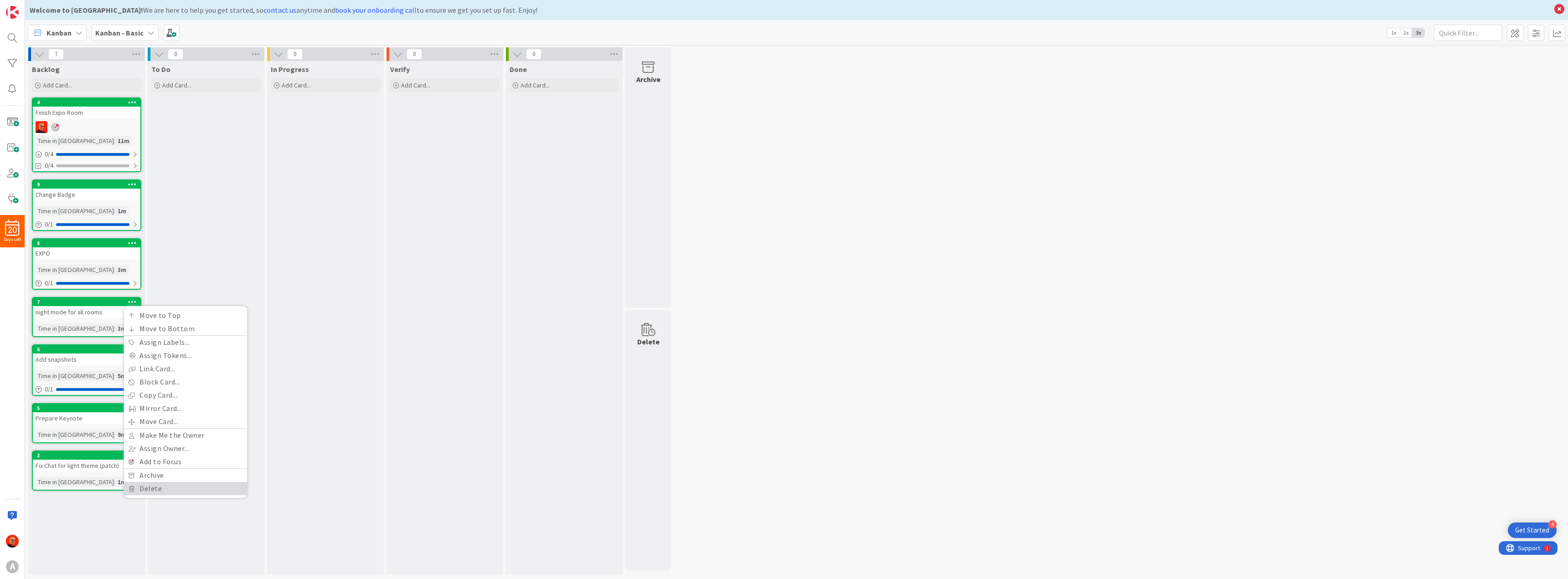
click at [186, 486] on link "Delete" at bounding box center [185, 488] width 123 height 13
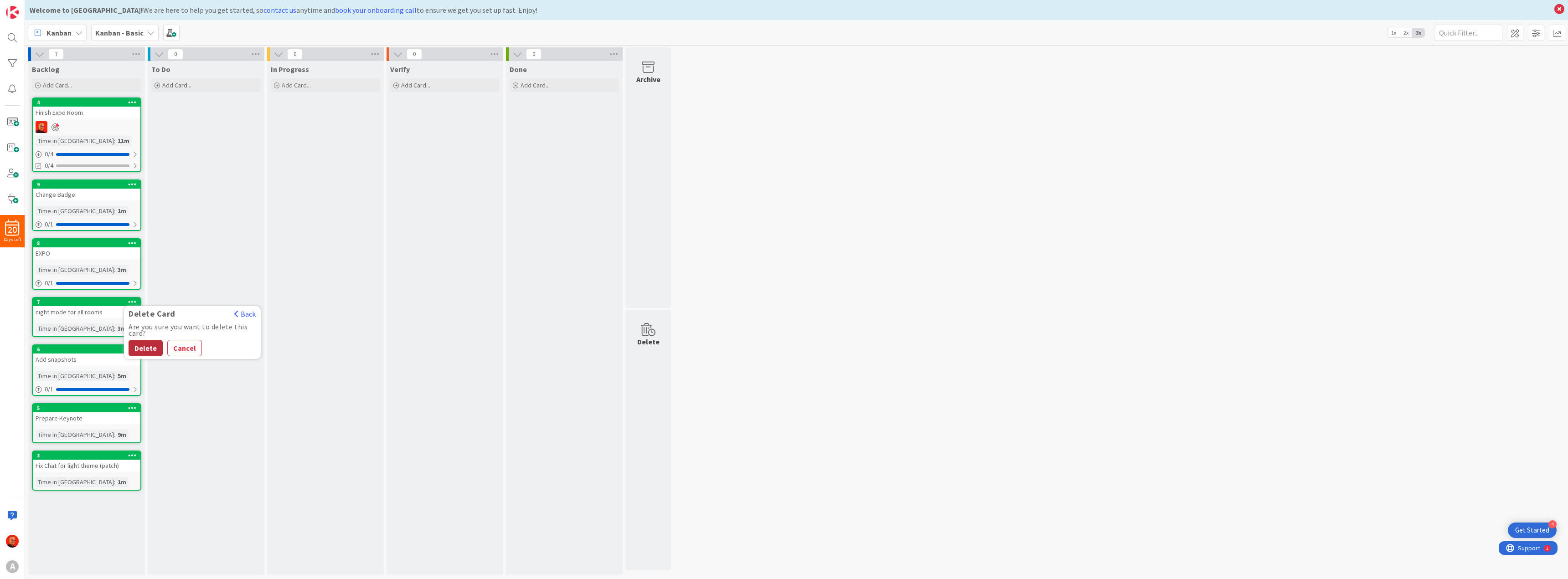
click at [147, 343] on button "Delete" at bounding box center [145, 348] width 34 height 17
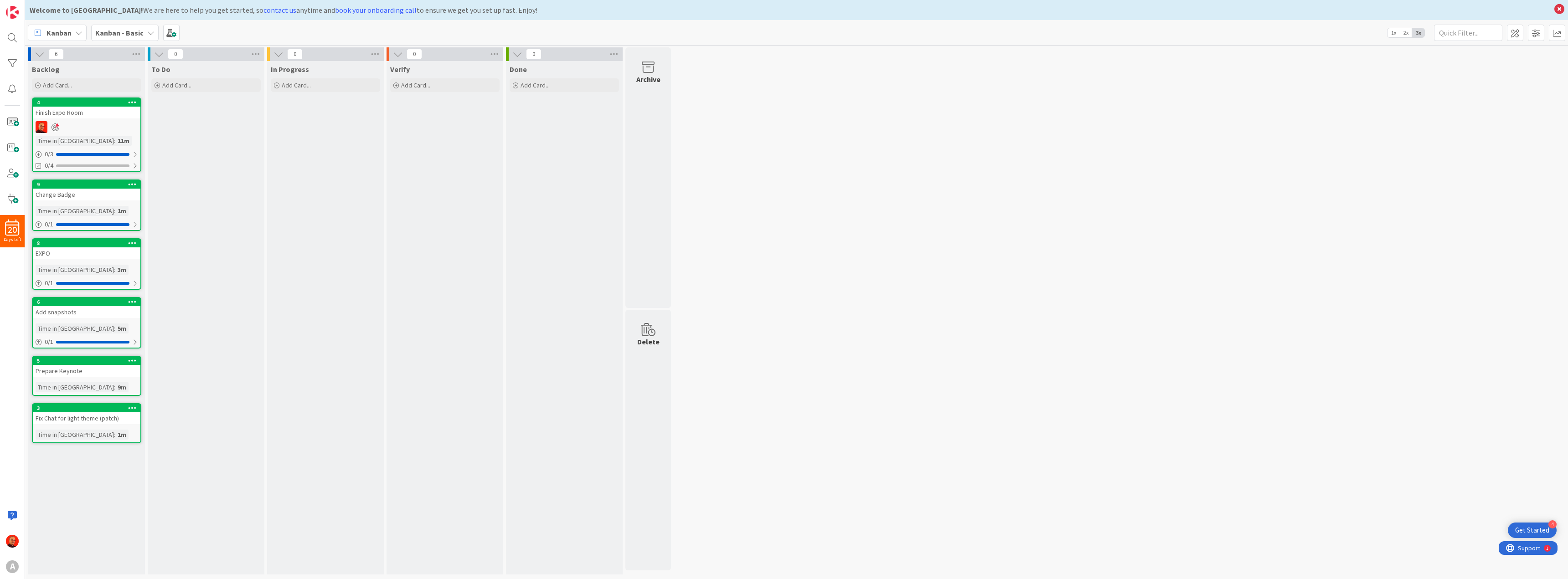
click at [136, 301] on icon at bounding box center [132, 301] width 8 height 6
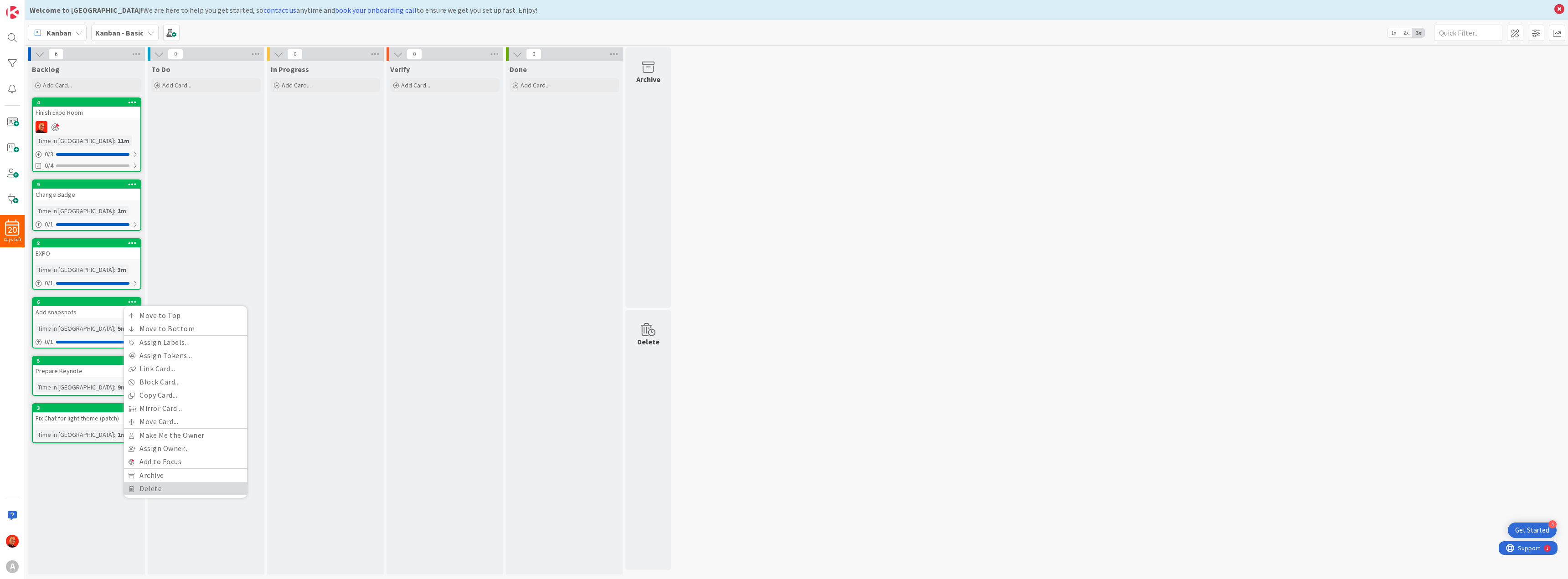
click at [151, 485] on link "Delete" at bounding box center [185, 488] width 123 height 13
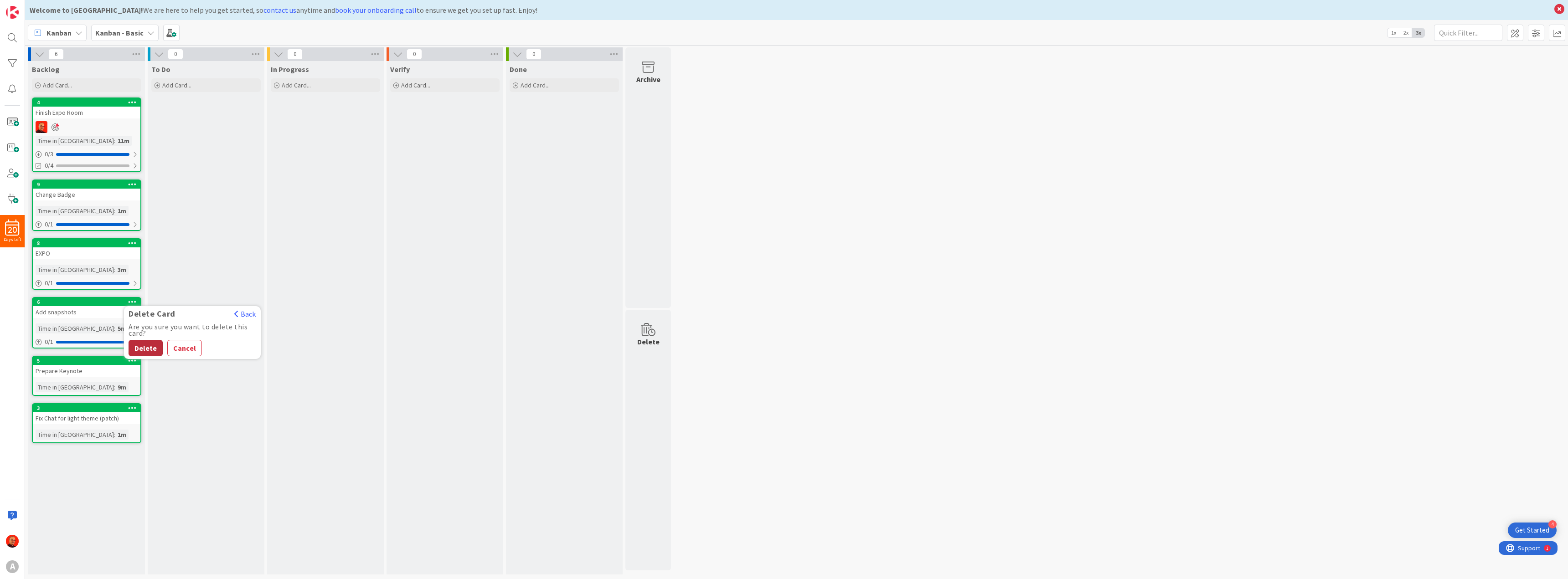
click at [145, 343] on button "Delete" at bounding box center [145, 348] width 34 height 17
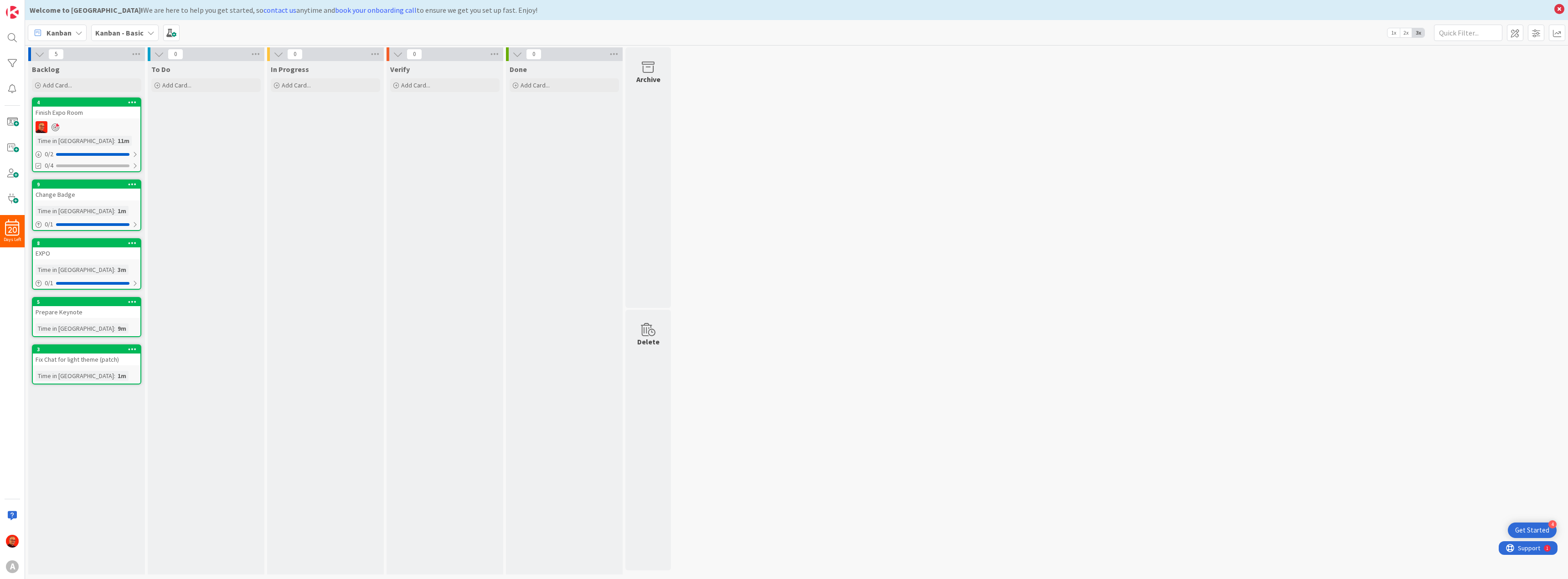
click at [134, 242] on icon at bounding box center [132, 243] width 8 height 6
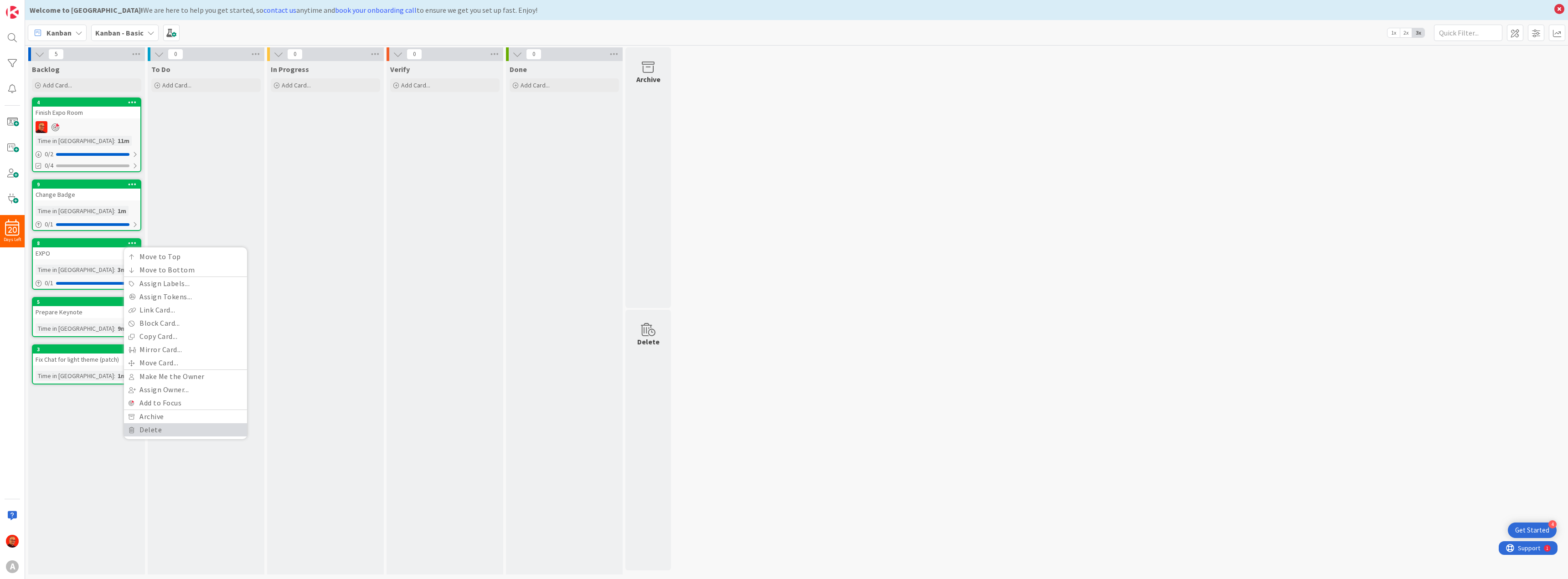
click at [162, 431] on link "Delete" at bounding box center [185, 430] width 123 height 13
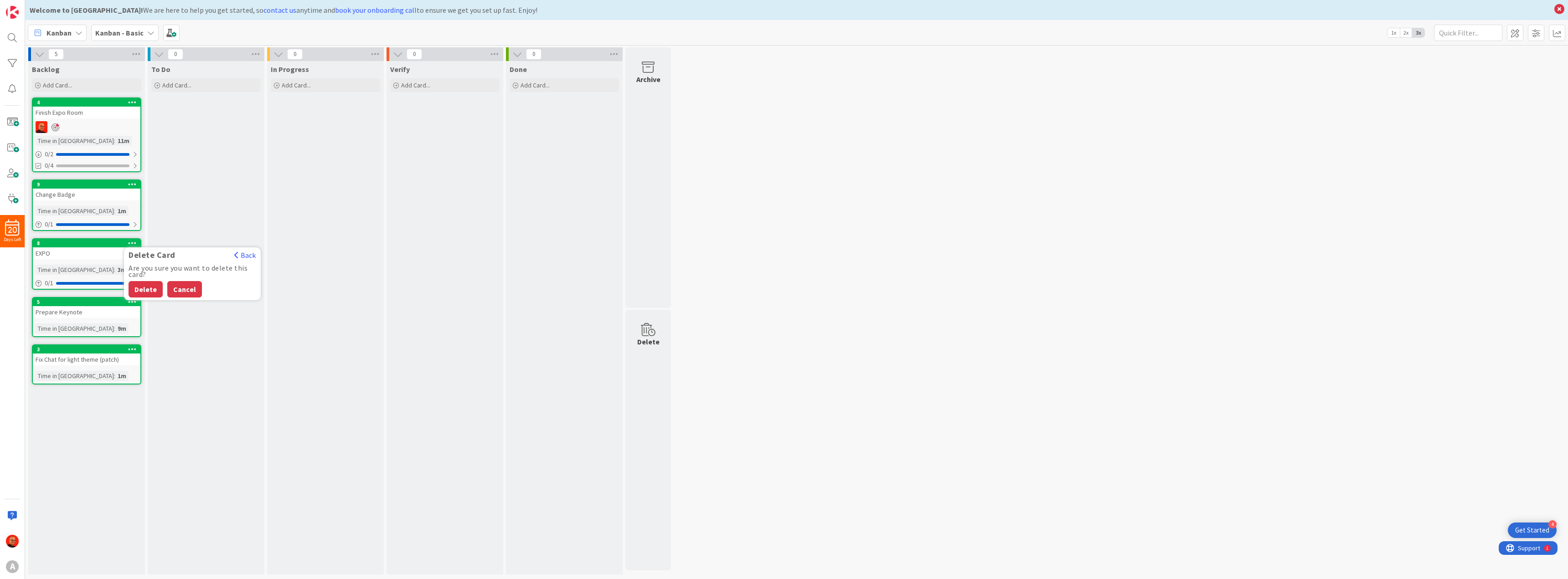
click at [188, 287] on button "Cancel" at bounding box center [185, 289] width 35 height 17
click at [132, 346] on icon at bounding box center [132, 349] width 8 height 6
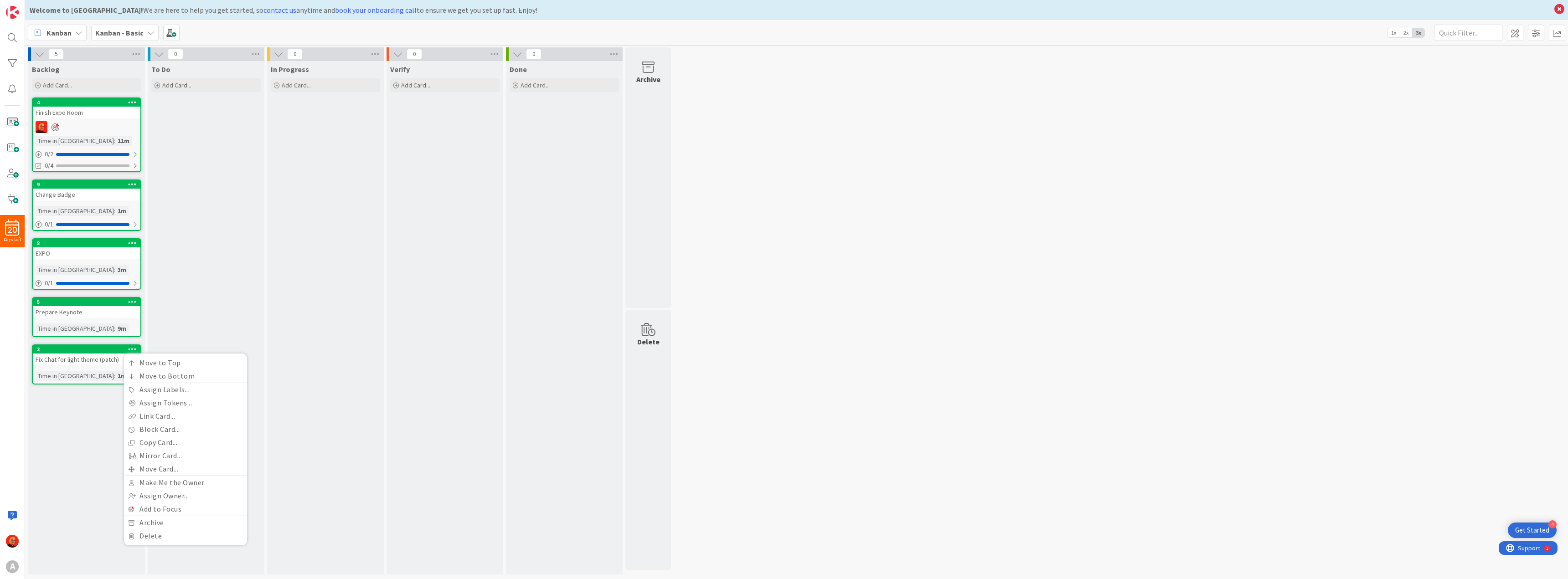
click at [67, 395] on div "Backlog Add Card... Template Not Set Title 0 / 128 Label Enhancement Enhancemen…" at bounding box center [86, 317] width 116 height 513
click at [132, 185] on icon at bounding box center [132, 184] width 8 height 6
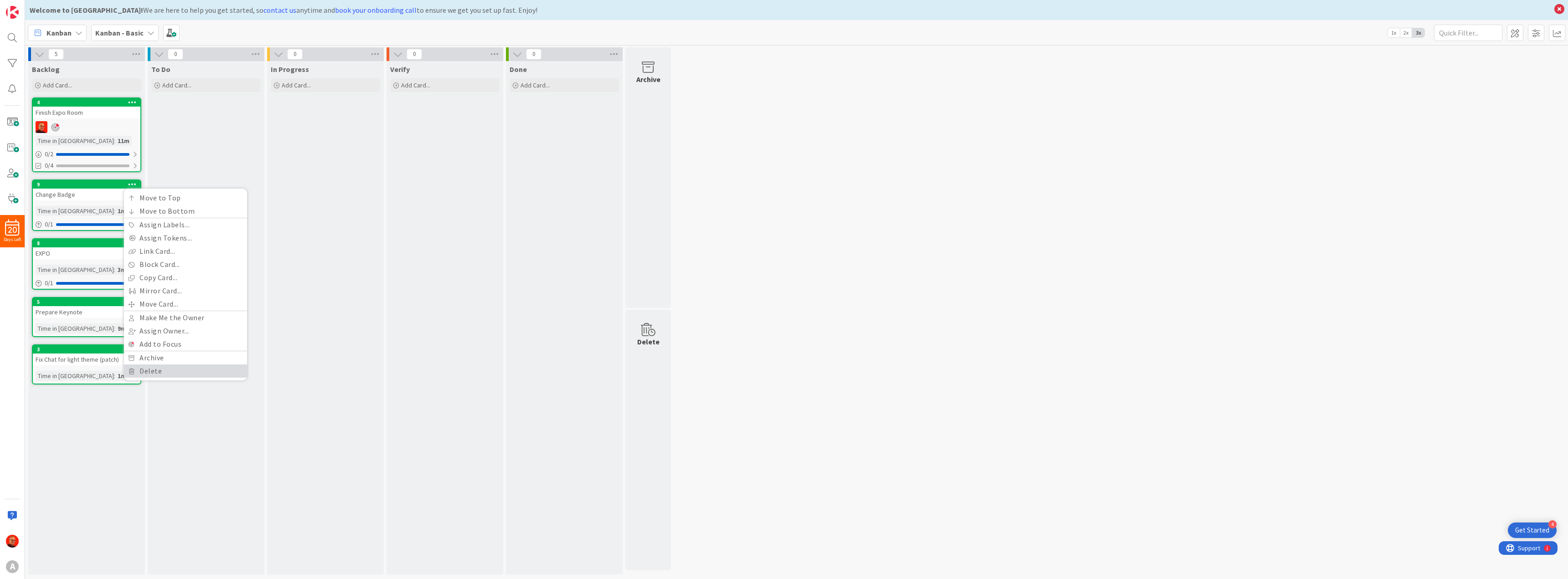
click at [165, 368] on link "Delete" at bounding box center [185, 371] width 123 height 13
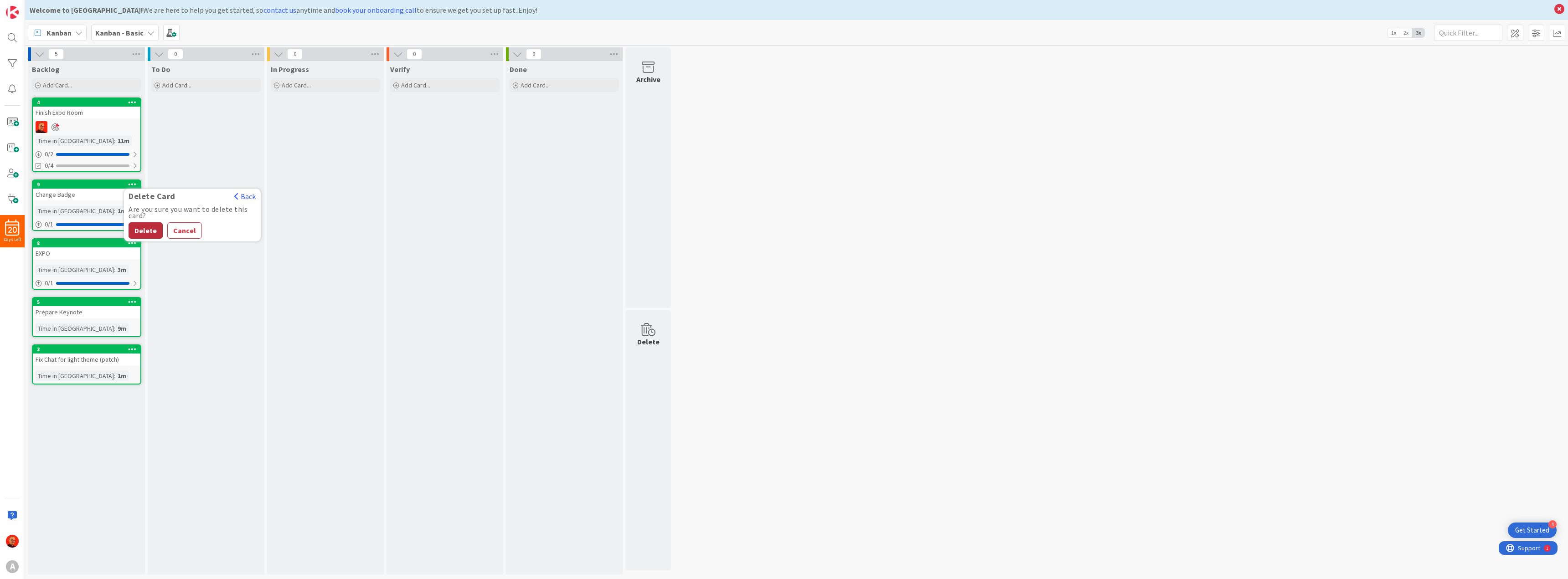
click at [149, 227] on button "Delete" at bounding box center [145, 231] width 34 height 17
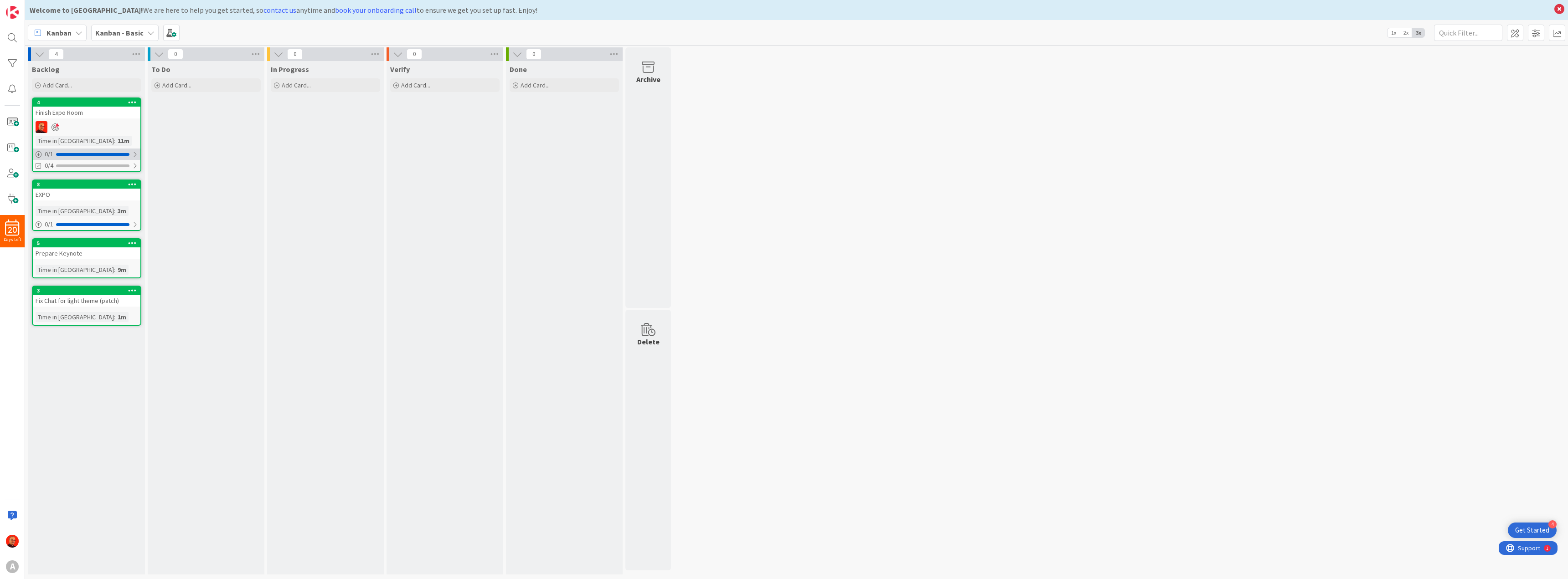
click at [91, 150] on div "0 / 1" at bounding box center [86, 154] width 107 height 12
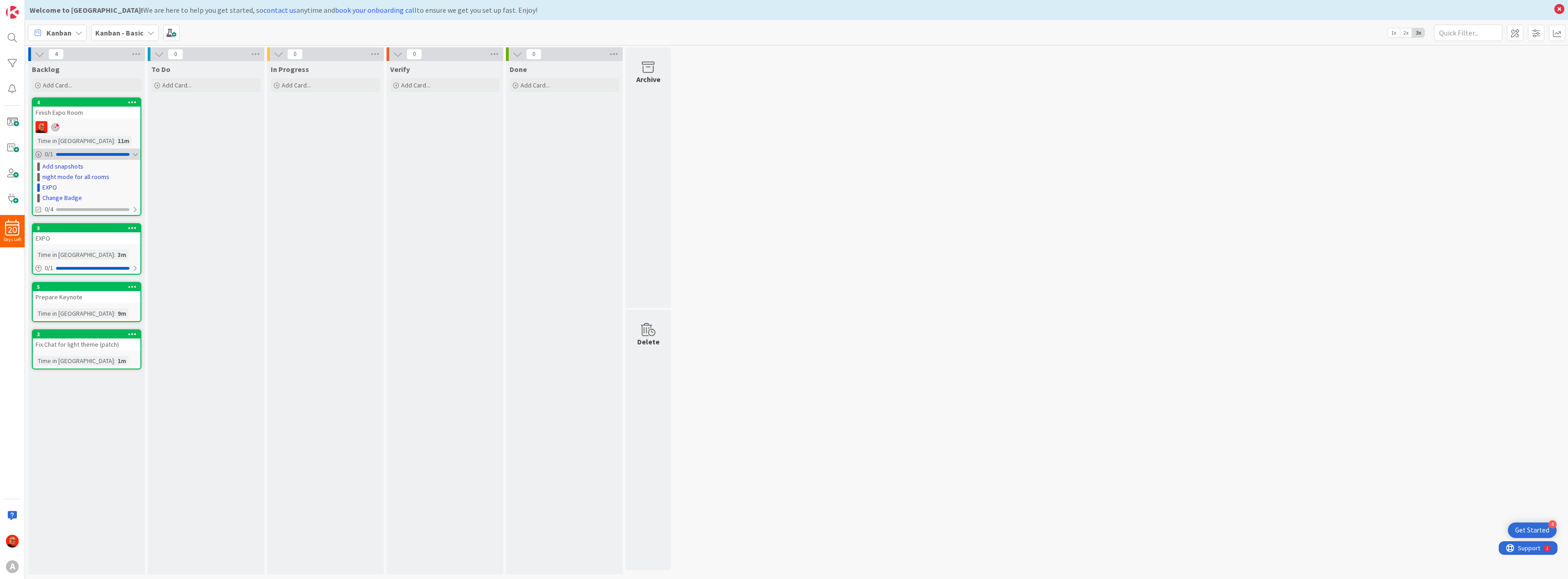
click at [91, 150] on div "0 / 1" at bounding box center [86, 154] width 107 height 12
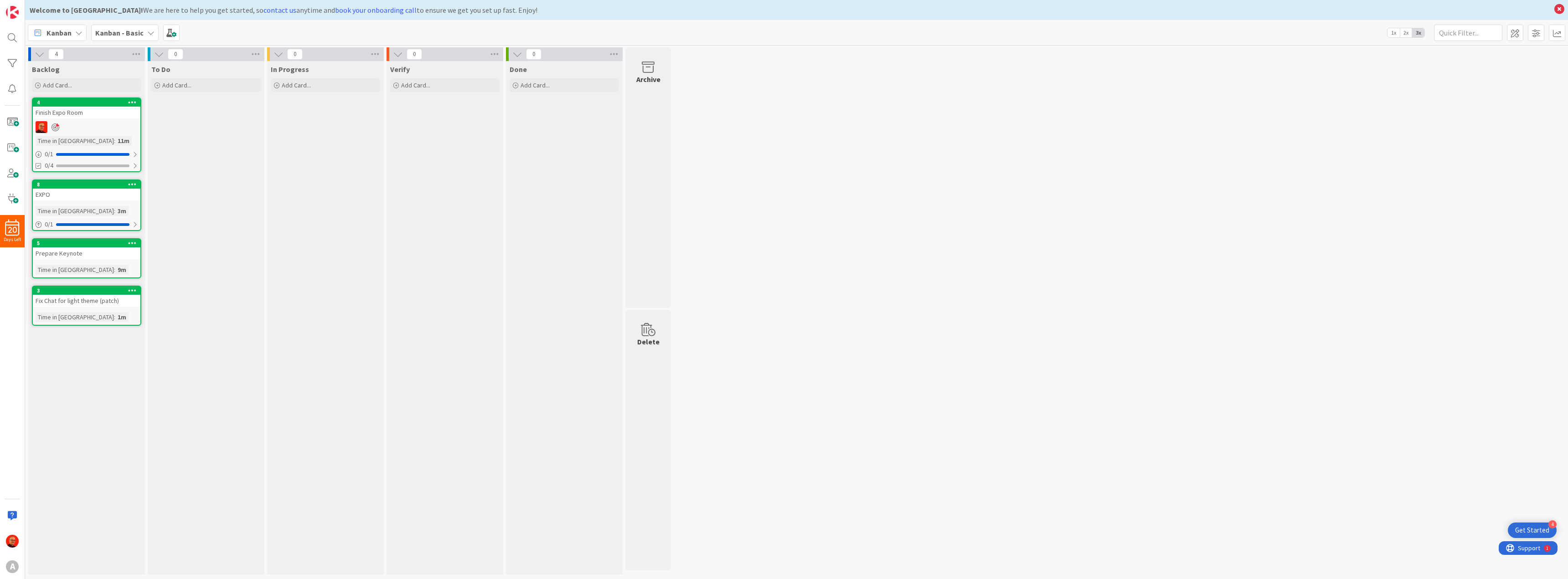
click at [133, 181] on icon at bounding box center [132, 184] width 8 height 6
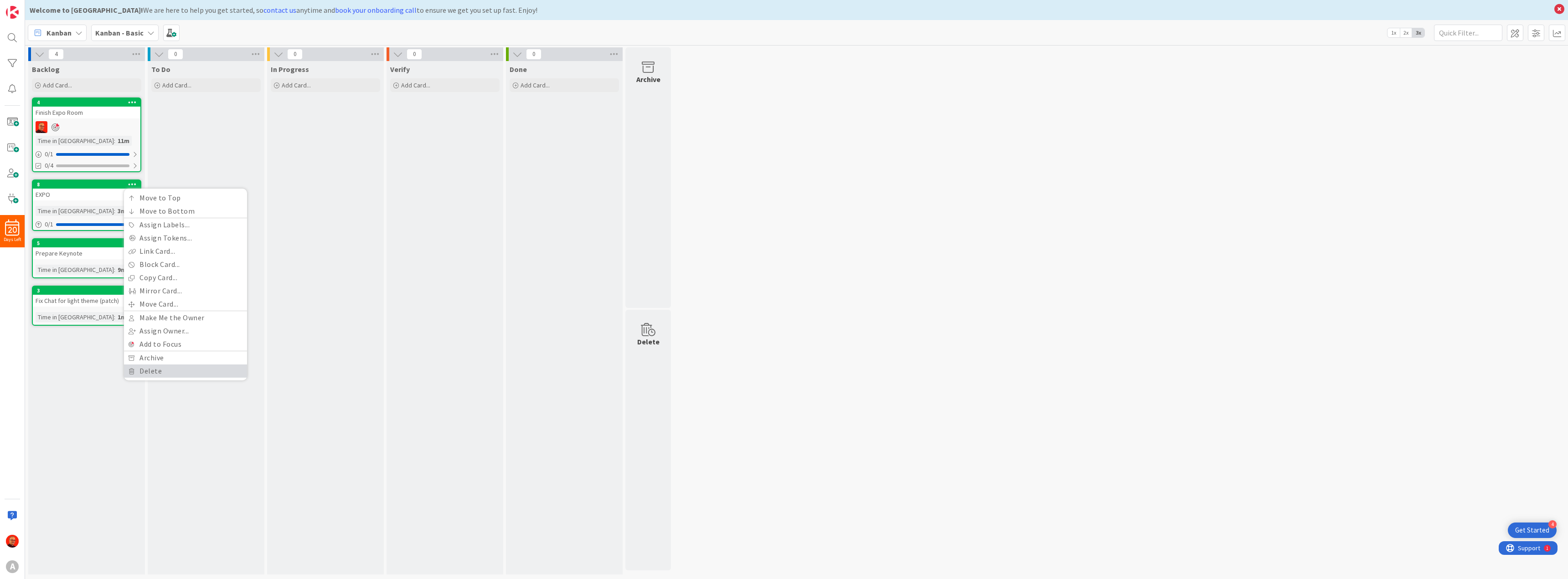
click at [171, 370] on link "Delete" at bounding box center [185, 371] width 123 height 13
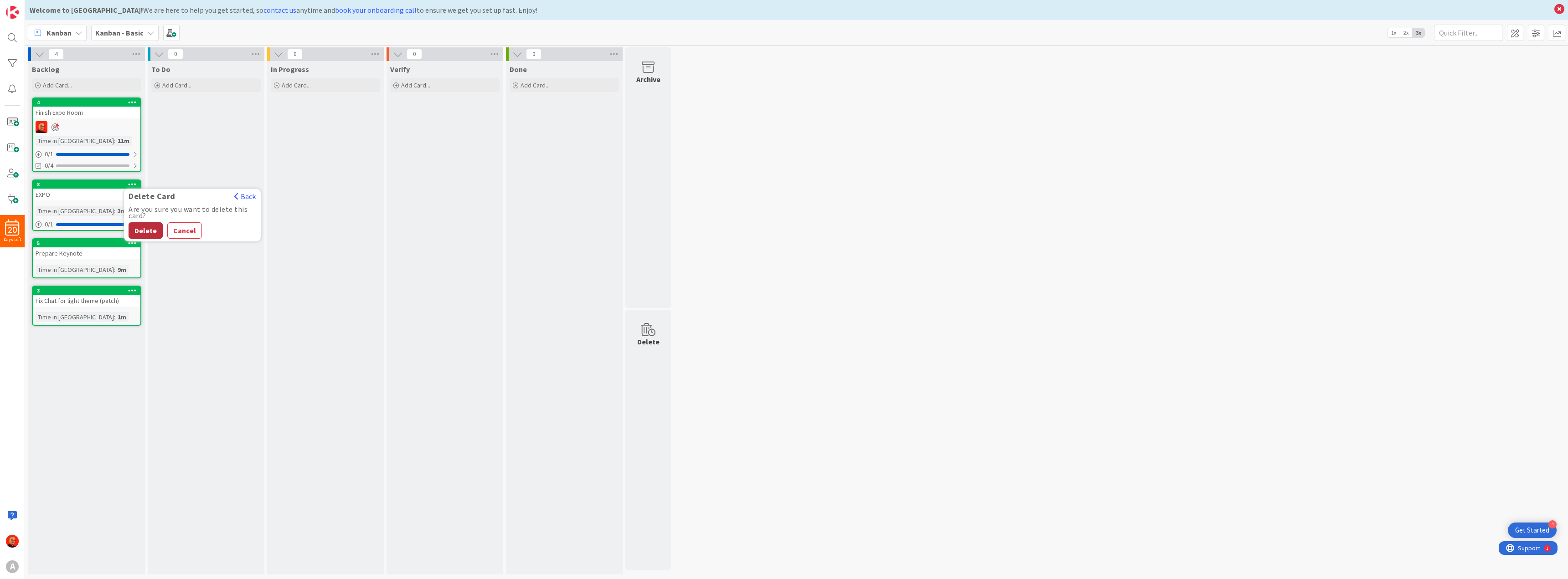
click at [145, 224] on button "Delete" at bounding box center [145, 231] width 34 height 17
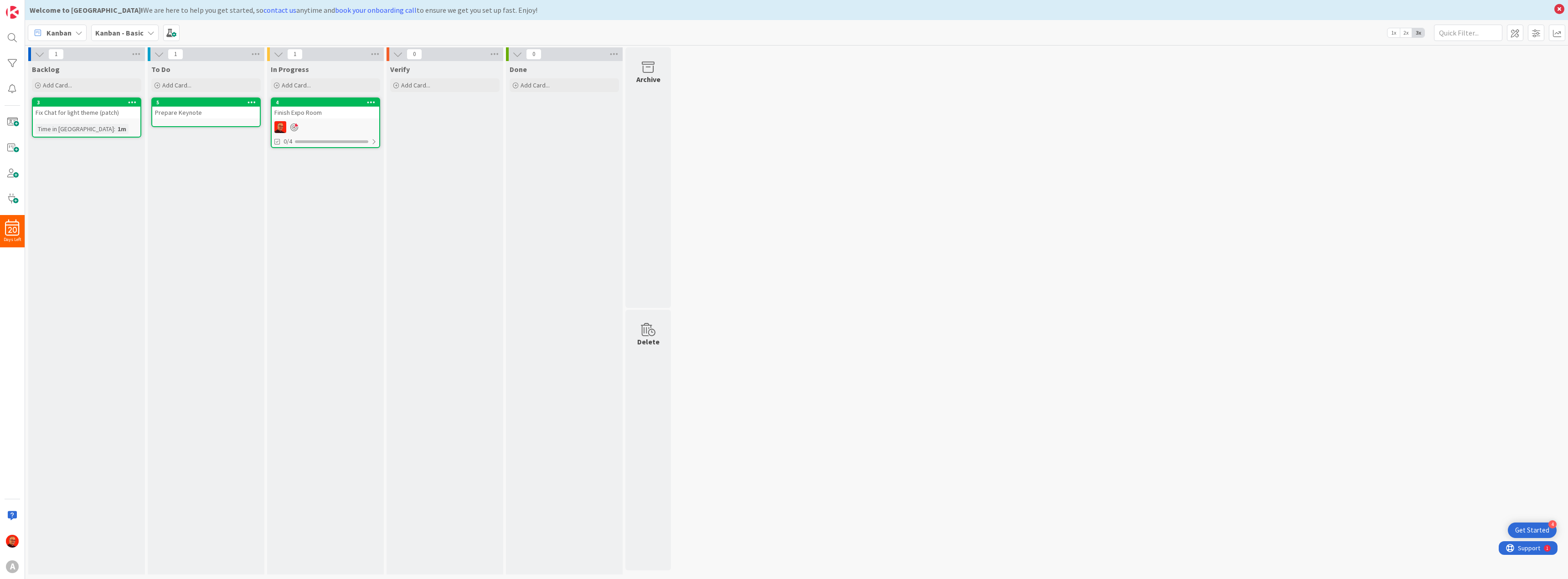
click at [312, 119] on link "4 Finish Expo Room 0/4" at bounding box center [325, 123] width 109 height 51
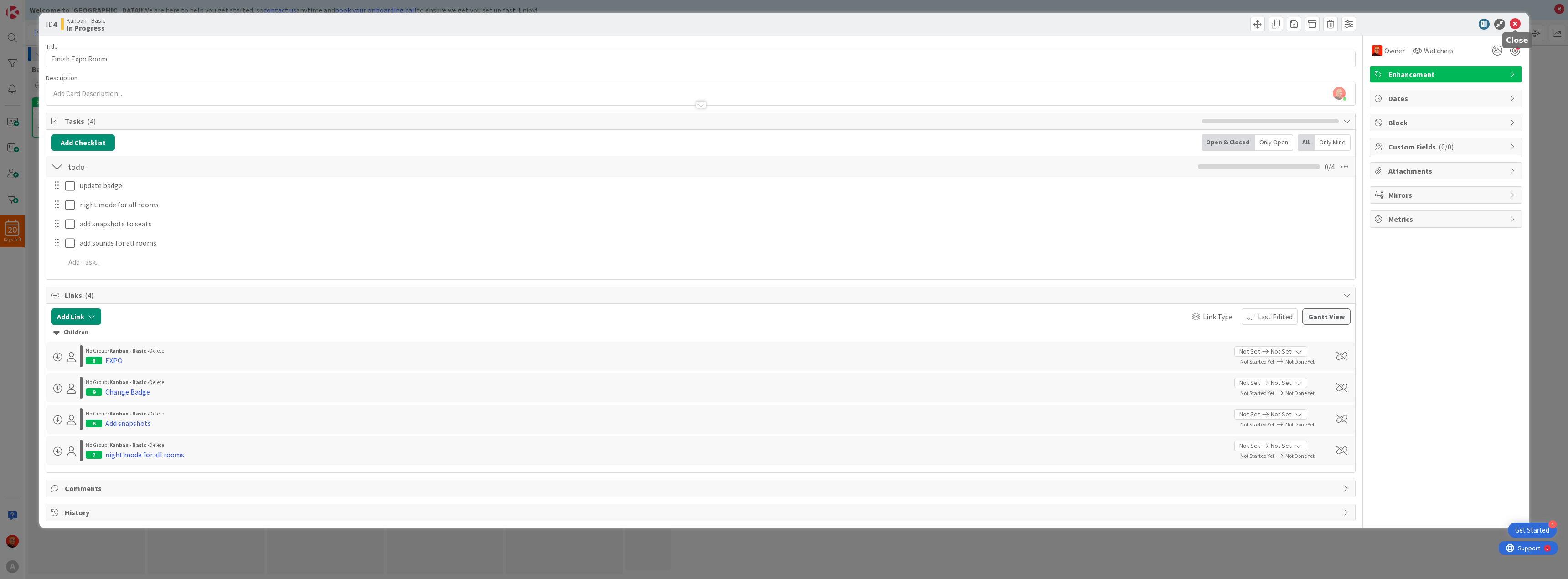
click at [1518, 28] on icon at bounding box center [1515, 24] width 11 height 11
